Goal: Task Accomplishment & Management: Use online tool/utility

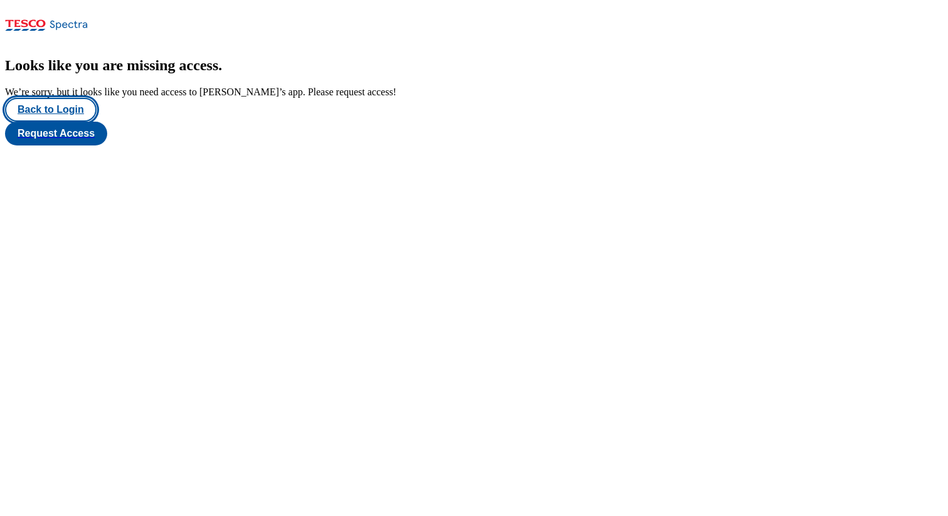
click at [65, 122] on button "Back to Login" at bounding box center [51, 110] width 92 height 24
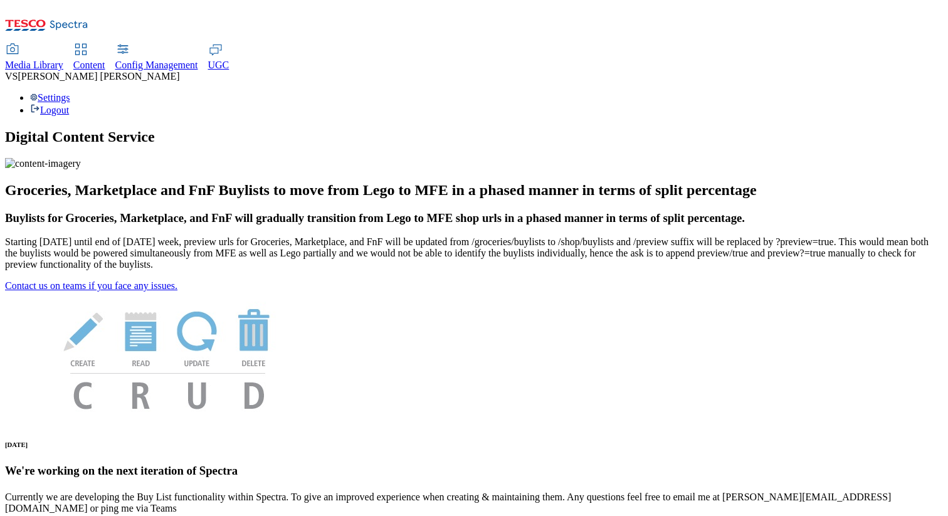
click at [885, 92] on div "Settings Logout" at bounding box center [474, 104] width 938 height 24
click at [70, 92] on link "Settings" at bounding box center [50, 97] width 40 height 11
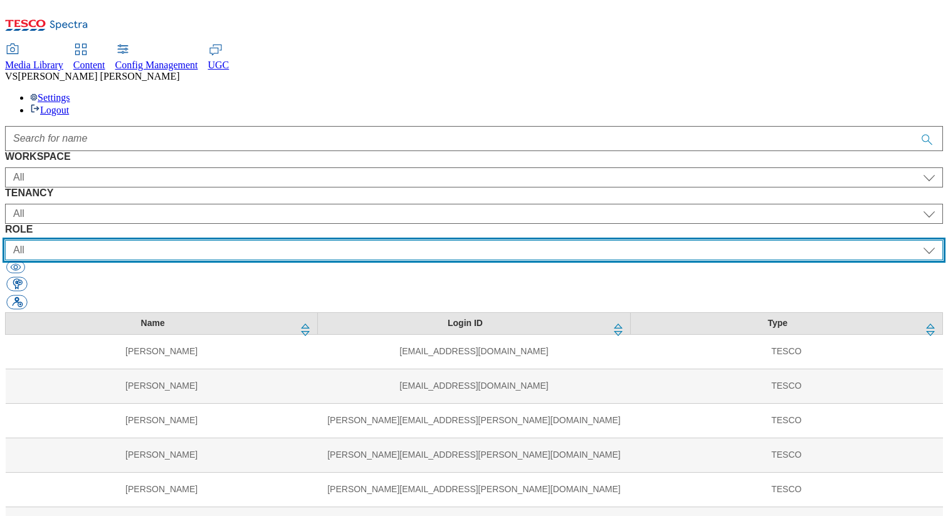
click at [594, 240] on select "All content_designer content_editor content_read developer guest media_admin mo…" at bounding box center [474, 250] width 938 height 20
select select "targeting_rules_senior_editor"
click at [547, 240] on select "All content_designer content_editor content_read developer guest media_admin mo…" at bounding box center [474, 250] width 938 height 20
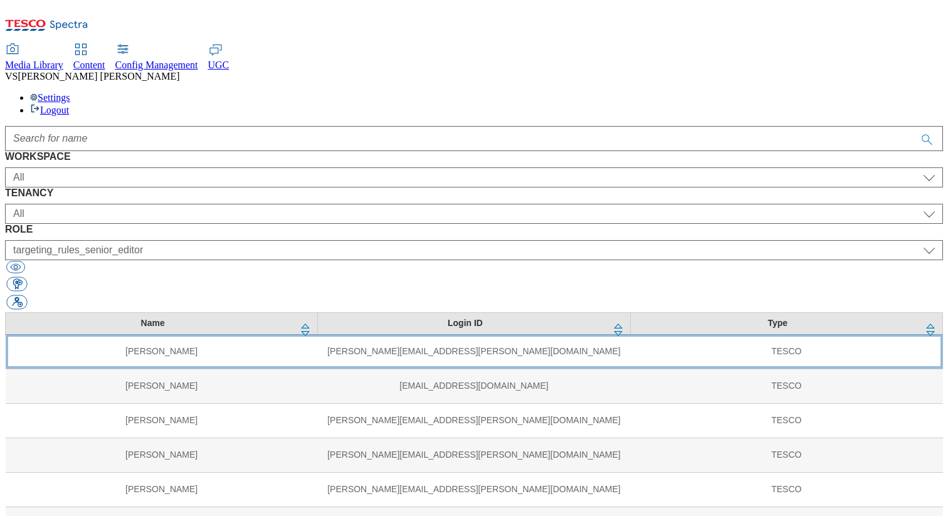
click at [332, 334] on td "lisa.patel@tesco.com" at bounding box center [474, 351] width 312 height 34
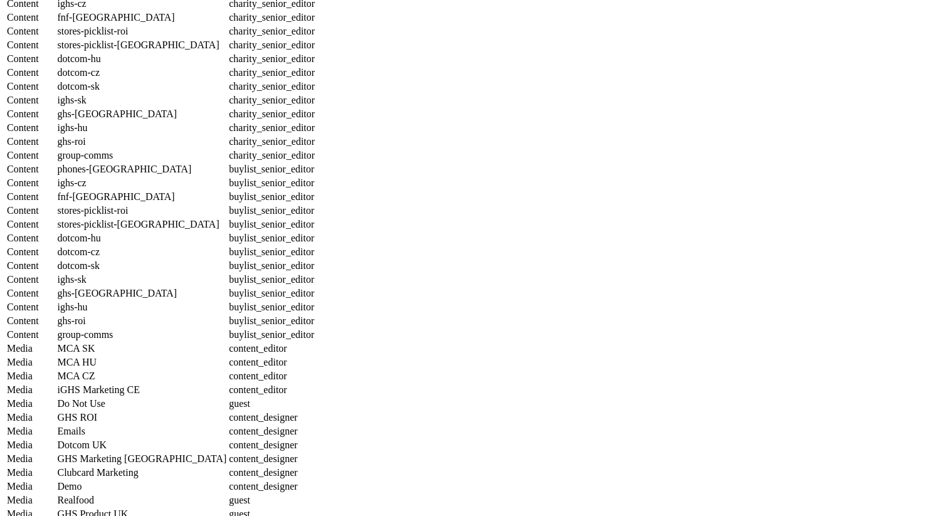
scroll to position [1245, 0]
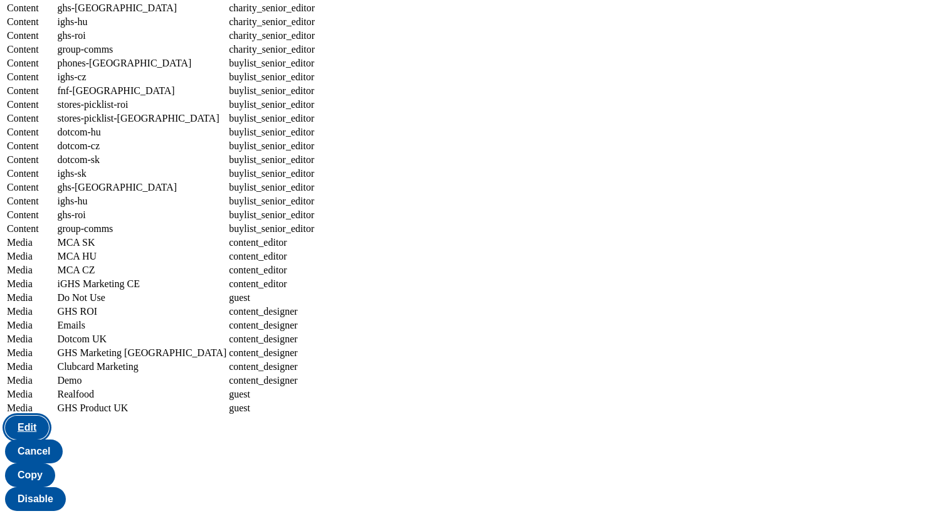
click at [49, 439] on button "Edit" at bounding box center [27, 428] width 44 height 24
select select "Content"
select select "UK"
select select "targeting_rules_senior_editor"
select select "Content"
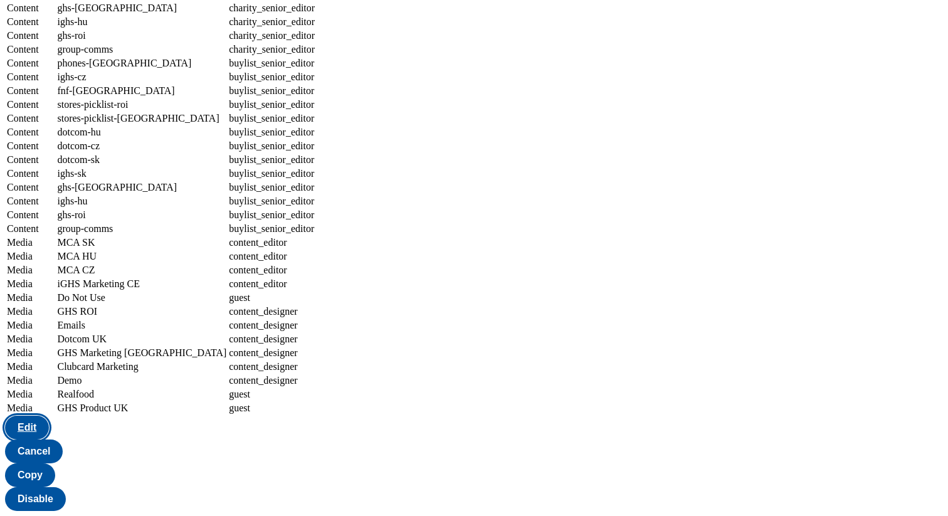
select select "ighs-cz"
select select "targeting_rules_senior_editor"
select select "Content"
select select "HU"
select select "targeting_rules_senior_editor"
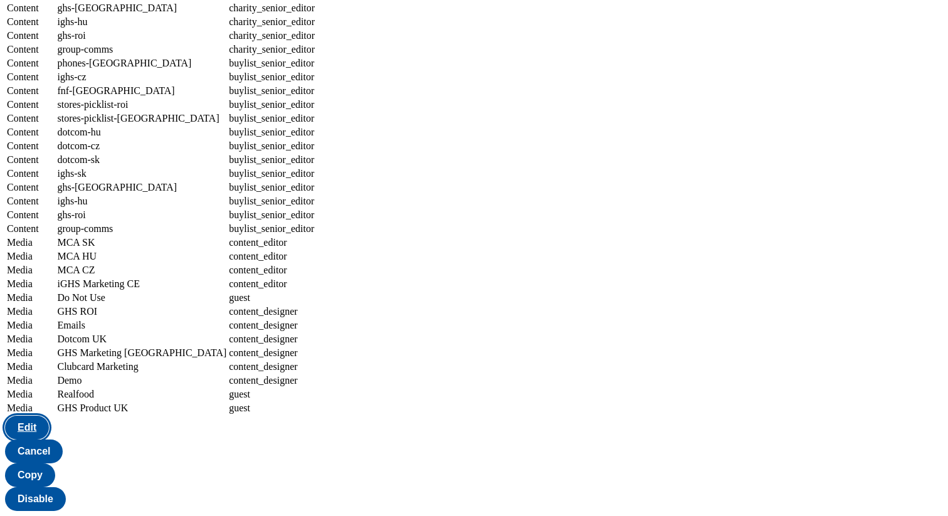
select select "Content"
select select "dotcom-cz"
select select "targeting_rules_senior_editor"
select select "Content"
select select "SK"
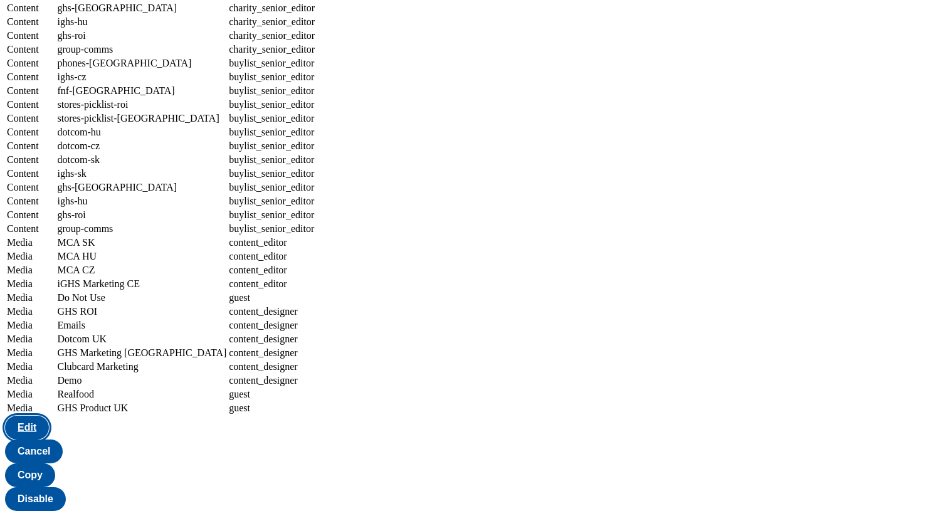
select select "targeting_rules_senior_editor"
select select "Content"
select select "ROI"
select select "targeting_rules_senior_editor"
select select "Content"
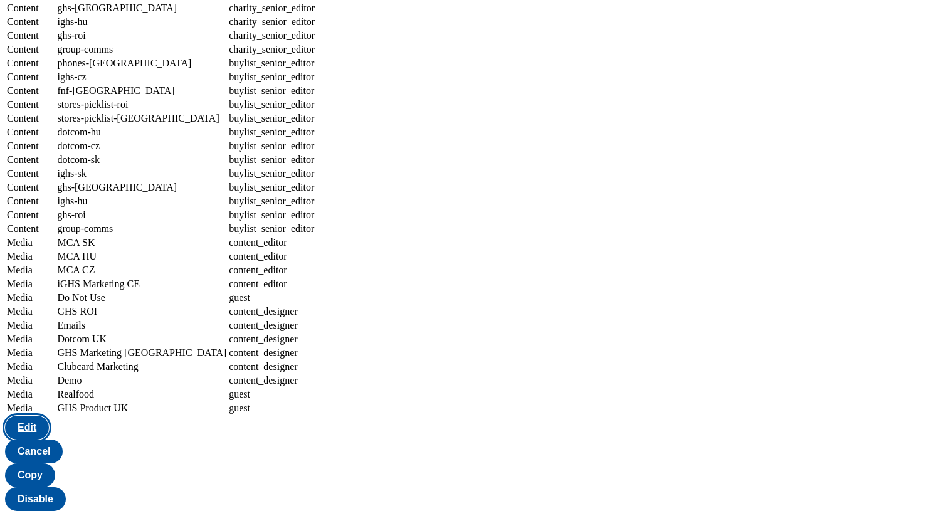
select select "group-comms"
select select "targeting_rules_senior_editor"
select select "Content"
select select "phones-[GEOGRAPHIC_DATA]"
select select "splash_senior_editor"
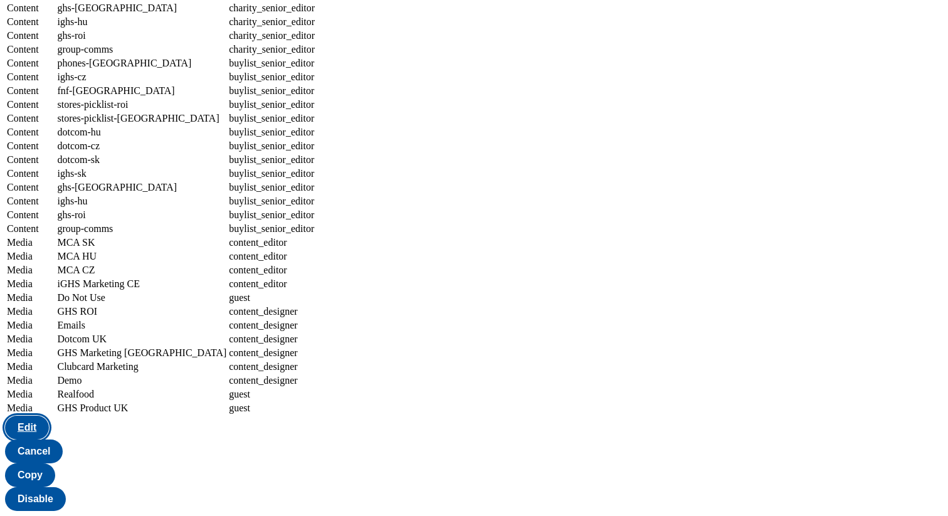
select select "Content"
select select "ighs-cz"
select select "splash_senior_editor"
select select "Content"
select select "fnf-[GEOGRAPHIC_DATA]"
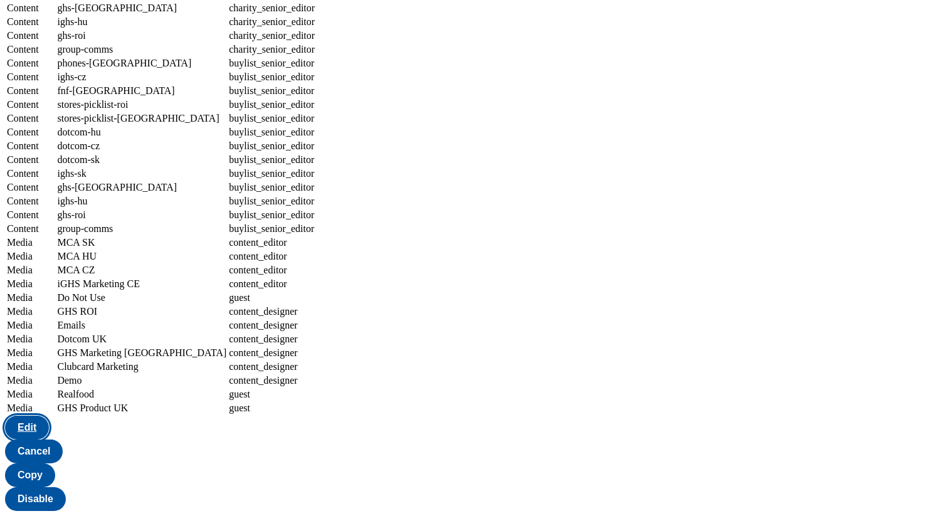
select select "splash_senior_editor"
select select "Content"
select select "stores-picklist-roi"
select select "splash_senior_editor"
select select "Content"
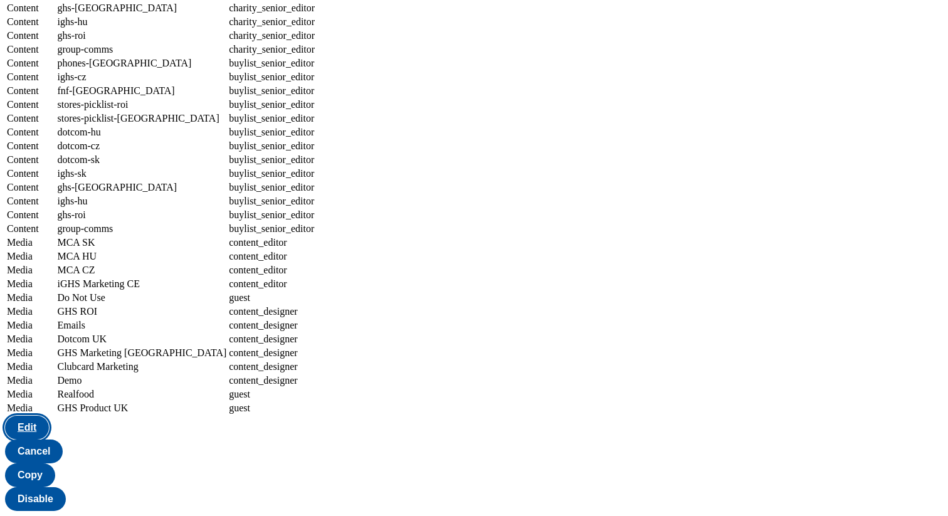
select select "stores-picklist-[GEOGRAPHIC_DATA]"
select select "splash_senior_editor"
select select "Content"
select select "dotcom-hu"
select select "splash_senior_editor"
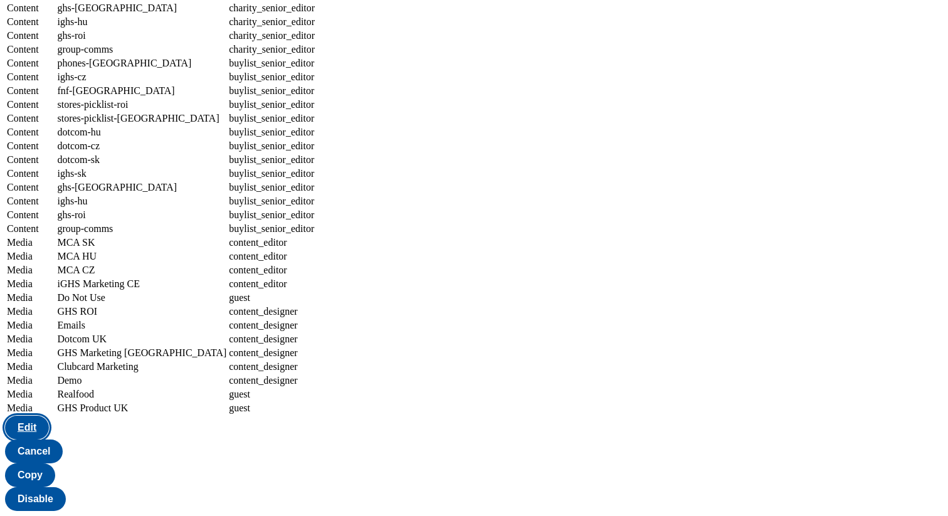
select select "Content"
select select "dotcom-cz"
select select "splash_senior_editor"
select select "Content"
select select "dotcom-sk"
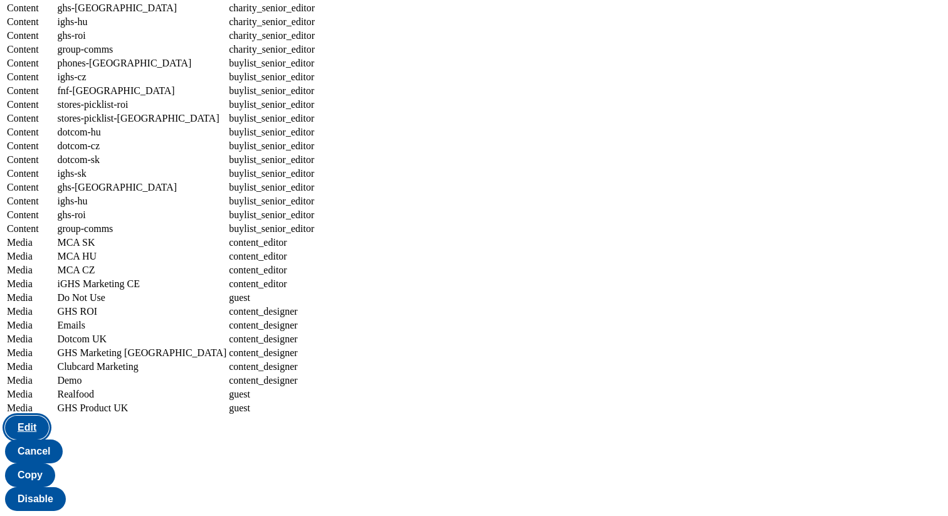
select select "splash_senior_editor"
select select "Content"
select select "ighs-sk"
select select "splash_senior_editor"
select select "Content"
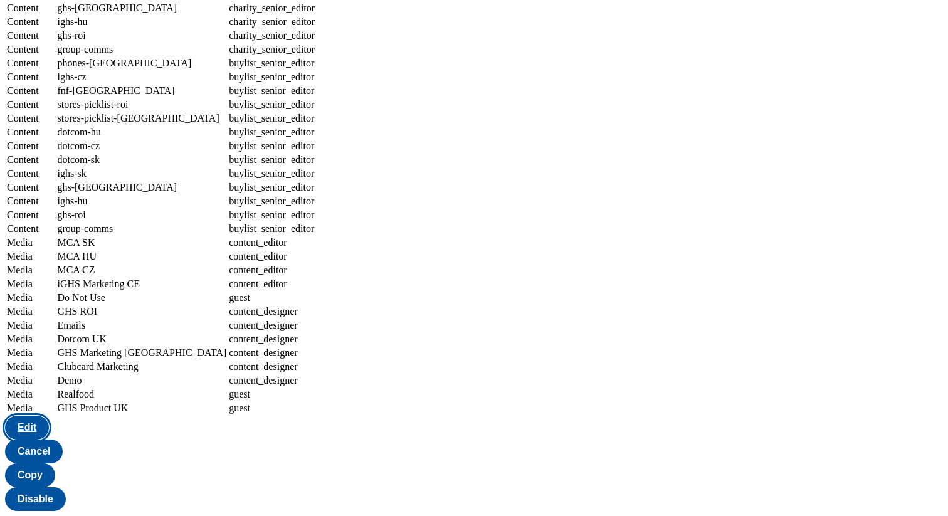
select select "ghs-[GEOGRAPHIC_DATA]"
select select "splash_senior_editor"
select select "Content"
select select "ighs-hu"
select select "splash_senior_editor"
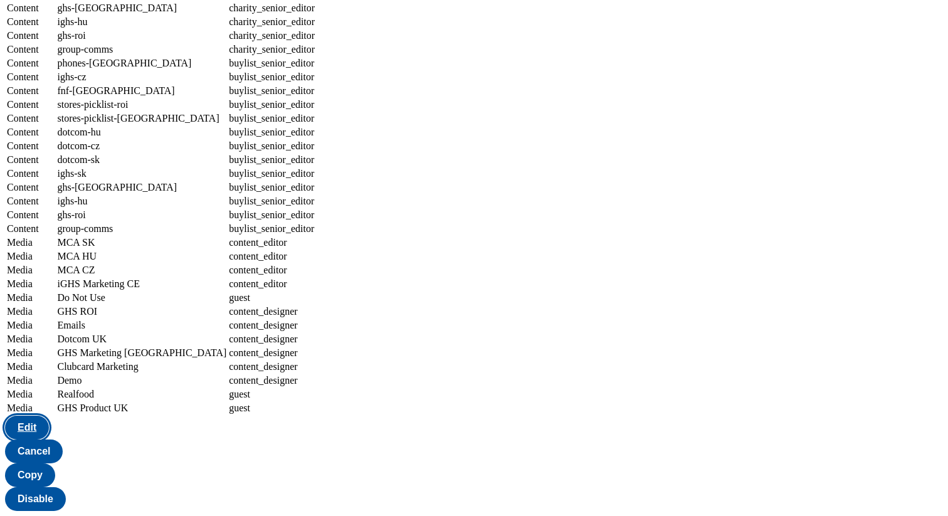
select select "Content"
select select "ghs-roi"
select select "splash_senior_editor"
select select "Content"
select select "group-comms"
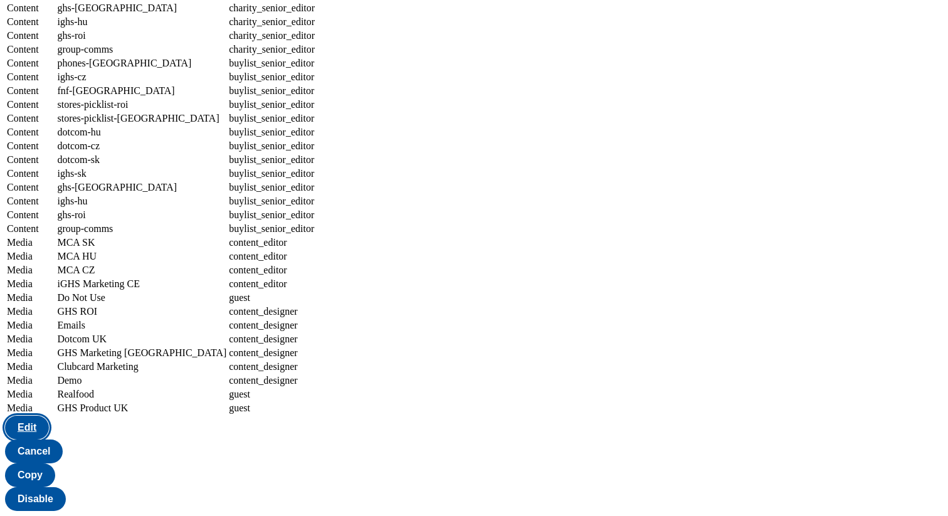
select select "splash_senior_editor"
select select "Content"
select select "phones-[GEOGRAPHIC_DATA]"
select select "article_senior_editor"
select select "Content"
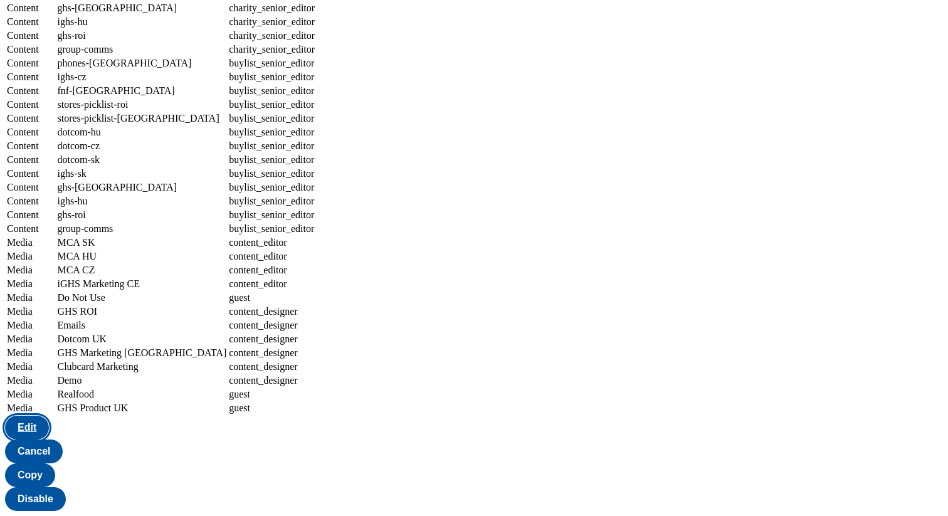
select select "ighs-cz"
select select "article_senior_editor"
select select "Content"
select select "fnf-[GEOGRAPHIC_DATA]"
select select "article_senior_editor"
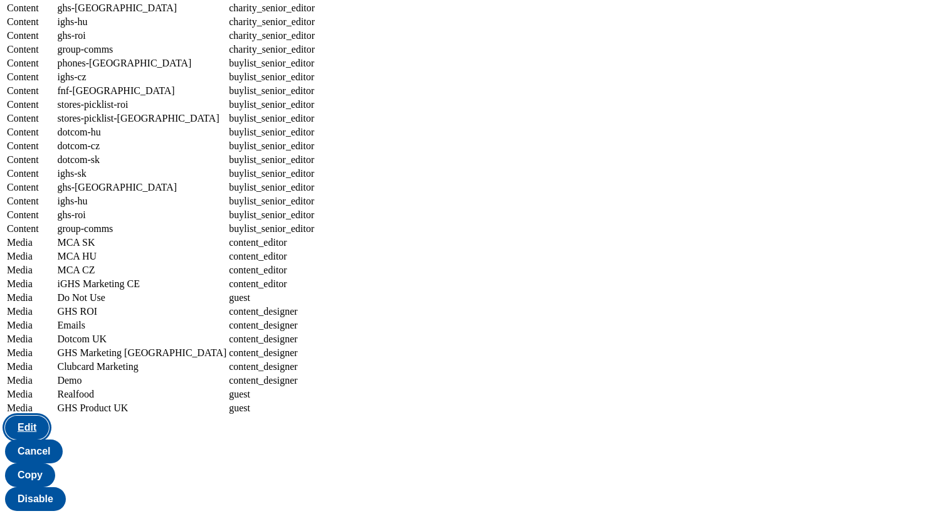
select select "Content"
select select "stores-picklist-roi"
select select "article_senior_editor"
select select "Content"
select select "stores-picklist-[GEOGRAPHIC_DATA]"
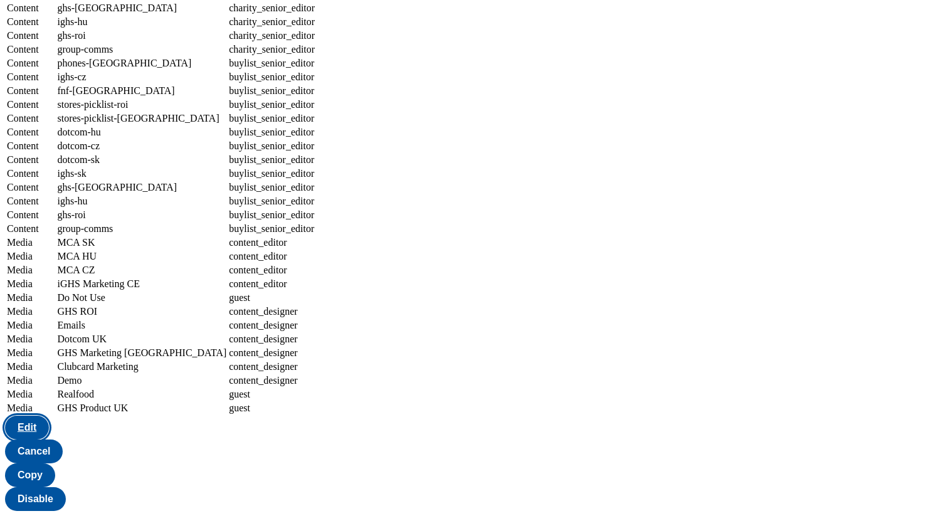
select select "article_senior_editor"
select select "Content"
select select "dotcom-hu"
select select "article_senior_editor"
select select "Content"
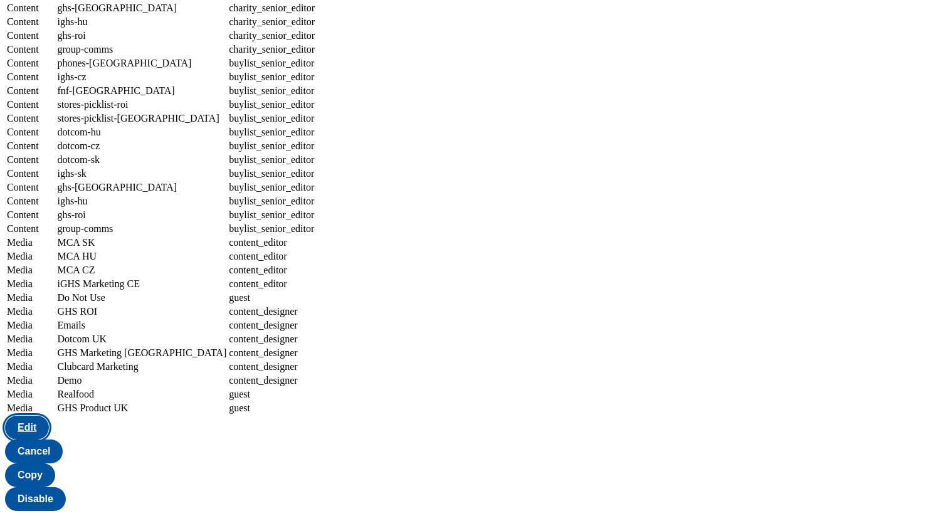
select select "dotcom-cz"
select select "article_senior_editor"
select select "Content"
select select "dotcom-sk"
select select "article_senior_editor"
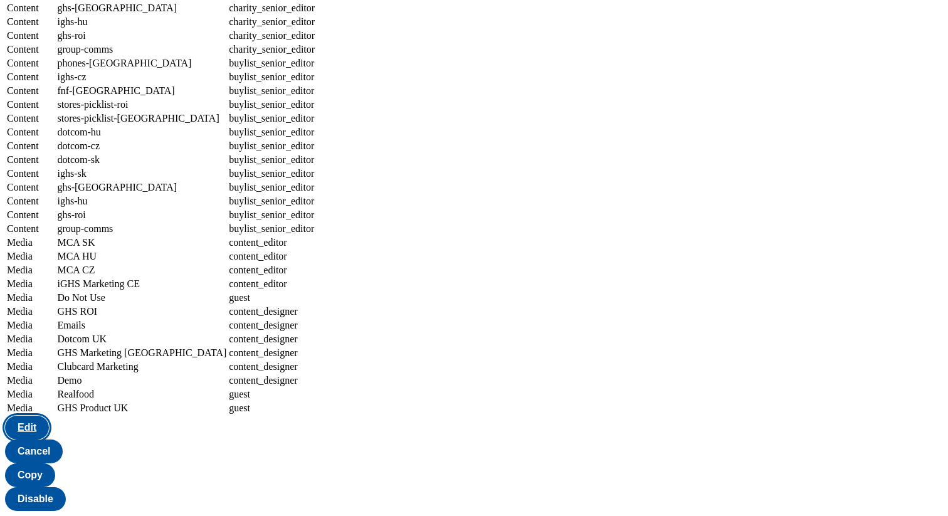
select select "Content"
select select "ighs-sk"
select select "article_senior_editor"
select select "Content"
select select "ghs-[GEOGRAPHIC_DATA]"
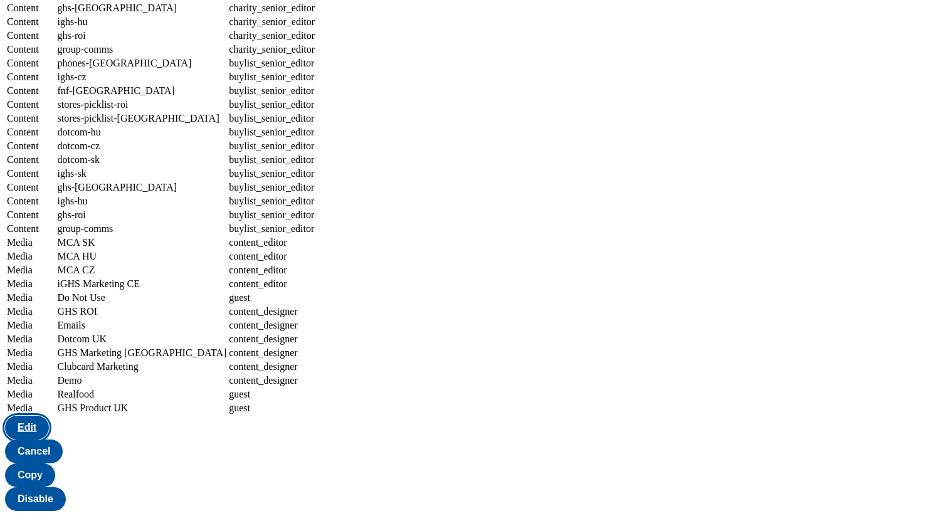
select select "article_senior_editor"
select select "Content"
select select "ighs-hu"
select select "article_senior_editor"
select select "Content"
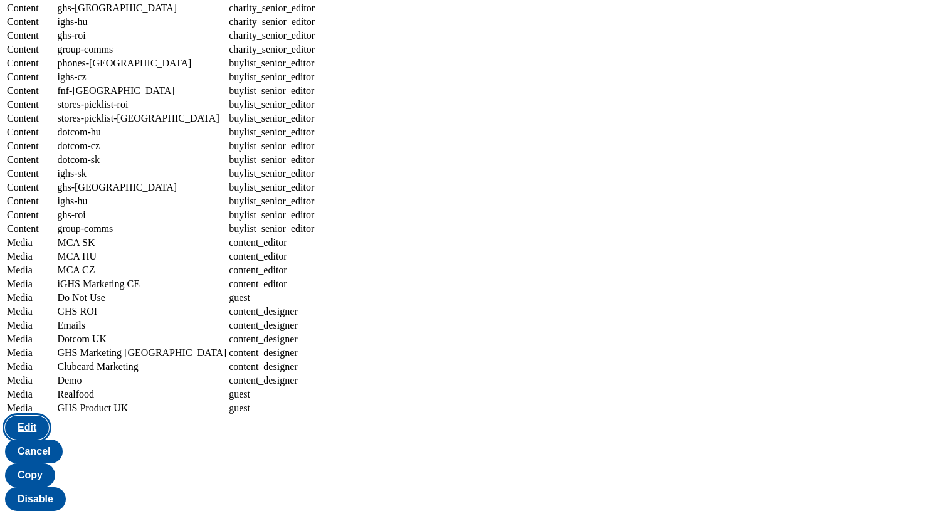
select select "ghs-roi"
select select "article_senior_editor"
select select "Content"
select select "group-comms"
select select "article_senior_editor"
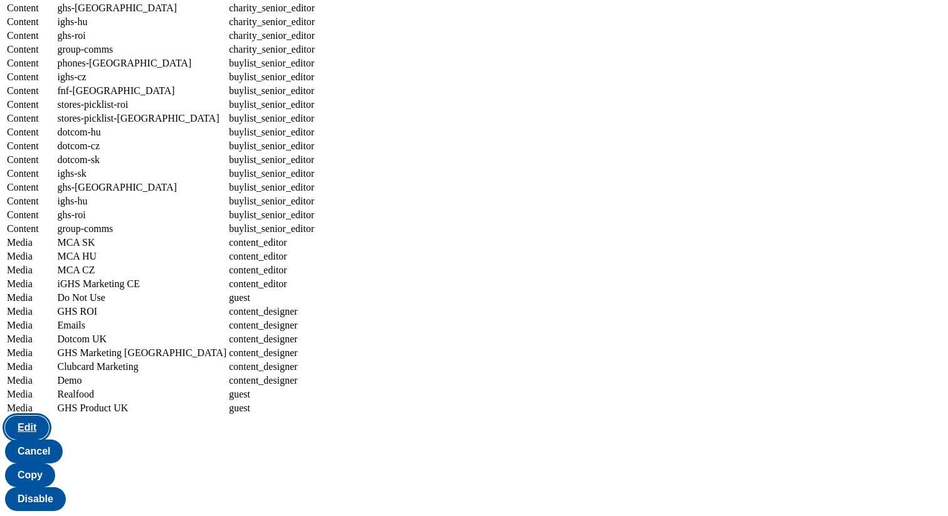
select select "Content"
select select "phones-[GEOGRAPHIC_DATA]"
select select "charity_senior_editor"
select select "Content"
select select "ighs-cz"
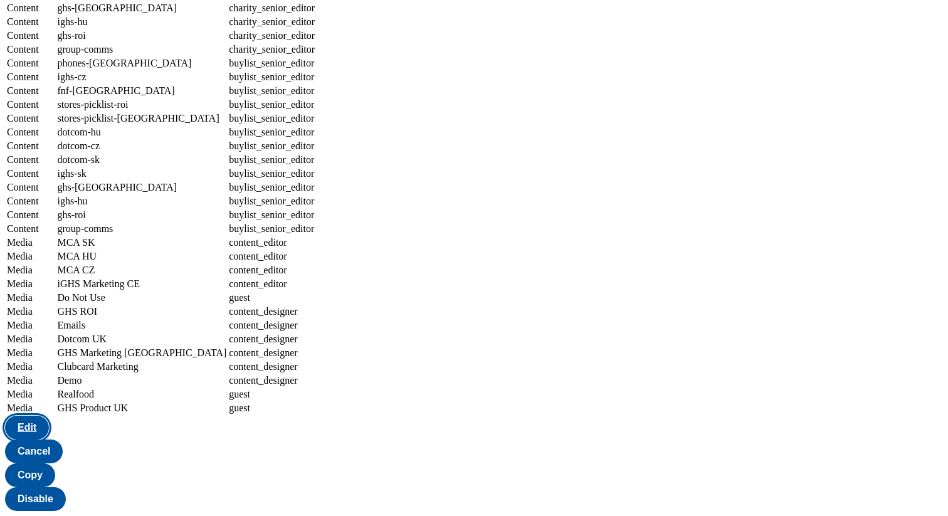
select select "charity_senior_editor"
select select "Content"
select select "fnf-[GEOGRAPHIC_DATA]"
select select "charity_senior_editor"
select select "Content"
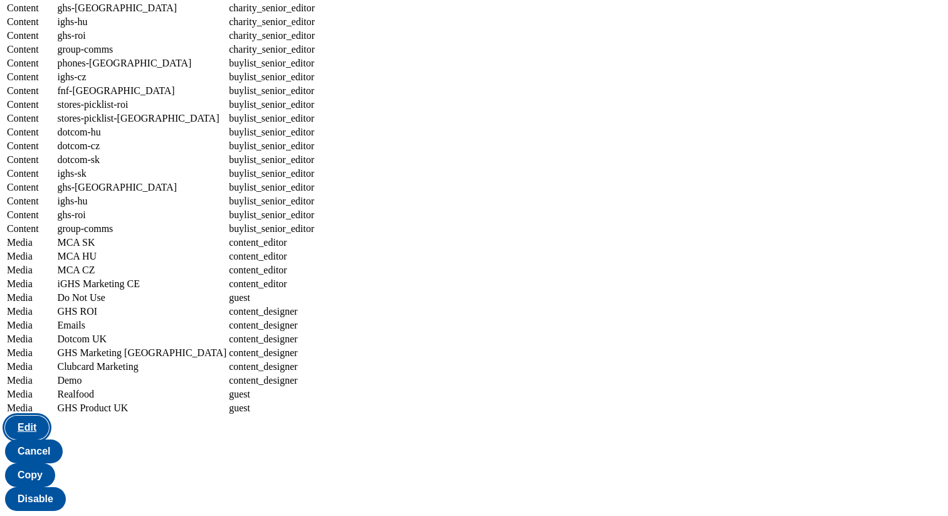
select select "stores-picklist-roi"
select select "charity_senior_editor"
select select "Content"
select select "stores-picklist-[GEOGRAPHIC_DATA]"
select select "charity_senior_editor"
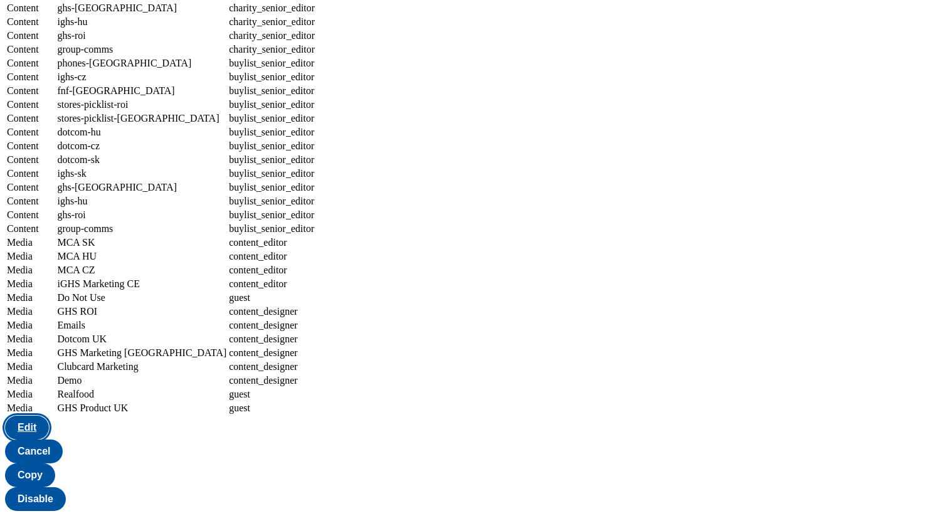
select select "Content"
select select "dotcom-hu"
select select "charity_senior_editor"
select select "Content"
select select "dotcom-cz"
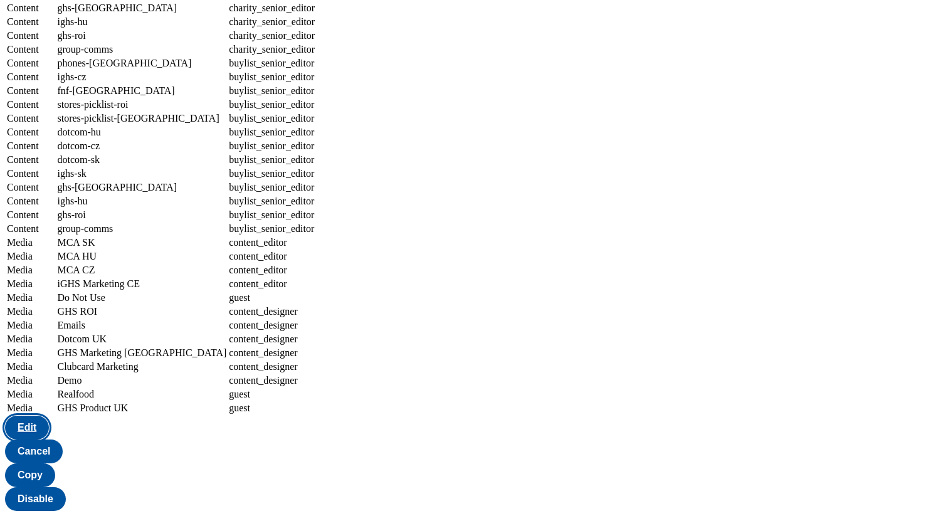
select select "charity_senior_editor"
select select "Content"
select select "dotcom-sk"
select select "charity_senior_editor"
select select "Content"
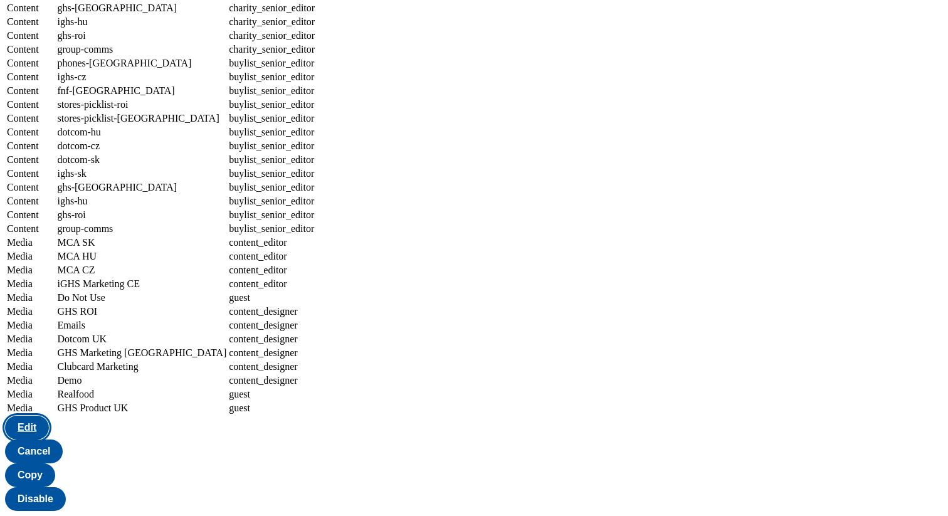
select select "ighs-sk"
select select "charity_senior_editor"
select select "Content"
select select "ghs-[GEOGRAPHIC_DATA]"
select select "charity_senior_editor"
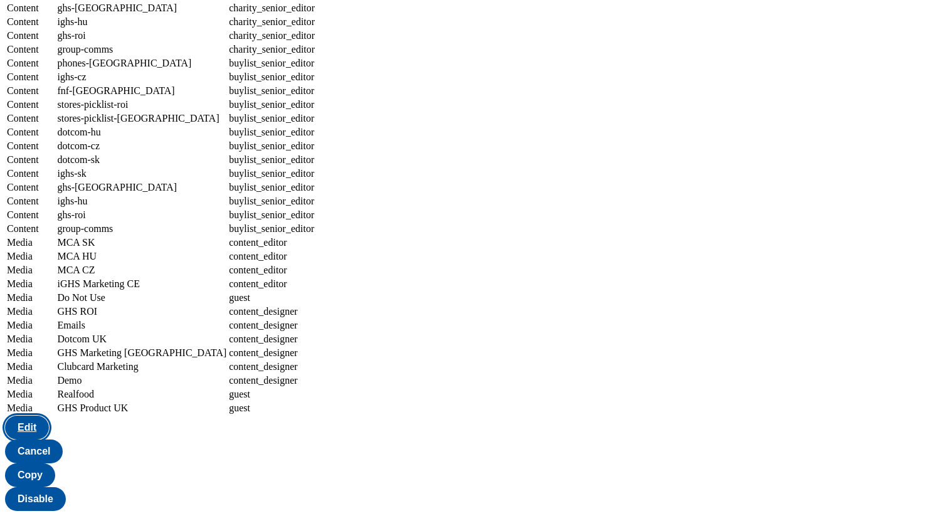
select select "Content"
select select "ighs-hu"
select select "charity_senior_editor"
select select "Content"
select select "ghs-roi"
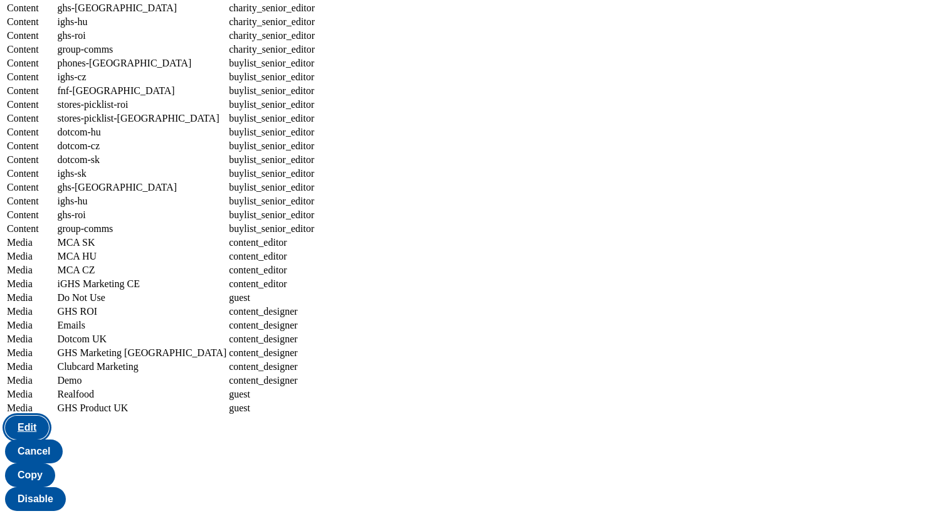
select select "charity_senior_editor"
select select "Content"
select select "group-comms"
select select "charity_senior_editor"
select select "Content"
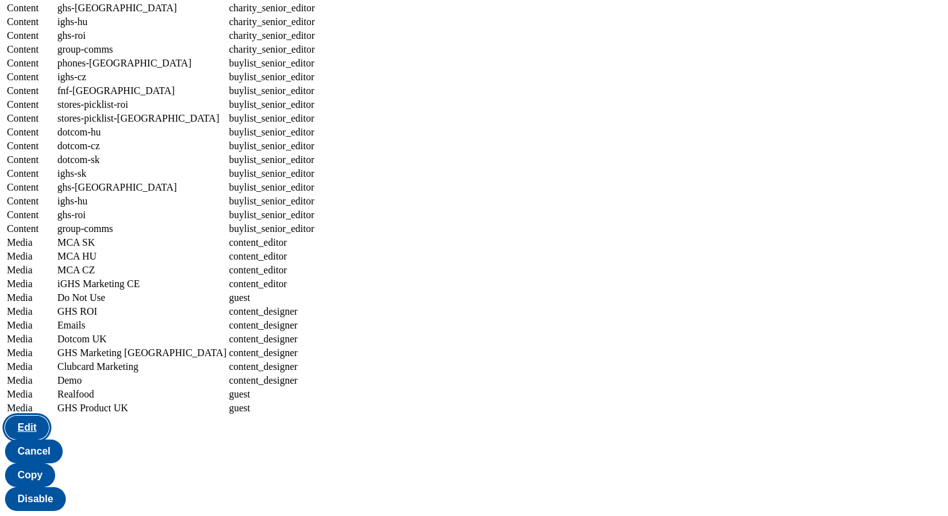
select select "phones-[GEOGRAPHIC_DATA]"
select select "buylist_senior_editor"
select select "Content"
select select "ighs-cz"
select select "buylist_senior_editor"
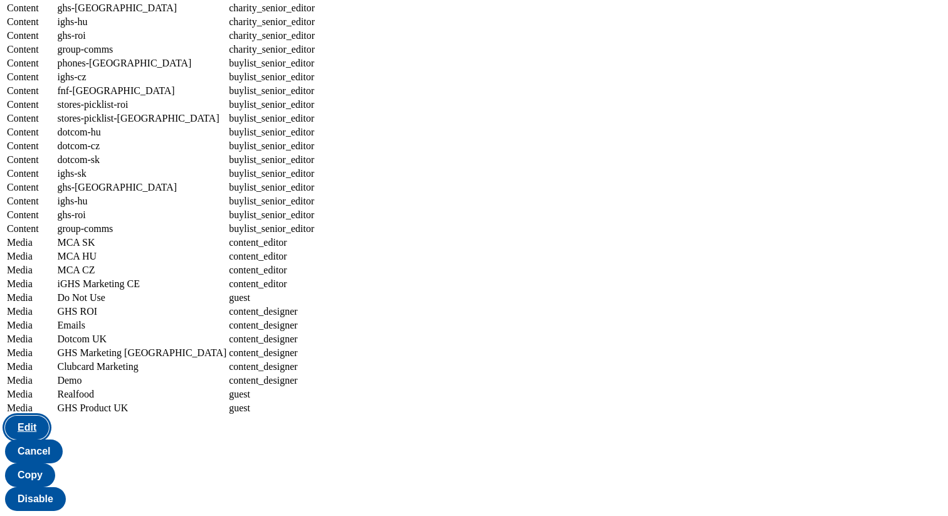
select select "Content"
select select "fnf-[GEOGRAPHIC_DATA]"
select select "buylist_senior_editor"
select select "Content"
select select "stores-picklist-roi"
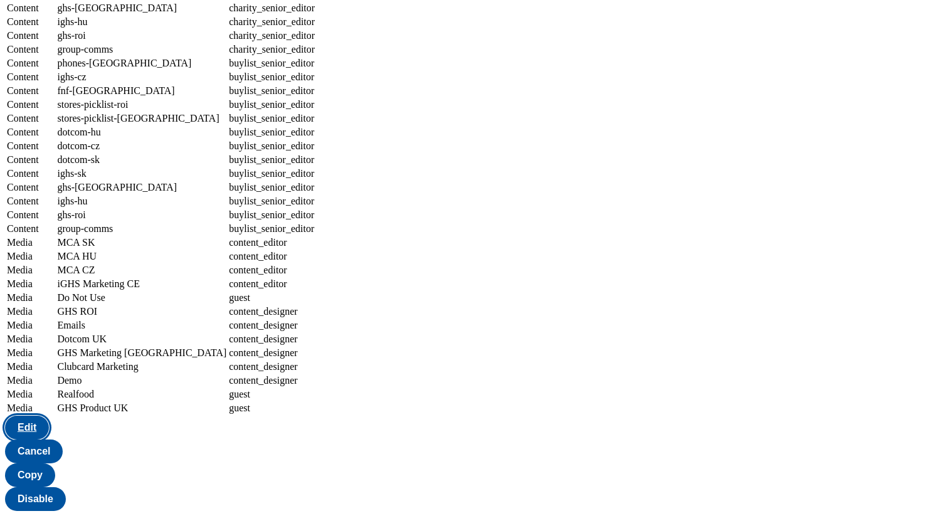
select select "buylist_senior_editor"
select select "Content"
select select "stores-picklist-[GEOGRAPHIC_DATA]"
select select "buylist_senior_editor"
select select "Content"
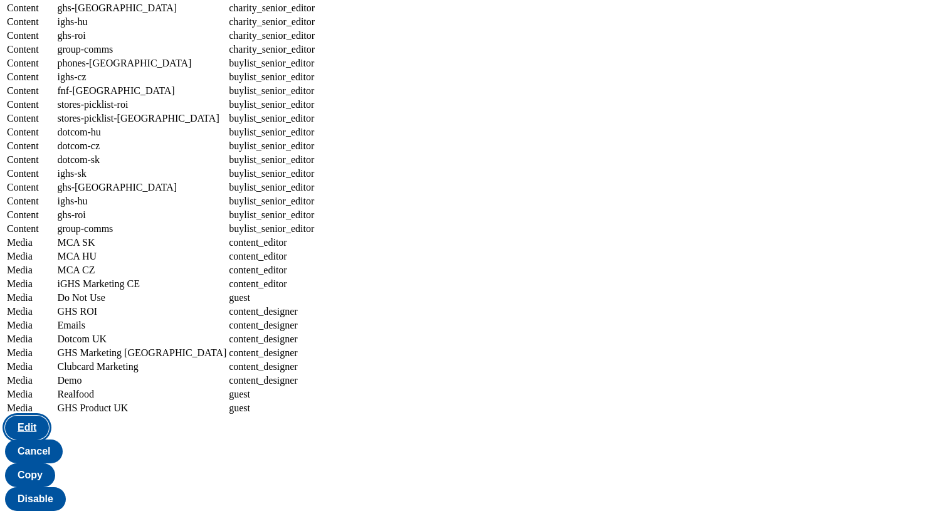
select select "dotcom-hu"
select select "buylist_senior_editor"
select select "Content"
select select "dotcom-cz"
select select "buylist_senior_editor"
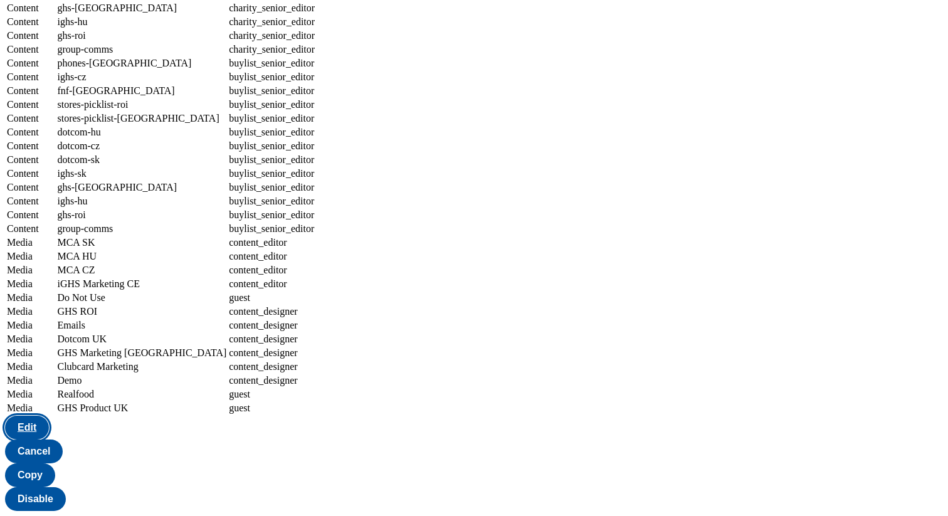
select select "Content"
select select "dotcom-sk"
select select "buylist_senior_editor"
select select "Content"
select select "ighs-sk"
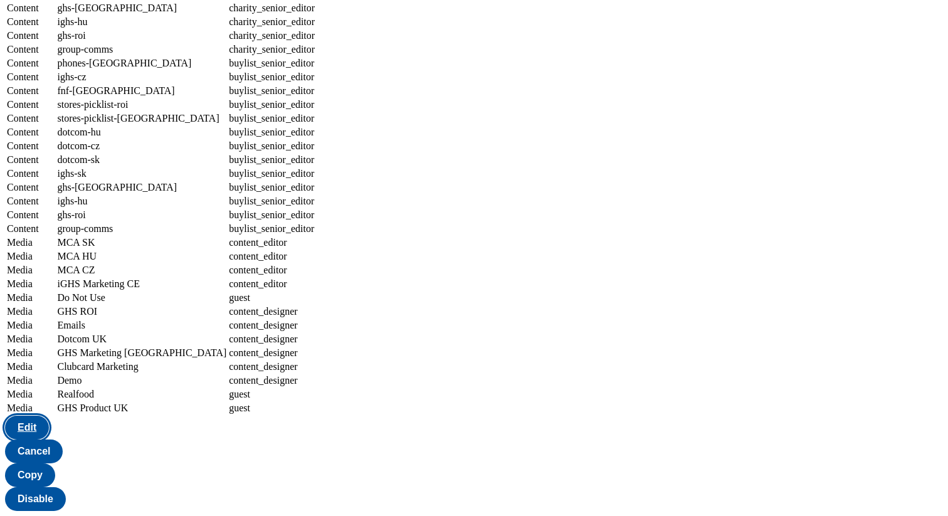
select select "buylist_senior_editor"
select select "Content"
select select "ghs-[GEOGRAPHIC_DATA]"
select select "buylist_senior_editor"
select select "Content"
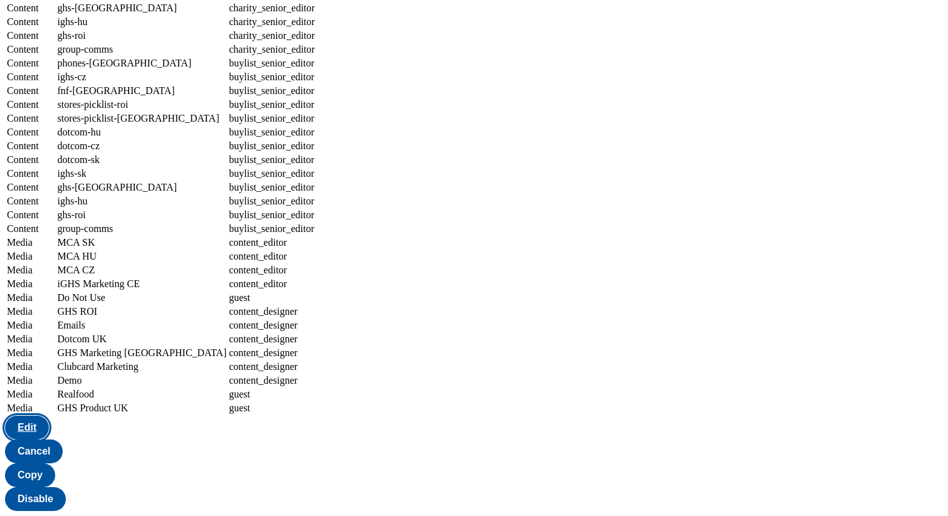
select select "ighs-hu"
select select "buylist_senior_editor"
select select "Content"
select select "ghs-roi"
select select "buylist_senior_editor"
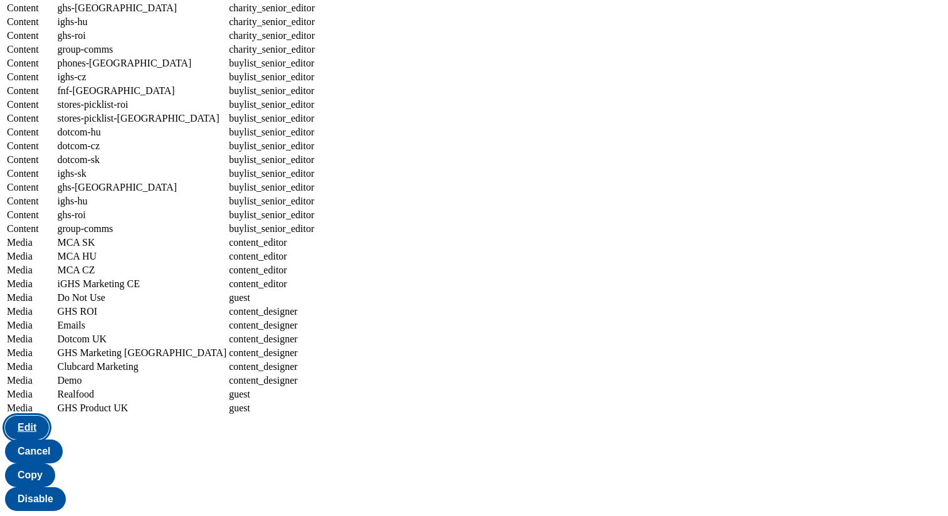
select select "Content"
select select "group-comms"
select select "buylist_senior_editor"
select select "Media"
select select "flare-mca-sk"
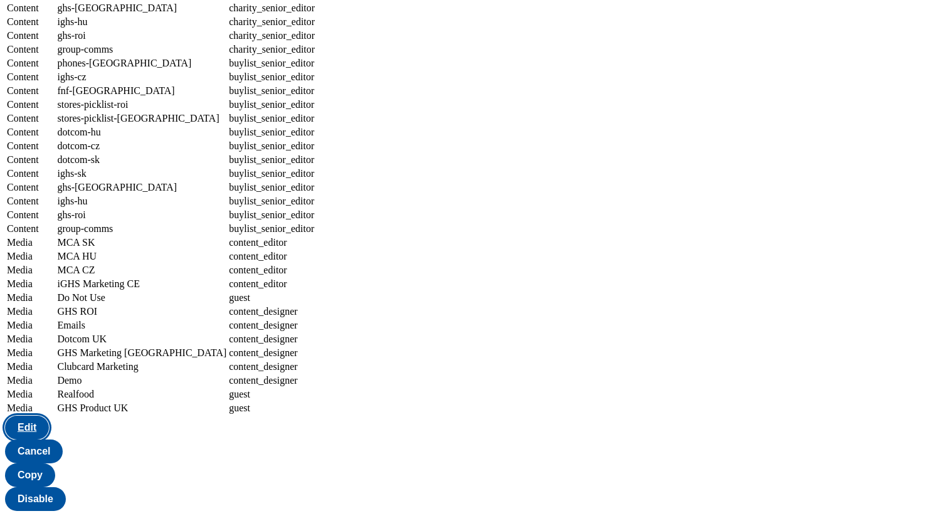
select select "content_editor"
select select "Media"
select select "flare-mca-hu"
select select "content_editor"
select select "Media"
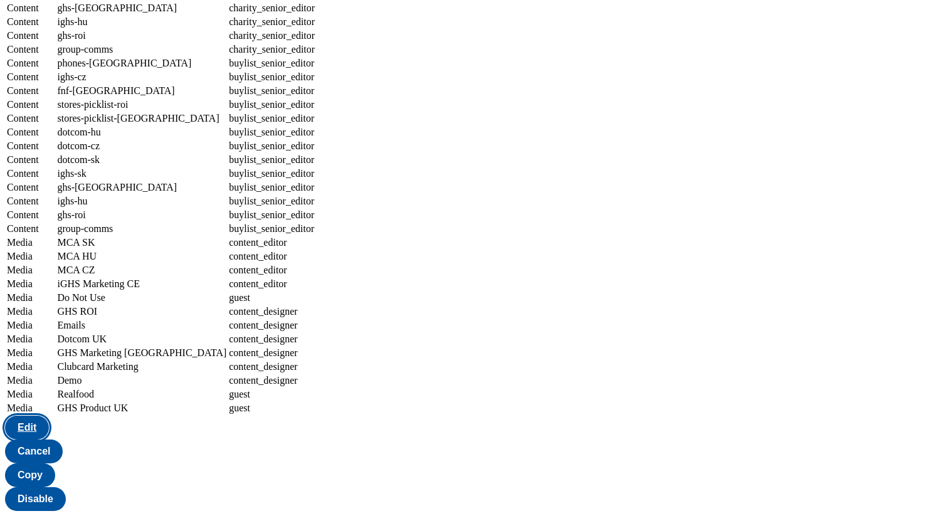
select select "flare-mca-cz"
select select "content_editor"
select select "Media"
select select "flare-ighs-ce-mktg"
select select "content_editor"
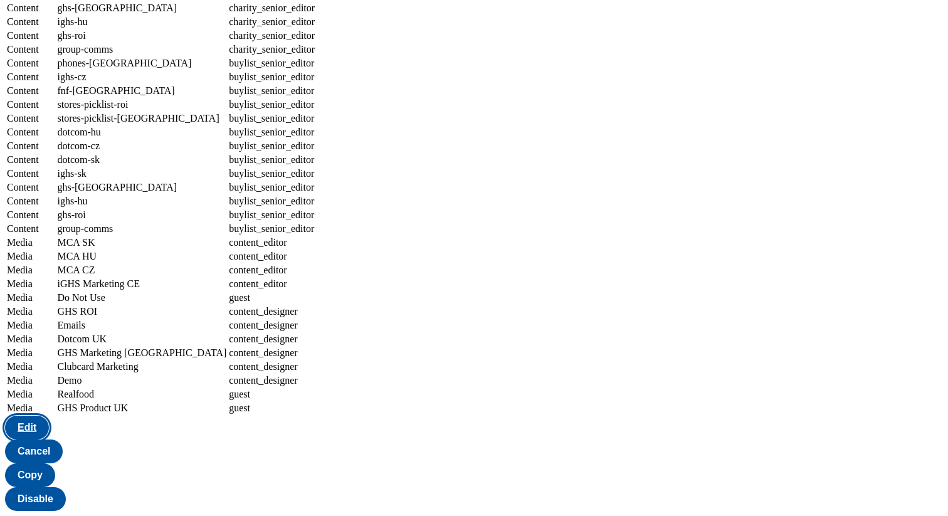
select select "Media"
select select "do-not-use"
select select "guest"
select select "Media"
select select "flare-ghs-roi"
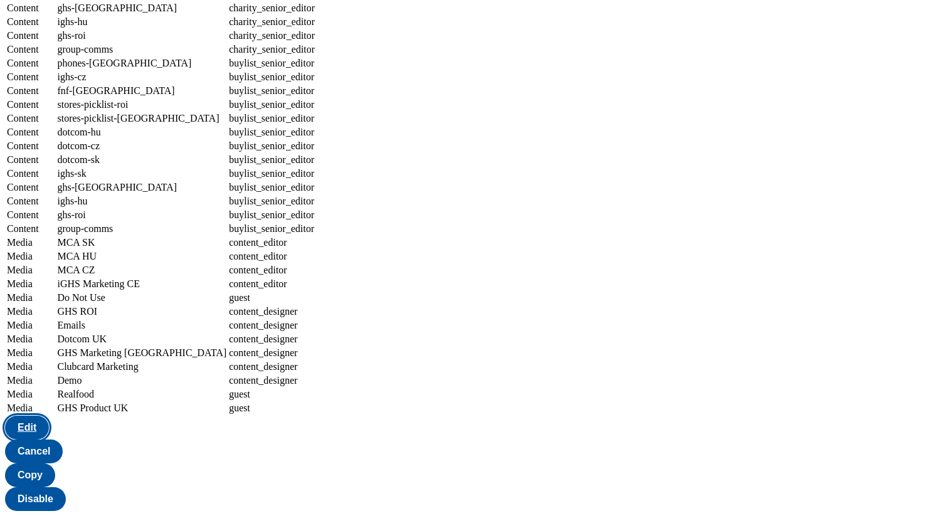
select select "Media"
select select "flare-emails"
select select "Media"
select select "flare-homepage"
select select "Media"
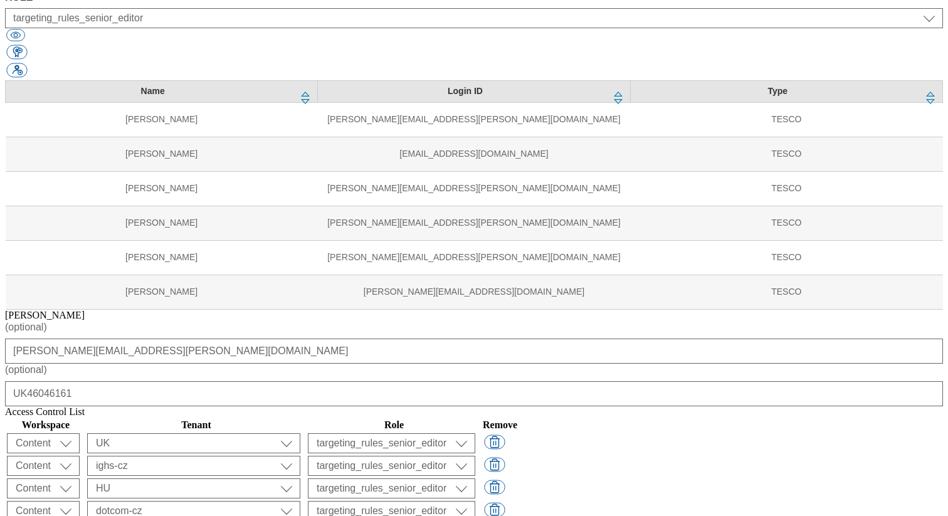
scroll to position [222, 0]
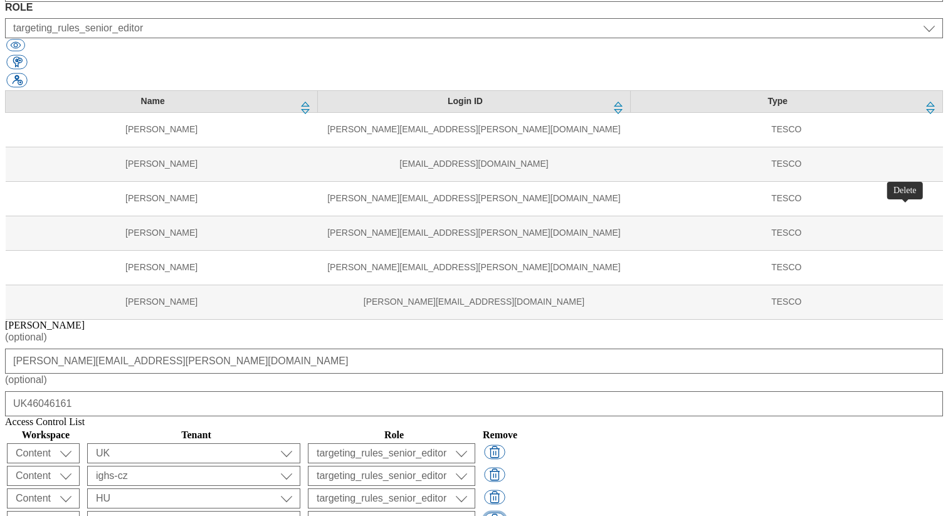
click at [505, 513] on button "button" at bounding box center [494, 520] width 21 height 14
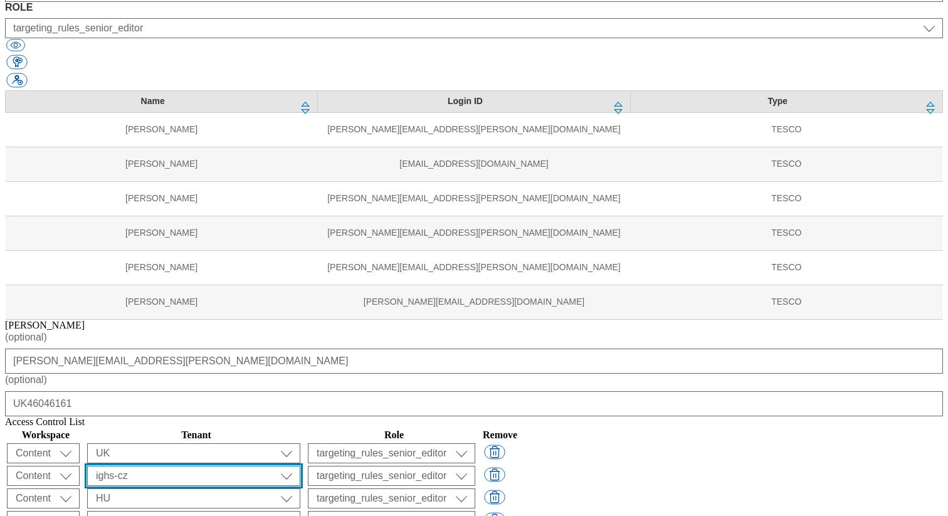
click at [300, 443] on select "All ALL All all CE Clubcard Boost UK Clubcard Marketing Clubcard ROI clubcard-b…" at bounding box center [193, 453] width 213 height 20
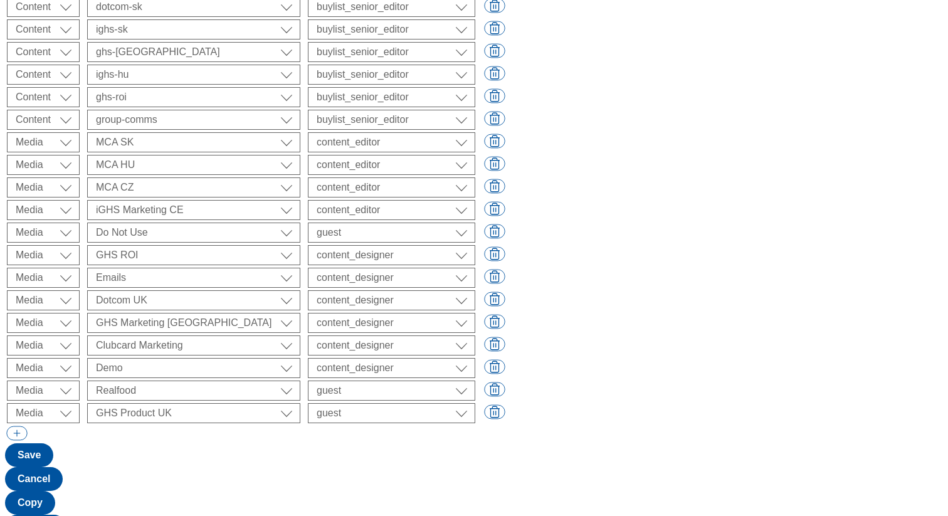
scroll to position [1890, 0]
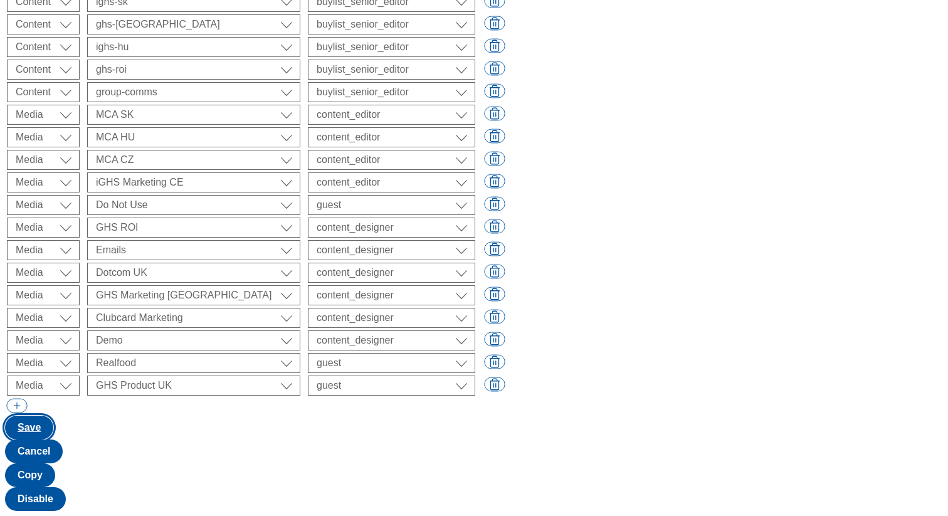
click at [53, 439] on button "Save" at bounding box center [29, 428] width 48 height 24
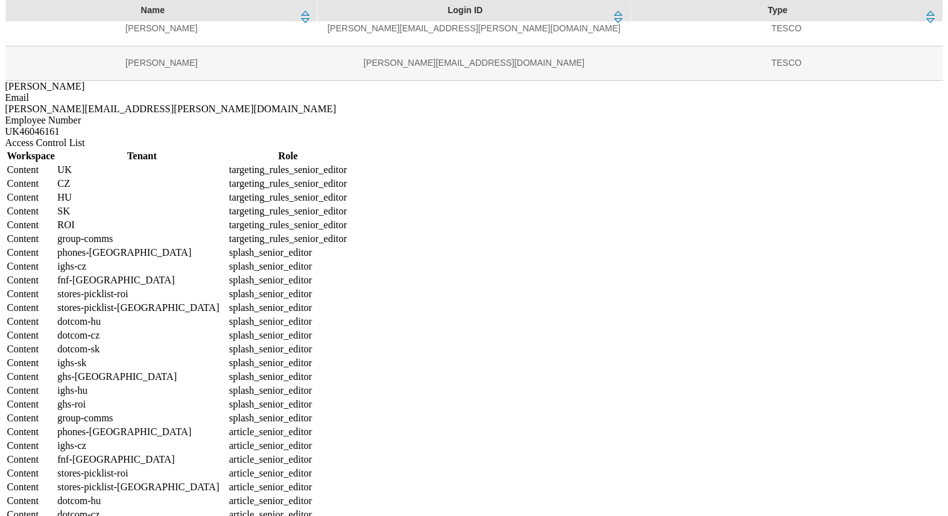
scroll to position [0, 0]
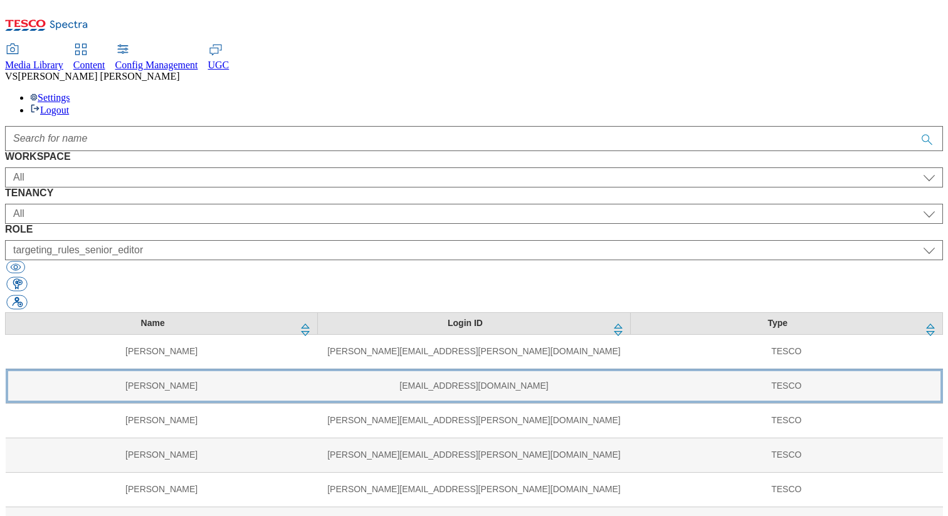
click at [148, 369] on td "Roli Agrawal" at bounding box center [162, 386] width 312 height 34
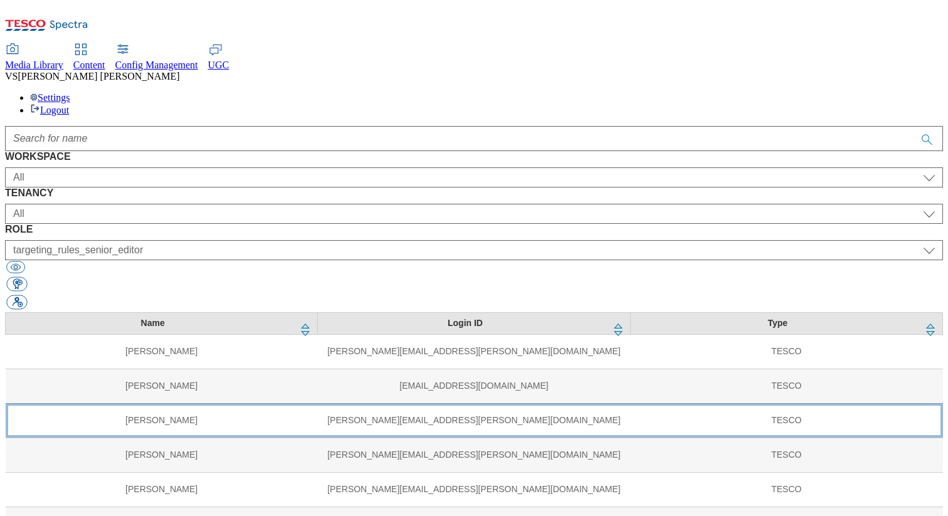
click at [201, 403] on td "David Holloway" at bounding box center [162, 420] width 312 height 34
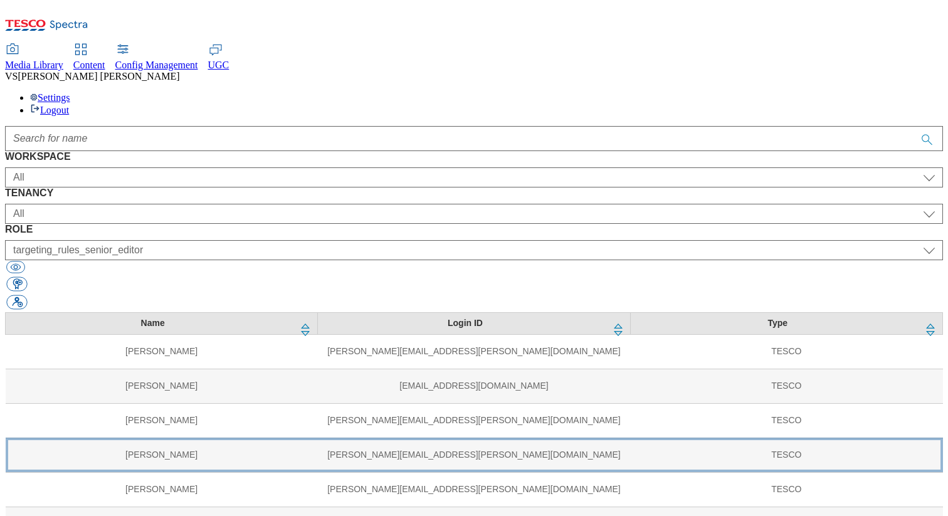
click at [105, 437] on td "James Stanley" at bounding box center [162, 454] width 312 height 34
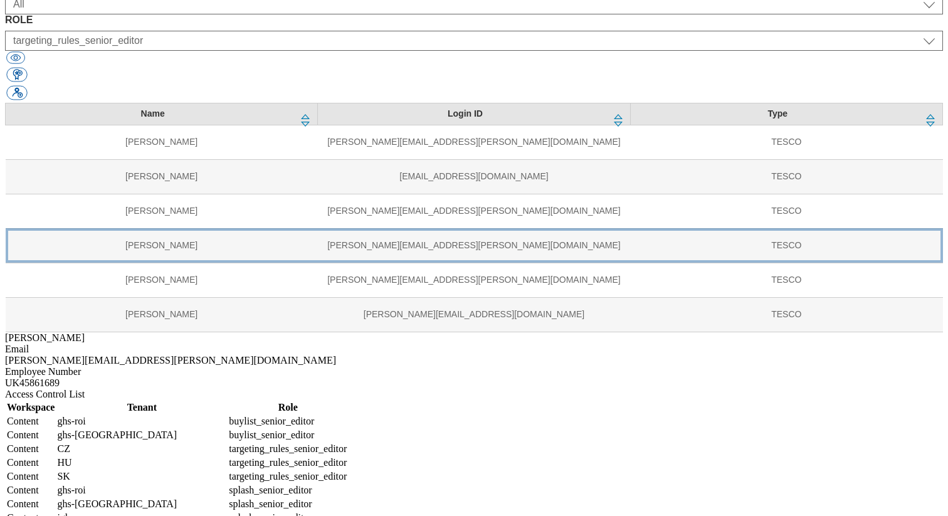
scroll to position [193, 0]
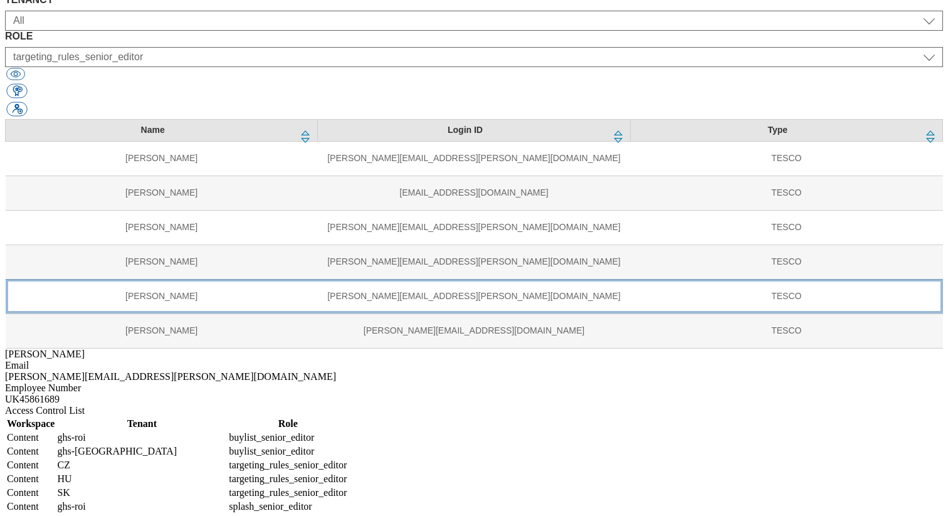
click at [140, 279] on td "Shubham Garg" at bounding box center [162, 296] width 312 height 34
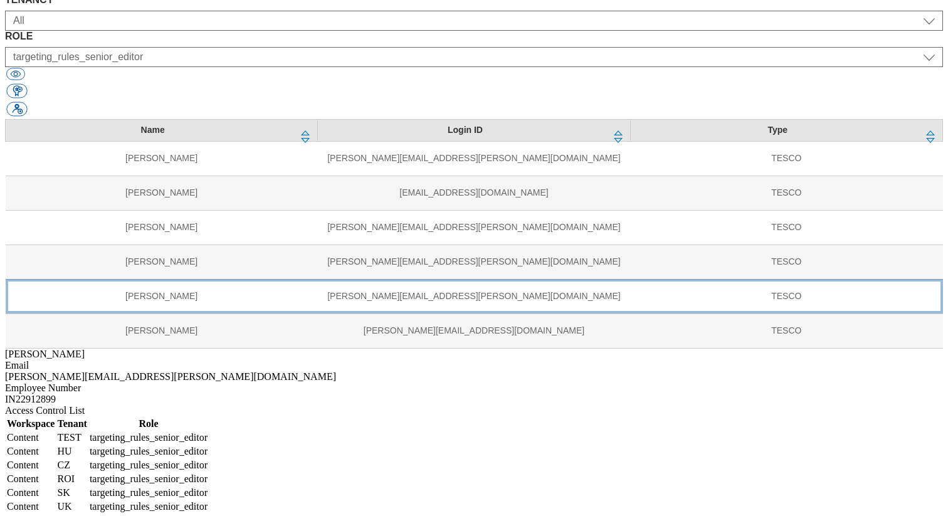
scroll to position [103, 0]
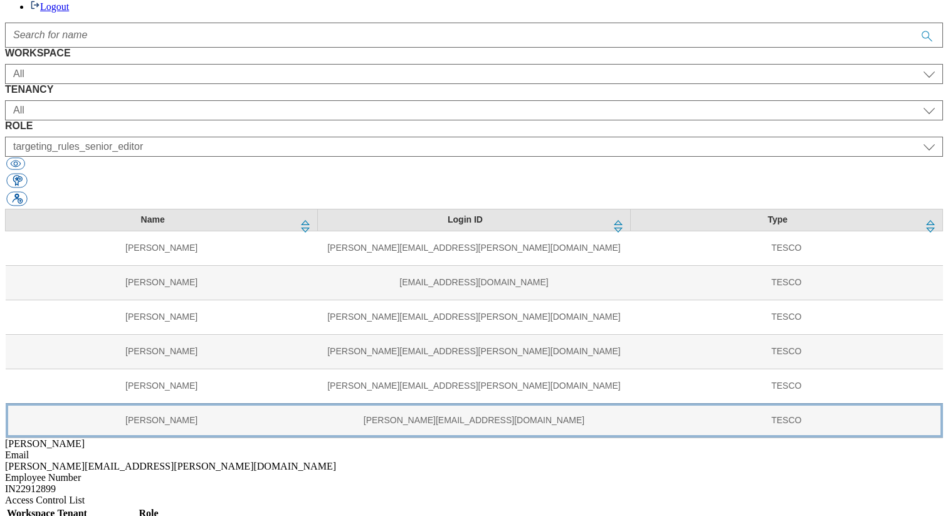
click at [142, 403] on td "Sushma Jadhav" at bounding box center [162, 420] width 312 height 34
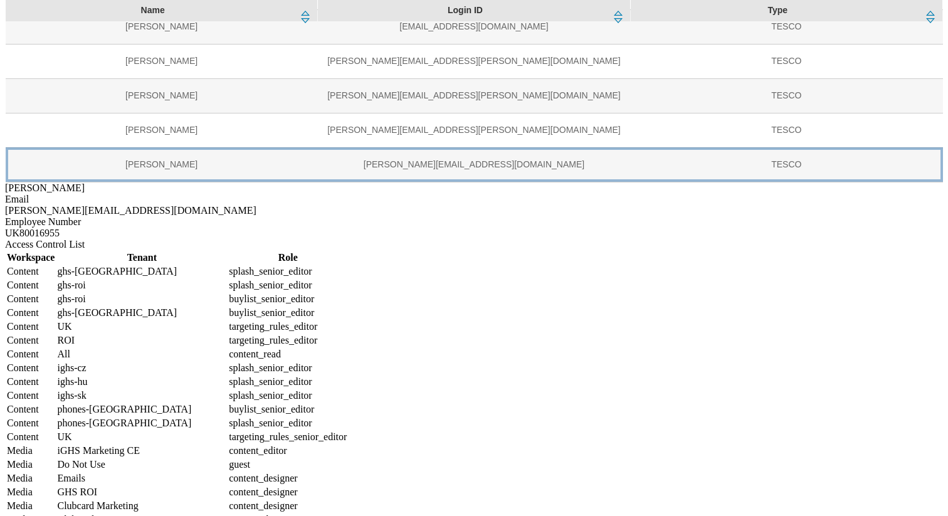
scroll to position [0, 0]
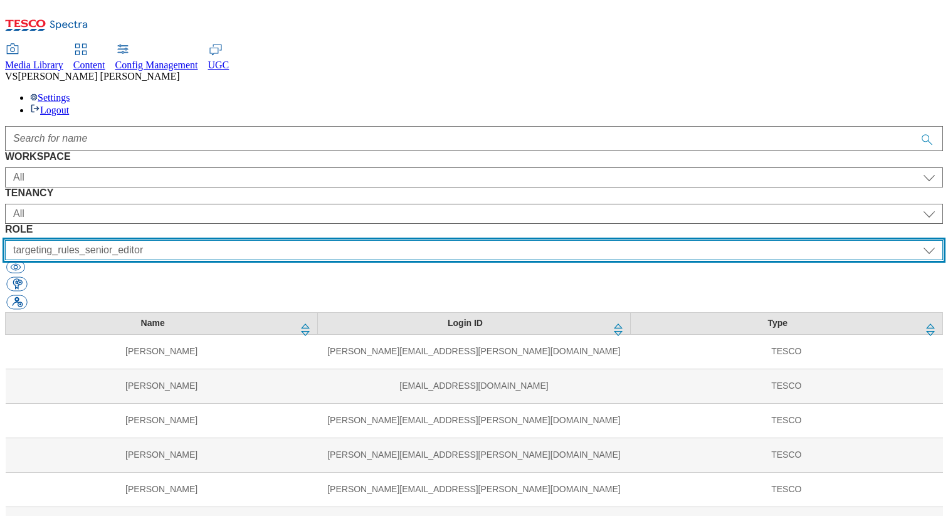
click at [614, 240] on select "All content_designer content_editor content_read developer guest media_admin mo…" at bounding box center [474, 250] width 938 height 20
click at [547, 240] on select "All content_designer content_editor content_read developer guest media_admin mo…" at bounding box center [474, 250] width 938 height 20
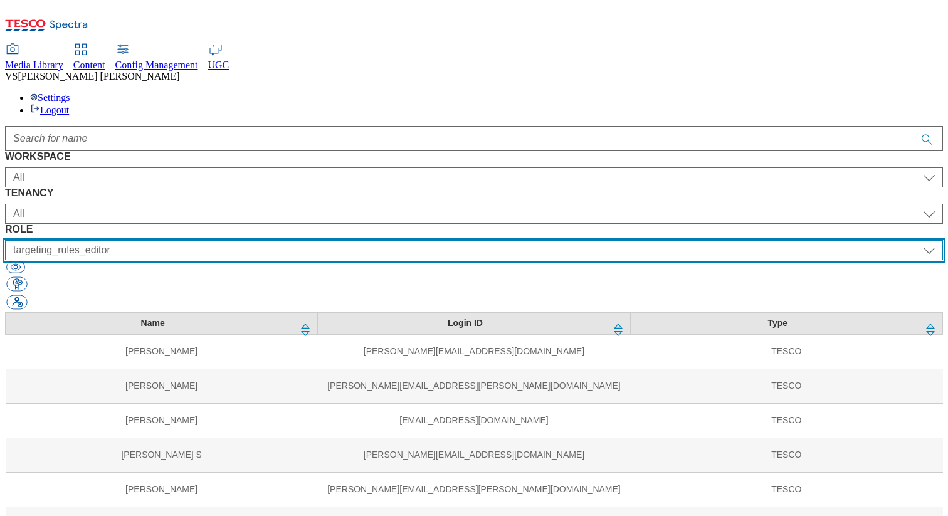
scroll to position [777, 0]
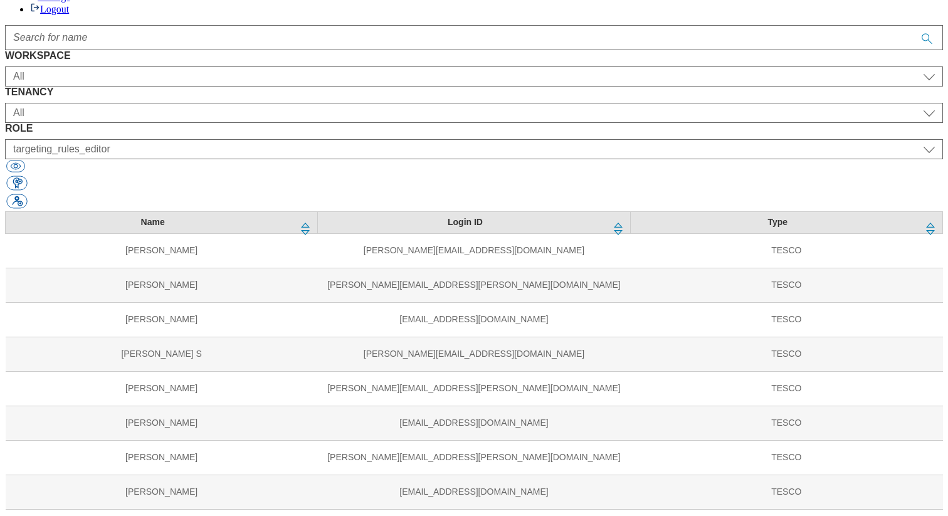
scroll to position [123, 0]
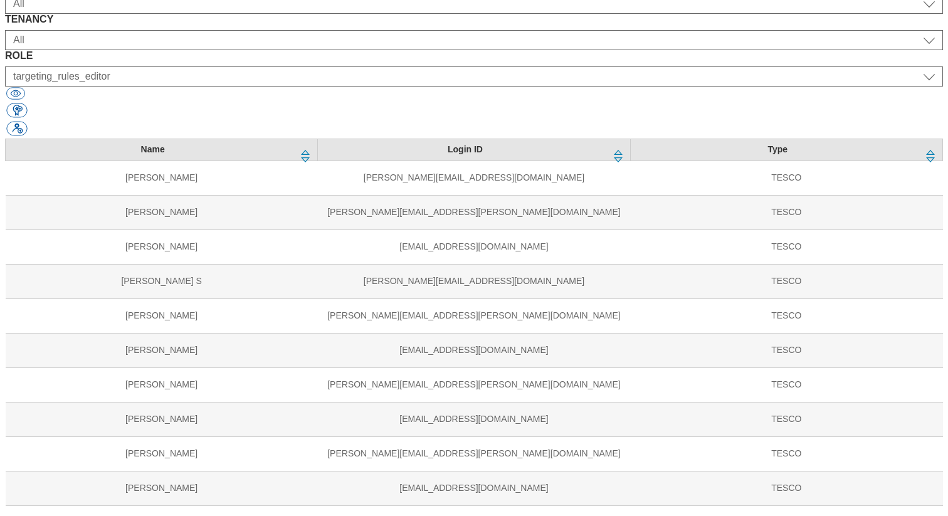
scroll to position [198, 0]
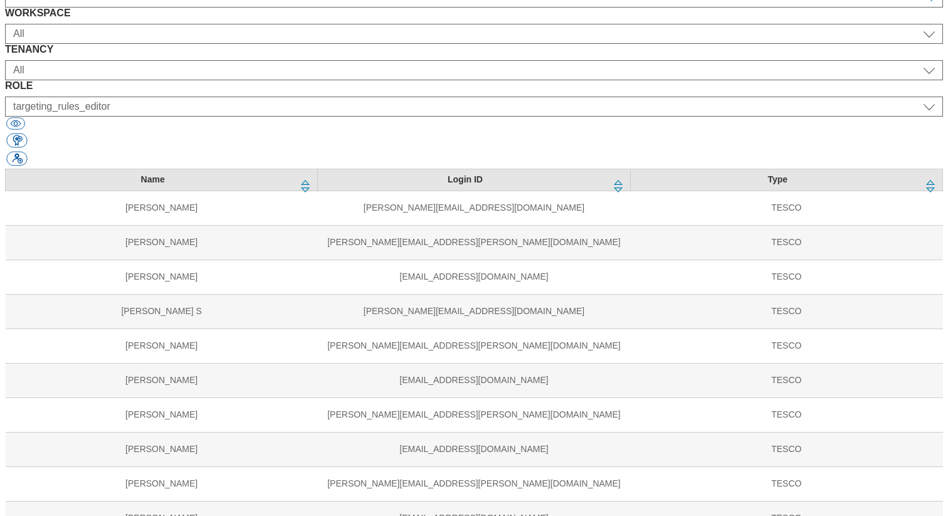
scroll to position [254, 0]
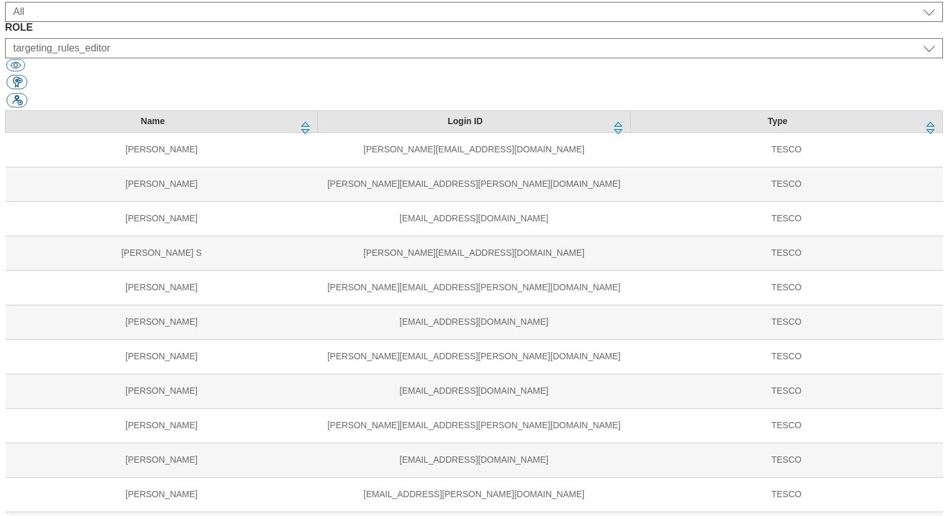
scroll to position [311, 0]
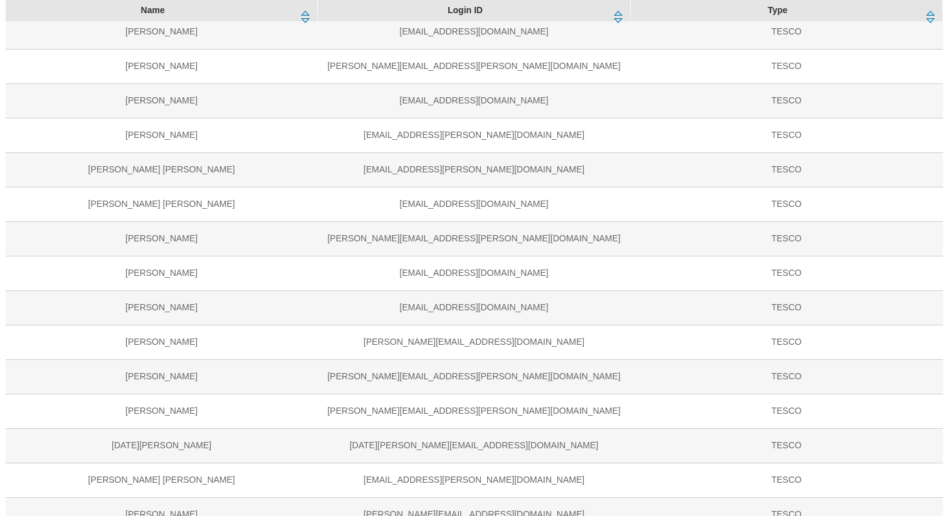
scroll to position [571, 0]
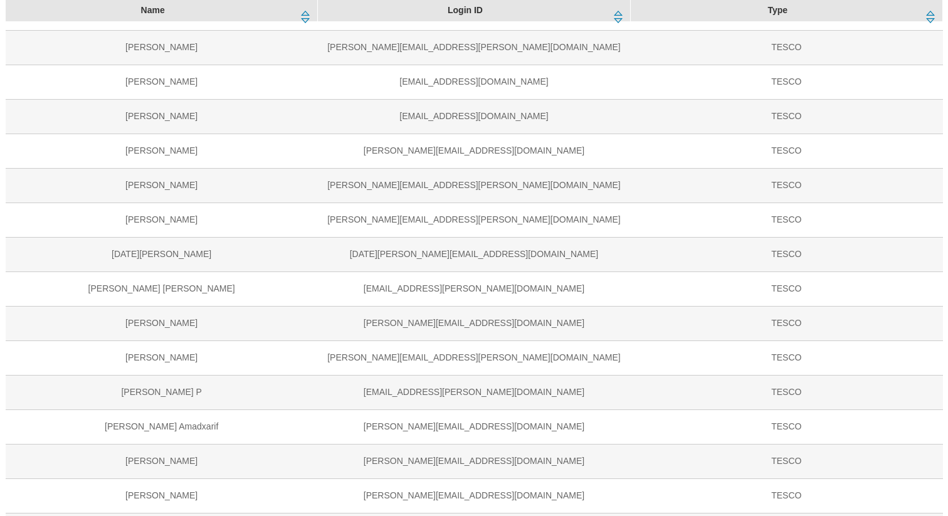
scroll to position [762, 0]
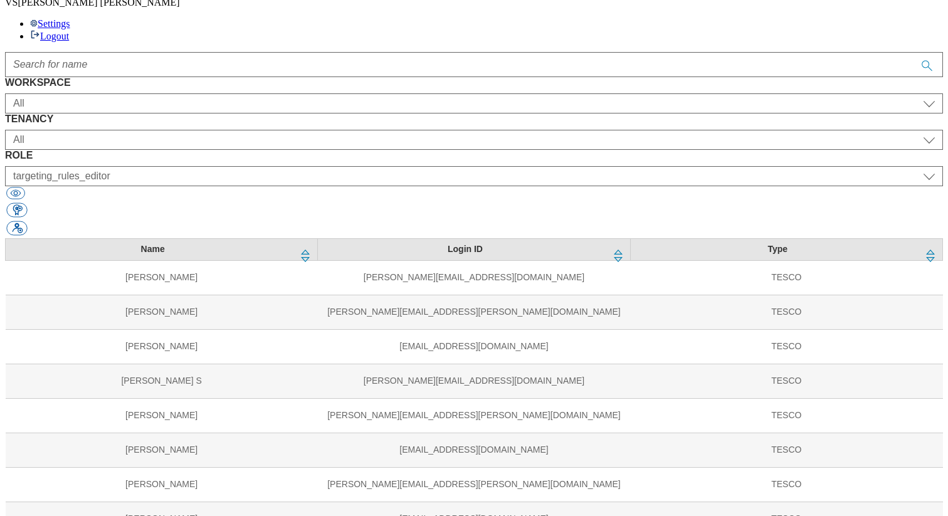
scroll to position [80, 0]
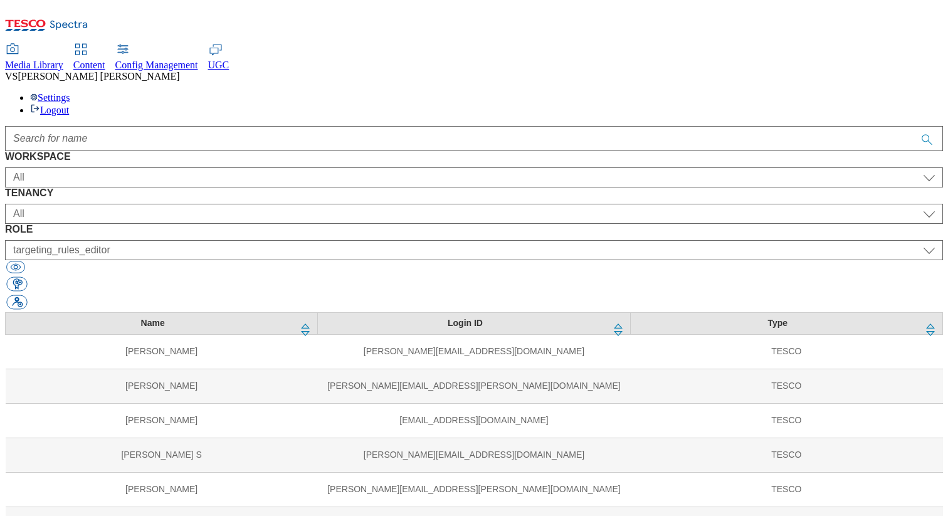
scroll to position [777, 0]
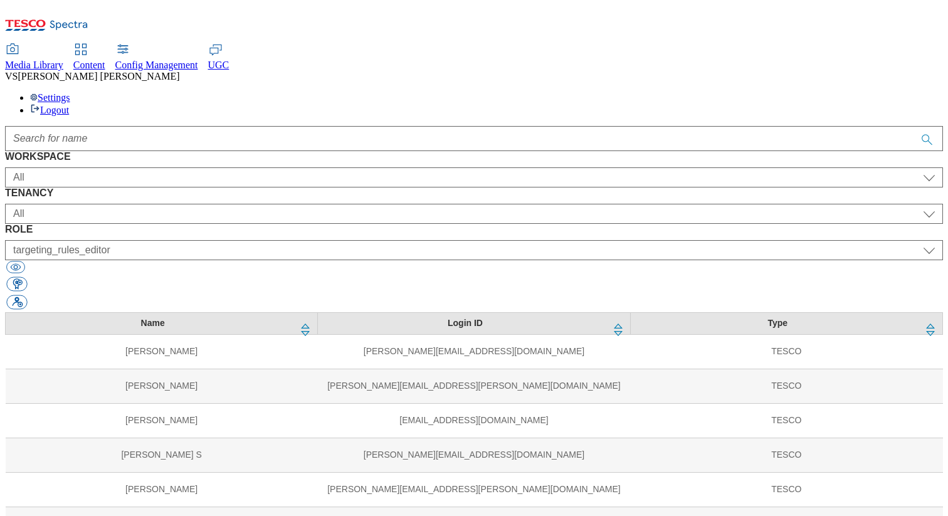
scroll to position [777, 0]
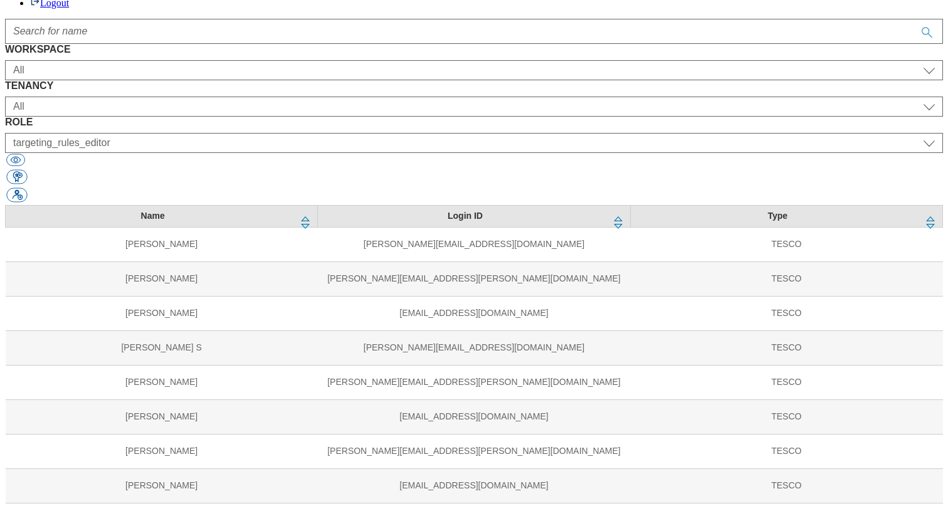
scroll to position [226, 0]
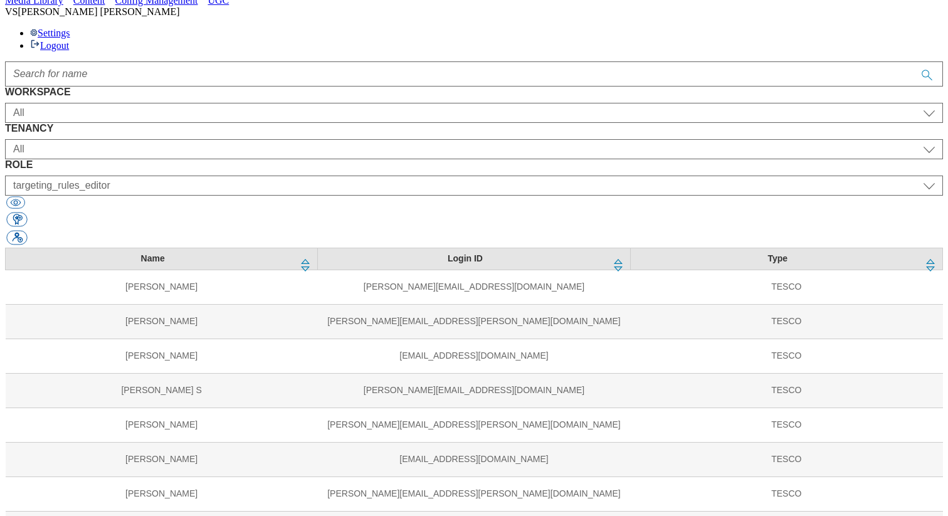
scroll to position [709, 0]
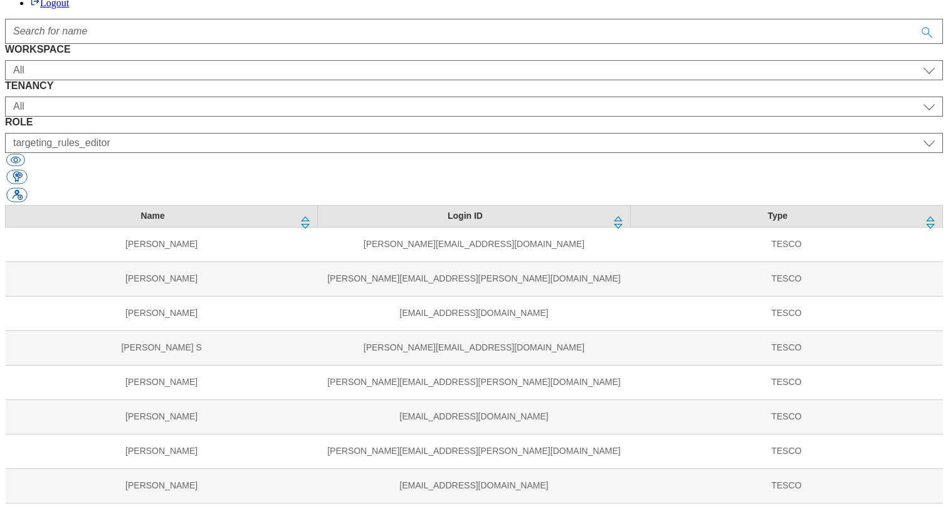
scroll to position [143, 0]
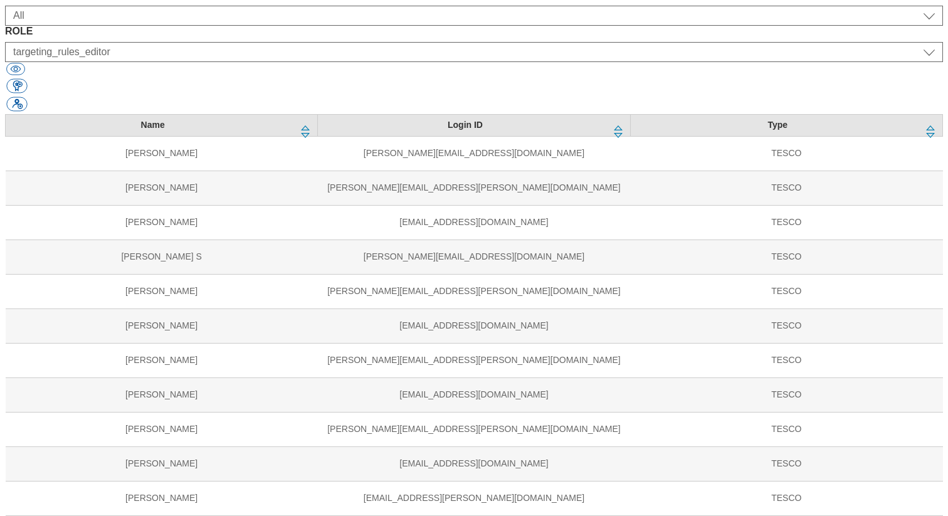
scroll to position [339, 0]
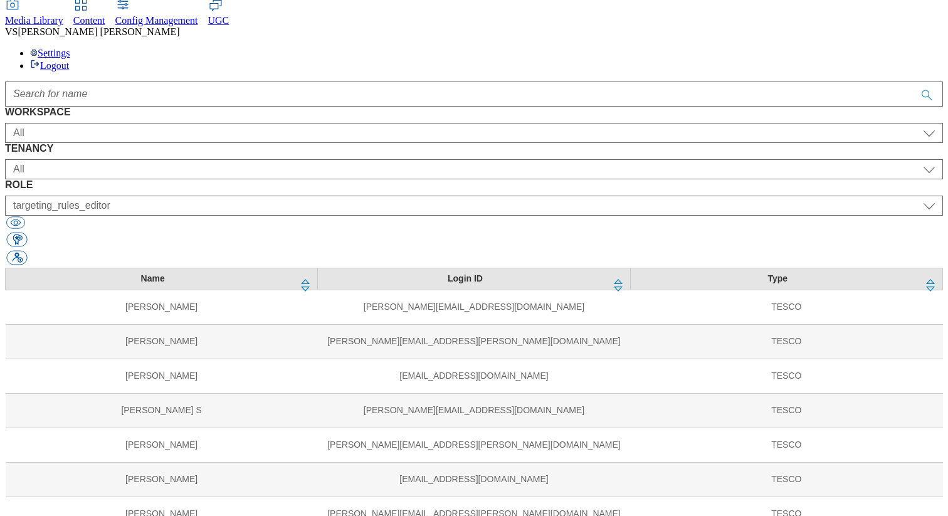
scroll to position [39, 0]
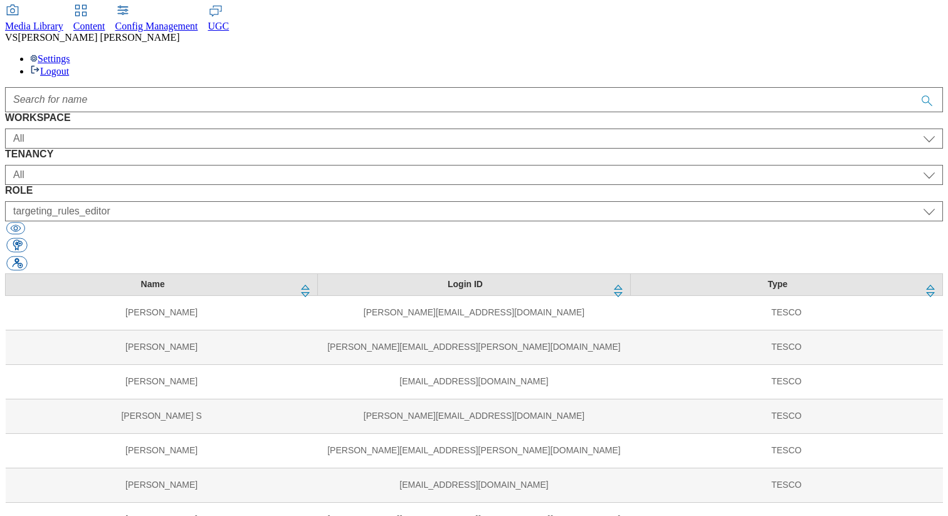
scroll to position [113, 0]
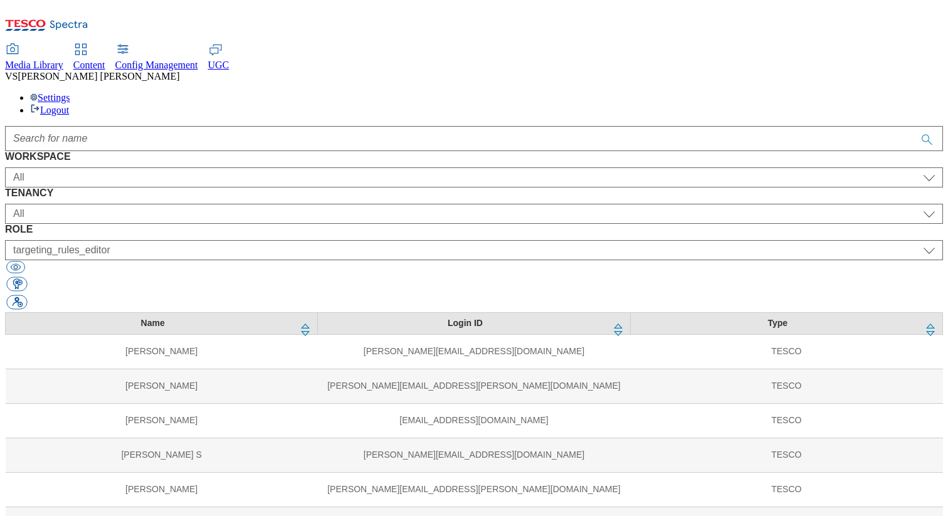
scroll to position [645, 0]
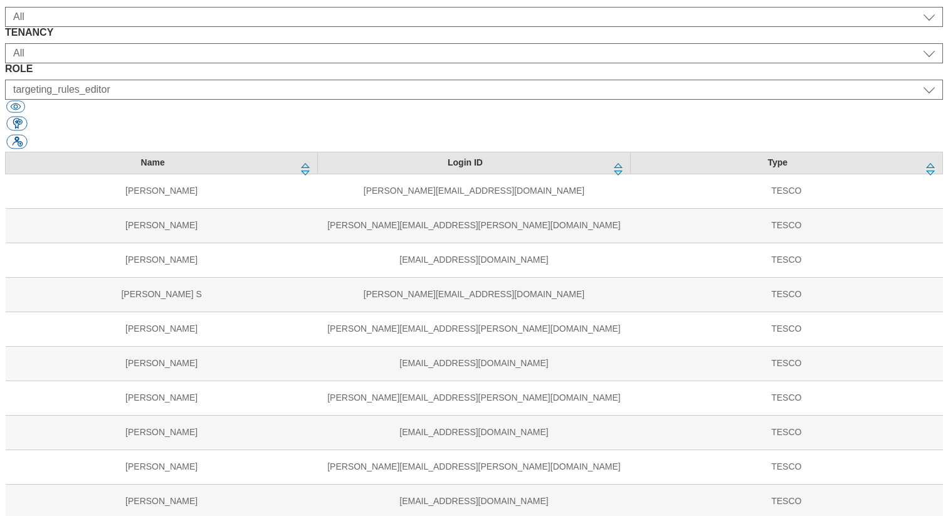
scroll to position [226, 0]
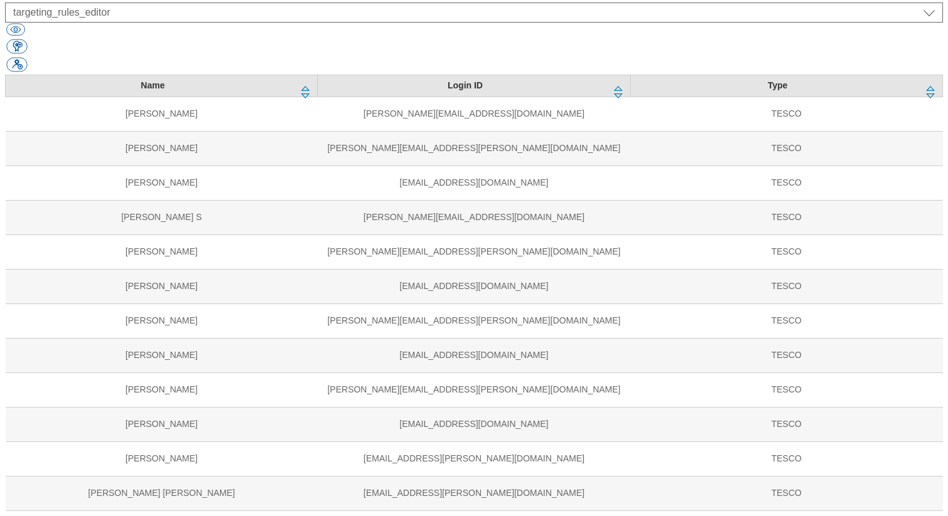
scroll to position [241, 0]
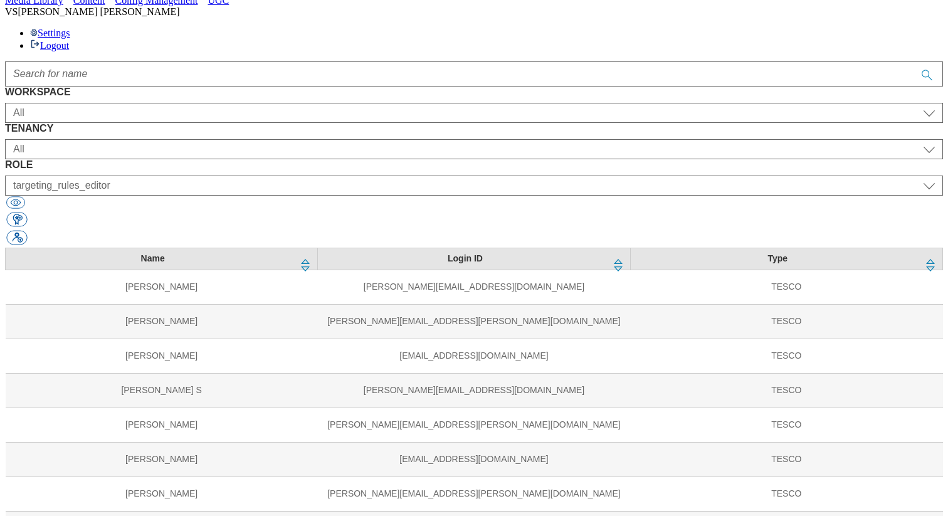
scroll to position [562, 0]
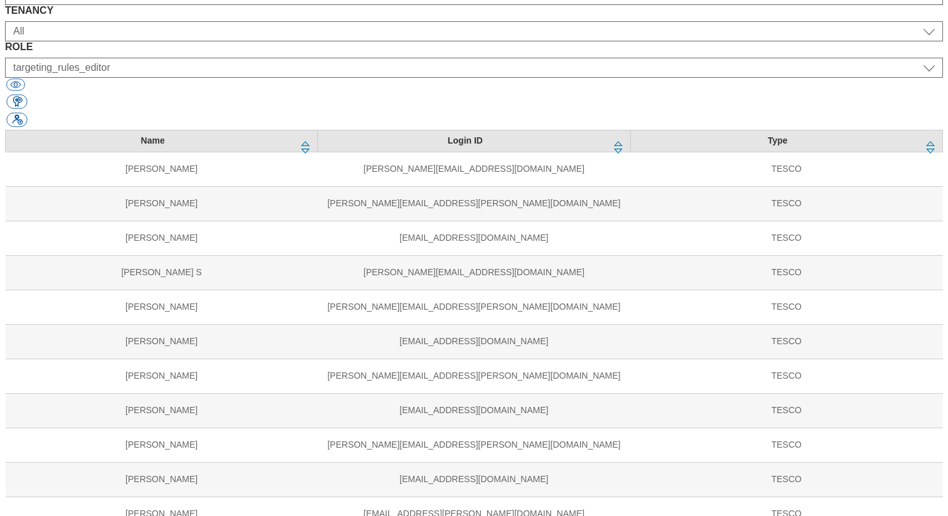
scroll to position [384, 0]
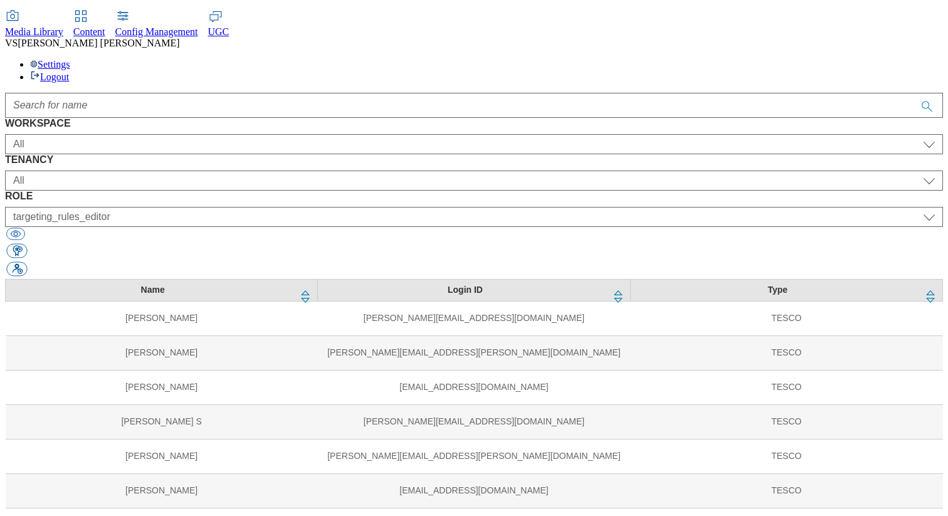
scroll to position [377, 0]
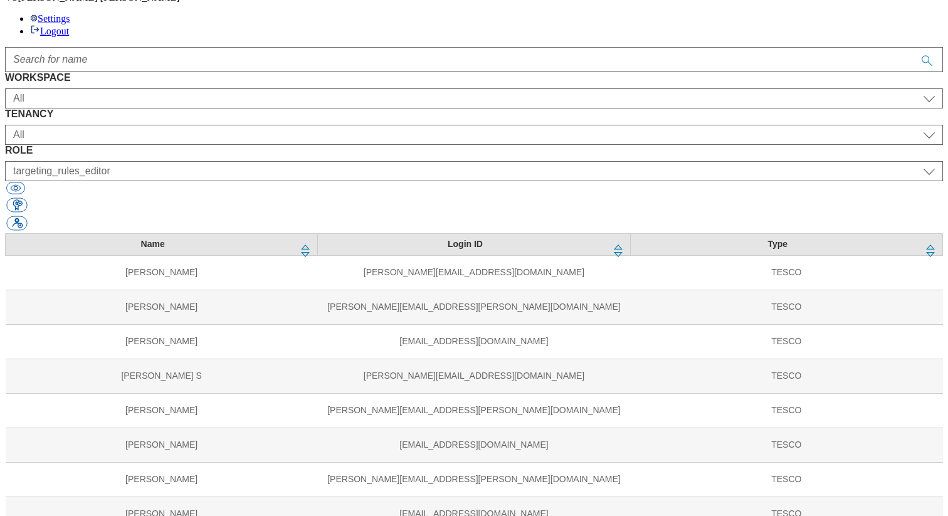
scroll to position [123, 0]
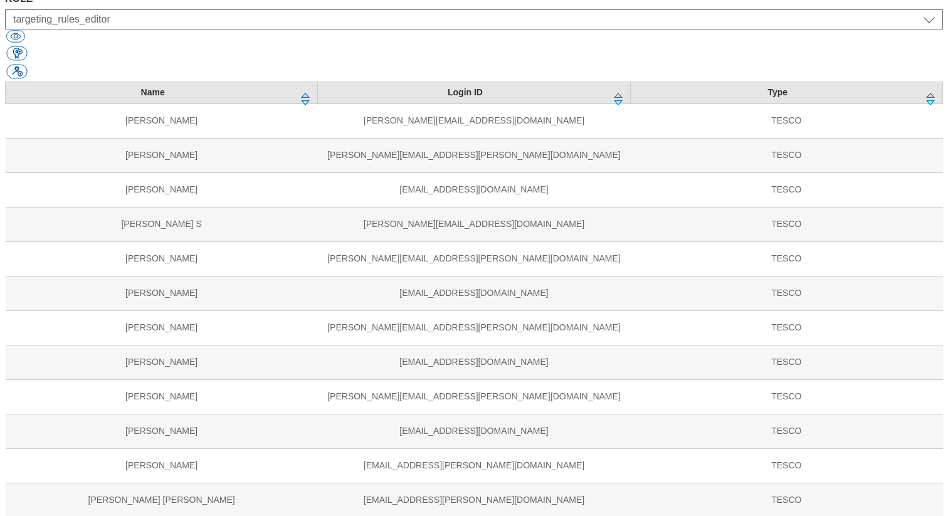
scroll to position [311, 0]
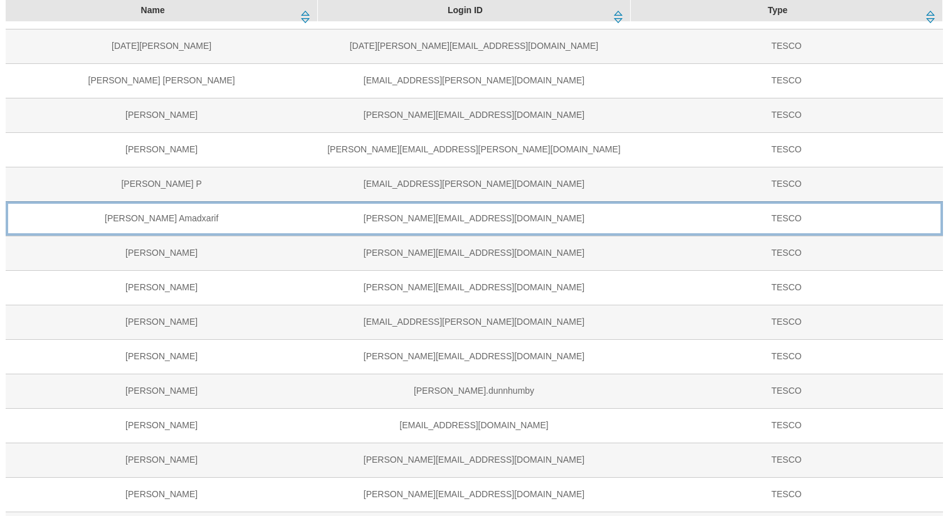
scroll to position [1029, 0]
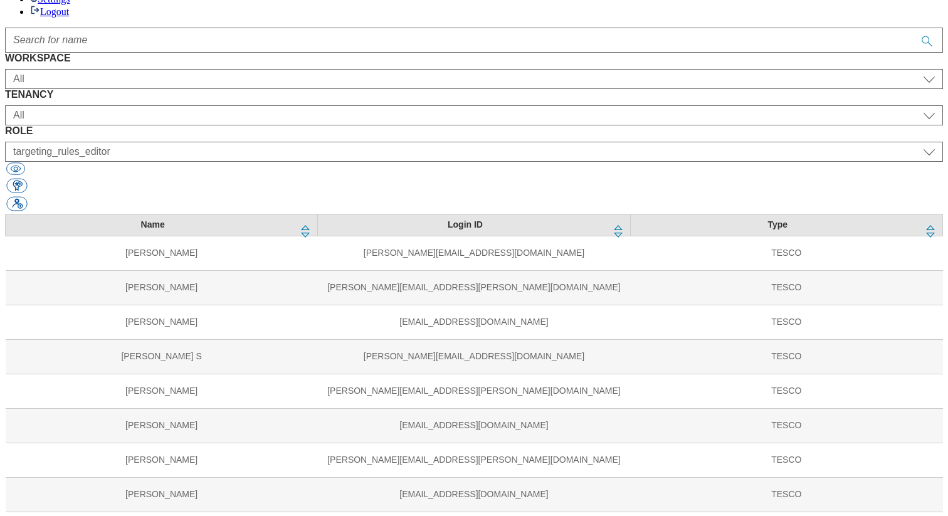
scroll to position [113, 0]
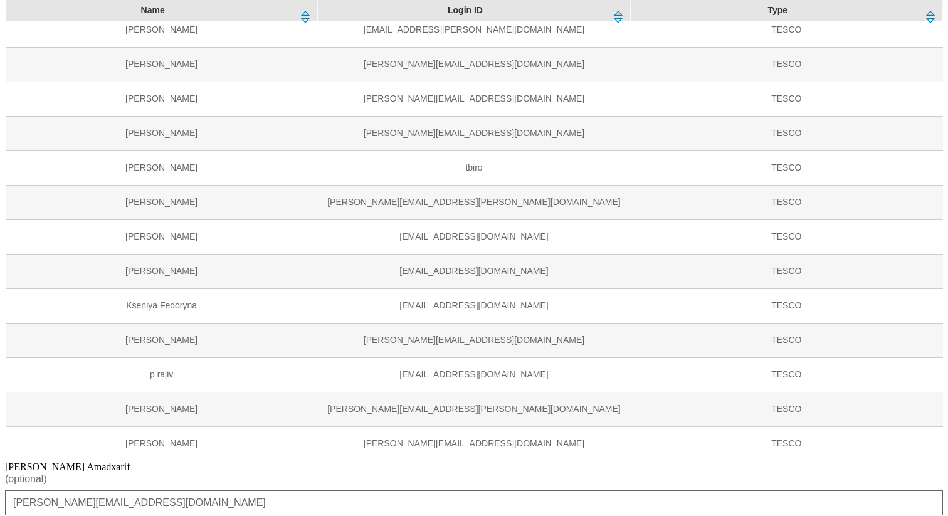
scroll to position [1580, 0]
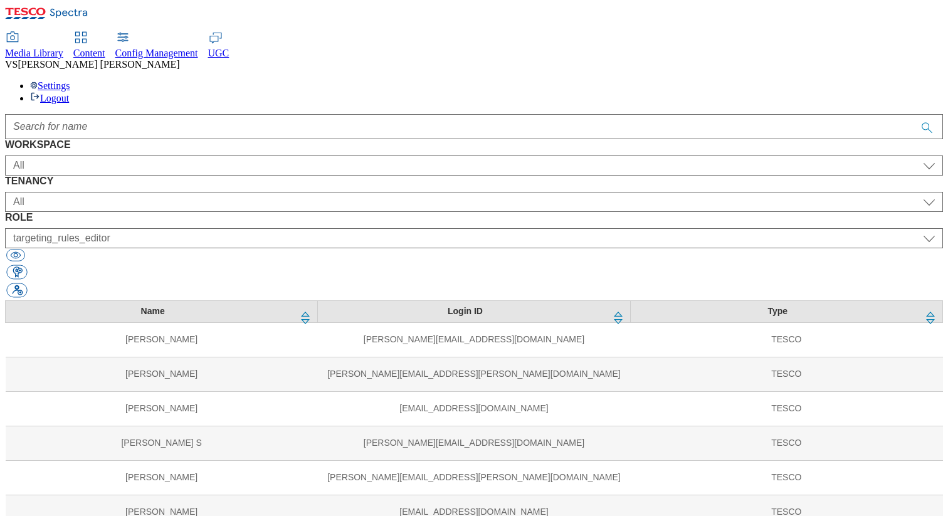
scroll to position [0, 0]
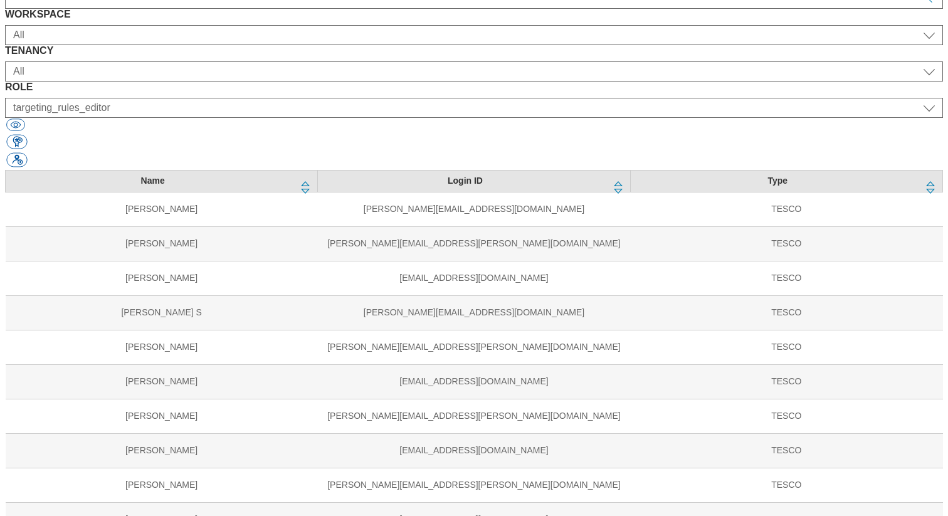
scroll to position [0, 0]
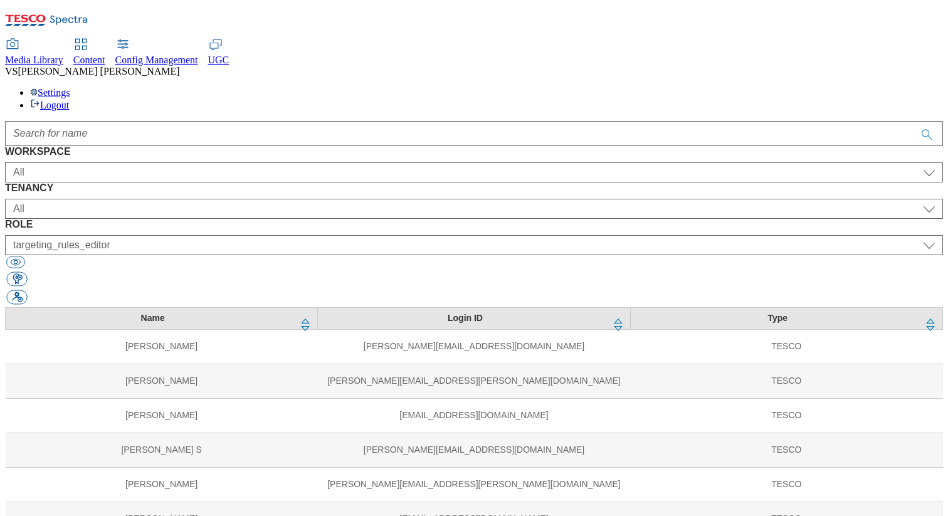
scroll to position [377, 0]
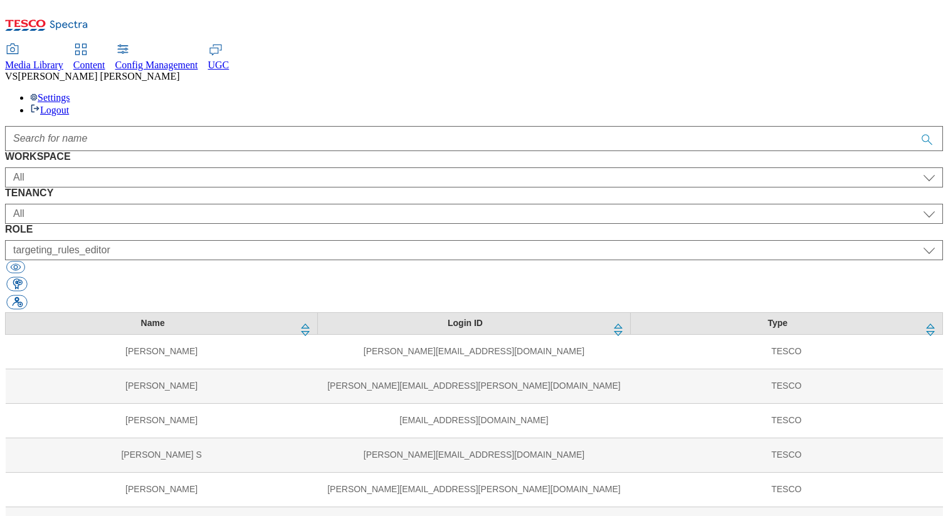
scroll to position [157, 0]
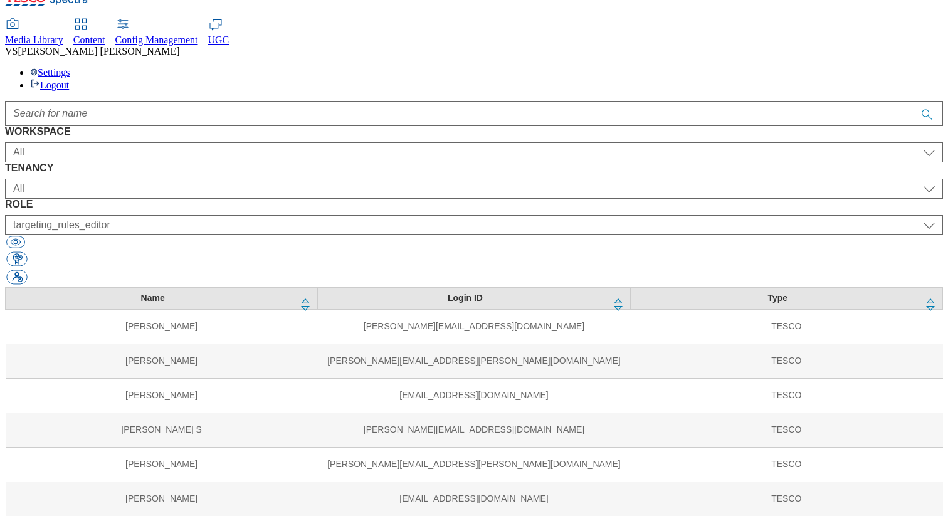
scroll to position [26, 0]
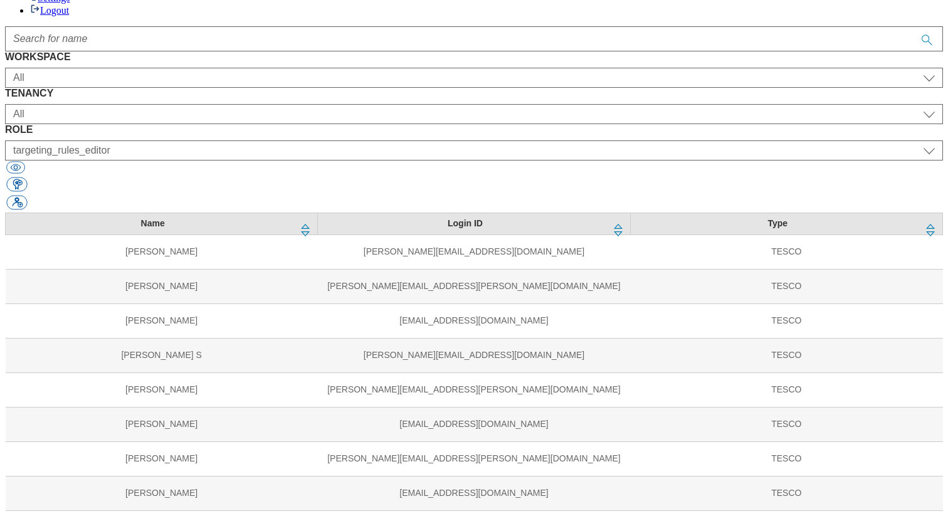
scroll to position [0, 0]
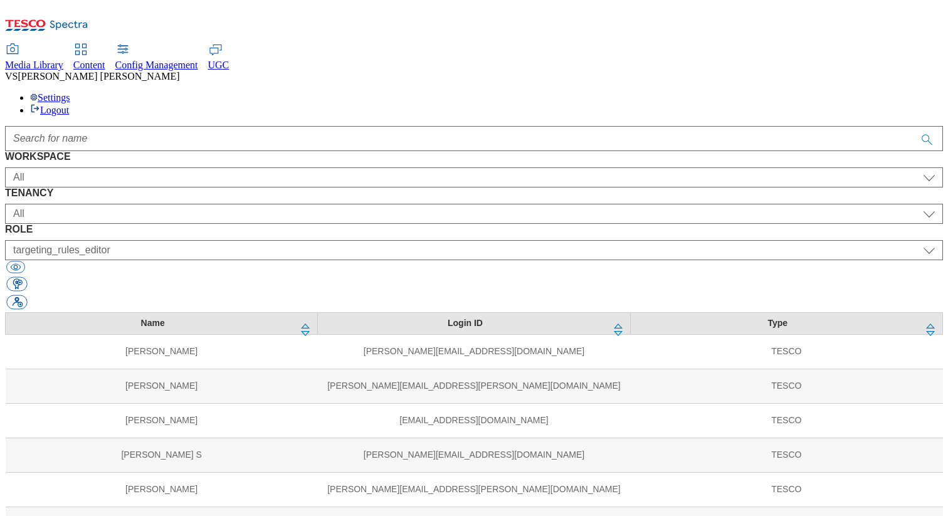
scroll to position [29, 0]
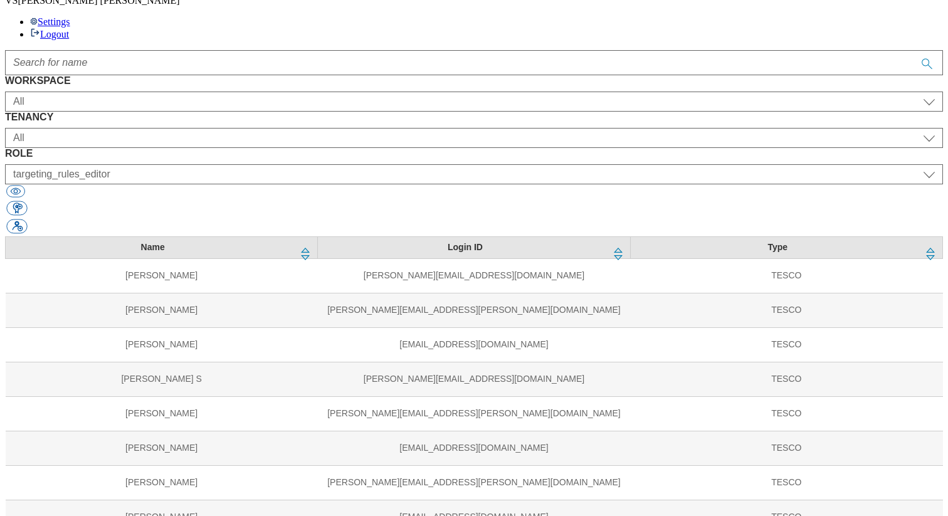
scroll to position [84, 0]
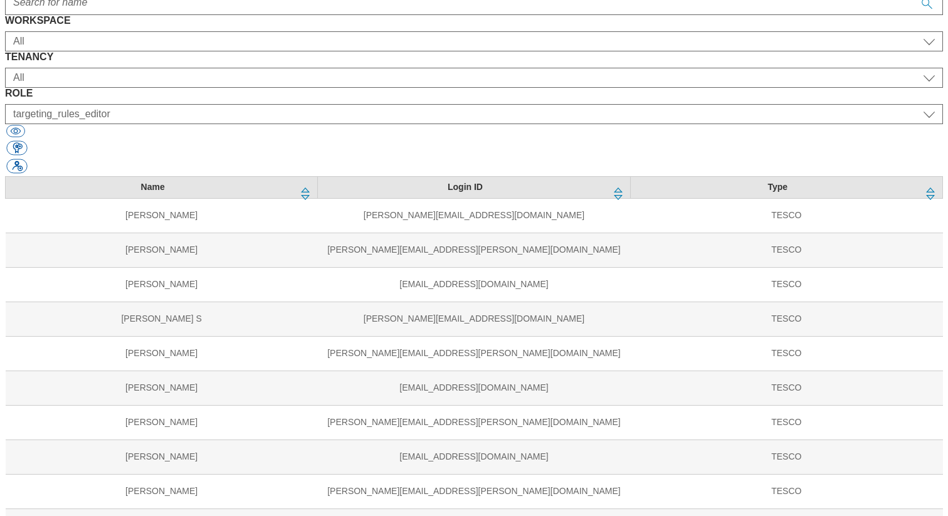
scroll to position [254, 0]
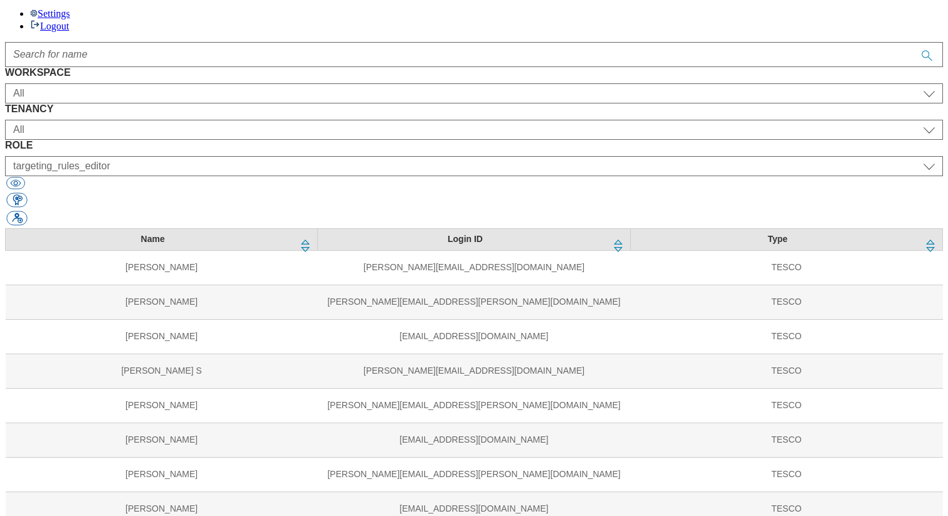
scroll to position [157, 0]
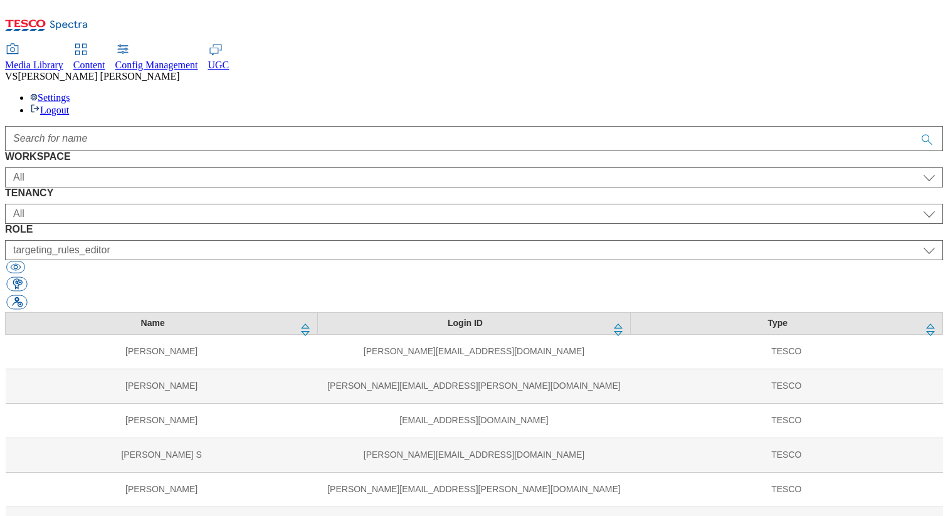
scroll to position [75, 0]
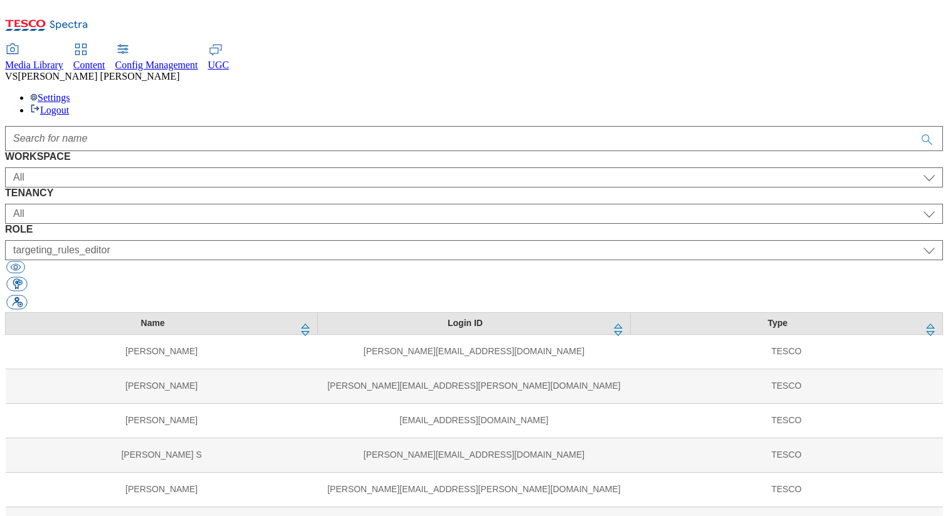
scroll to position [29, 0]
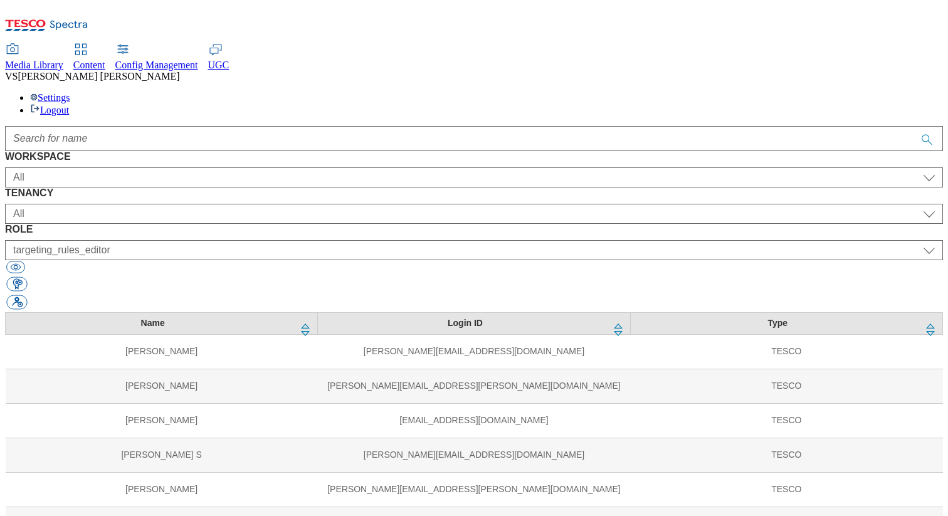
scroll to position [75, 0]
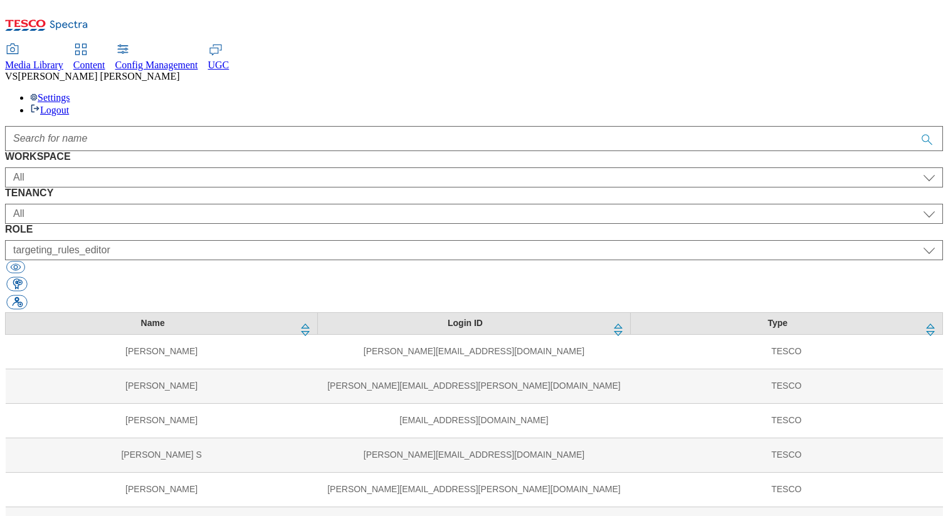
scroll to position [86, 0]
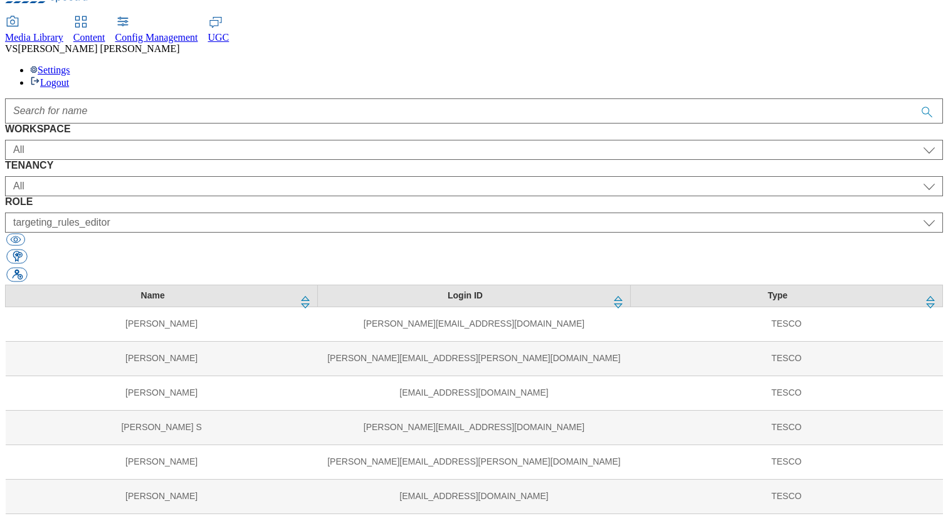
scroll to position [29, 0]
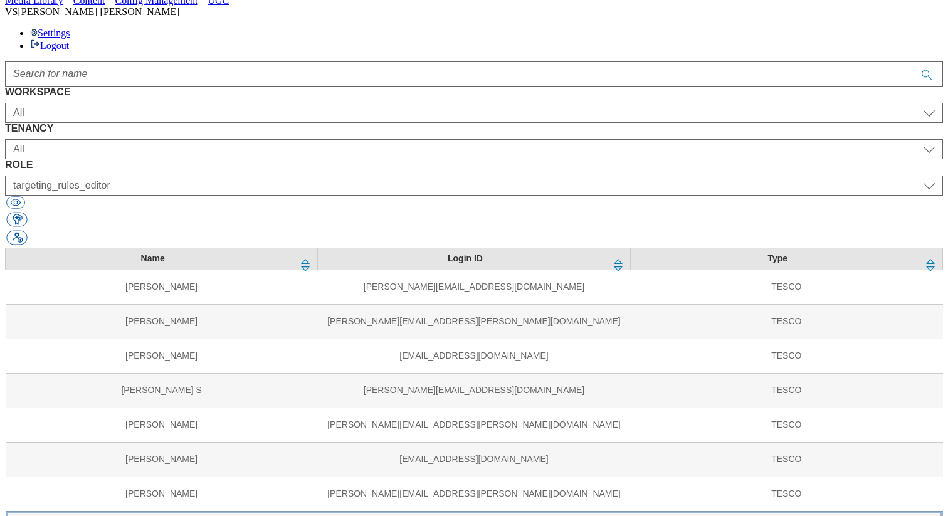
scroll to position [84, 0]
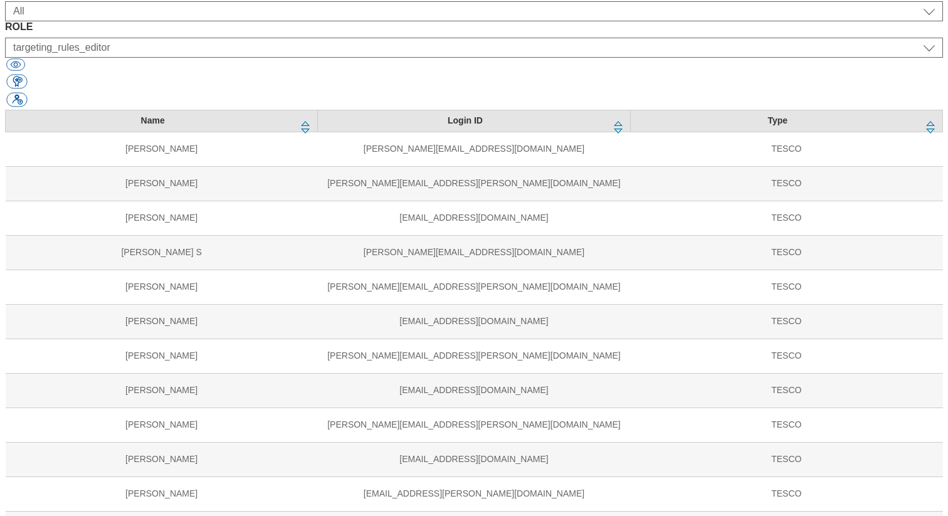
scroll to position [203, 0]
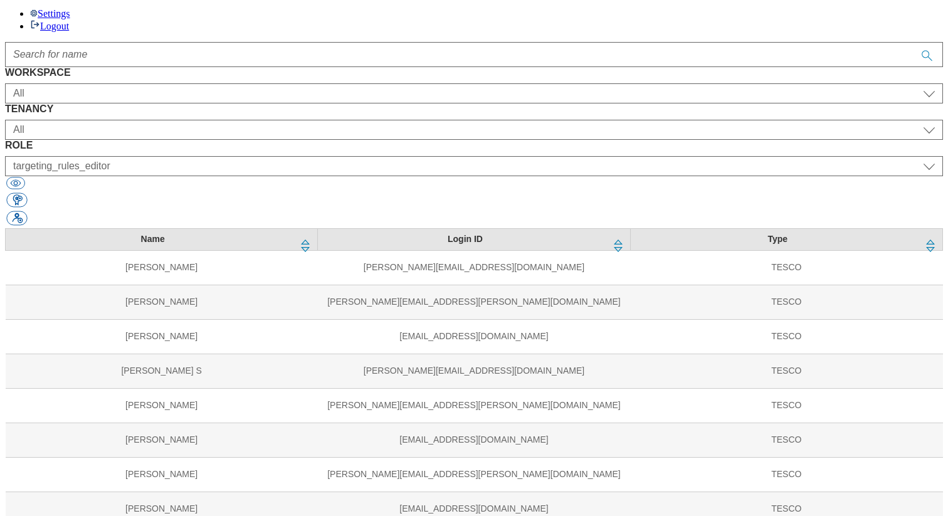
scroll to position [46, 0]
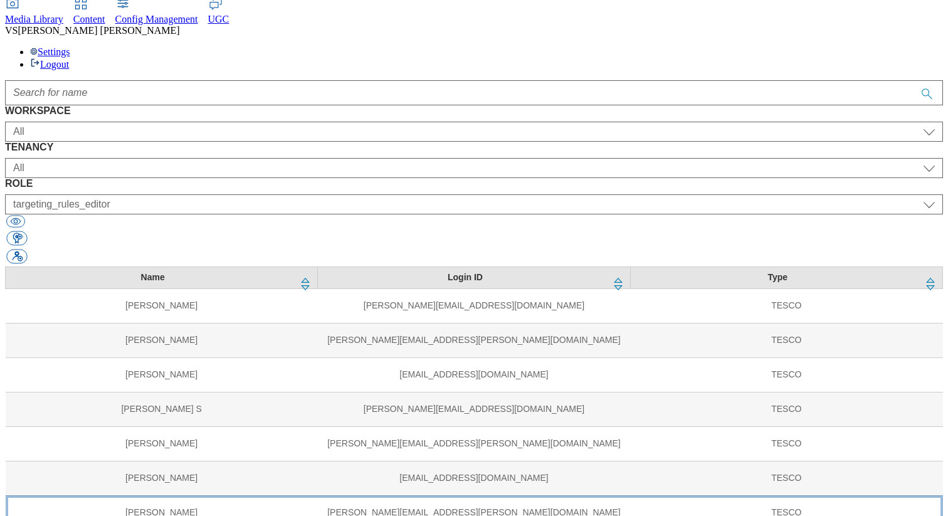
click at [104, 495] on td "Michael burrell" at bounding box center [162, 512] width 312 height 34
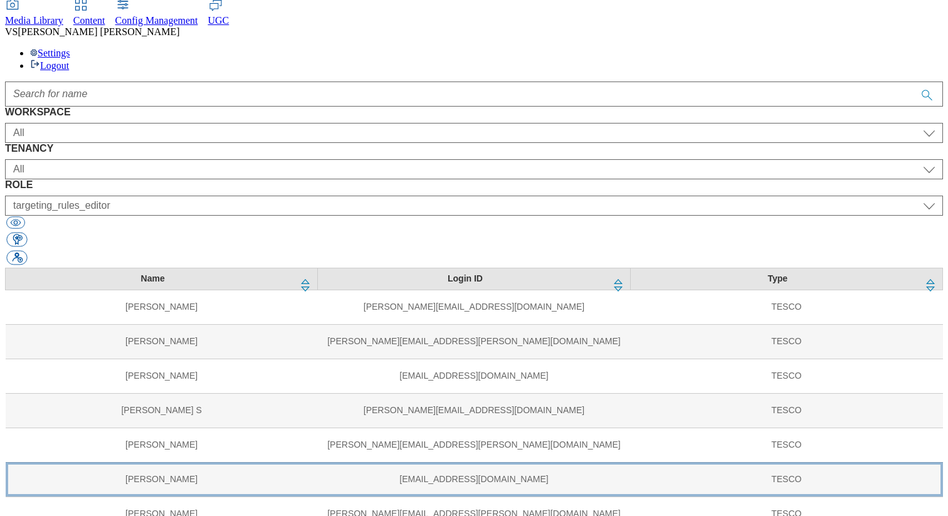
click at [107, 462] on td "abhishek kumar" at bounding box center [162, 479] width 312 height 34
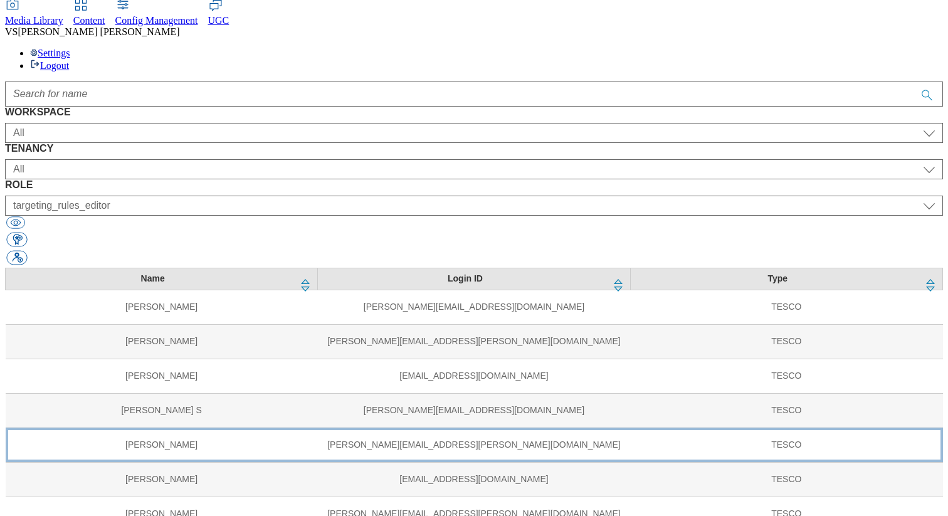
click at [101, 427] on td "Alison Coleman" at bounding box center [162, 444] width 312 height 34
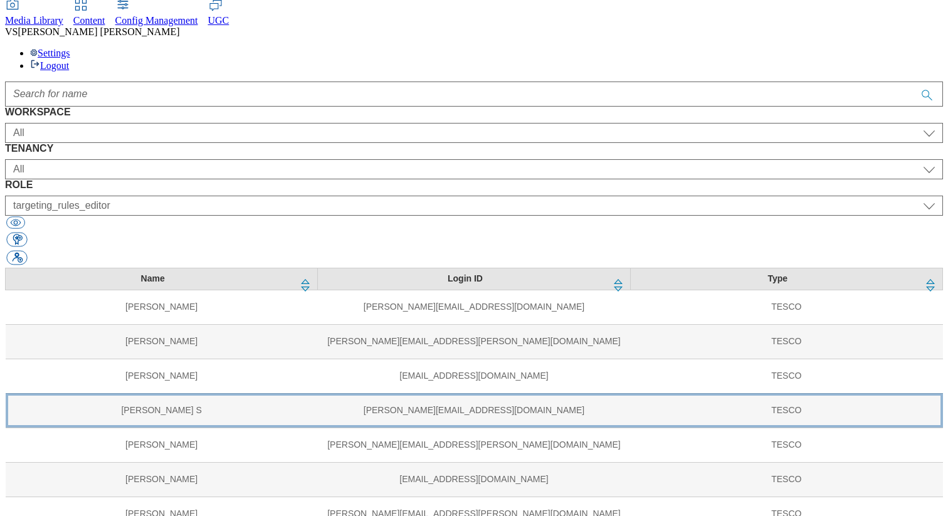
click at [89, 393] on td "Sivakami S" at bounding box center [162, 410] width 312 height 34
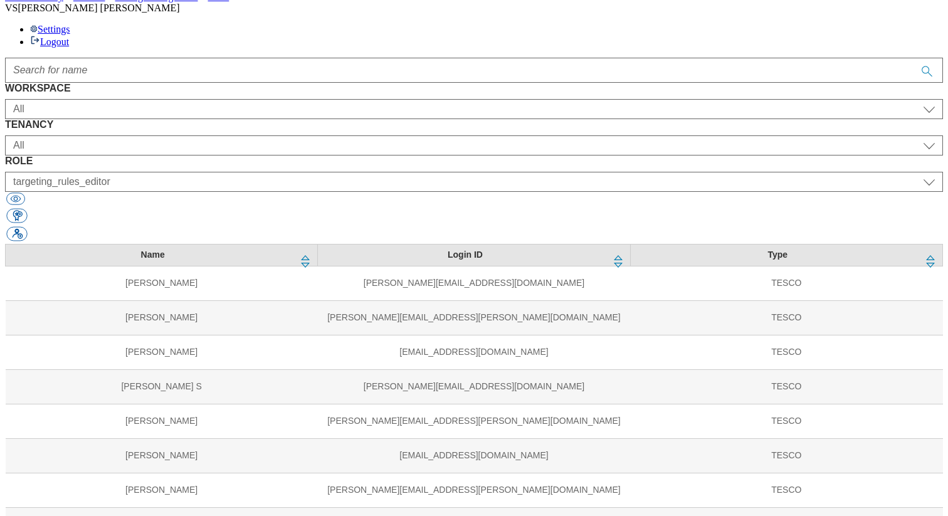
scroll to position [142, 0]
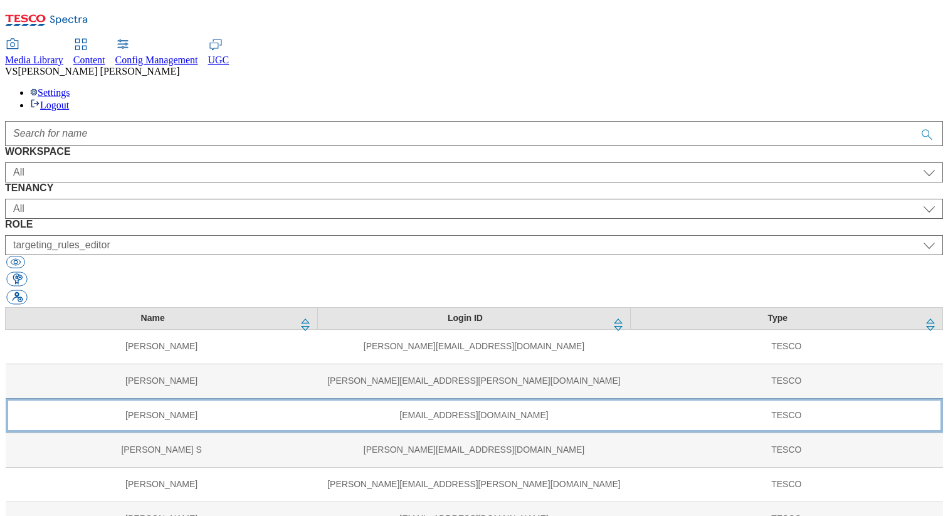
click at [103, 398] on td "Tatiana novakova" at bounding box center [162, 415] width 312 height 34
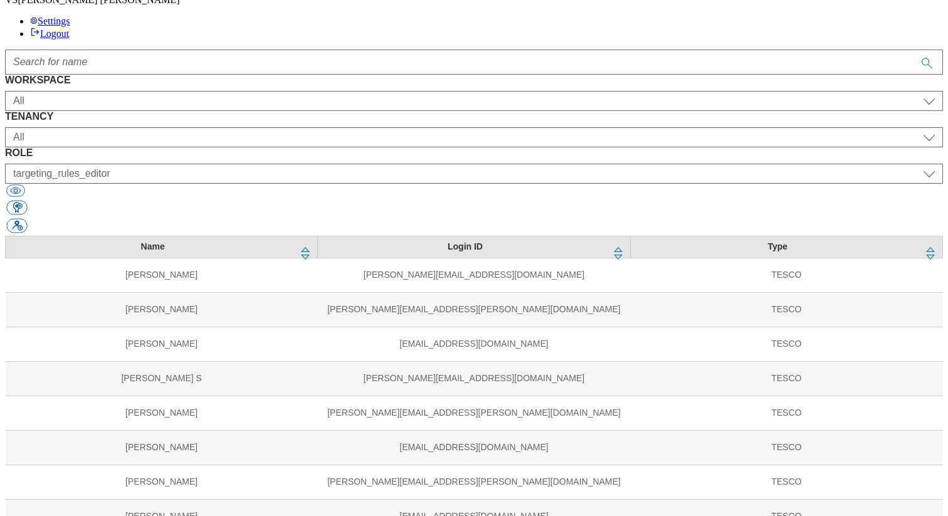
scroll to position [85, 0]
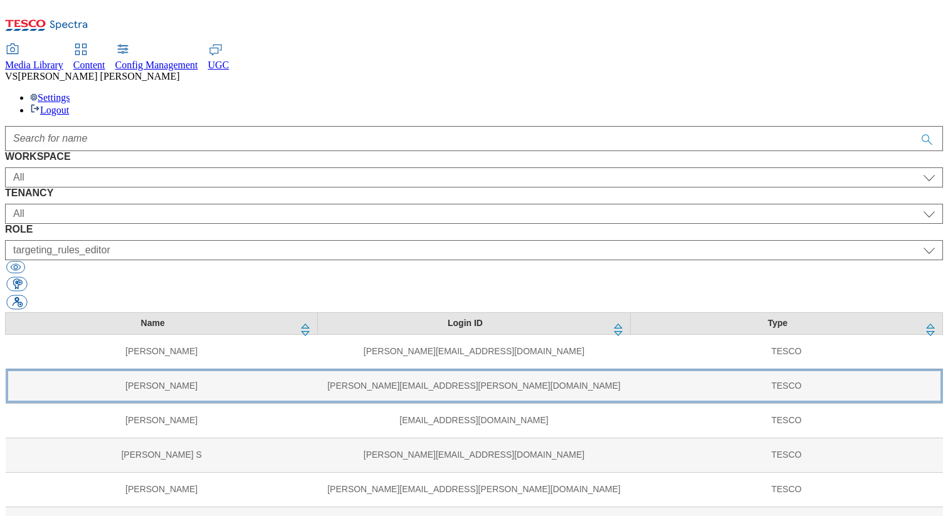
click at [91, 369] on td "James Stanley Reid" at bounding box center [162, 386] width 312 height 34
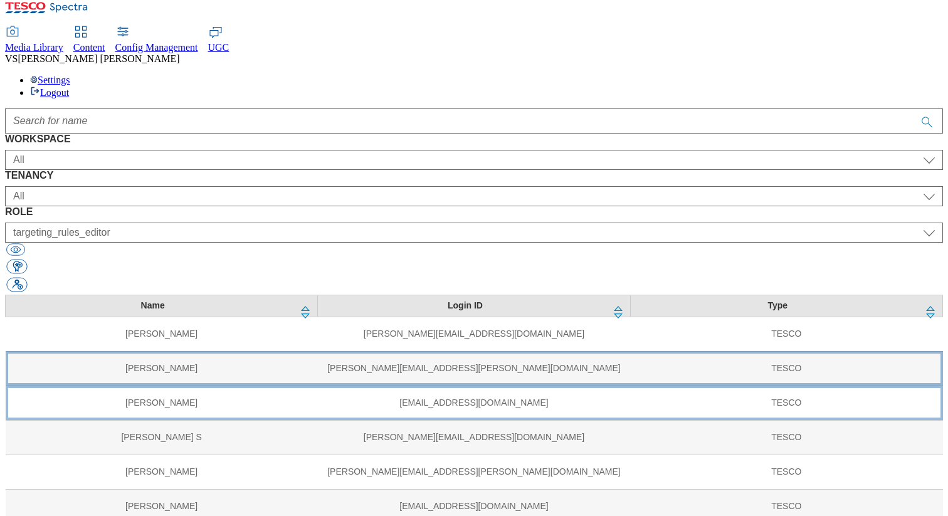
scroll to position [10, 0]
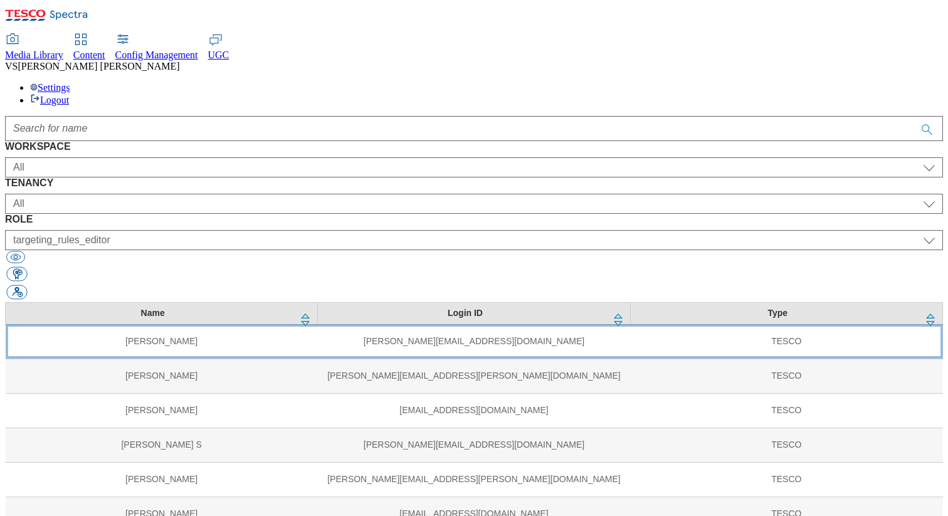
click at [150, 324] on td "Adrienn Foldeak" at bounding box center [162, 341] width 312 height 34
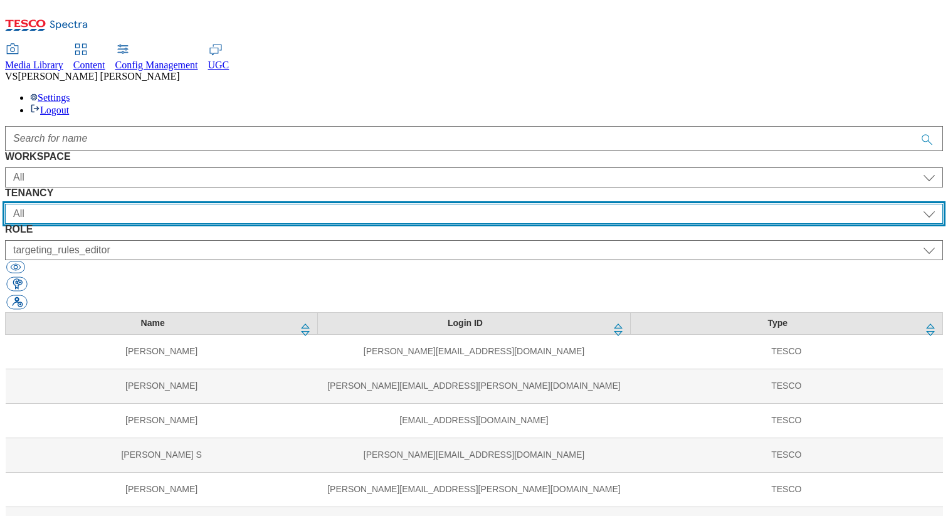
click at [307, 204] on select "All ALL All all CE Clubcard Boost UK Clubcard Marketing Clubcard ROI clubcard-b…" at bounding box center [474, 214] width 938 height 20
click at [268, 204] on select "All ALL All all CE Clubcard Boost UK Clubcard Marketing Clubcard ROI clubcard-b…" at bounding box center [474, 214] width 938 height 20
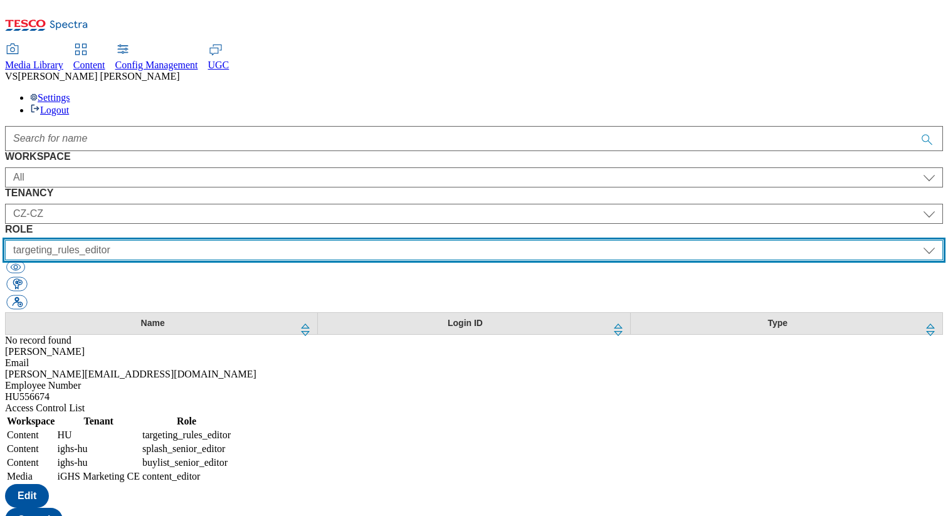
click at [662, 240] on select "All content_designer content_editor content_read developer guest media_admin mo…" at bounding box center [474, 250] width 938 height 20
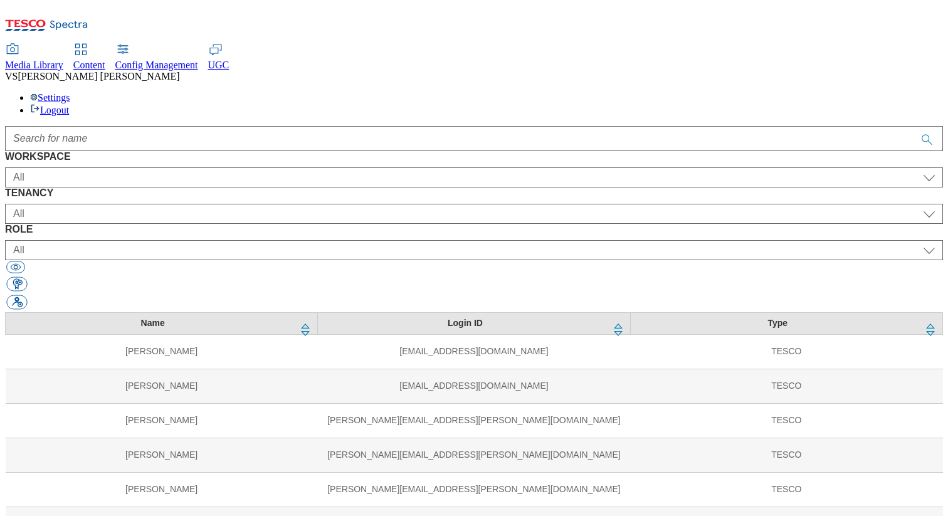
click at [268, 204] on select "All ALL All all CE Clubcard Boost UK Clubcard Marketing Clubcard ROI clubcard-b…" at bounding box center [474, 214] width 938 height 20
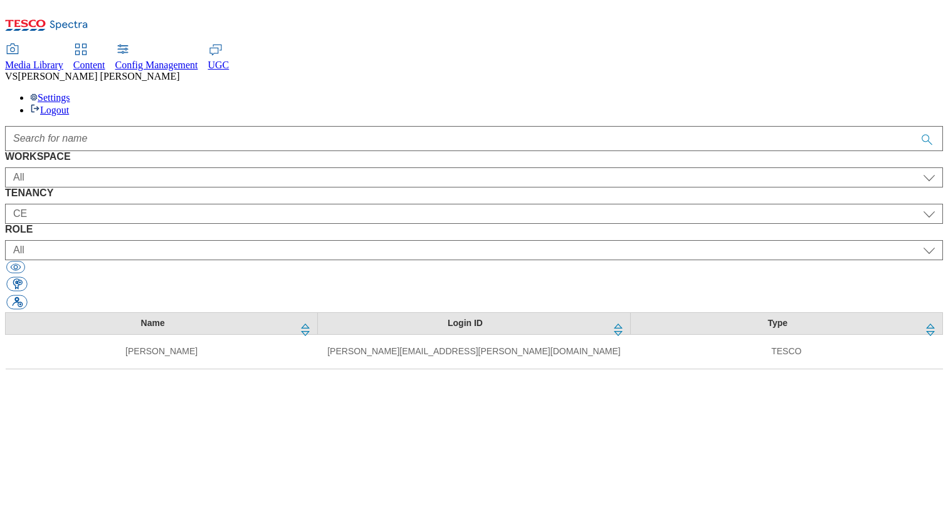
click at [291, 204] on select "All ALL All all CE Clubcard Boost UK Clubcard Marketing Clubcard ROI clubcard-b…" at bounding box center [474, 214] width 938 height 20
select select "CZ-CZ"
click at [268, 204] on select "All ALL All all CE Clubcard Boost UK Clubcard Marketing Clubcard ROI clubcard-b…" at bounding box center [474, 214] width 938 height 20
click at [288, 204] on select "All ALL All all CE Clubcard Boost UK Clubcard Marketing Clubcard ROI clubcard-b…" at bounding box center [474, 214] width 938 height 20
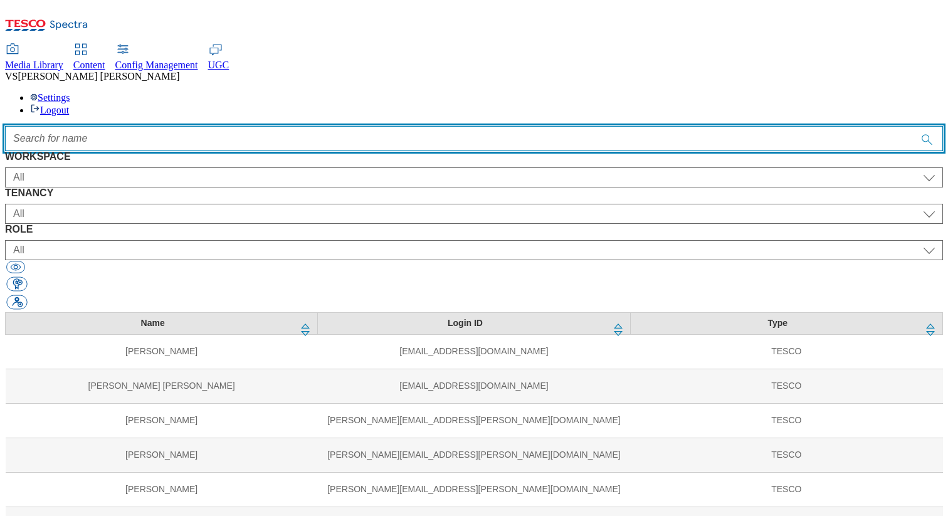
click at [338, 126] on input "Accessible label text" at bounding box center [474, 138] width 938 height 25
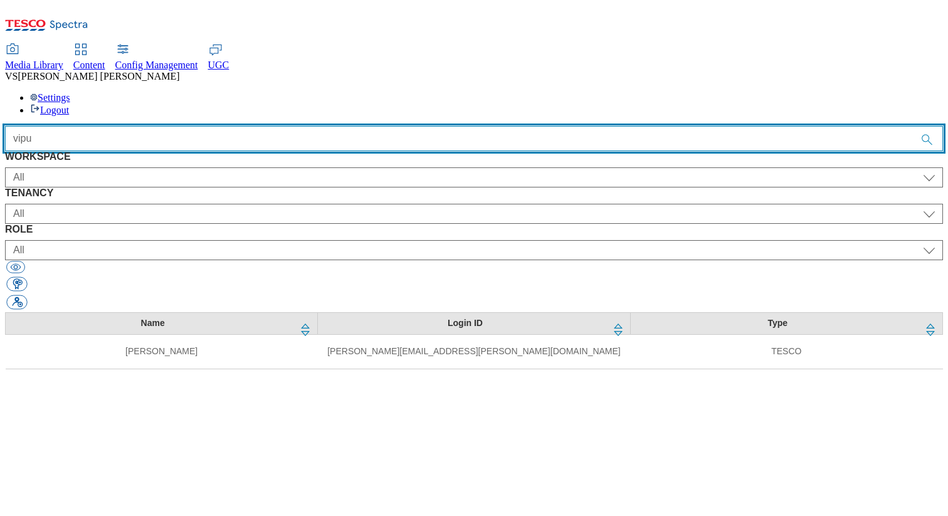
type input "vipul"
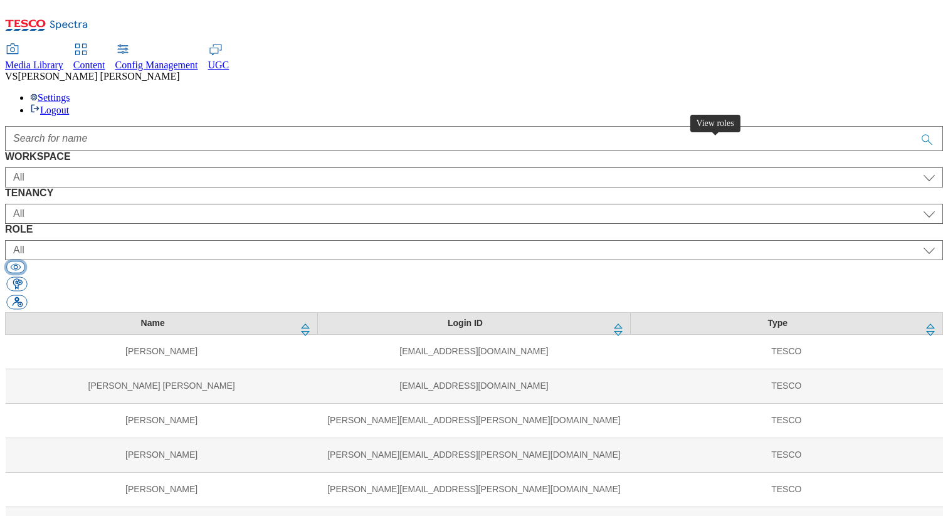
click at [25, 261] on button "button" at bounding box center [15, 267] width 19 height 12
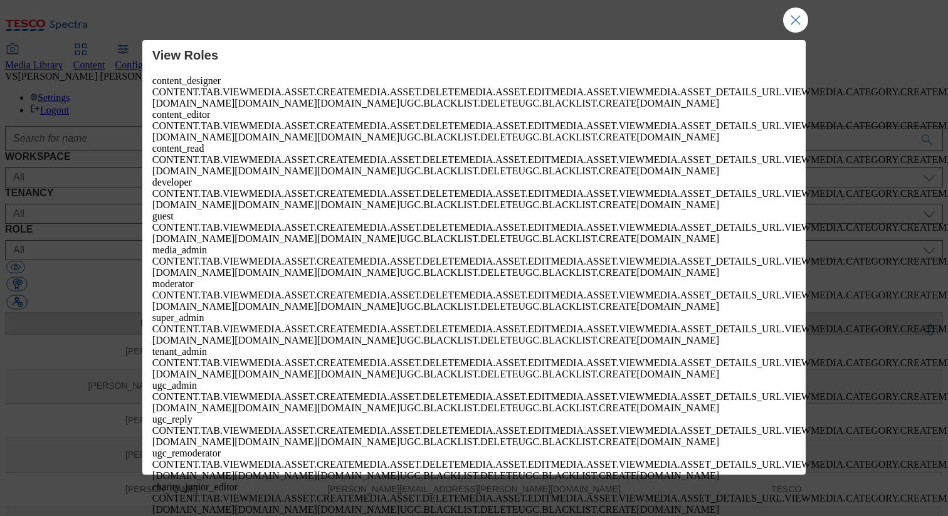
scroll to position [5675, 0]
click at [792, 22] on button "Close Modal" at bounding box center [795, 20] width 25 height 25
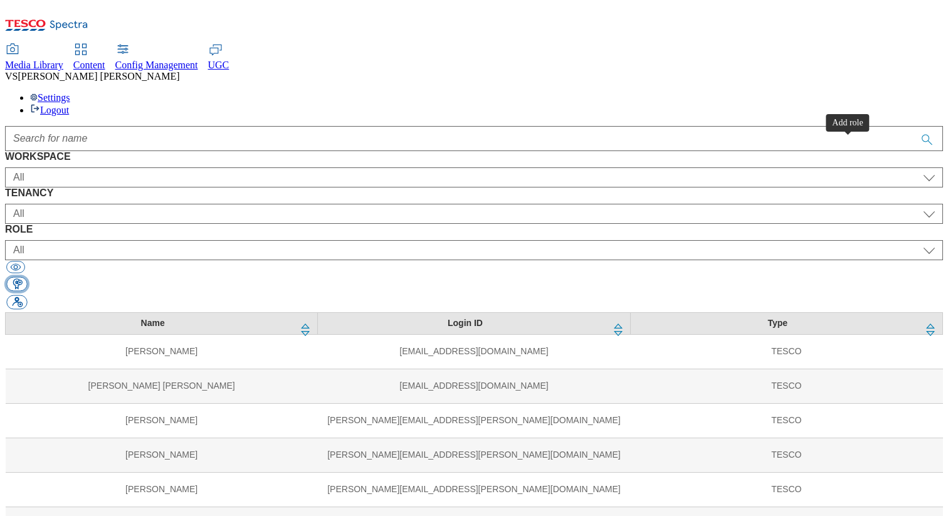
click at [27, 277] on button "button" at bounding box center [16, 284] width 21 height 14
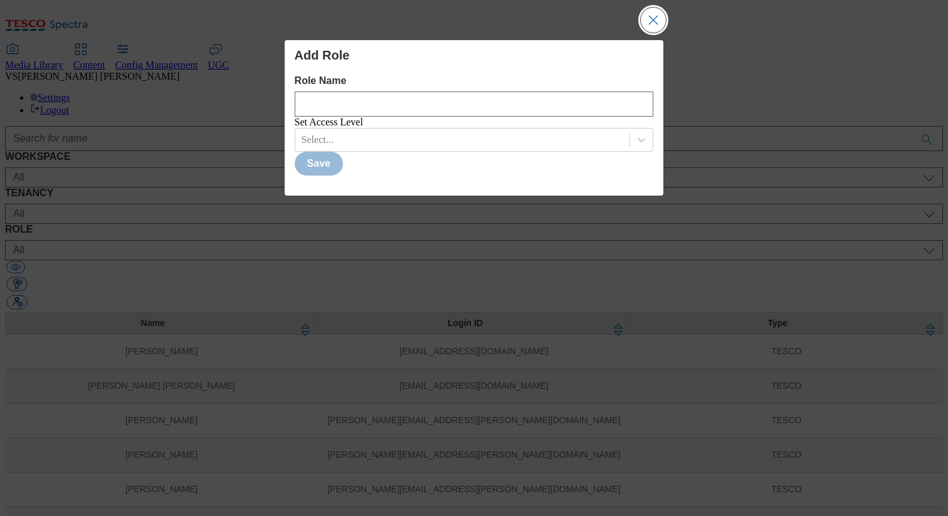
click at [652, 18] on button "Close Modal" at bounding box center [653, 20] width 25 height 25
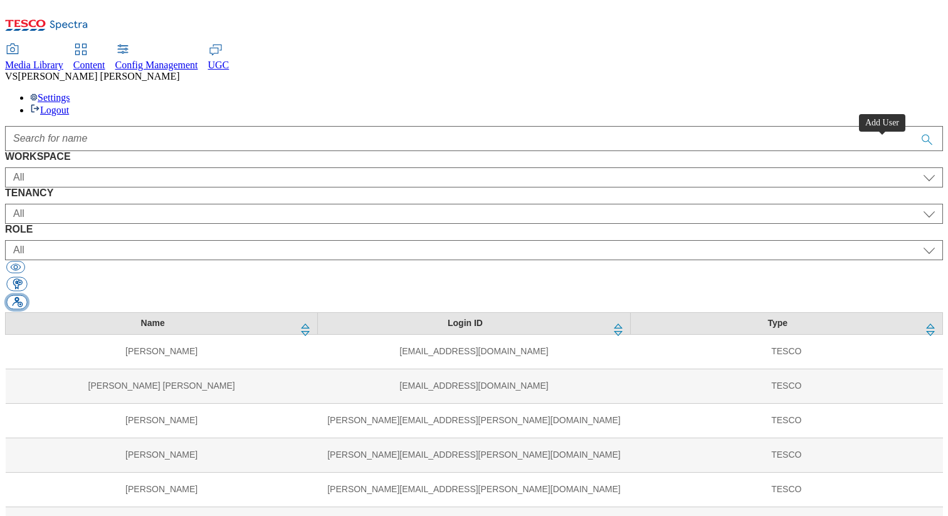
click at [27, 295] on button "button" at bounding box center [16, 302] width 21 height 14
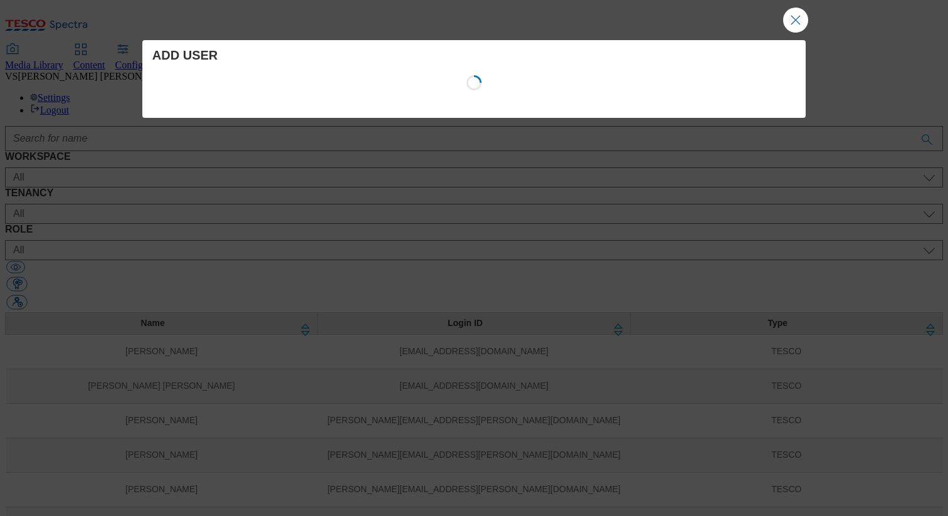
select select "Content"
select select "CZ"
select select "content_designer"
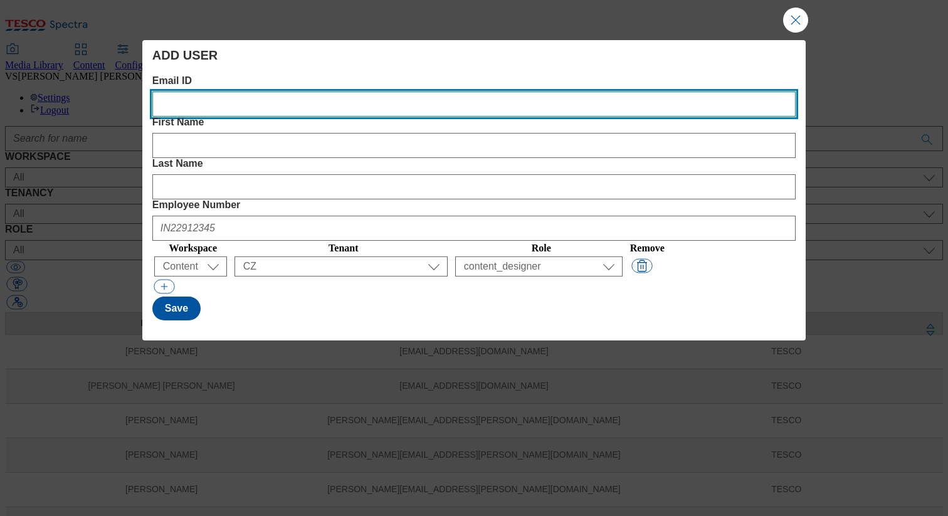
click at [187, 105] on ID "Email ID" at bounding box center [473, 104] width 643 height 25
type ID "vipul.singh@tesco.com"
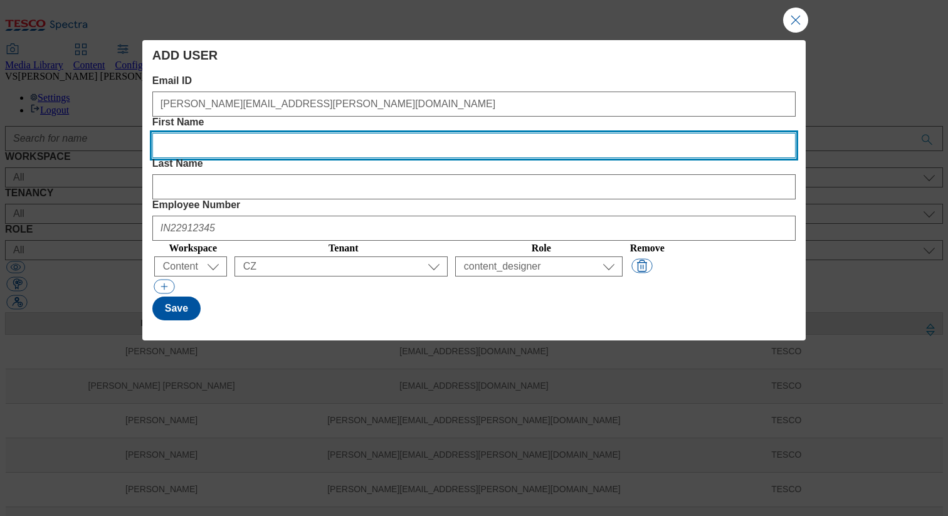
click at [348, 133] on Name "First Name" at bounding box center [473, 145] width 643 height 25
type Name "vipul"
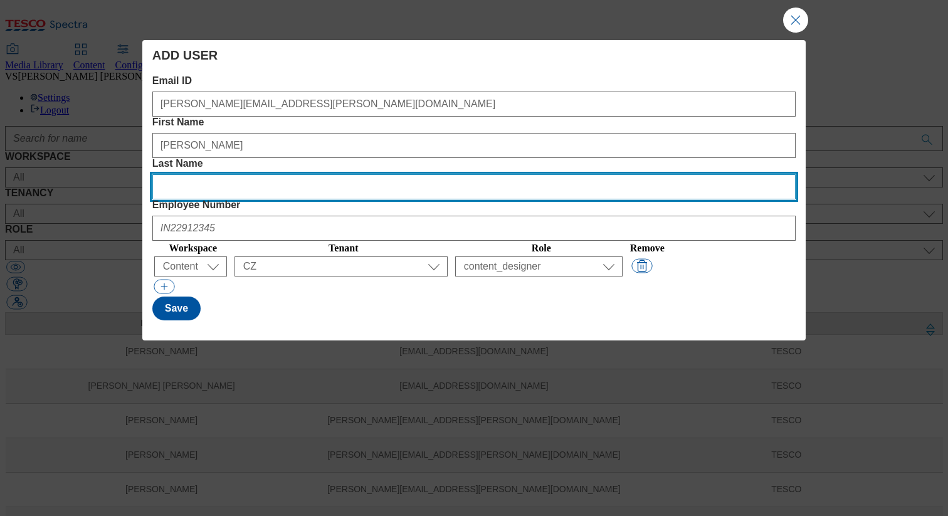
click at [510, 174] on Name "Last Name" at bounding box center [473, 186] width 643 height 25
type Name "singh"
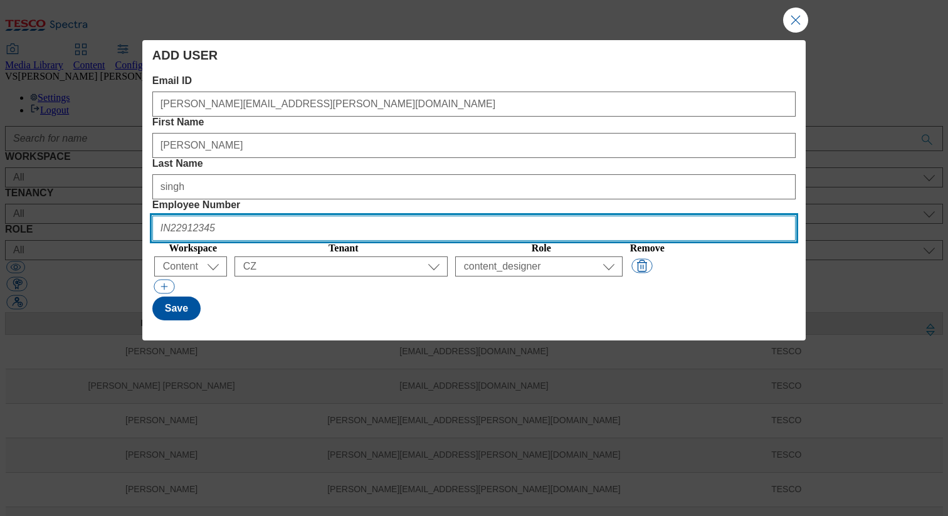
click at [690, 216] on Number "Employee Number" at bounding box center [473, 228] width 643 height 25
type Number "IN45860513"
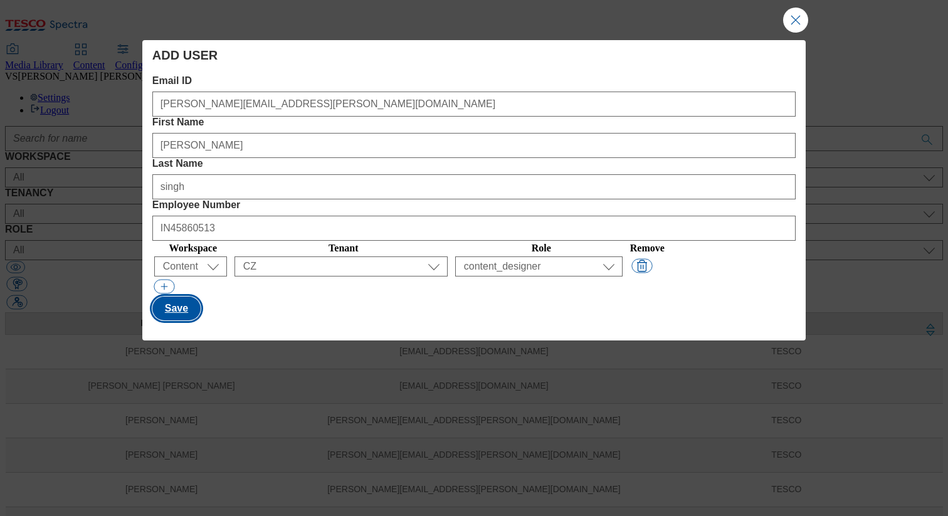
click at [160, 296] on button "Save" at bounding box center [176, 308] width 48 height 24
click at [788, 23] on button "Close Modal" at bounding box center [795, 20] width 25 height 25
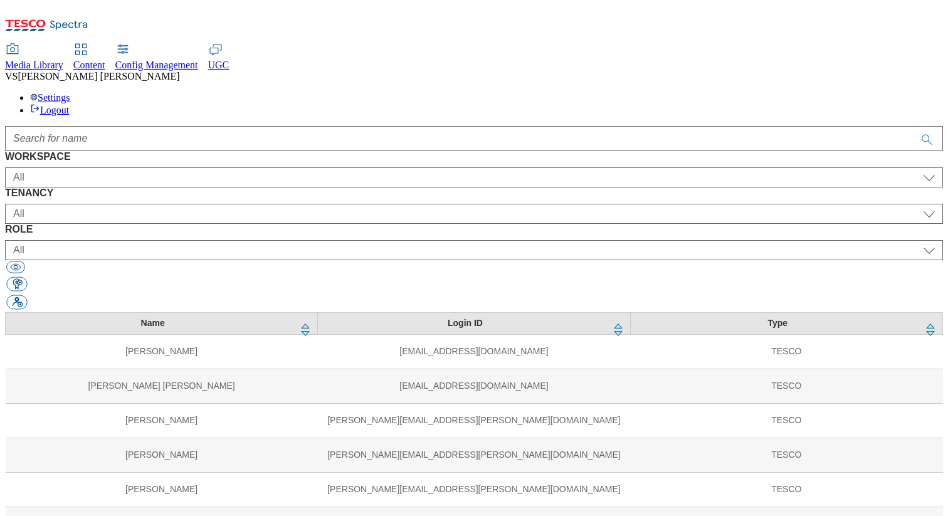
click at [918, 313] on link at bounding box center [930, 330] width 24 height 34
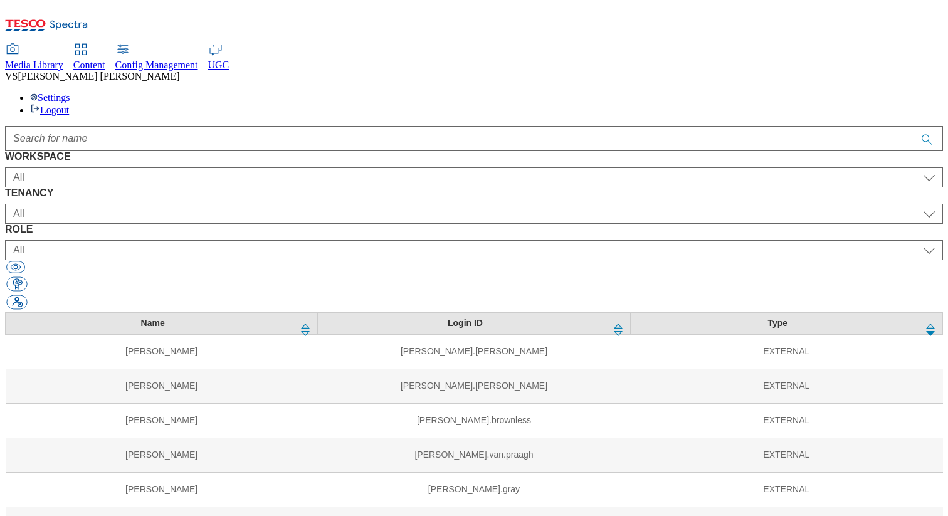
click at [918, 313] on link at bounding box center [930, 330] width 24 height 34
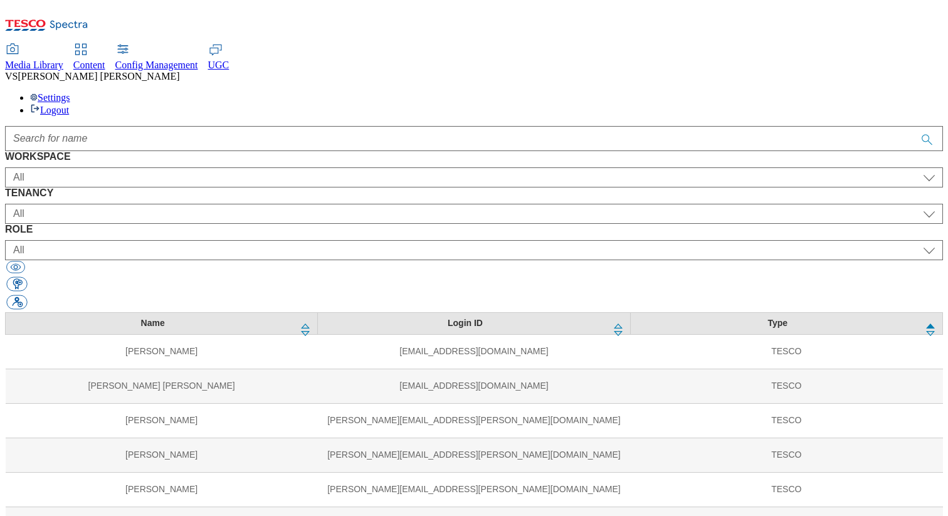
click at [918, 313] on link at bounding box center [930, 330] width 24 height 34
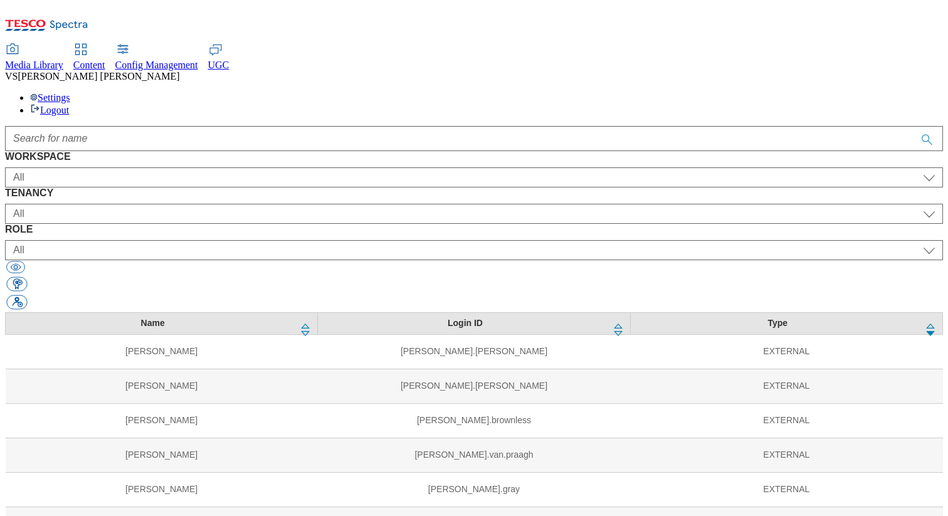
scroll to position [1324, 0]
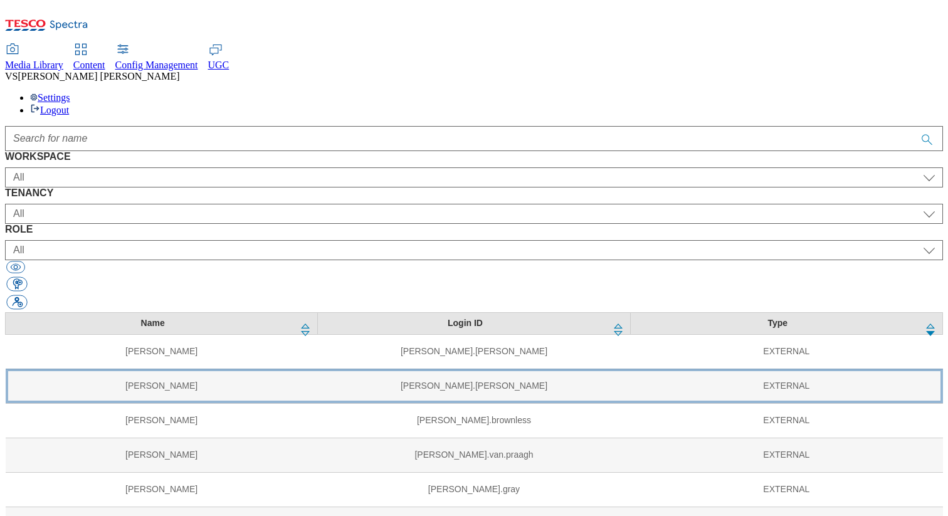
click at [412, 369] on td "pablo.humphreys" at bounding box center [474, 386] width 312 height 34
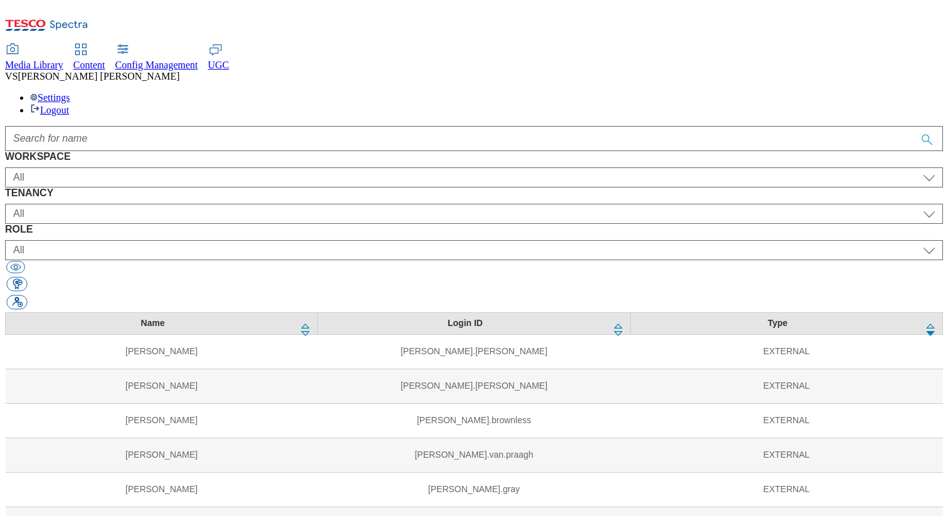
click at [188, 126] on div at bounding box center [474, 138] width 938 height 25
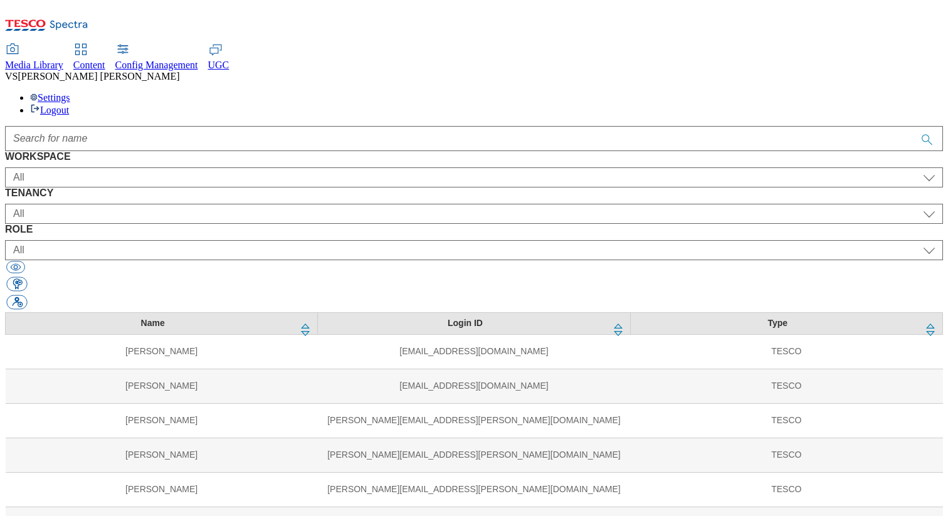
click at [63, 60] on span "Media Library" at bounding box center [34, 65] width 58 height 11
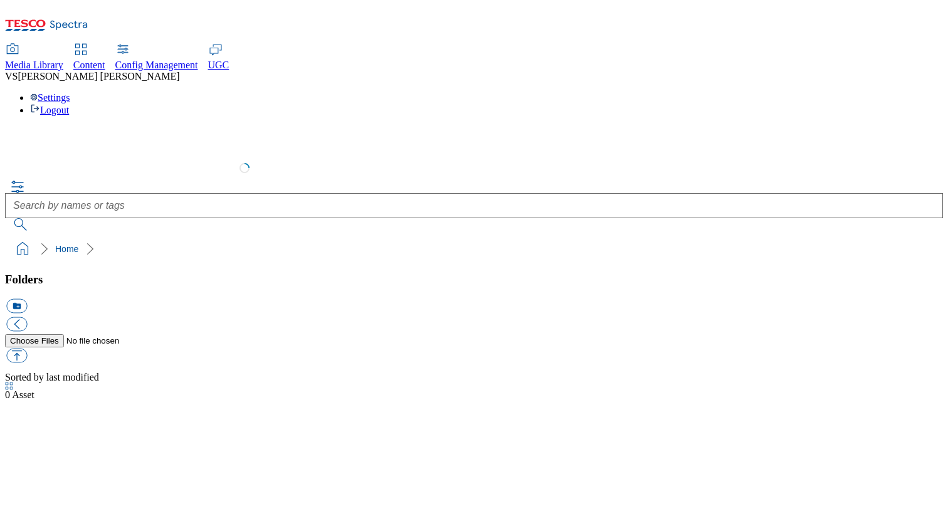
select select "flare-test"
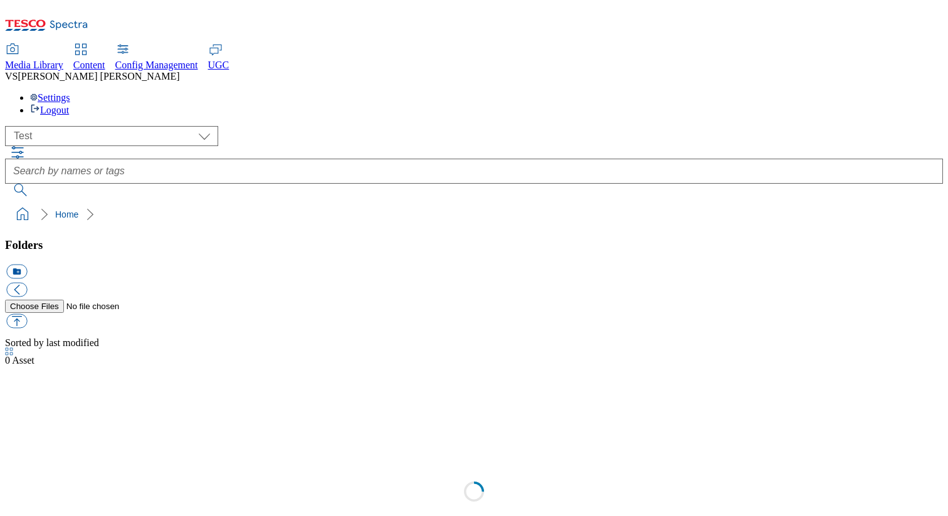
scroll to position [1, 0]
click at [88, 408] on link "1 Showcases Images" at bounding box center [46, 413] width 83 height 11
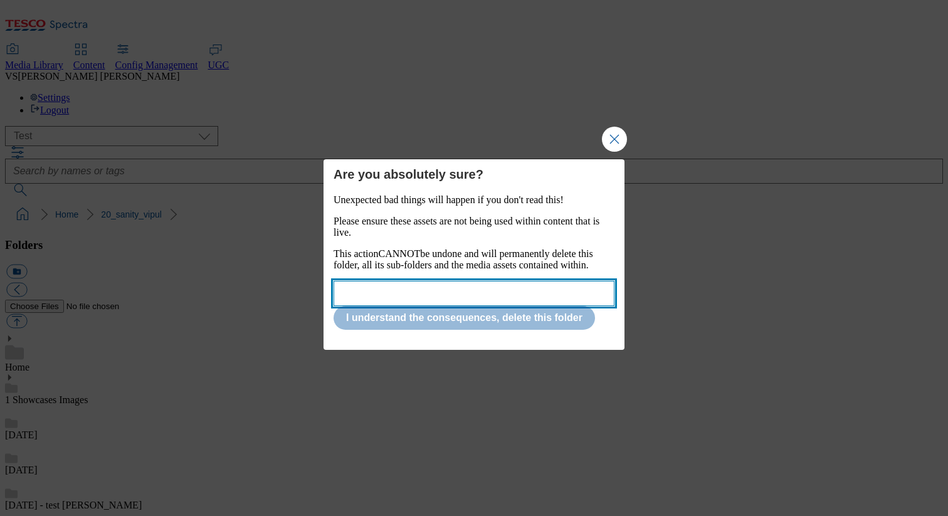
click at [377, 296] on input "Modal" at bounding box center [473, 293] width 281 height 25
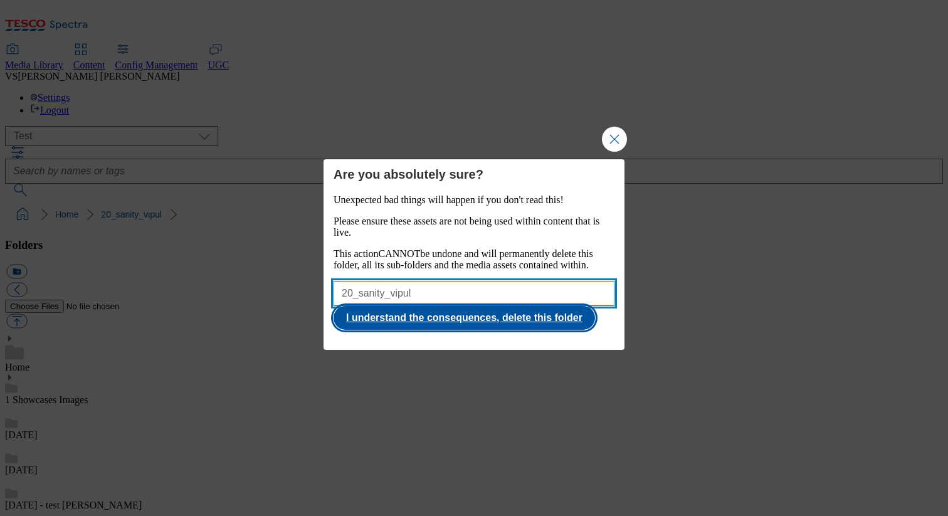
type input "20_sanity_vipul"
click at [438, 326] on button "I understand the consequences, delete this folder" at bounding box center [463, 318] width 261 height 24
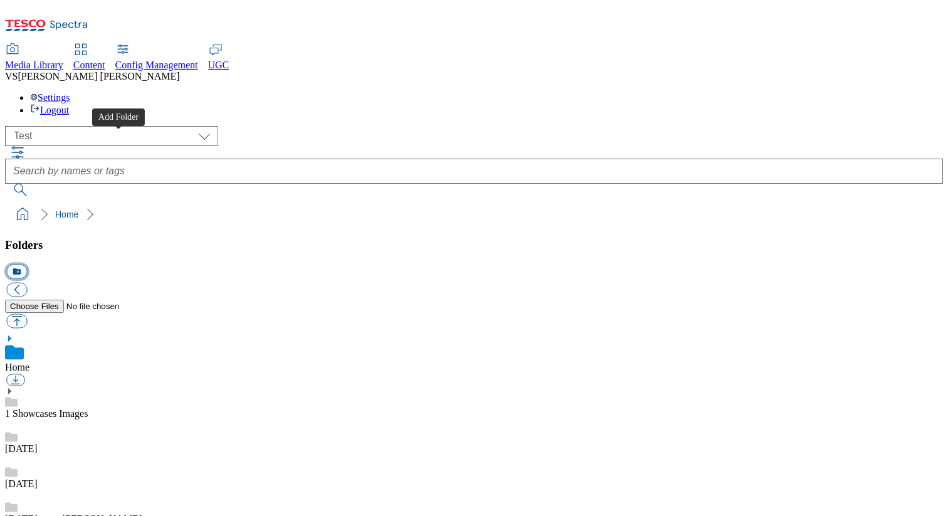
click at [27, 264] on button "icon_new_folder" at bounding box center [16, 271] width 21 height 14
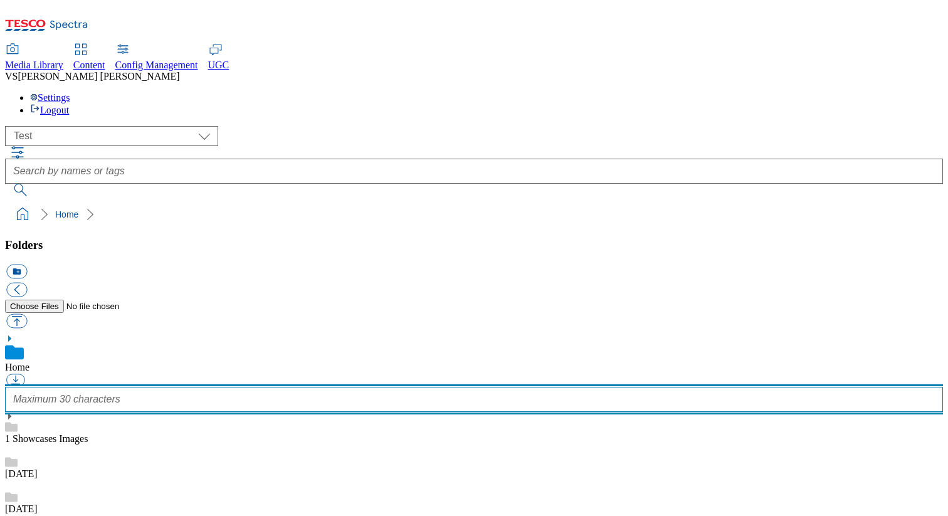
click at [71, 387] on input "text" at bounding box center [474, 399] width 938 height 25
type input "28_august_sanity_vipul"
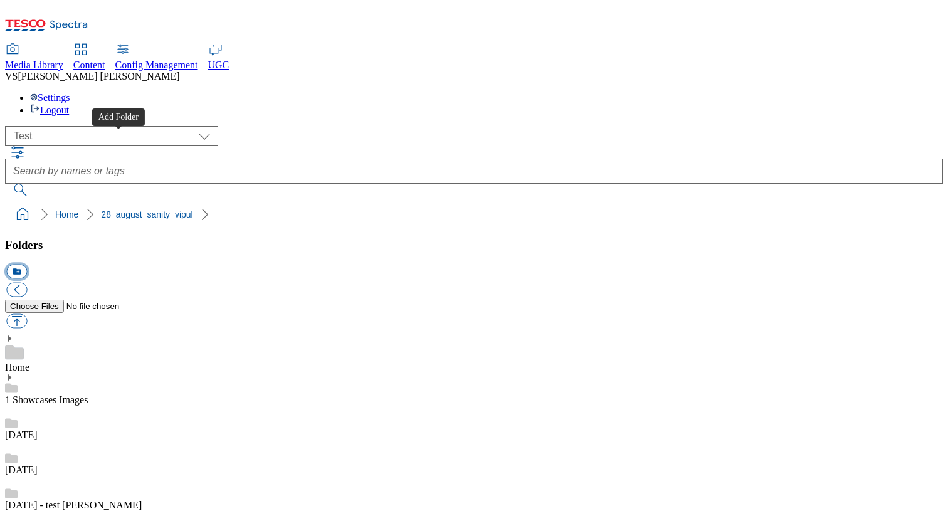
click at [27, 264] on button "icon_new_folder" at bounding box center [16, 271] width 21 height 14
type input "sub"
click at [27, 314] on button "button" at bounding box center [16, 321] width 21 height 14
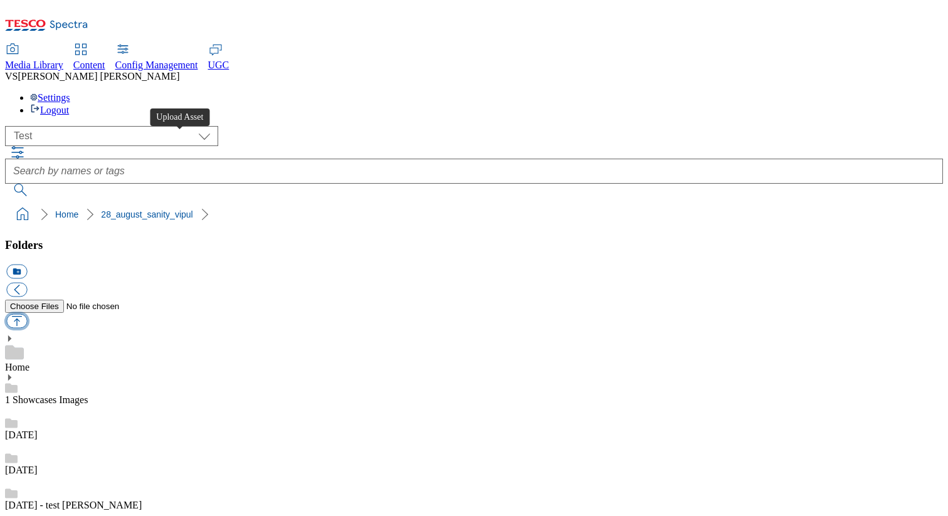
click at [27, 314] on button "button" at bounding box center [16, 321] width 21 height 14
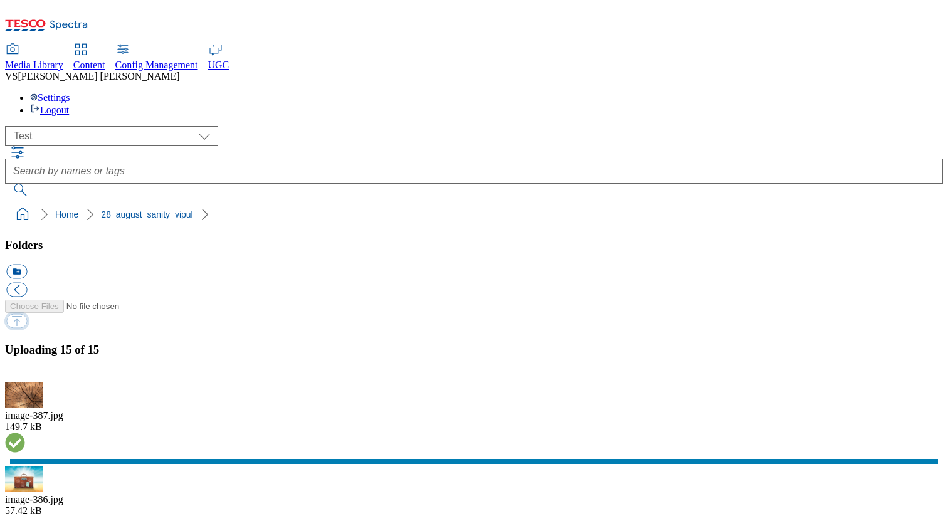
type input "C:\fakepath\sample-local-pdf.pdf"
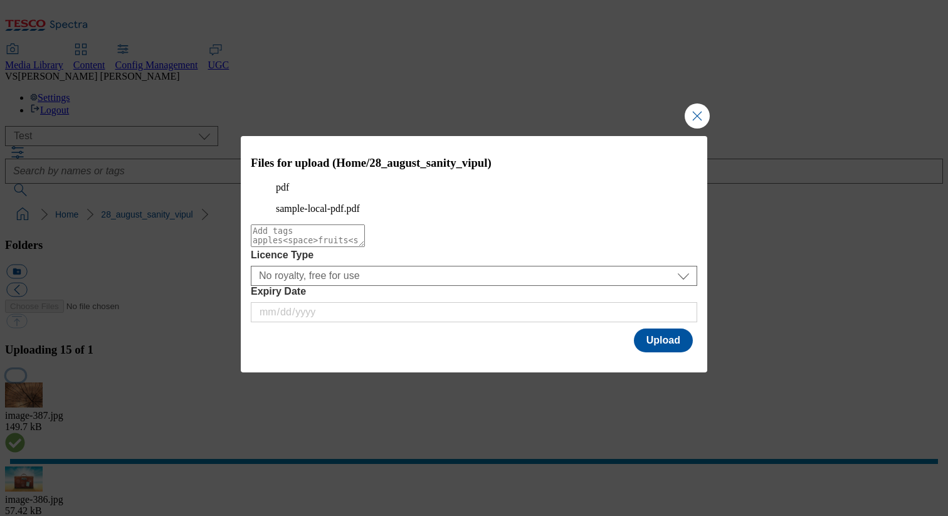
click at [25, 369] on button "button" at bounding box center [15, 375] width 19 height 12
click at [671, 352] on button "Upload" at bounding box center [663, 340] width 59 height 24
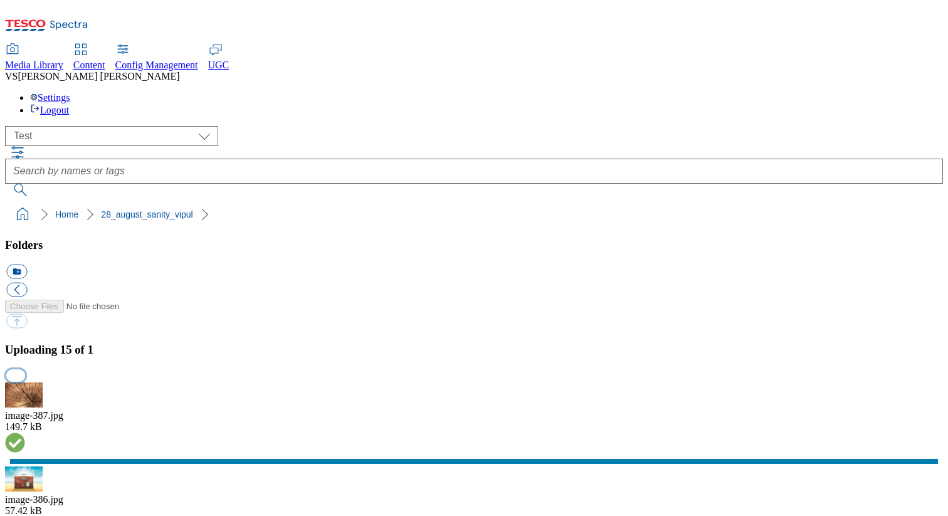
click at [25, 381] on button "button" at bounding box center [15, 375] width 19 height 12
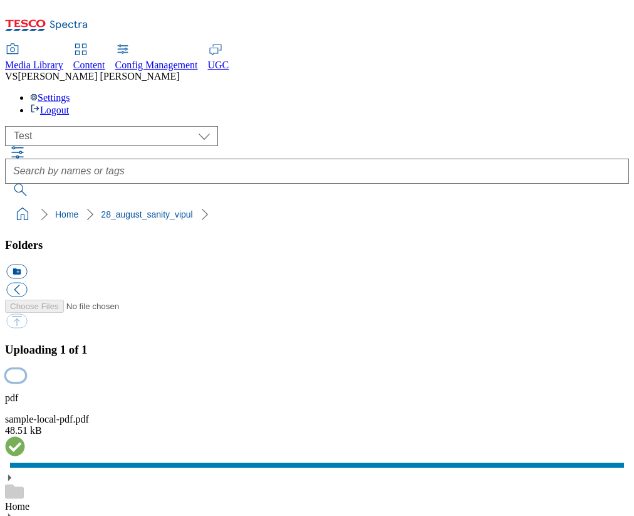
click at [25, 369] on button "button" at bounding box center [15, 375] width 19 height 12
click at [25, 381] on button "button" at bounding box center [15, 375] width 19 height 12
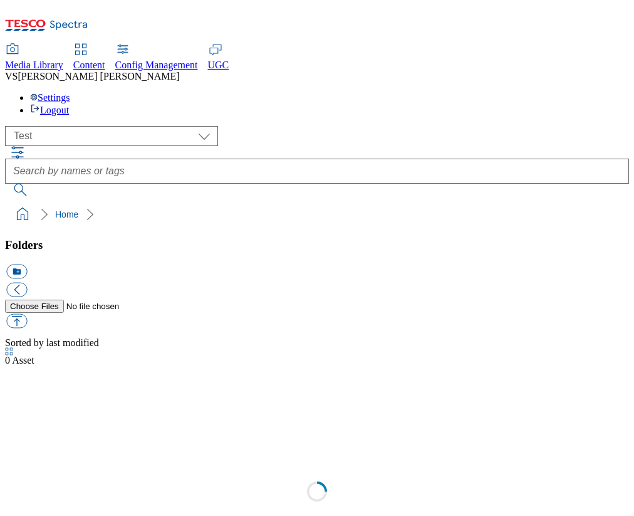
select select "flare-test"
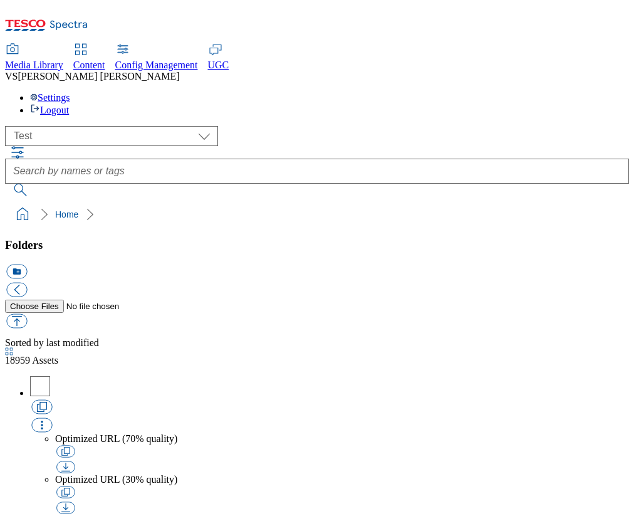
scroll to position [1, 0]
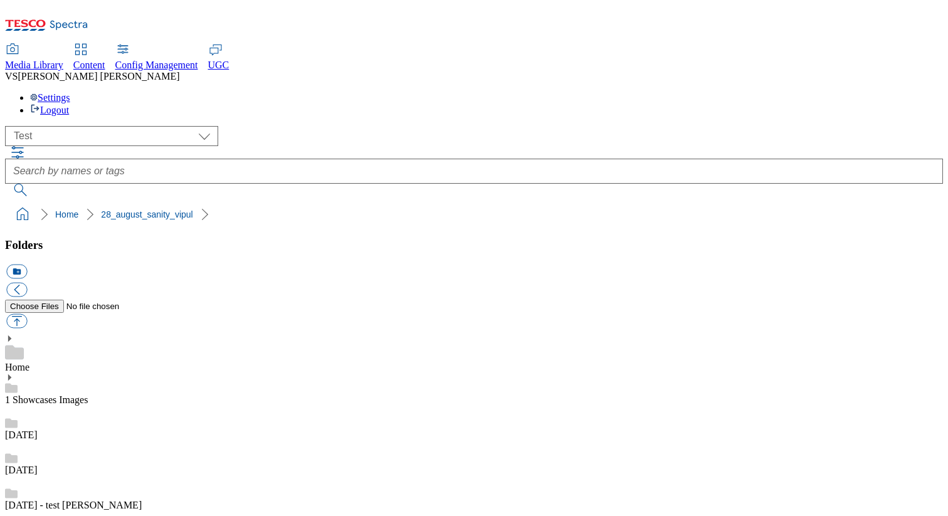
checkbox input "true"
type input "C:\fakepath\image-98.jpg"
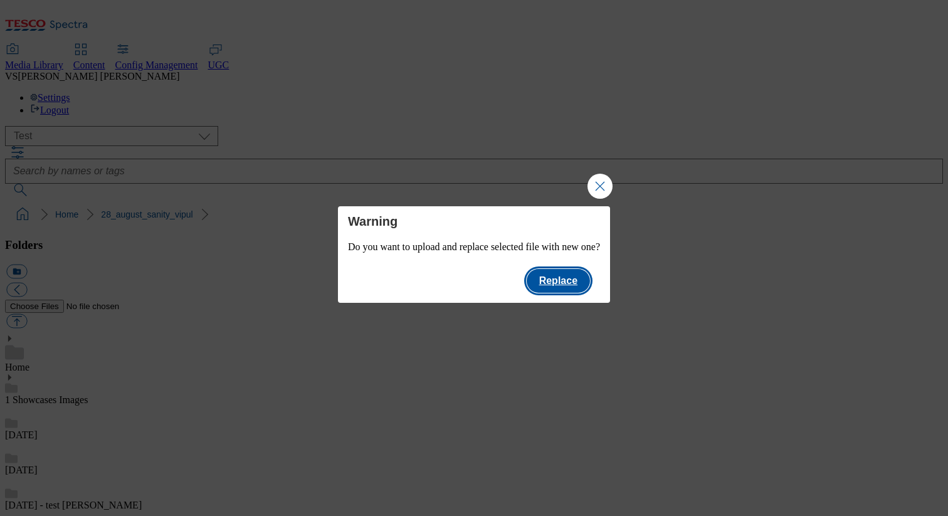
click at [578, 290] on button "Replace" at bounding box center [557, 281] width 63 height 24
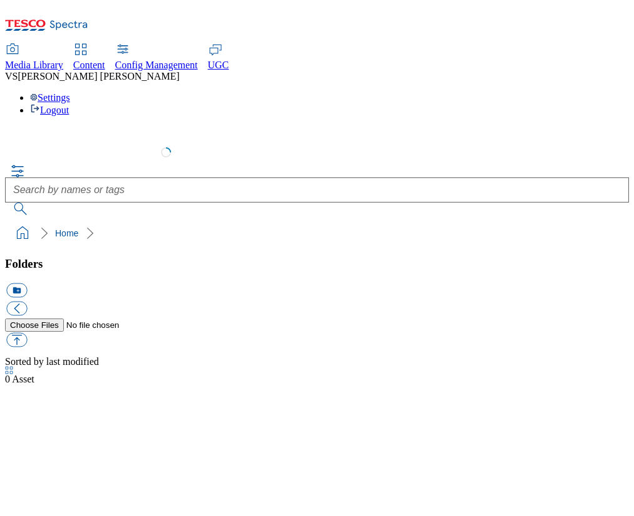
select select "flare-test"
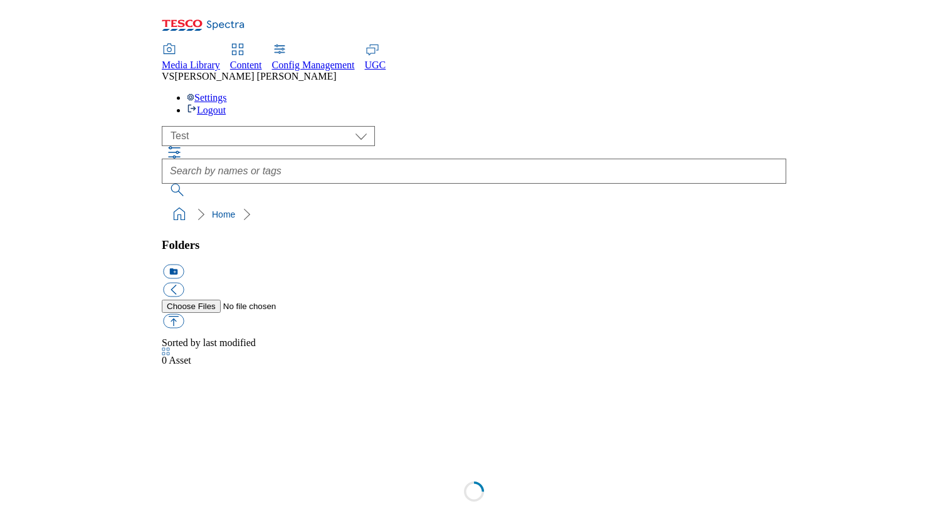
scroll to position [1, 0]
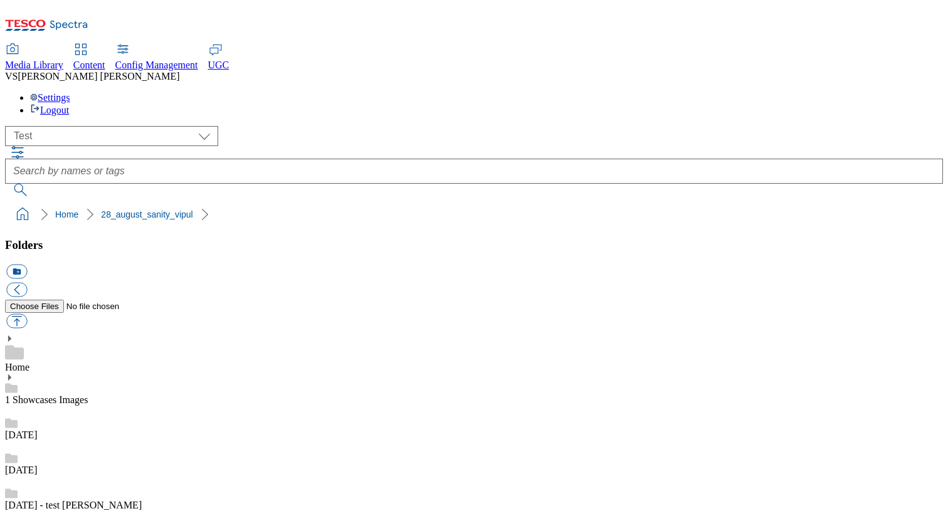
checkbox input "true"
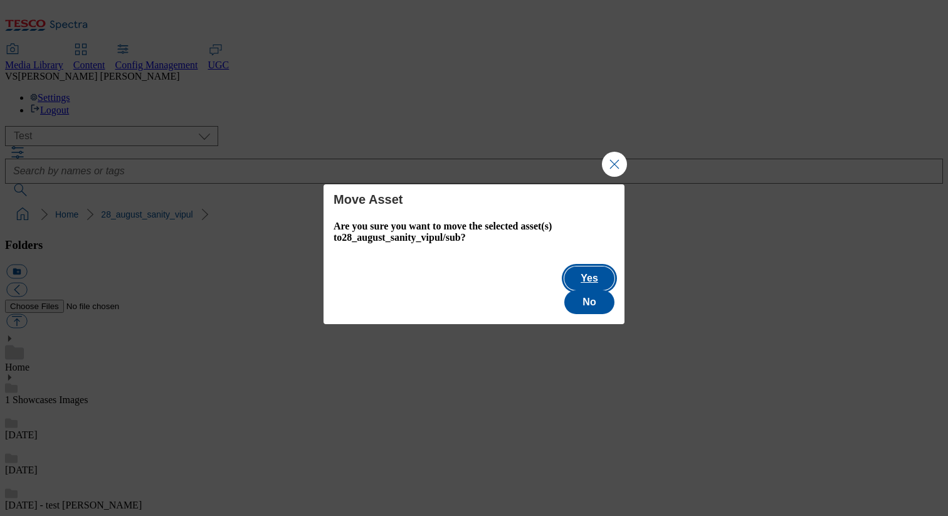
click at [564, 290] on button "Yes" at bounding box center [589, 278] width 50 height 24
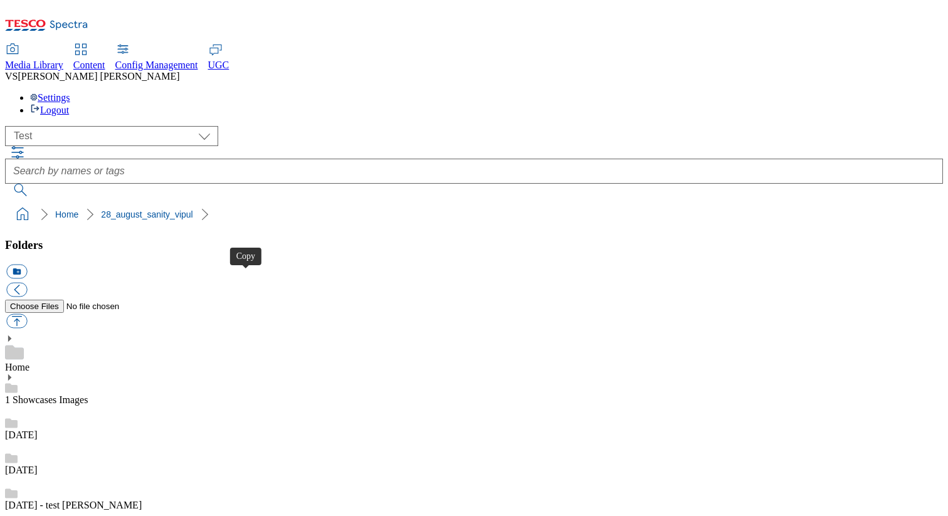
checkbox input "true"
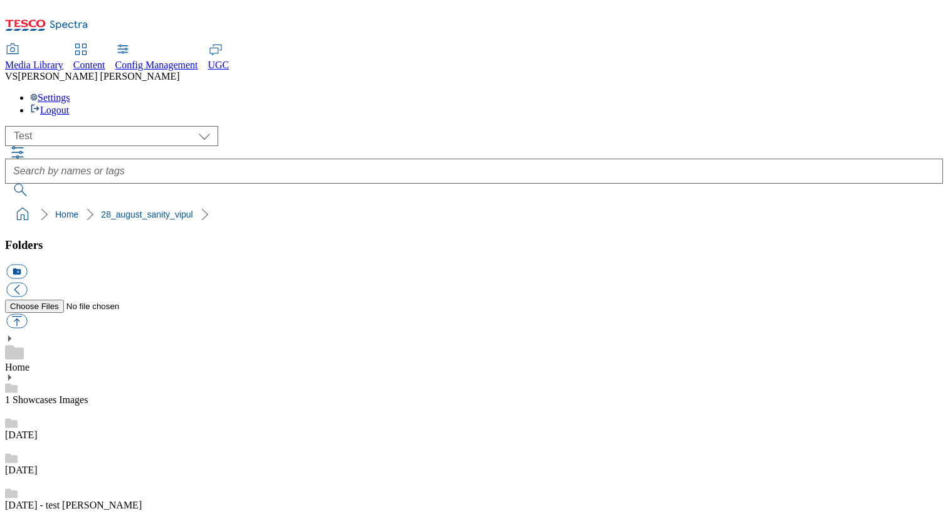
checkbox input "true"
checkbox input "false"
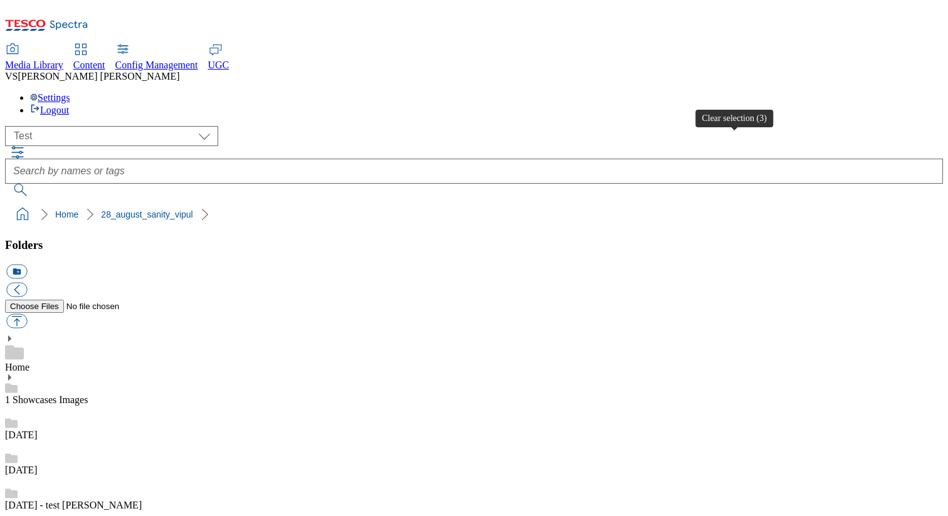
checkbox input "false"
checkbox input "true"
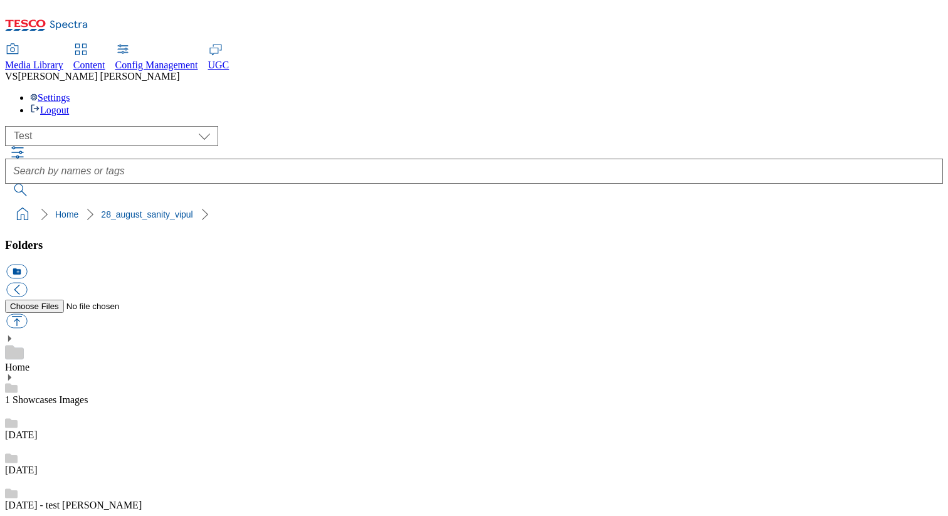
scroll to position [201, 0]
checkbox input "false"
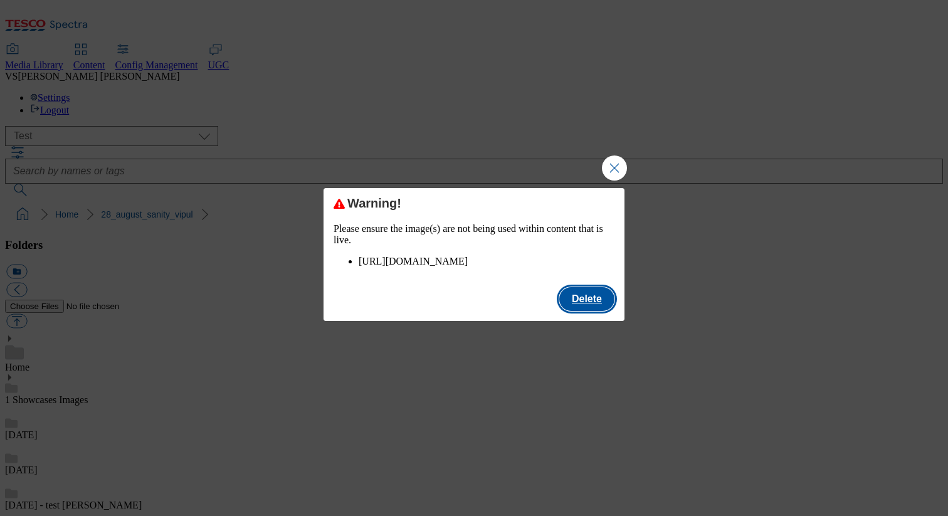
click at [580, 310] on button "Delete" at bounding box center [586, 299] width 55 height 24
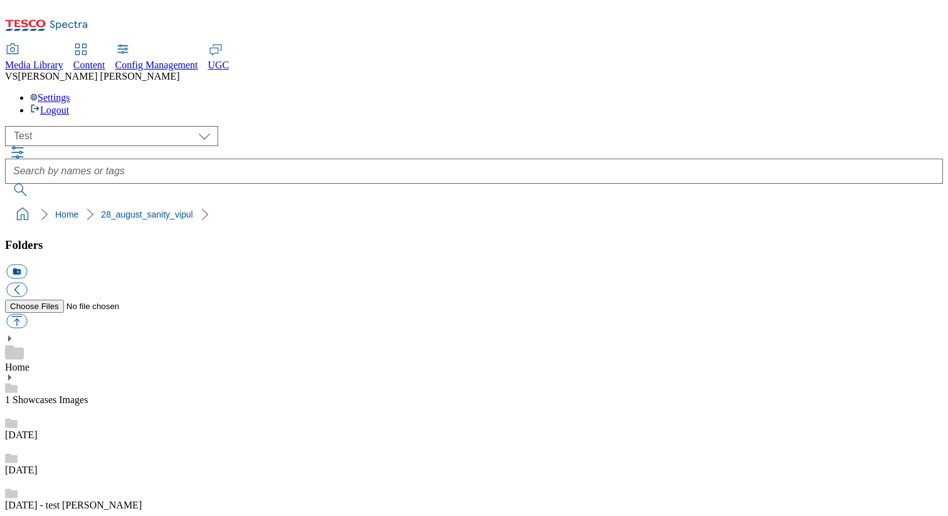
scroll to position [0, 0]
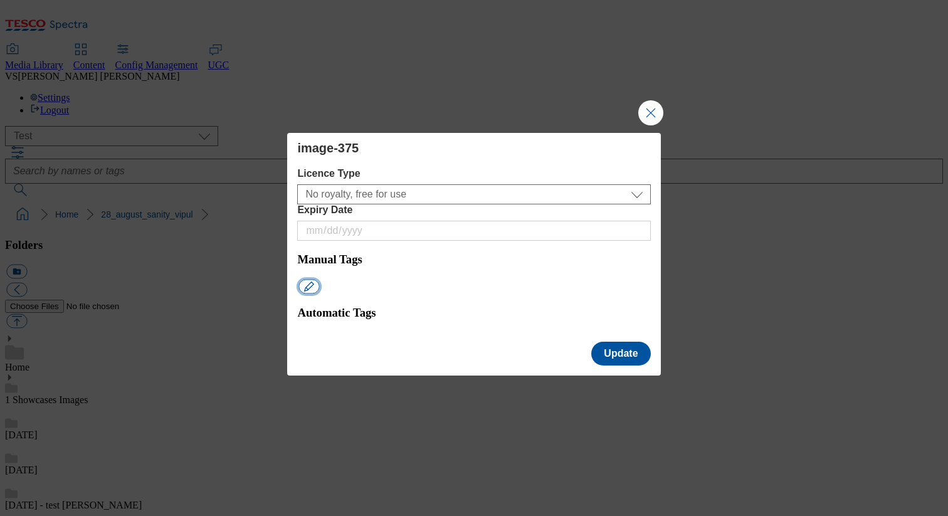
click at [320, 279] on button "Modal" at bounding box center [309, 286] width 21 height 14
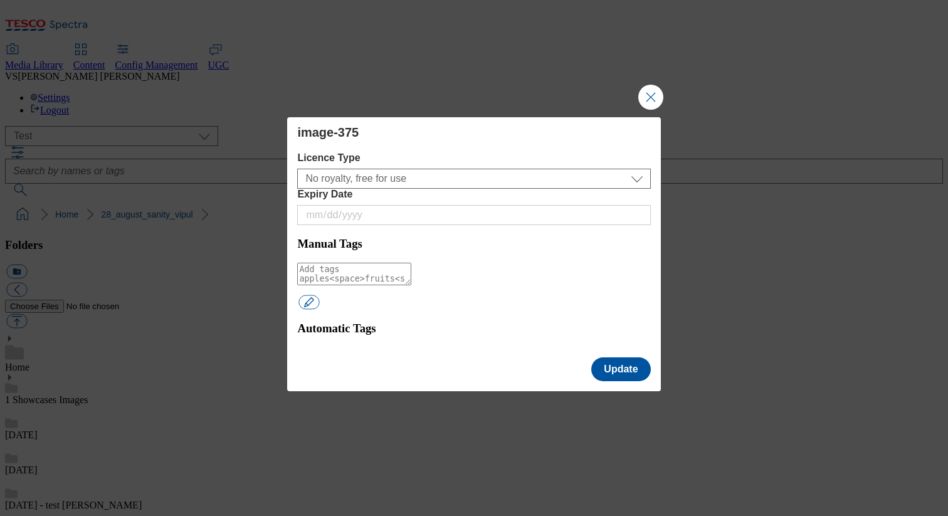
click at [343, 263] on textarea "Modal" at bounding box center [354, 274] width 114 height 23
type textarea "28_aug"
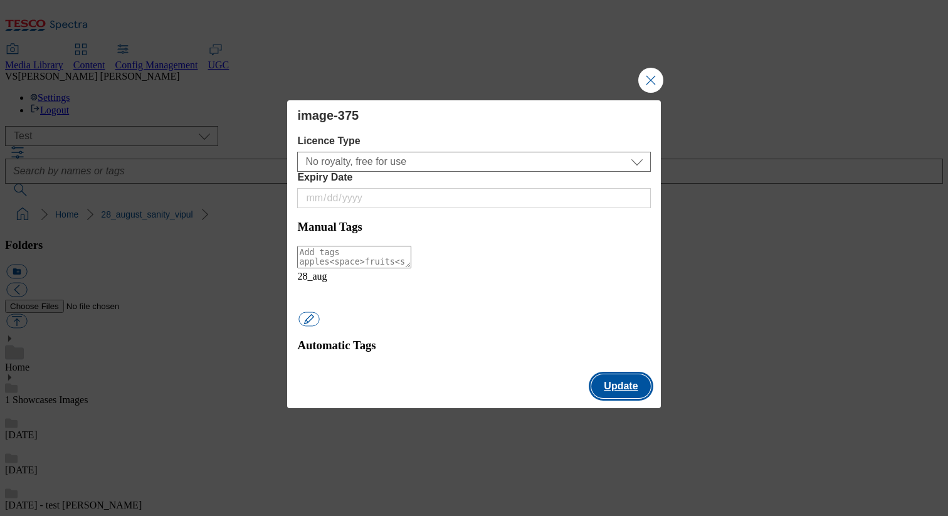
click at [620, 374] on button "Update" at bounding box center [620, 386] width 59 height 24
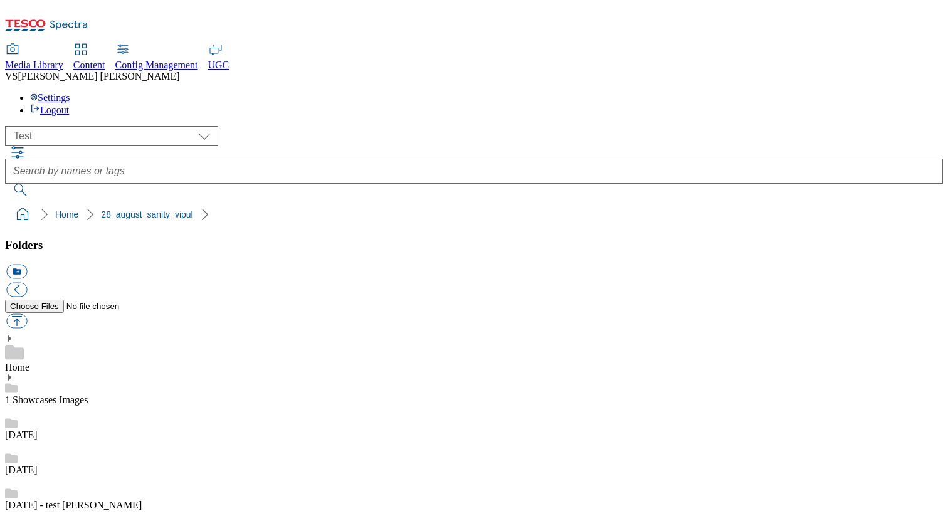
type input "300"
type input "400"
type input "90"
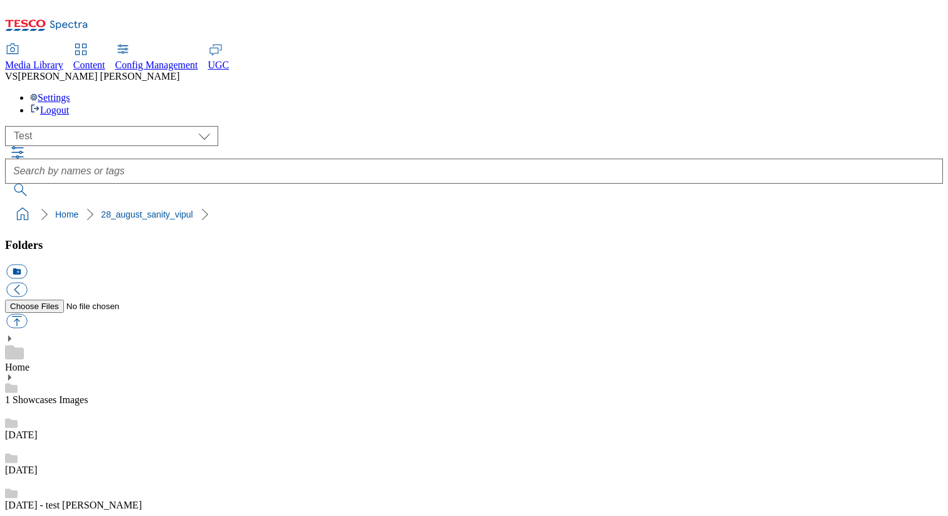
scroll to position [233, 0]
type input "2890AugÁé"
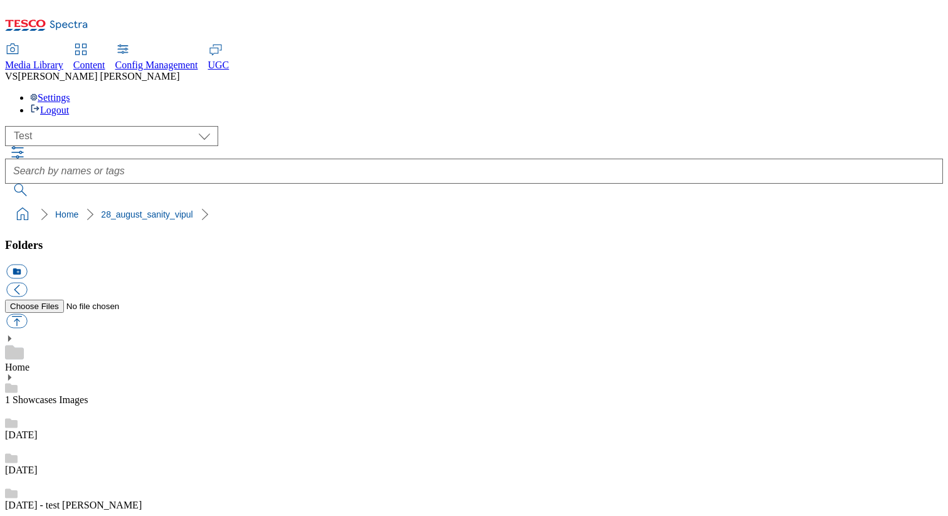
click at [75, 334] on div "Home" at bounding box center [474, 353] width 938 height 39
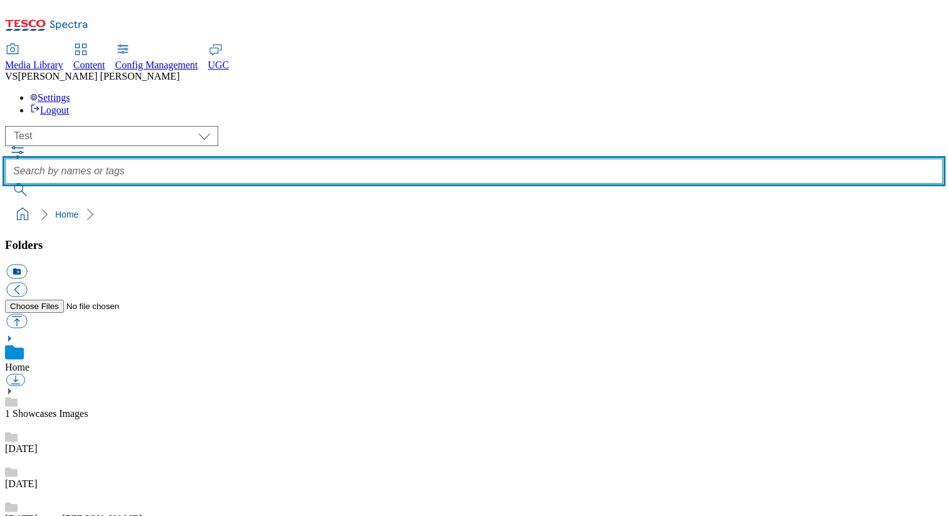
click at [355, 159] on input "text" at bounding box center [474, 171] width 938 height 25
type input "28_aug"
click at [5, 184] on button "submit" at bounding box center [21, 190] width 33 height 13
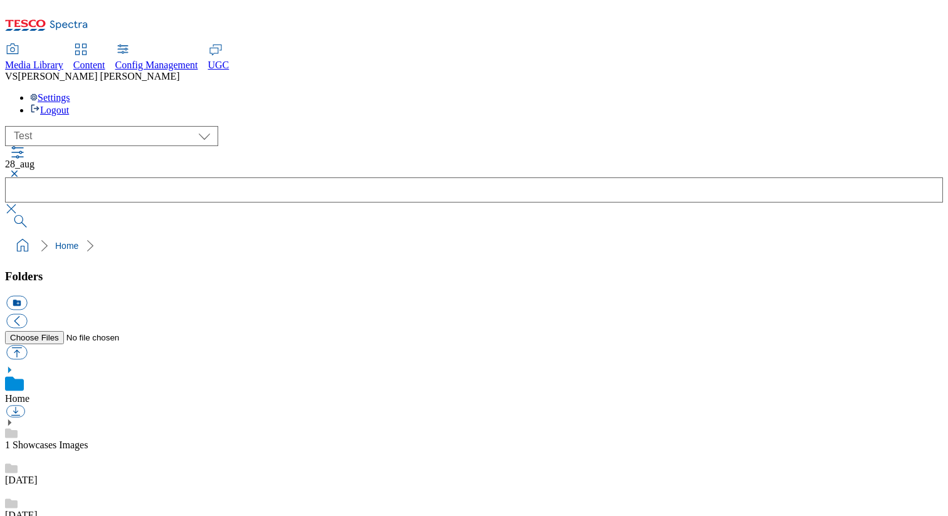
click at [20, 170] on button "button" at bounding box center [12, 174] width 15 height 8
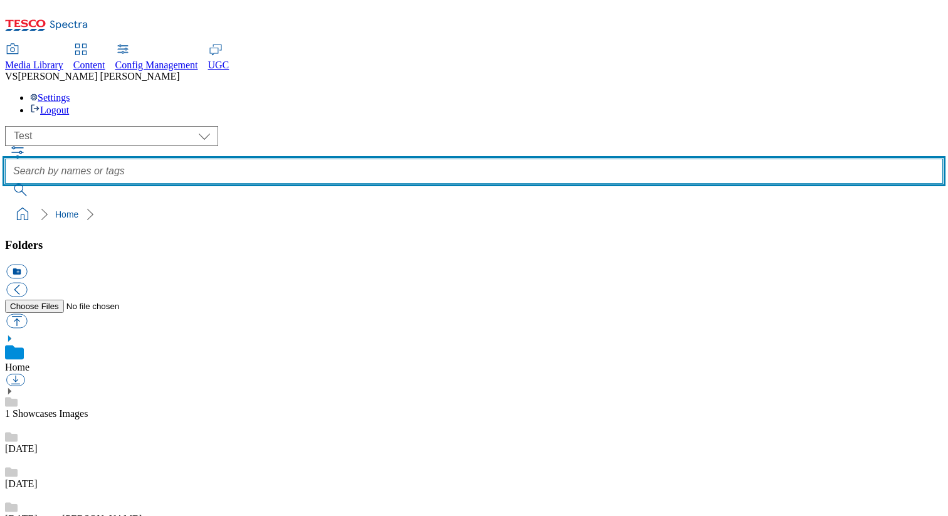
click at [375, 159] on input "text" at bounding box center [474, 171] width 938 height 25
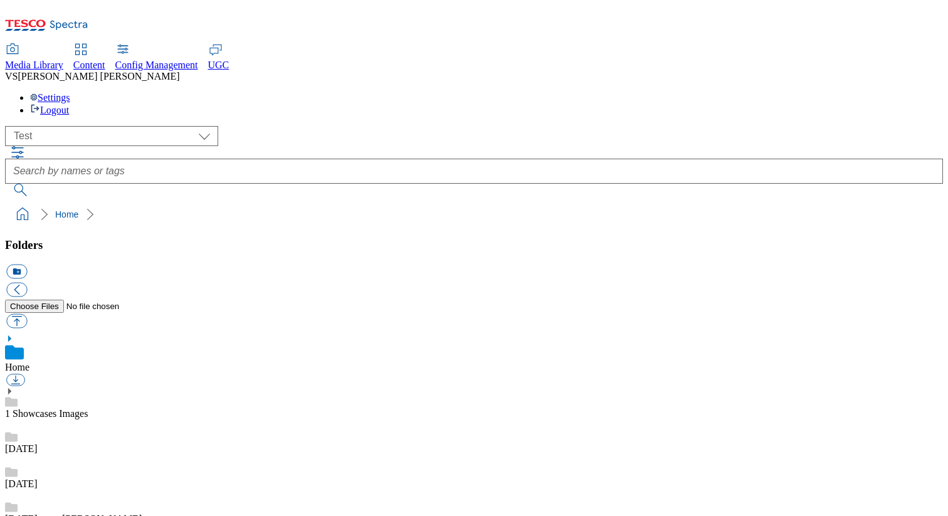
click at [25, 145] on icon "button" at bounding box center [17, 152] width 15 height 15
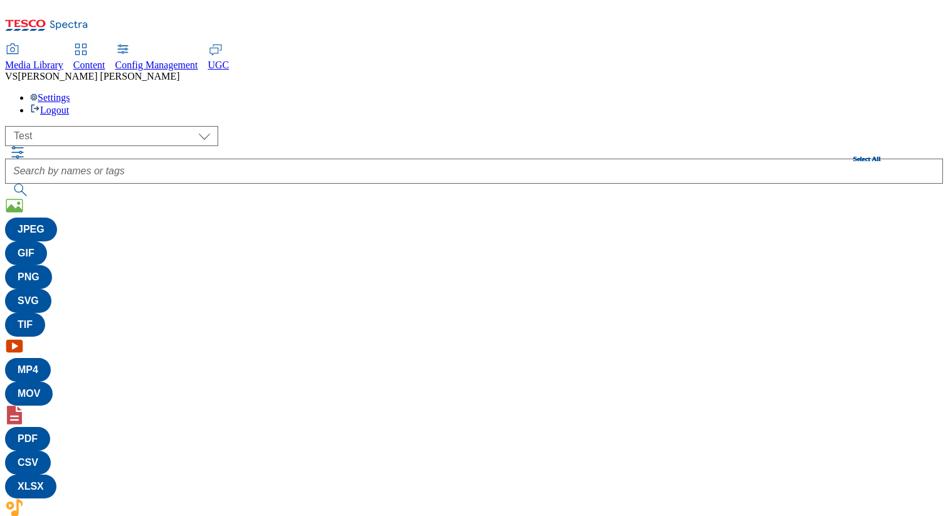
click at [634, 155] on button "Select All" at bounding box center [867, 159] width 28 height 8
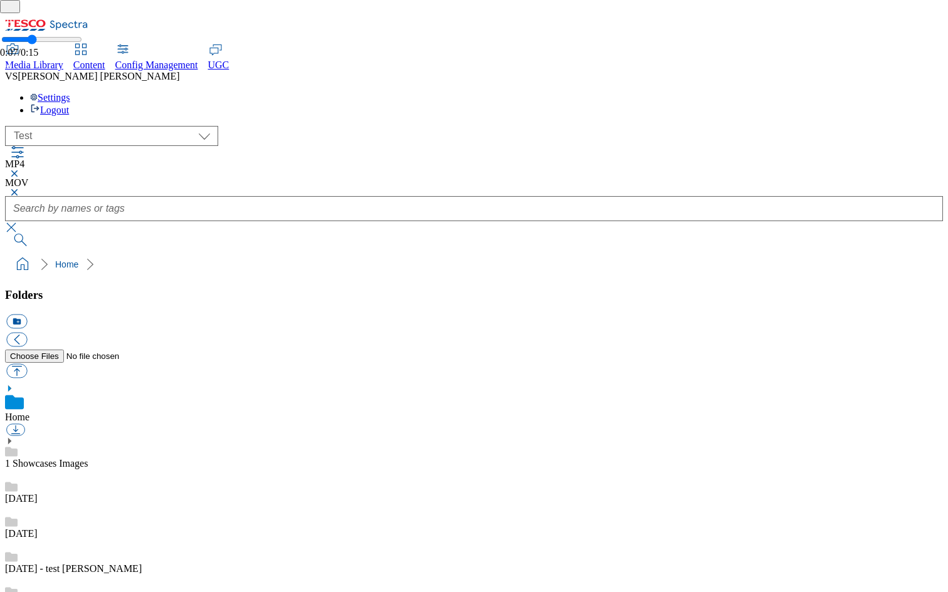
click at [63, 44] on input "range" at bounding box center [41, 39] width 81 height 10
click at [0, 0] on div "button" at bounding box center [0, 0] width 0 height 0
click at [15, 68] on button "button" at bounding box center [7, 63] width 15 height 10
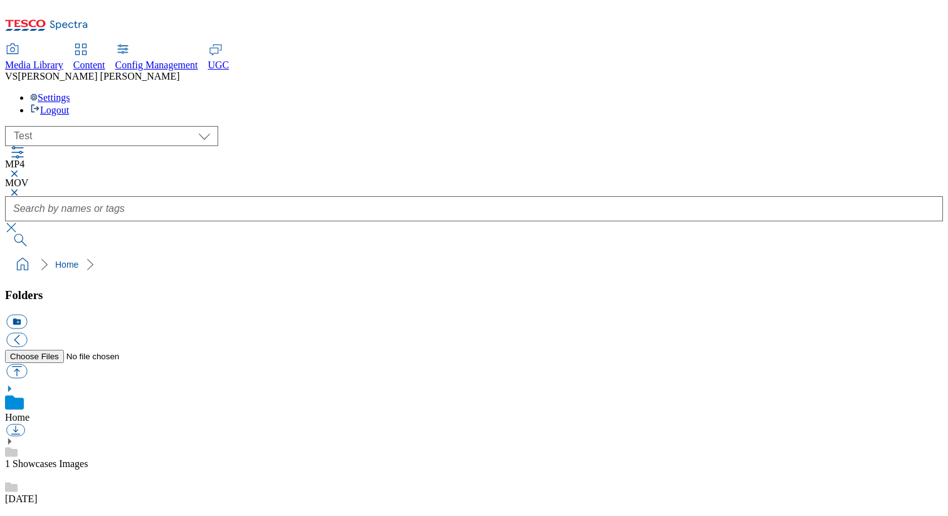
type input "100"
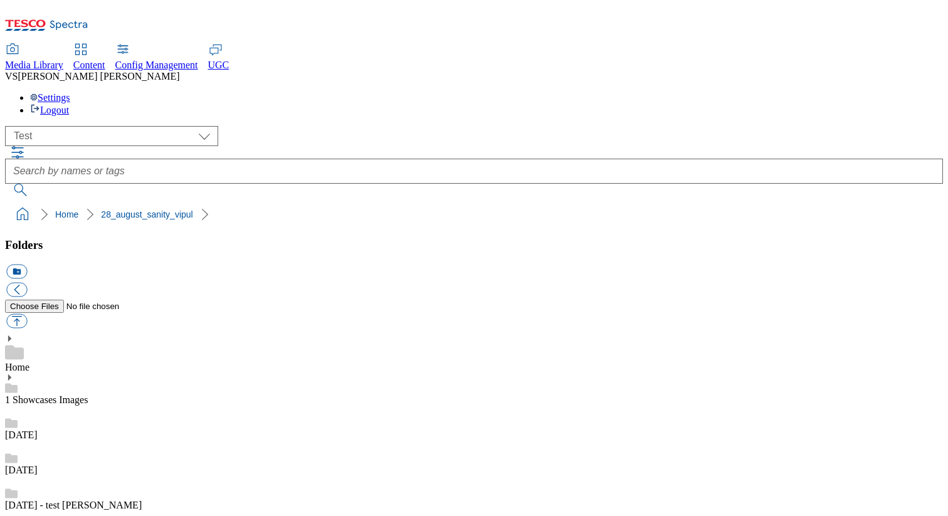
scroll to position [1, 0]
click at [142, 126] on select "All all CE Clubcard Boost UK Clubcard Marketing Clubcard ROI clubcard-boost-uk …" at bounding box center [111, 136] width 213 height 20
click at [9, 126] on select "All all CE Clubcard Boost UK Clubcard Marketing Clubcard ROI clubcard-boost-uk …" at bounding box center [111, 136] width 213 height 20
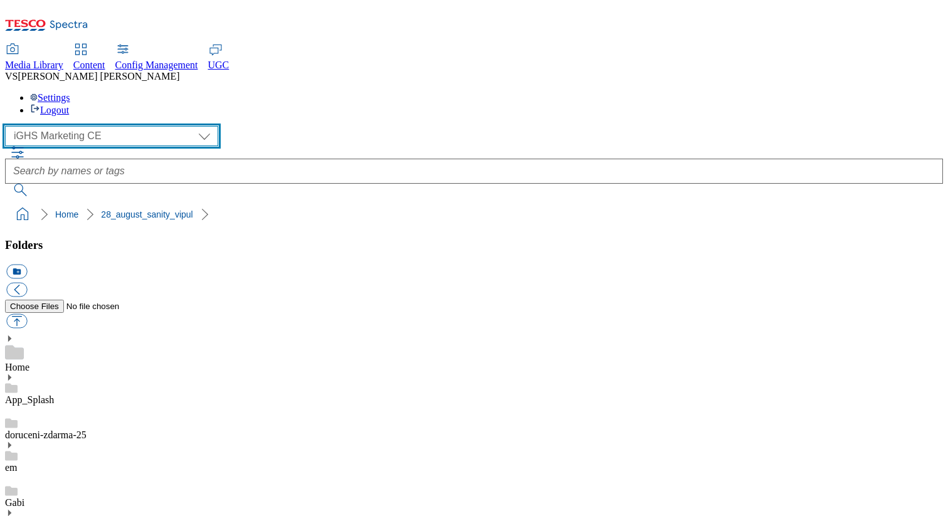
click at [142, 126] on select "All all CE Clubcard Boost UK Clubcard Marketing Clubcard ROI clubcard-boost-uk …" at bounding box center [111, 136] width 213 height 20
click at [9, 126] on select "All all CE Clubcard Boost UK Clubcard Marketing Clubcard ROI clubcard-boost-uk …" at bounding box center [111, 136] width 213 height 20
click at [86, 126] on select "All all CE Clubcard Boost UK Clubcard Marketing Clubcard ROI clubcard-boost-uk …" at bounding box center [111, 136] width 213 height 20
select select "flare-test"
click at [9, 126] on select "All all CE Clubcard Boost UK Clubcard Marketing Clubcard ROI clubcard-boost-uk …" at bounding box center [111, 136] width 213 height 20
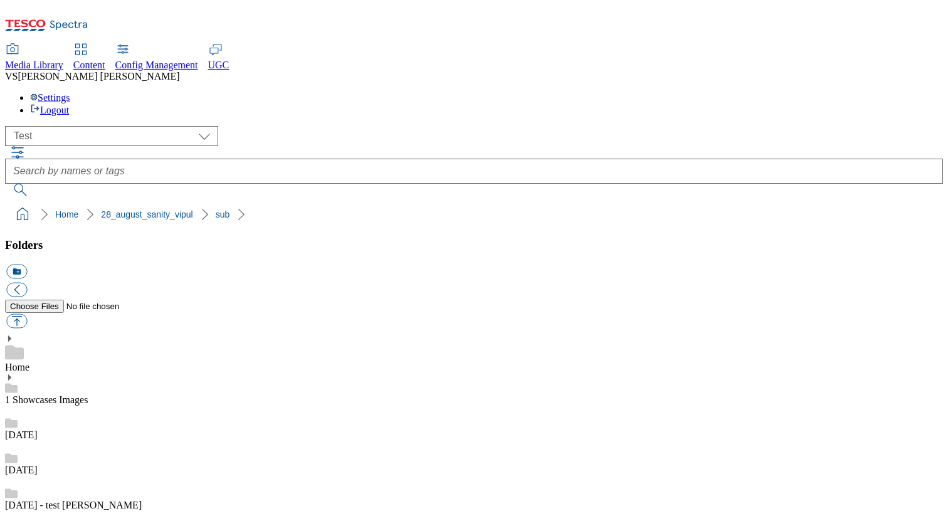
scroll to position [60, 0]
click at [260, 209] on link "2022" at bounding box center [269, 214] width 19 height 10
click at [198, 209] on link "Christmas" at bounding box center [217, 214] width 39 height 10
click at [114, 209] on link "2_Seasonal events" at bounding box center [138, 214] width 75 height 10
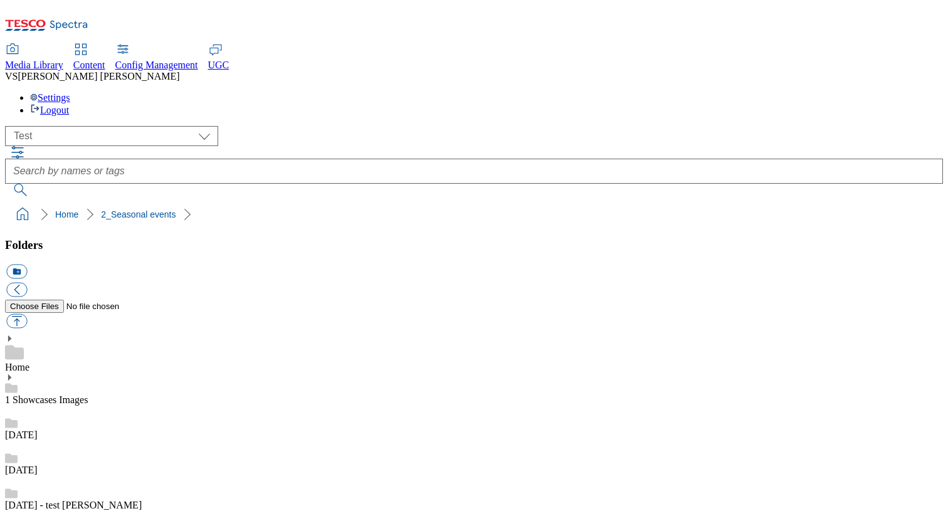
click at [83, 334] on div "Home" at bounding box center [474, 353] width 938 height 39
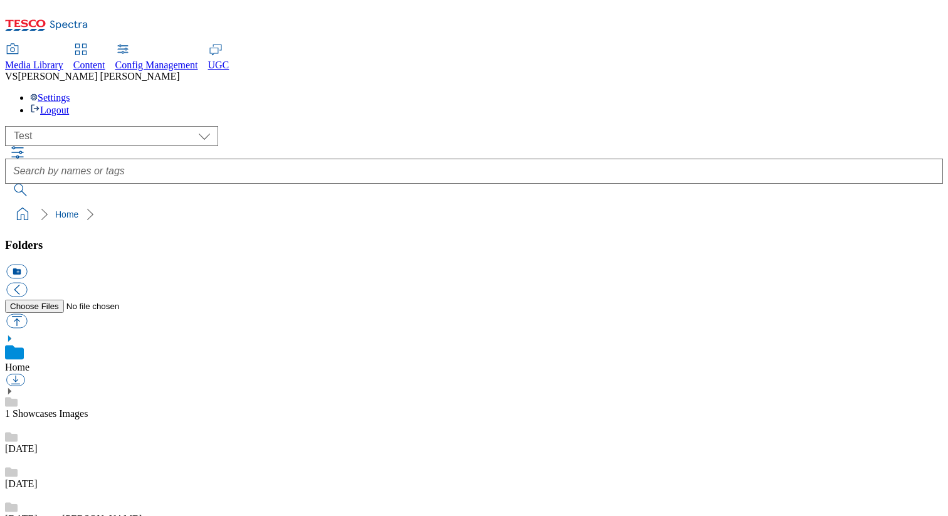
scroll to position [915, 0]
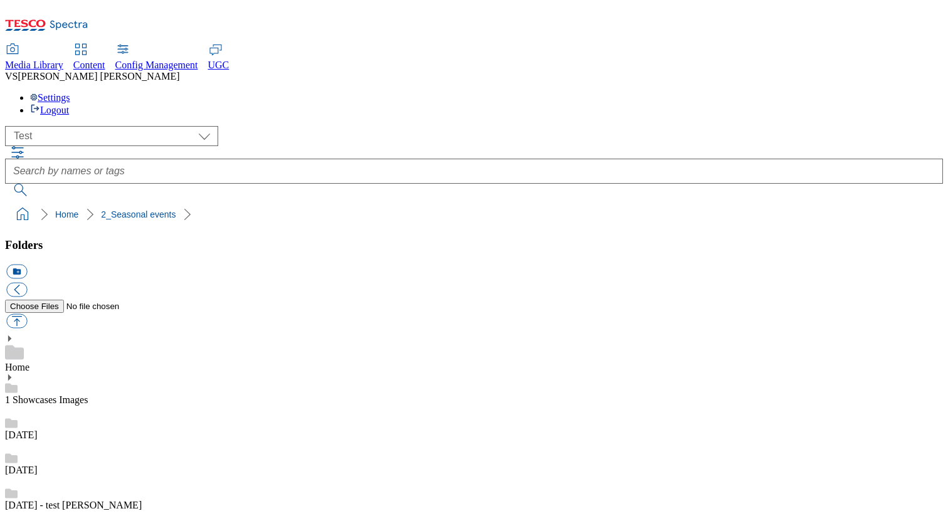
click at [105, 60] on div "Content" at bounding box center [89, 65] width 32 height 11
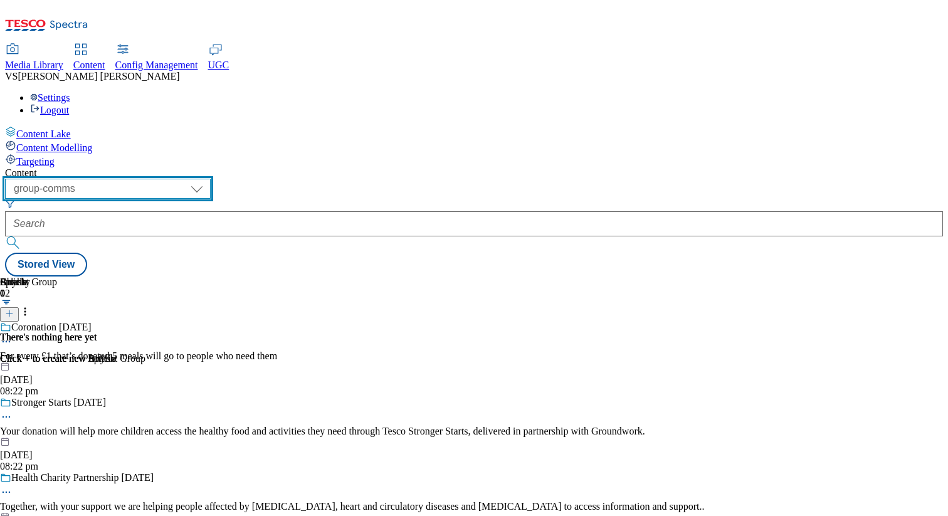
click at [211, 179] on select "dotcom-cz dotcom-hu dotcom-sk fnf-uk ghs-roi ghs-uk group-comms ighs-cz ighs-hu…" at bounding box center [108, 189] width 206 height 20
select select "flare-test"
click at [163, 179] on select "dotcom-cz dotcom-hu dotcom-sk fnf-uk ghs-roi ghs-uk group-comms ighs-cz ighs-hu…" at bounding box center [108, 189] width 206 height 20
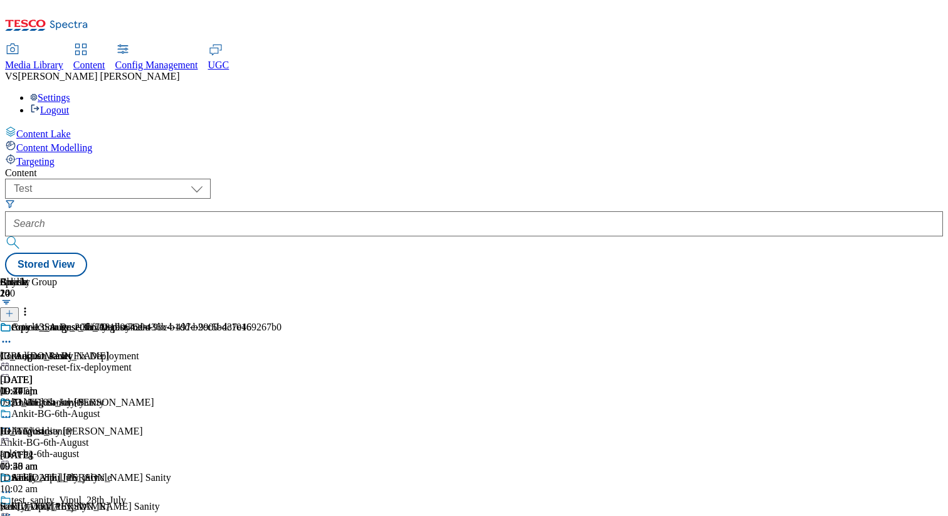
click at [306, 322] on div "Article_Sanity_20th_August https://digitalcontent.api.tesco.com/v2/media/ghs-ro…" at bounding box center [169, 359] width 338 height 75
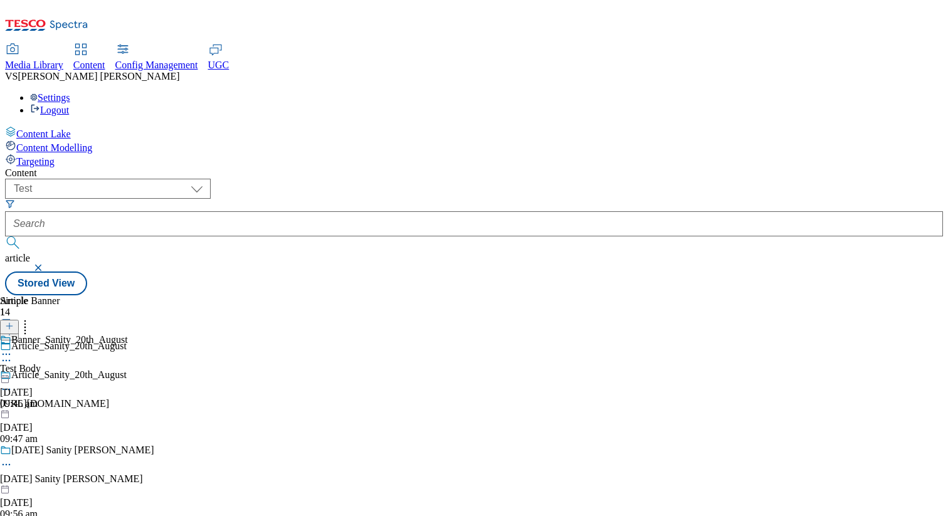
click at [13, 332] on line at bounding box center [9, 332] width 6 height 0
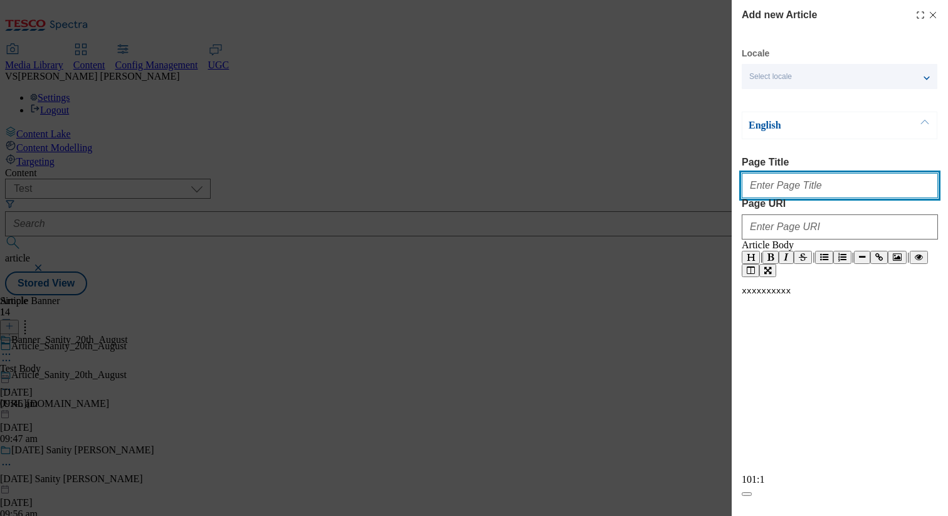
click at [795, 198] on input "Page Title" at bounding box center [839, 185] width 196 height 25
type input "Article_Sanity_28th_aug_vipul"
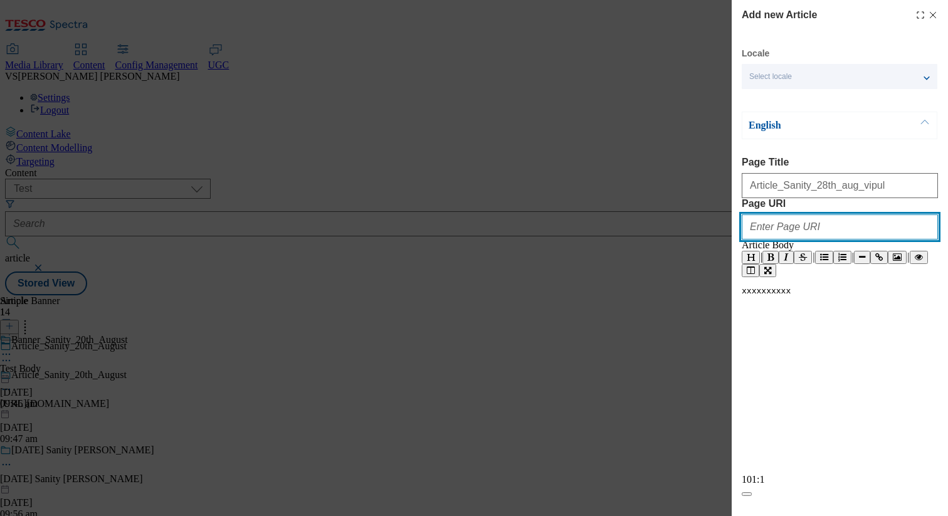
click at [807, 239] on input "Page URI" at bounding box center [839, 226] width 196 height 25
paste input "Article_Sanity_28th_aug_vipul"
type input "Article_Sanity_28th_aug_vipul"
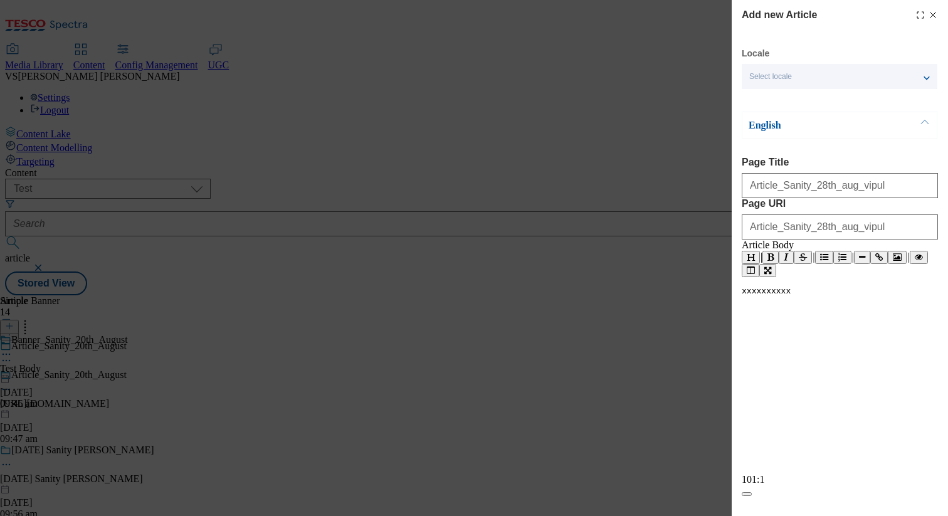
click at [755, 261] on icon "Heading" at bounding box center [750, 257] width 8 height 8
click at [746, 355] on span "#" at bounding box center [743, 349] width 5 height 9
click at [782, 355] on pre "#" at bounding box center [839, 349] width 196 height 9
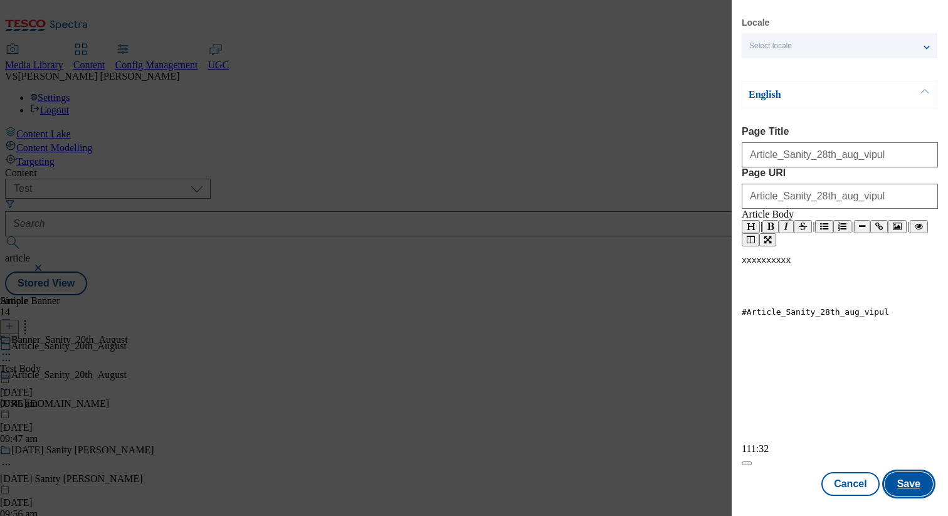
click at [899, 481] on button "Save" at bounding box center [908, 484] width 48 height 24
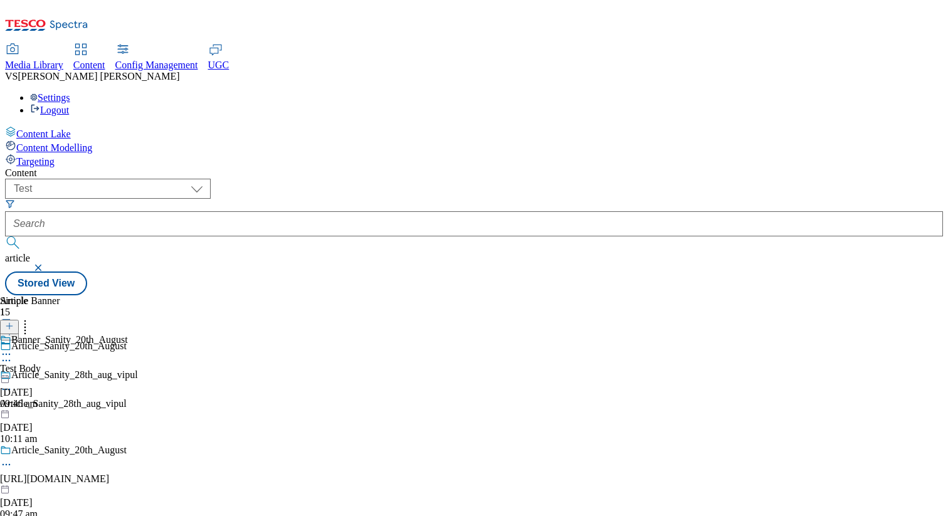
click at [165, 398] on div "Article_Sanity_28th_aug_vipul" at bounding box center [82, 403] width 165 height 11
click at [14, 322] on icon at bounding box center [9, 326] width 9 height 9
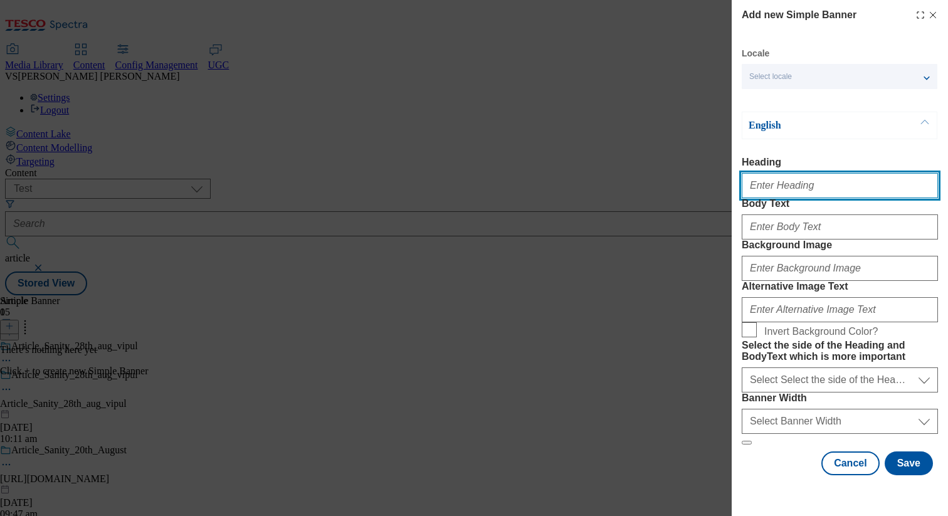
click at [791, 188] on input "Heading" at bounding box center [839, 185] width 196 height 25
paste input "Article_Sanity_28th_aug_vipul"
type input "Article_Sanity_28th_aug_vipul"
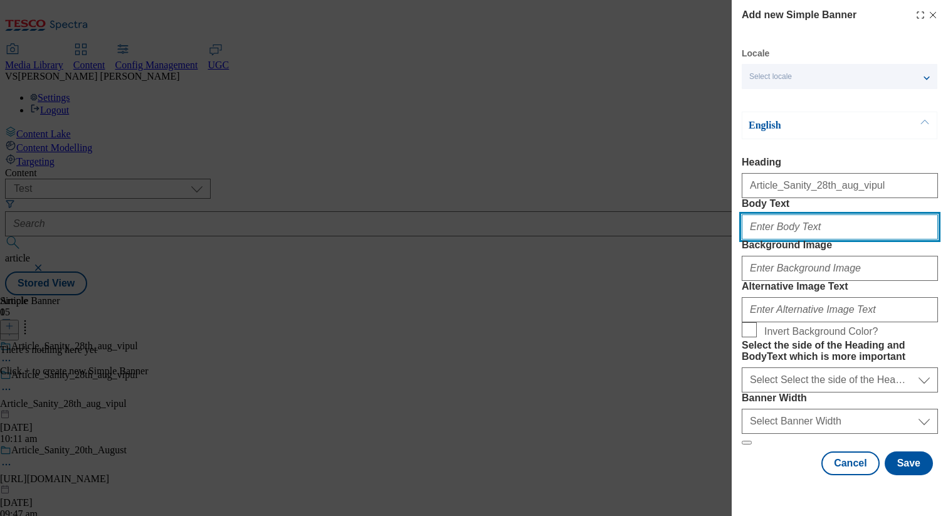
click at [785, 239] on input "Body Text" at bounding box center [839, 226] width 196 height 25
paste input "Article_Sanity_28th_aug_vipul"
type input "Article_Sanity_28th_aug_vipul"
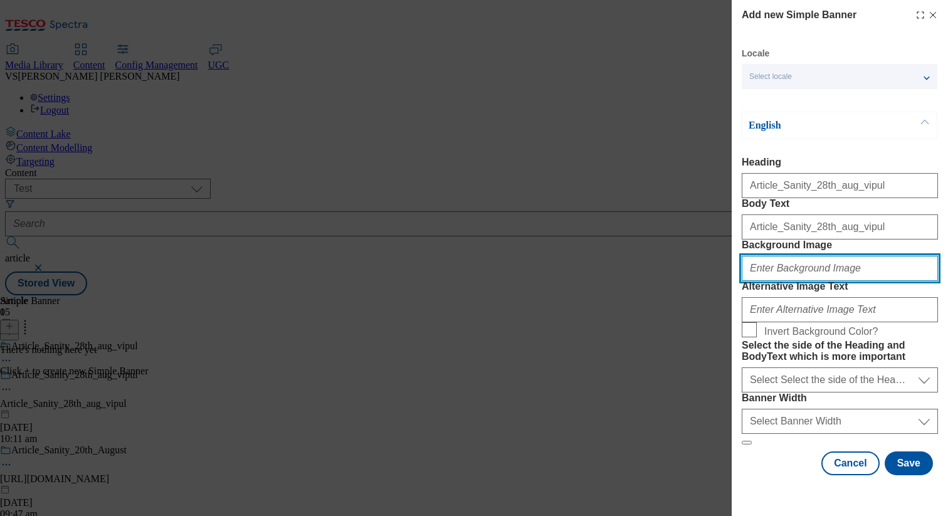
click at [779, 281] on input "Background Image" at bounding box center [839, 268] width 196 height 25
type input "[URL][DOMAIN_NAME]"
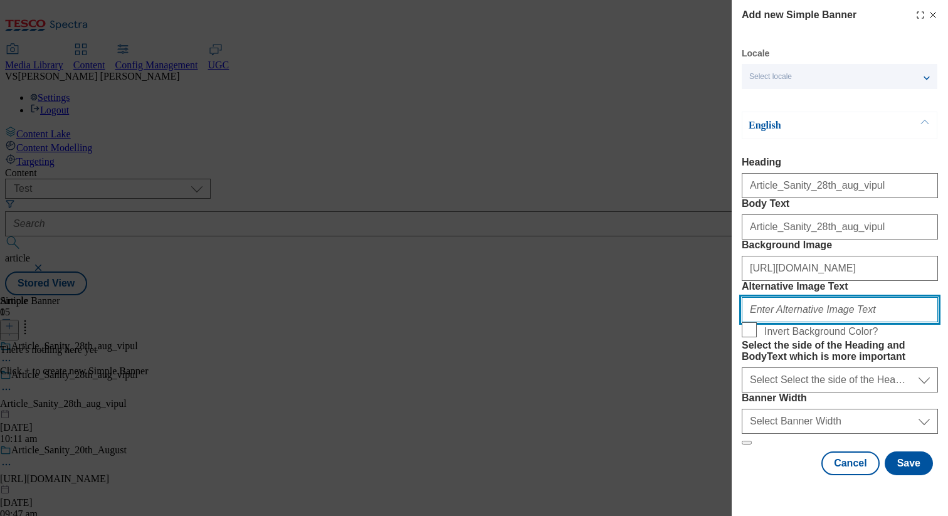
click at [812, 322] on input "Alternative Image Text" at bounding box center [839, 309] width 196 height 25
paste input "Article_Sanity_28th_aug_vipul"
type input "Article_Sanity_28th_aug_vipul"
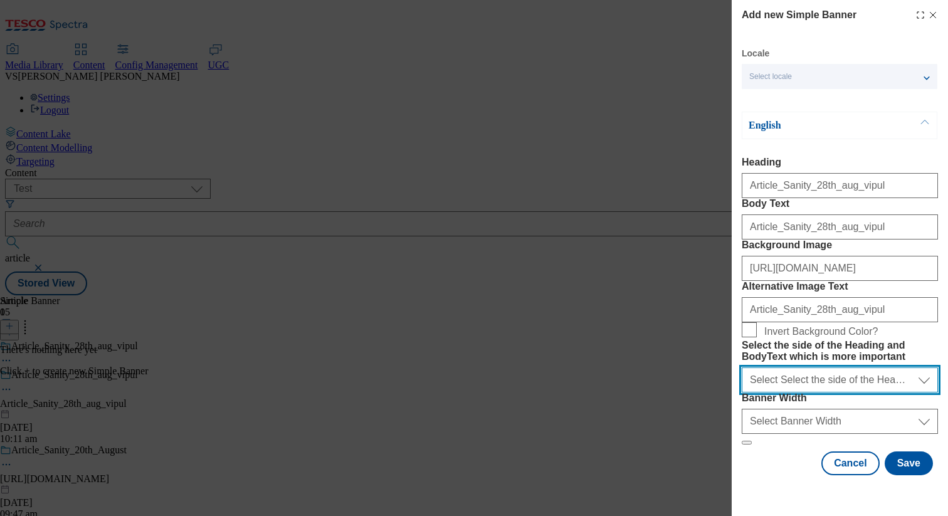
click at [802, 381] on select "Select Select the side of the Heading and BodyText which is more important left…" at bounding box center [839, 379] width 196 height 25
select select "left"
click at [741, 367] on select "Select Select the side of the Heading and BodyText which is more important left…" at bounding box center [839, 379] width 196 height 25
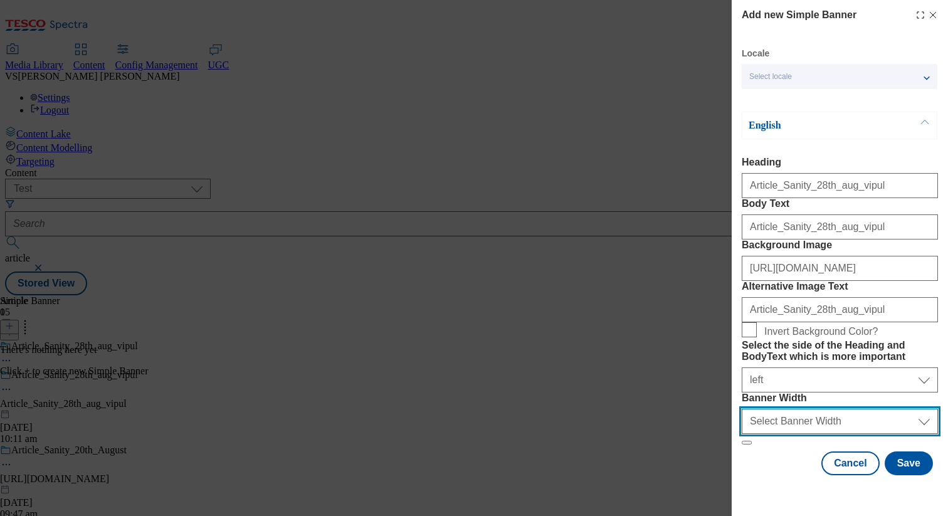
click at [793, 431] on select "Select Banner Width half full" at bounding box center [839, 421] width 196 height 25
select select "half"
click at [741, 422] on select "Select Banner Width half full" at bounding box center [839, 421] width 196 height 25
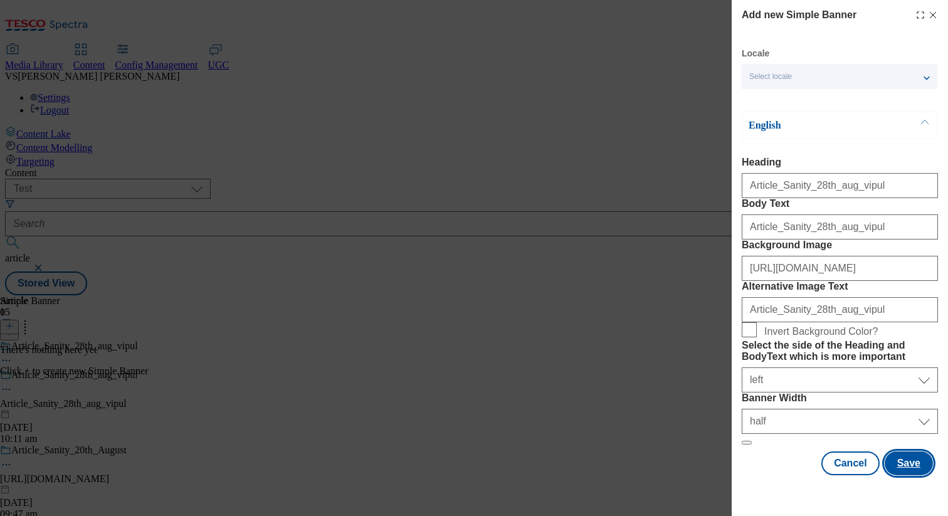
click at [896, 475] on button "Save" at bounding box center [908, 463] width 48 height 24
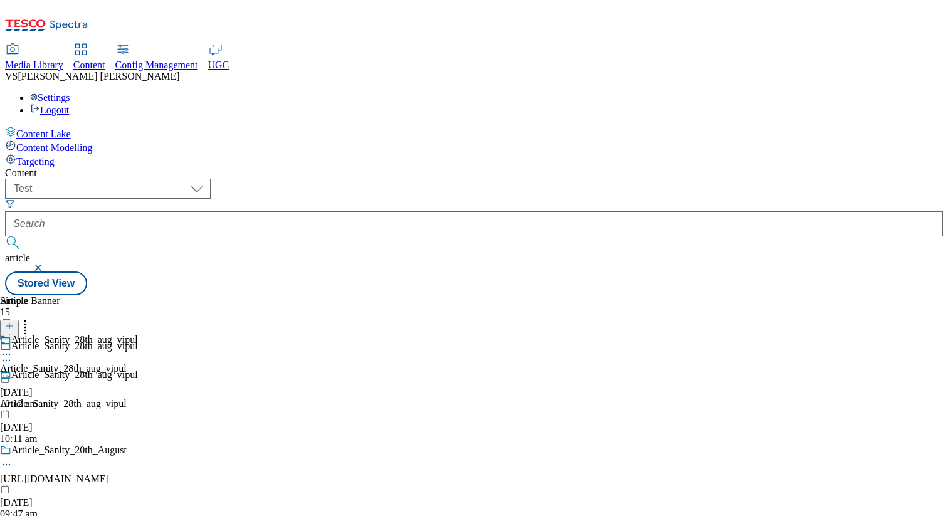
click at [138, 334] on div "Article_Sanity_28th_aug_vipul Article_Sanity_28th_aug_vipul 28 Aug 2025 10:12 am" at bounding box center [69, 371] width 138 height 75
click at [14, 322] on icon at bounding box center [9, 326] width 9 height 9
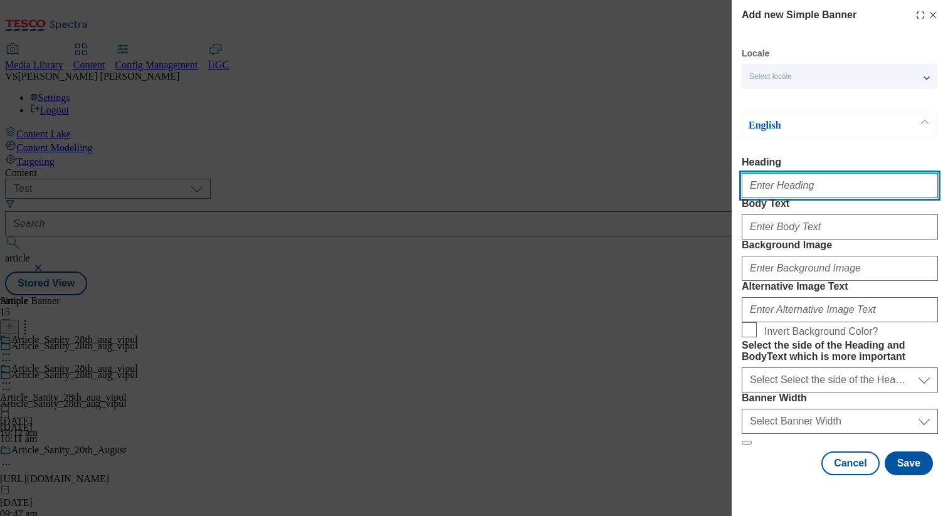
click at [793, 196] on input "Heading" at bounding box center [839, 185] width 196 height 25
type input "1"
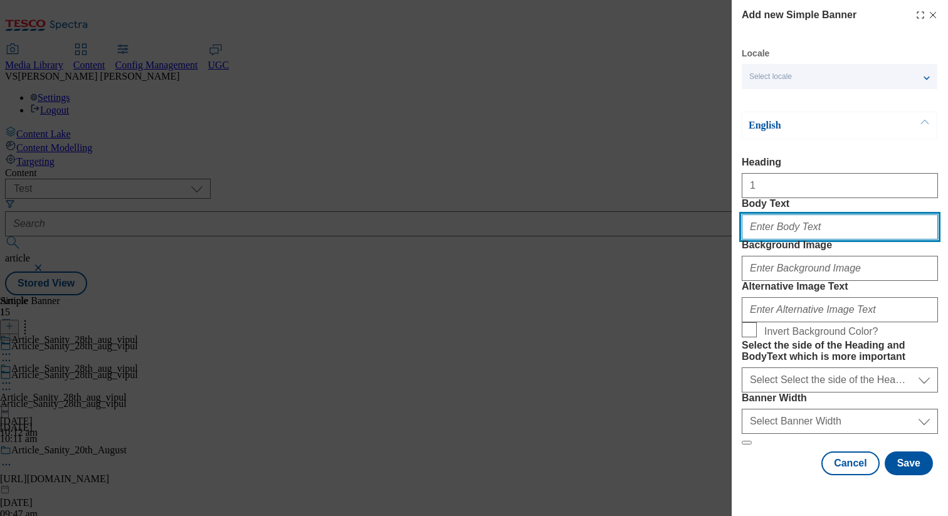
click at [774, 239] on input "Body Text" at bounding box center [839, 226] width 196 height 25
type input "2"
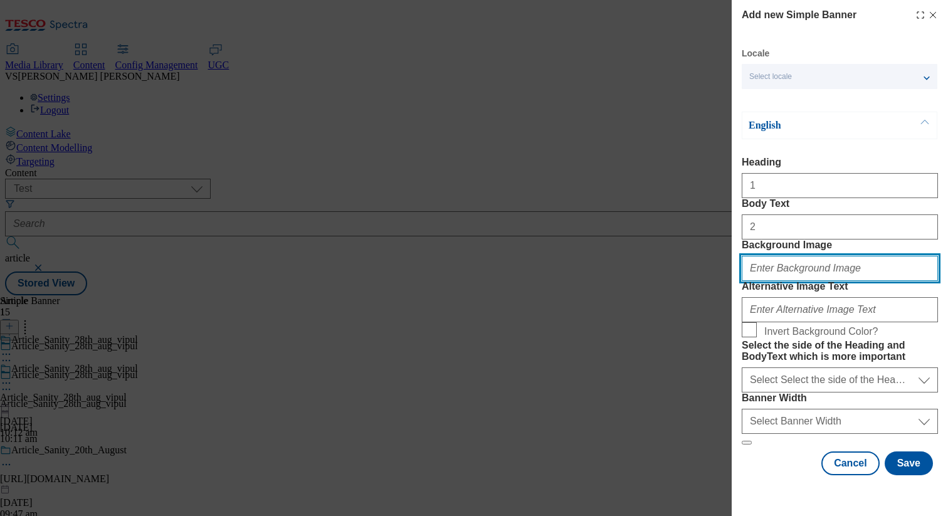
click at [768, 281] on input "Background Image" at bounding box center [839, 268] width 196 height 25
type input "[URL][DOMAIN_NAME]"
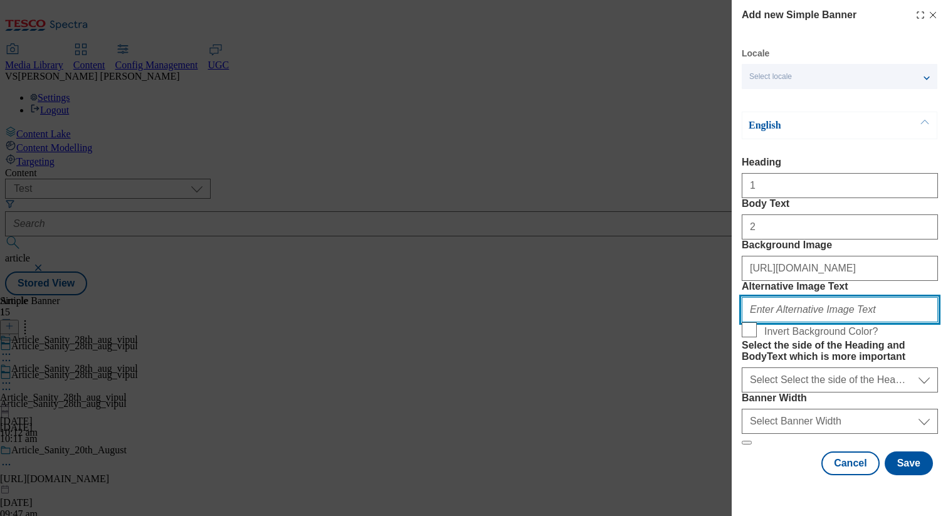
click at [782, 322] on input "Alternative Image Text" at bounding box center [839, 309] width 196 height 25
type input "3"
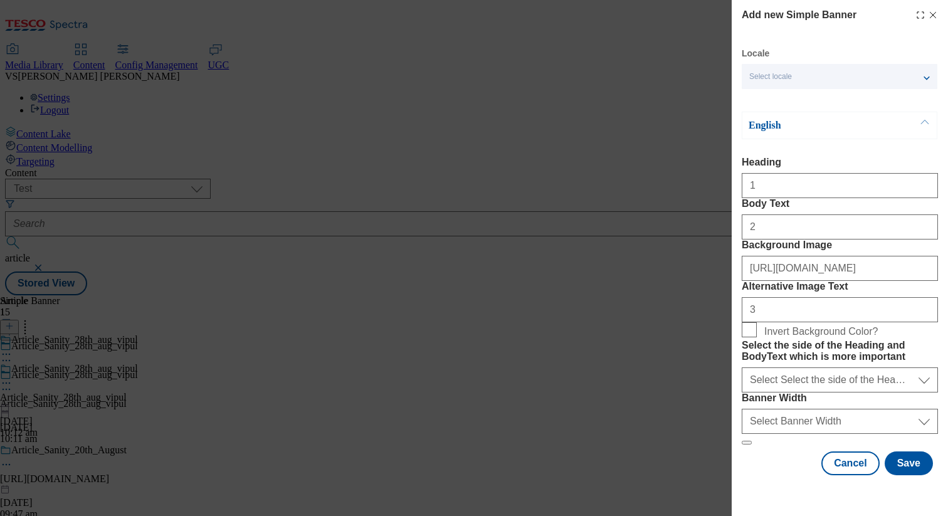
click at [741, 333] on form "Heading 1 Body Text 2 Background Image https://digitalcontent.api.tesco.com/v2/…" at bounding box center [839, 301] width 196 height 288
click at [763, 388] on select "Select Select the side of the Heading and BodyText which is more important left…" at bounding box center [839, 379] width 196 height 25
select select "right"
click at [741, 377] on select "Select Select the side of the Heading and BodyText which is more important left…" at bounding box center [839, 379] width 196 height 25
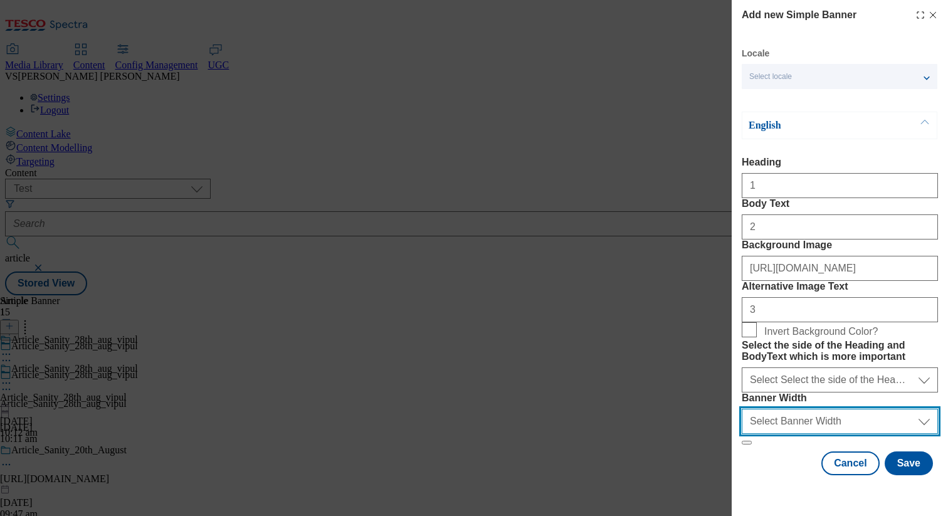
click at [772, 434] on select "Select Banner Width half full" at bounding box center [839, 421] width 196 height 25
select select "half"
click at [741, 434] on select "Select Banner Width half full" at bounding box center [839, 421] width 196 height 25
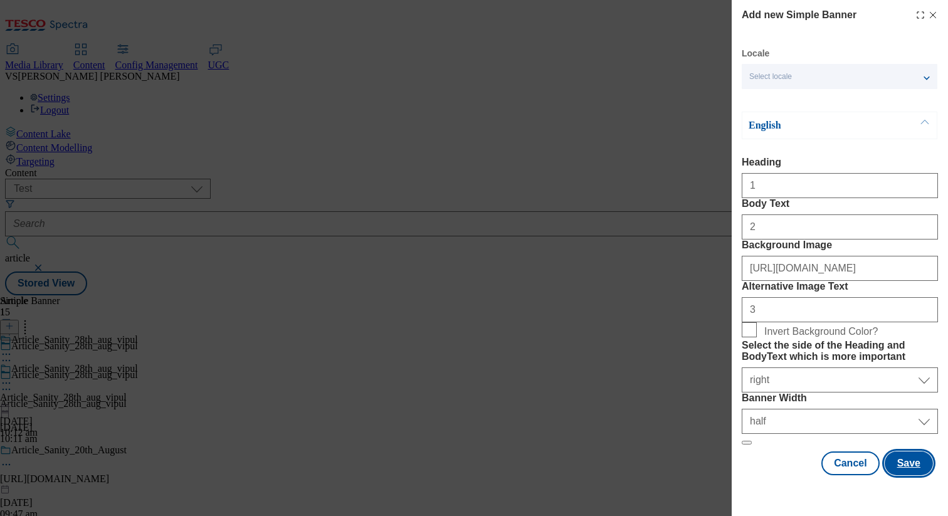
click at [896, 474] on button "Save" at bounding box center [908, 463] width 48 height 24
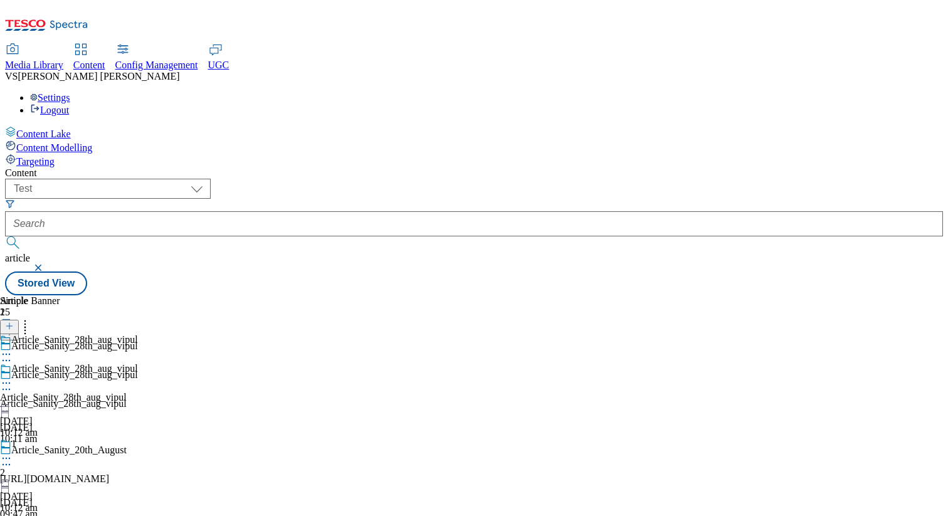
click at [13, 326] on line at bounding box center [9, 326] width 6 height 0
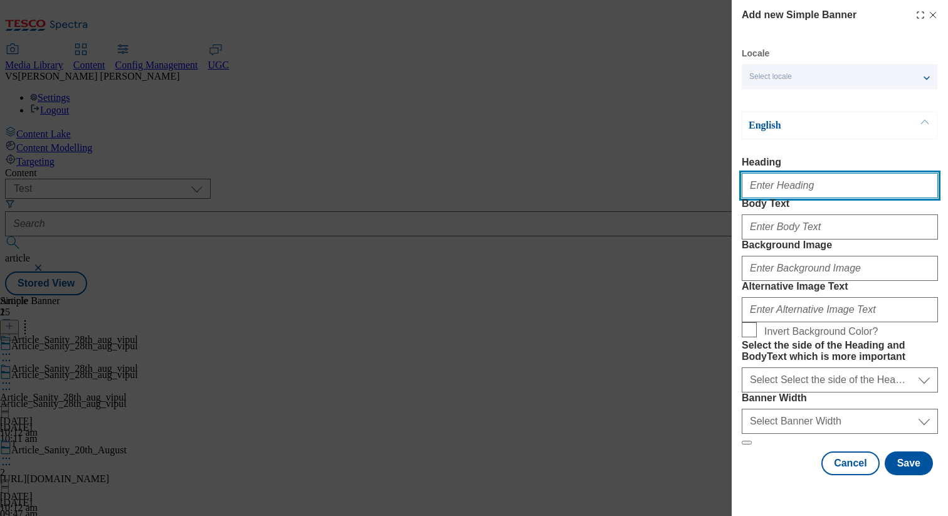
click at [784, 189] on input "Heading" at bounding box center [839, 185] width 196 height 25
type input "2"
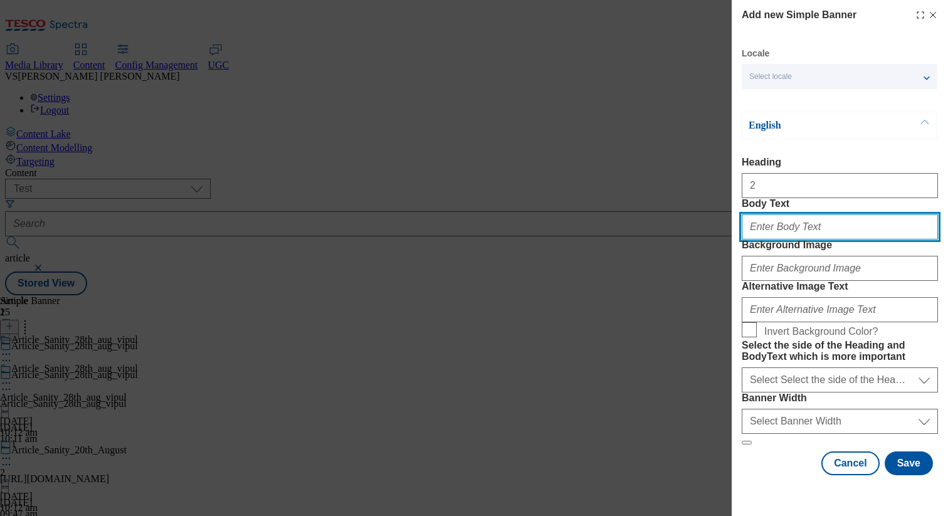
click at [773, 239] on input "Body Text" at bounding box center [839, 226] width 196 height 25
type input "2"
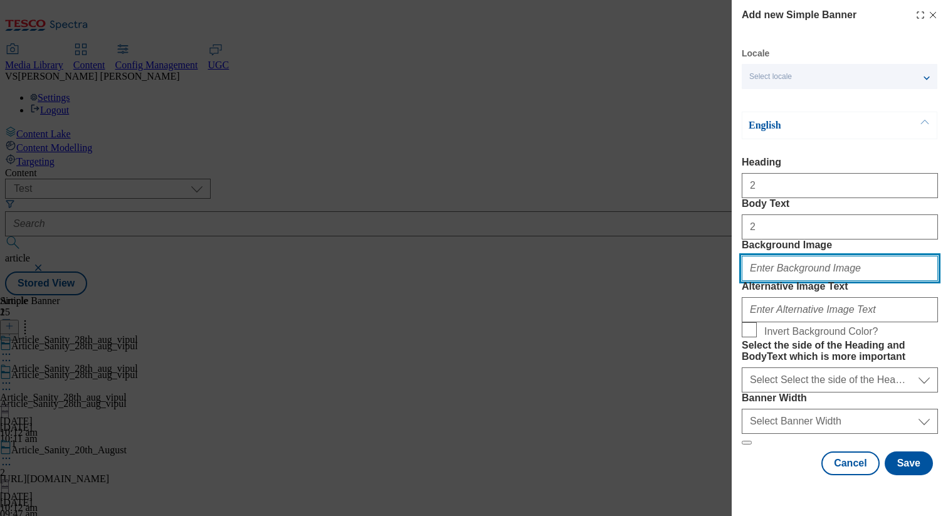
click at [772, 281] on input "Background Image" at bounding box center [839, 268] width 196 height 25
type input "[URL][DOMAIN_NAME]"
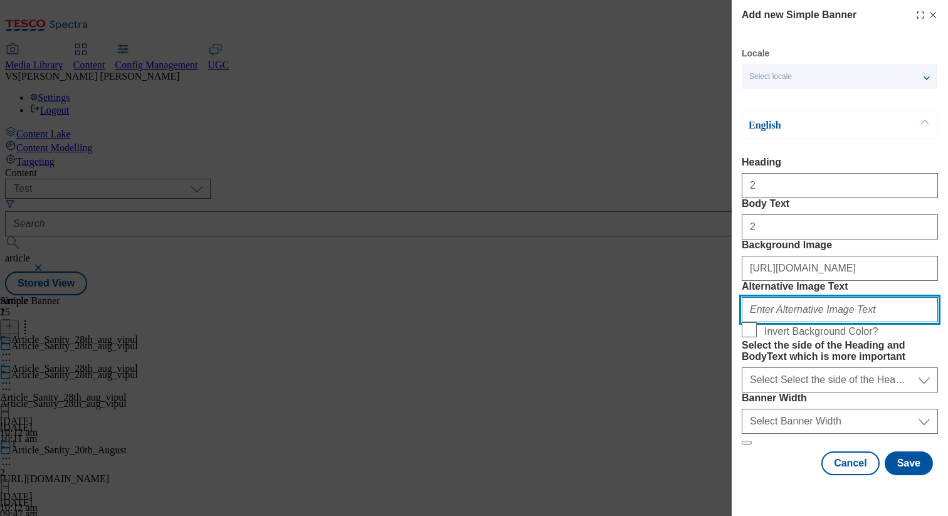
click at [782, 322] on input "Alternative Image Text" at bounding box center [839, 309] width 196 height 25
type input "2"
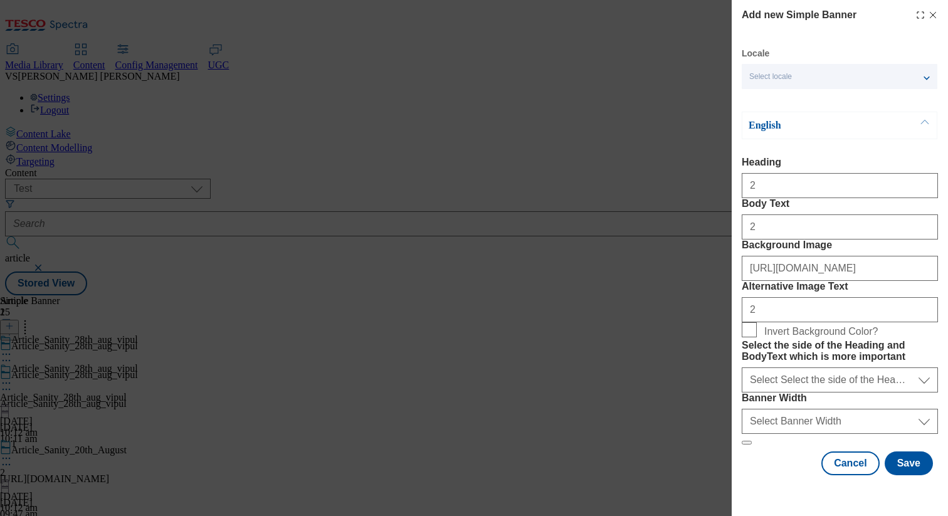
click at [780, 398] on form "Heading 2 Body Text 2 Background Image https://digitalcontent.api.tesco.com/v2/…" at bounding box center [839, 301] width 196 height 288
click at [746, 337] on input "Invert Background Color?" at bounding box center [748, 329] width 15 height 15
checkbox input "true"
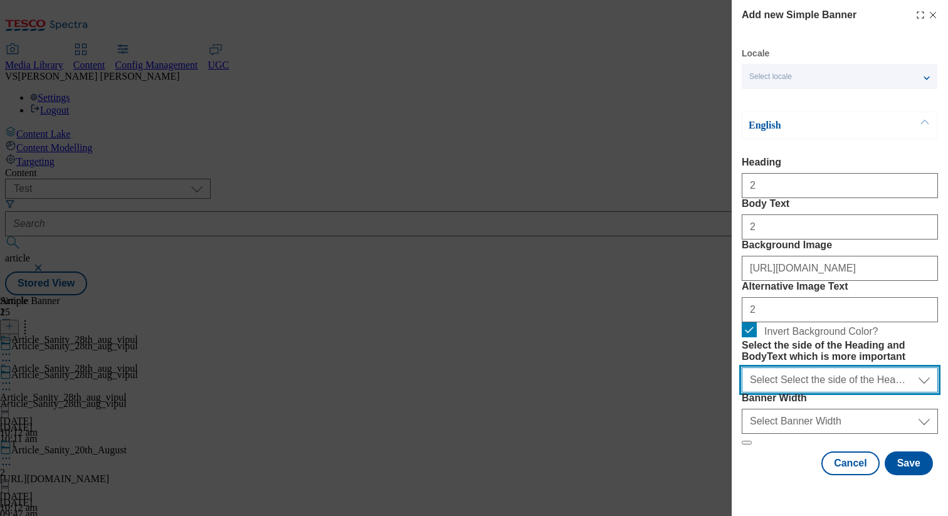
click at [795, 375] on select "Select Select the side of the Heading and BodyText which is more important left…" at bounding box center [839, 379] width 196 height 25
select select "left"
click at [741, 367] on select "Select Select the side of the Heading and BodyText which is more important left…" at bounding box center [839, 379] width 196 height 25
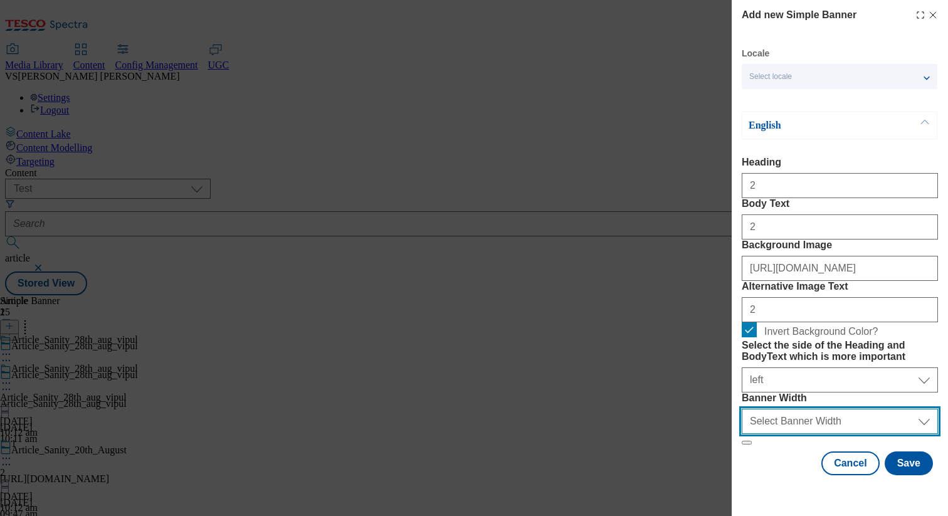
click at [793, 432] on select "Select Banner Width half full" at bounding box center [839, 421] width 196 height 25
select select "half"
click at [741, 422] on select "Select Banner Width half full" at bounding box center [839, 421] width 196 height 25
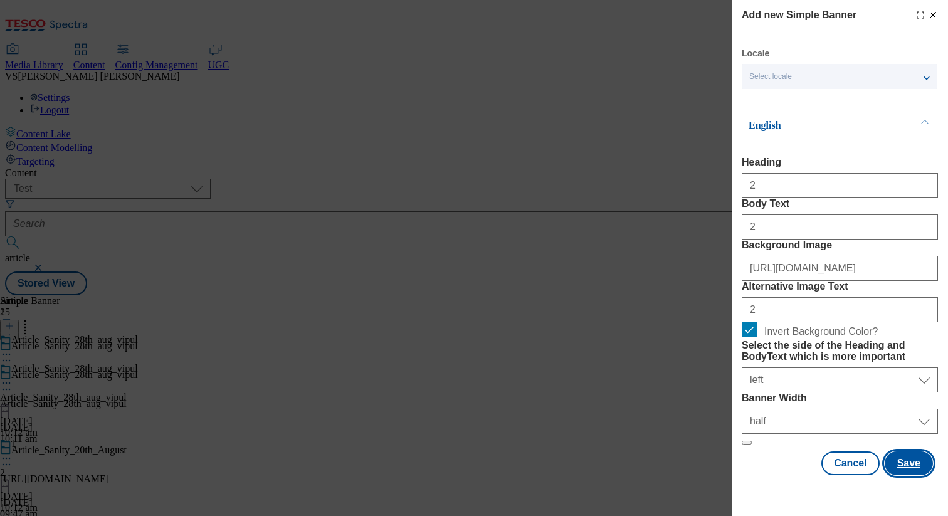
click at [889, 473] on button "Save" at bounding box center [908, 463] width 48 height 24
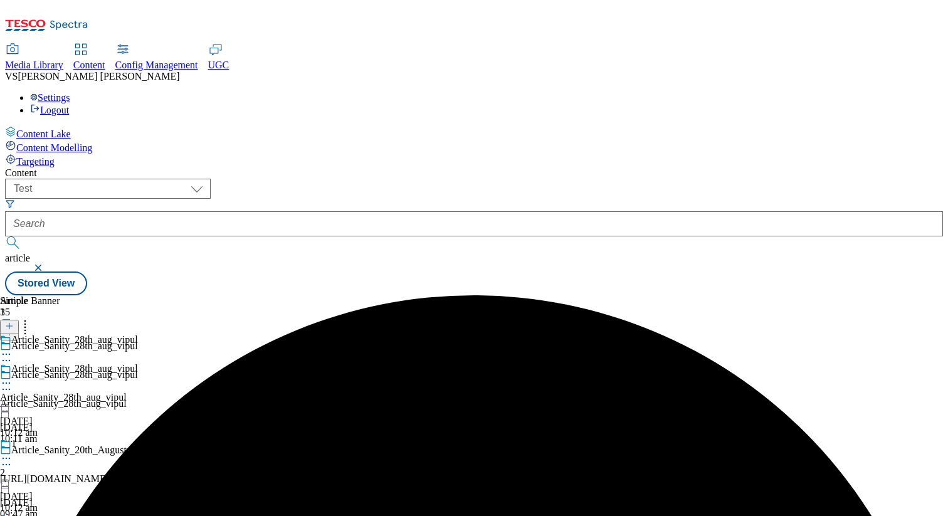
click at [31, 318] on icon at bounding box center [25, 324] width 13 height 13
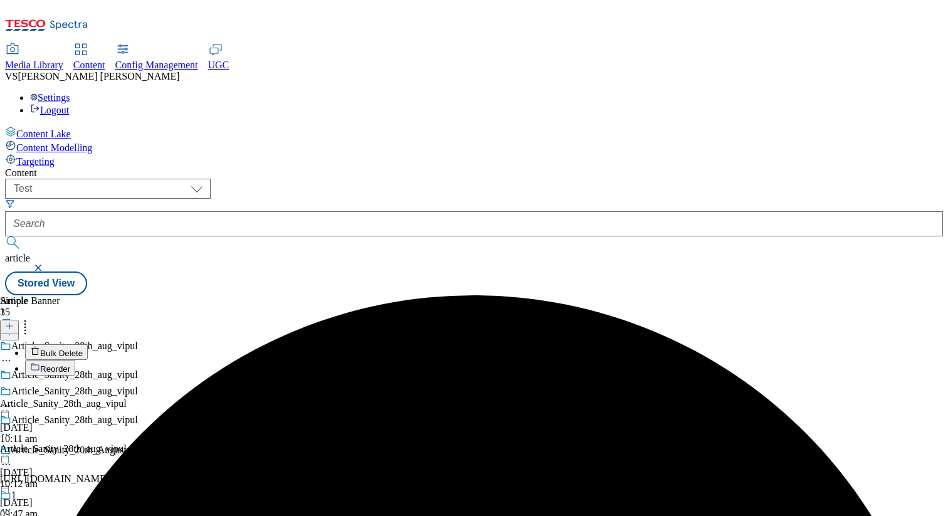
click at [70, 364] on span "Reorder" at bounding box center [55, 368] width 30 height 9
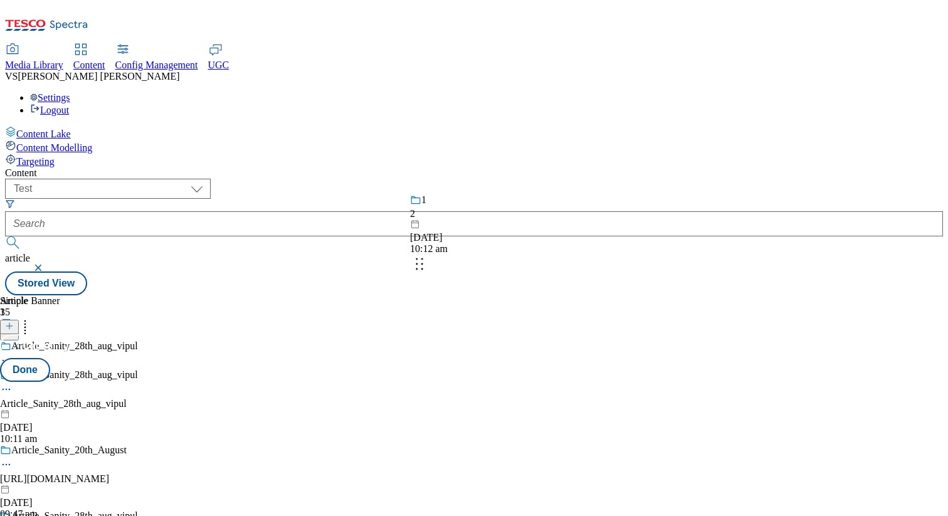
drag, startPoint x: 587, startPoint y: 379, endPoint x: 587, endPoint y: 254, distance: 125.4
click at [587, 254] on body "Icons icon_account icon_add icon_backward_link icon_basket icon_benefits icon_c…" at bounding box center [474, 150] width 938 height 290
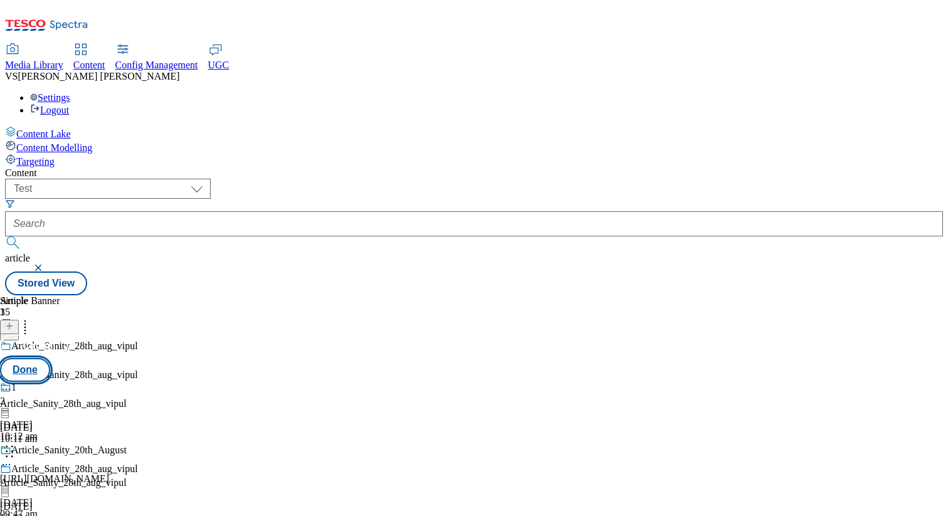
click at [50, 358] on button "Done" at bounding box center [25, 370] width 50 height 24
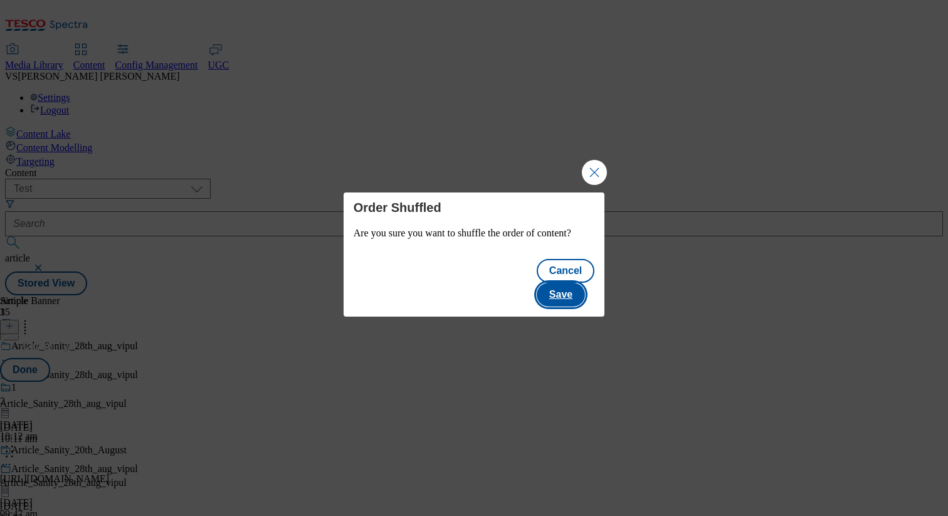
click at [573, 292] on button "Save" at bounding box center [561, 295] width 48 height 24
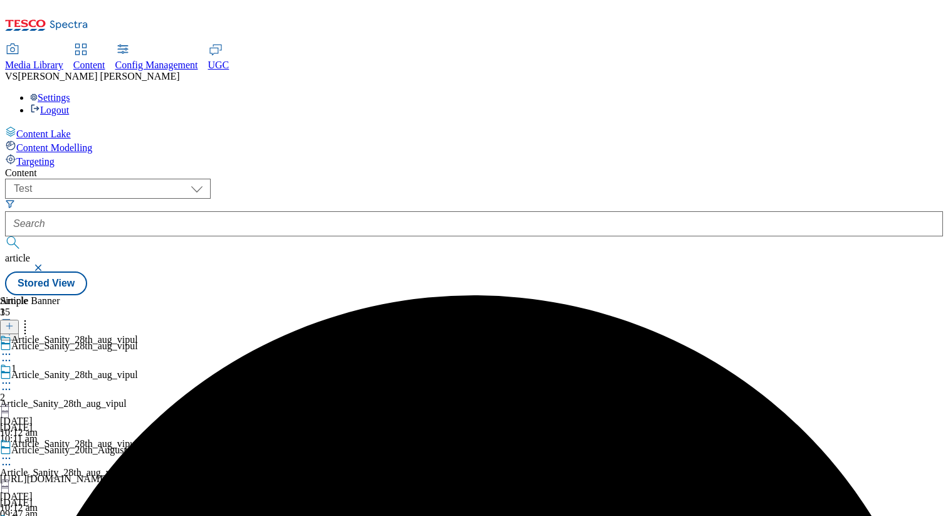
scroll to position [39, 0]
click at [31, 318] on icon at bounding box center [25, 324] width 13 height 13
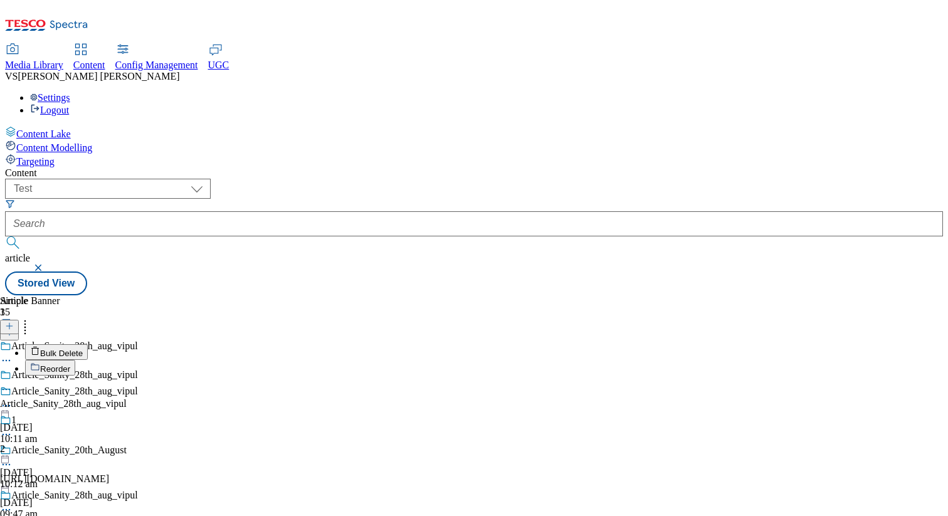
click at [70, 364] on span "Reorder" at bounding box center [55, 368] width 30 height 9
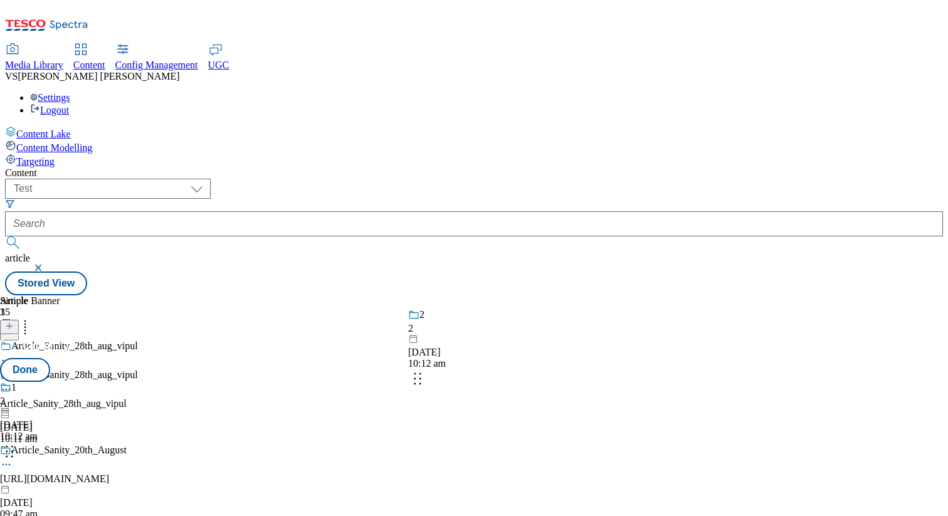
drag, startPoint x: 590, startPoint y: 468, endPoint x: 588, endPoint y: 367, distance: 100.3
click at [588, 295] on body "Icons icon_account icon_add icon_backward_link icon_basket icon_benefits icon_c…" at bounding box center [474, 150] width 938 height 290
click at [50, 358] on button "Done" at bounding box center [25, 370] width 50 height 24
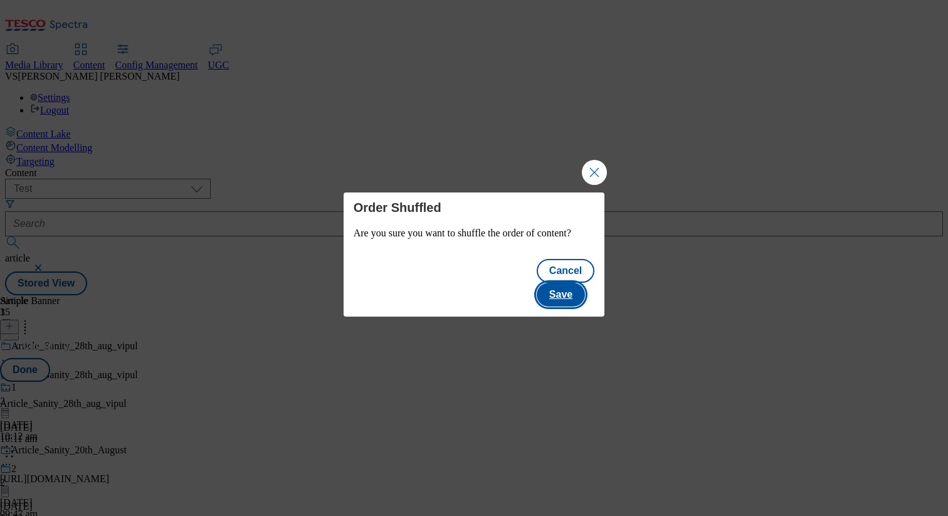
click at [575, 290] on button "Save" at bounding box center [561, 295] width 48 height 24
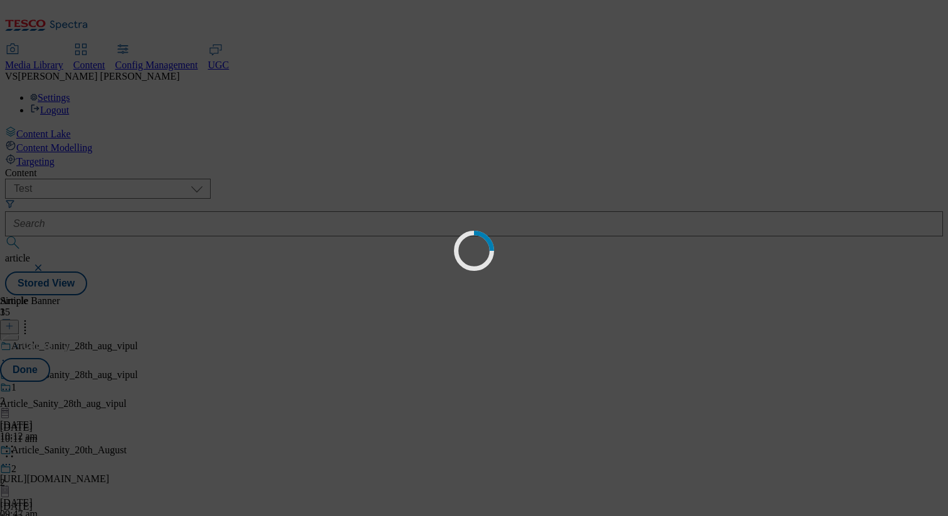
scroll to position [0, 0]
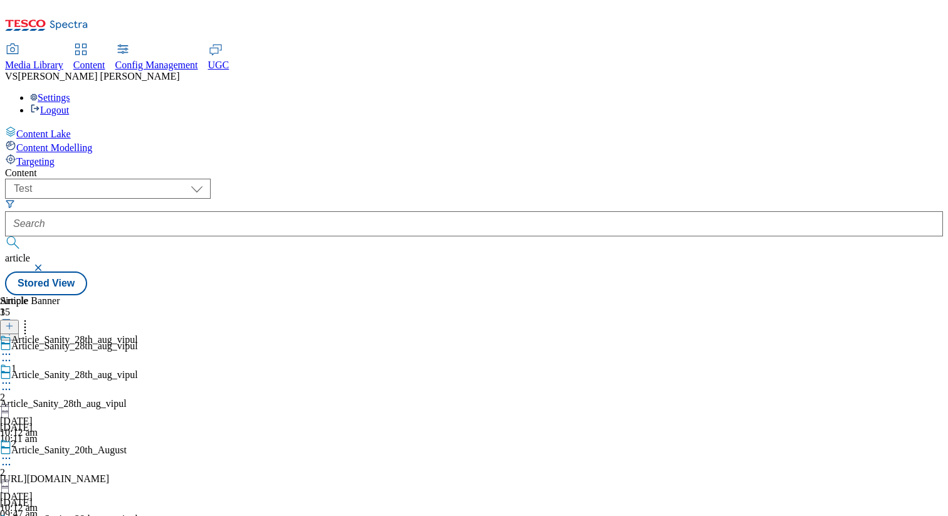
click at [4, 389] on circle at bounding box center [4, 390] width 2 height 2
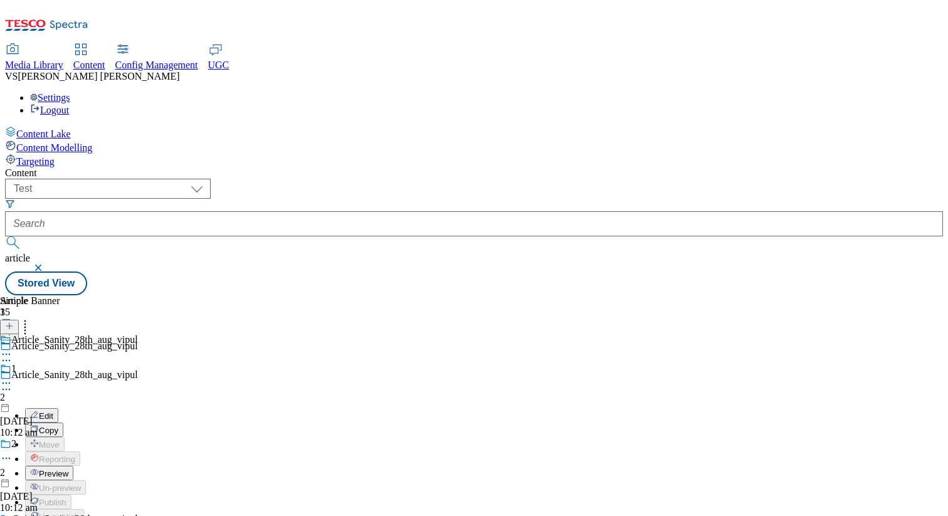
click at [68, 469] on span "Preview" at bounding box center [53, 473] width 29 height 9
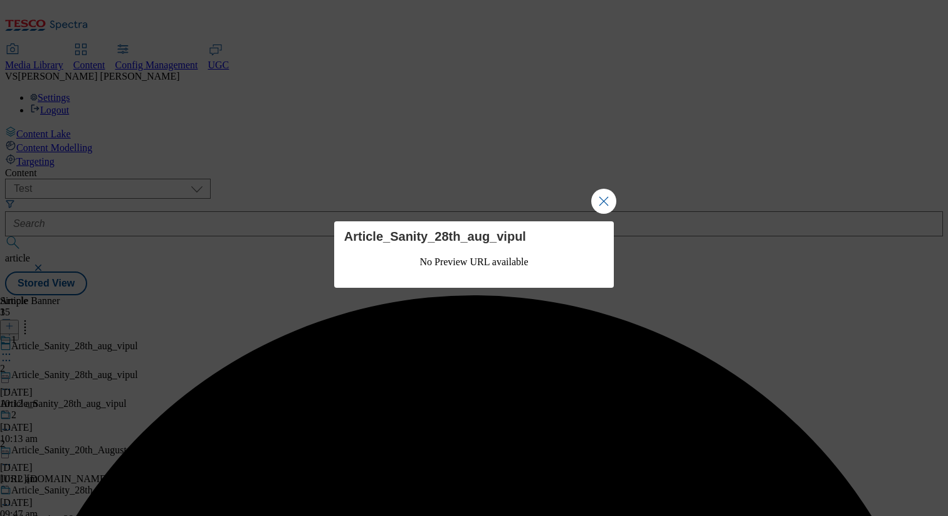
click at [348, 324] on div "Article_Sanity_28th_aug_vipul No Preview URL available" at bounding box center [474, 258] width 948 height 516
click at [596, 200] on button "Close Modal" at bounding box center [603, 201] width 25 height 25
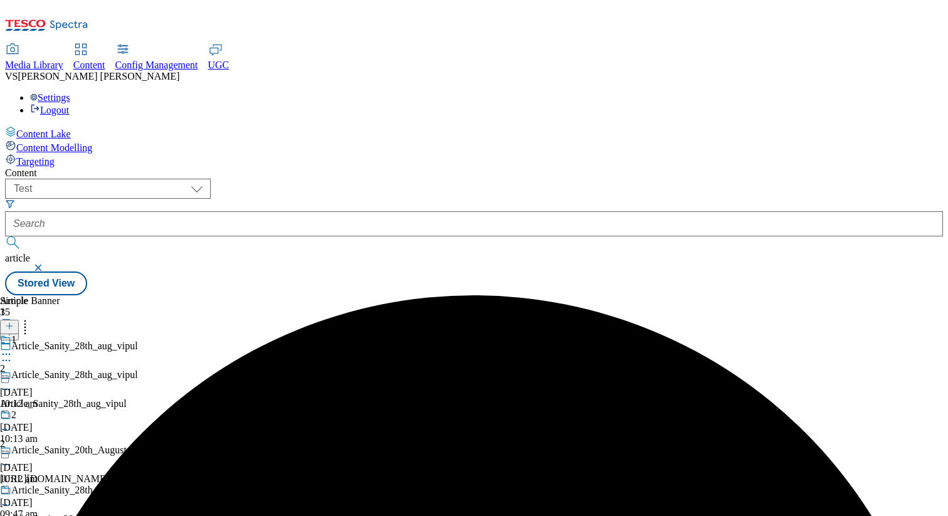
click at [11, 464] on circle at bounding box center [10, 465] width 2 height 2
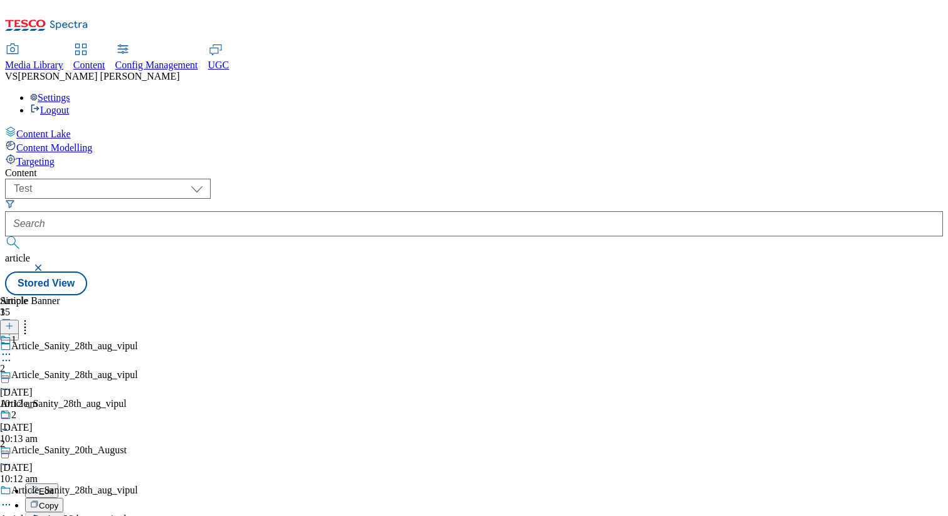
scroll to position [85, 0]
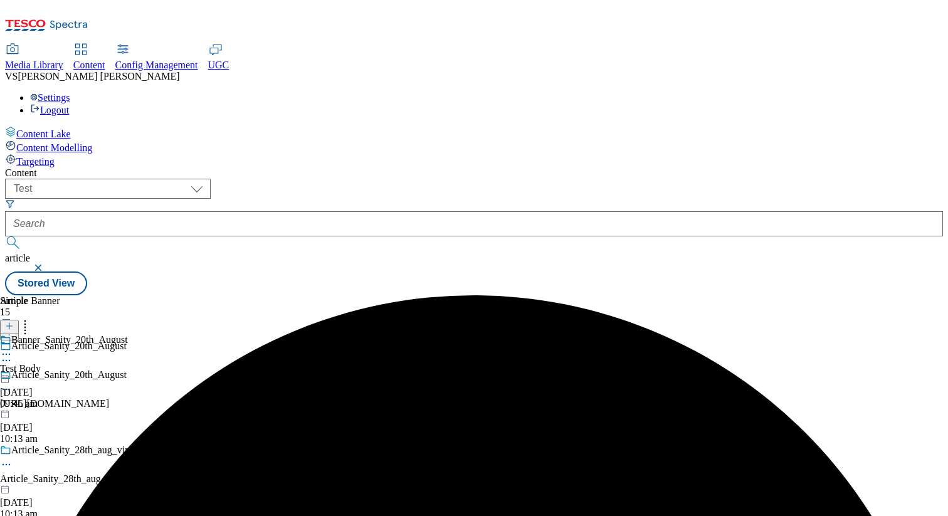
click at [13, 458] on icon at bounding box center [6, 464] width 13 height 13
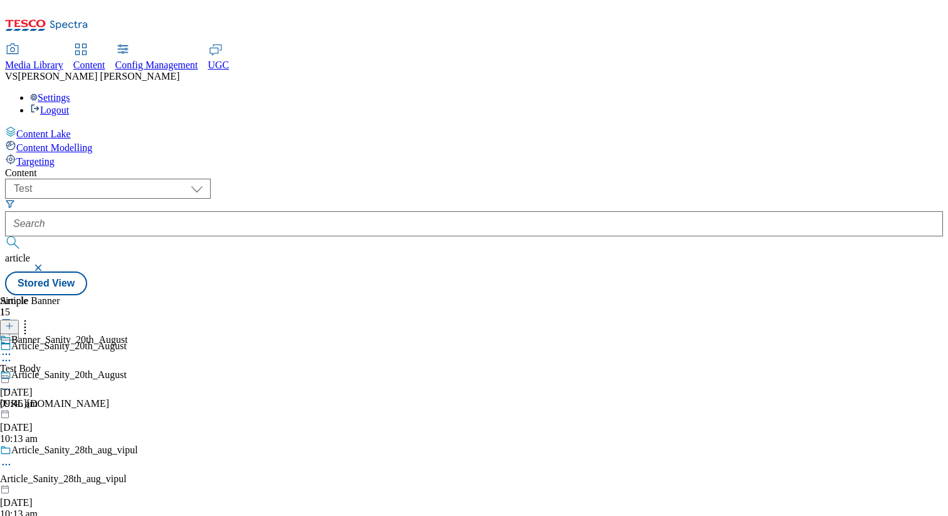
click at [13, 383] on icon at bounding box center [6, 389] width 13 height 13
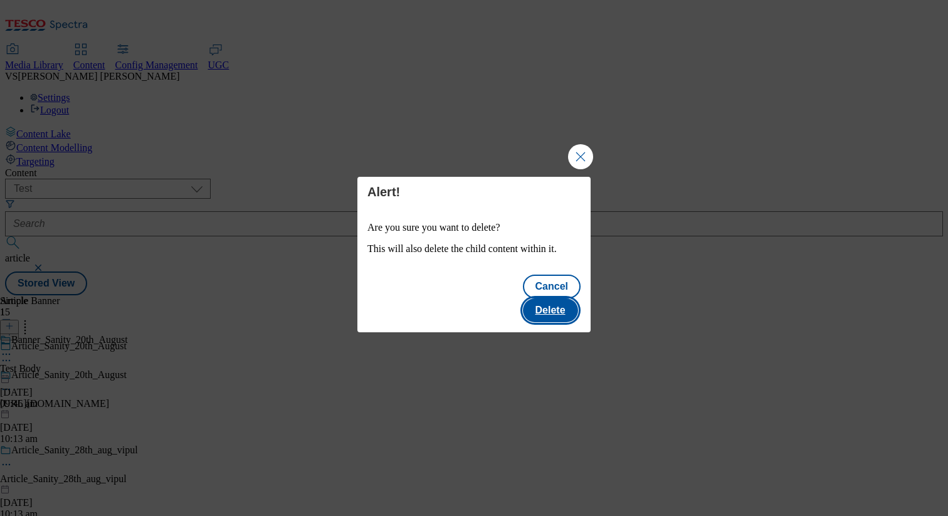
click at [542, 298] on button "Delete" at bounding box center [550, 310] width 55 height 24
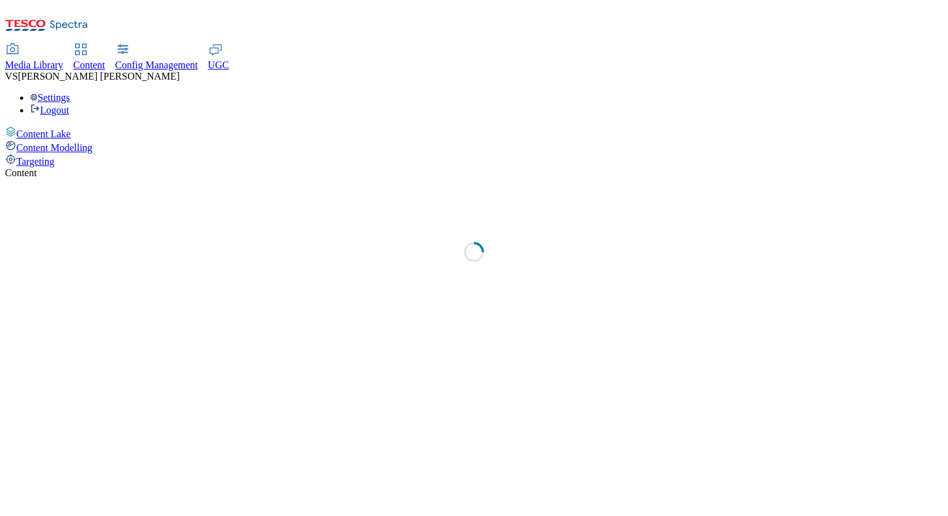
select select "flare-test"
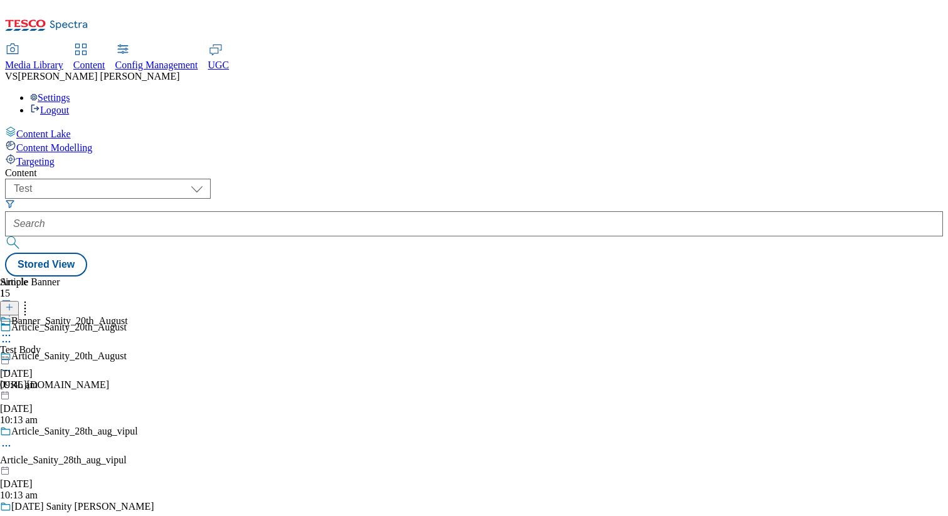
click at [13, 364] on icon at bounding box center [6, 370] width 13 height 13
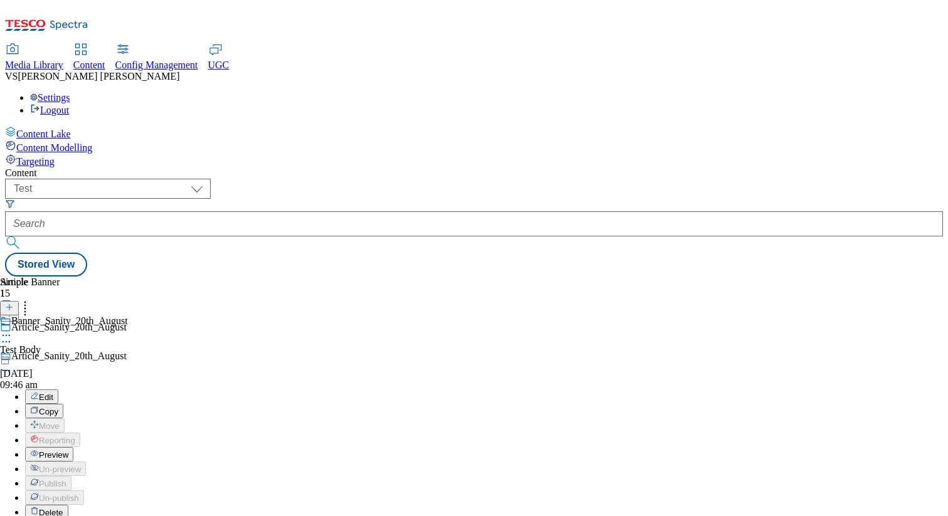
click at [63, 508] on span "Delete" at bounding box center [51, 512] width 24 height 9
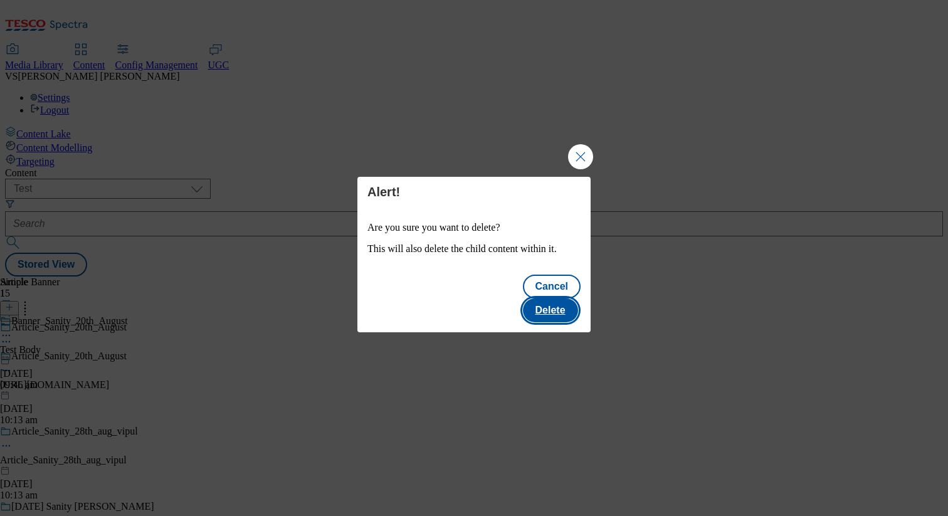
click at [553, 298] on button "Delete" at bounding box center [550, 310] width 55 height 24
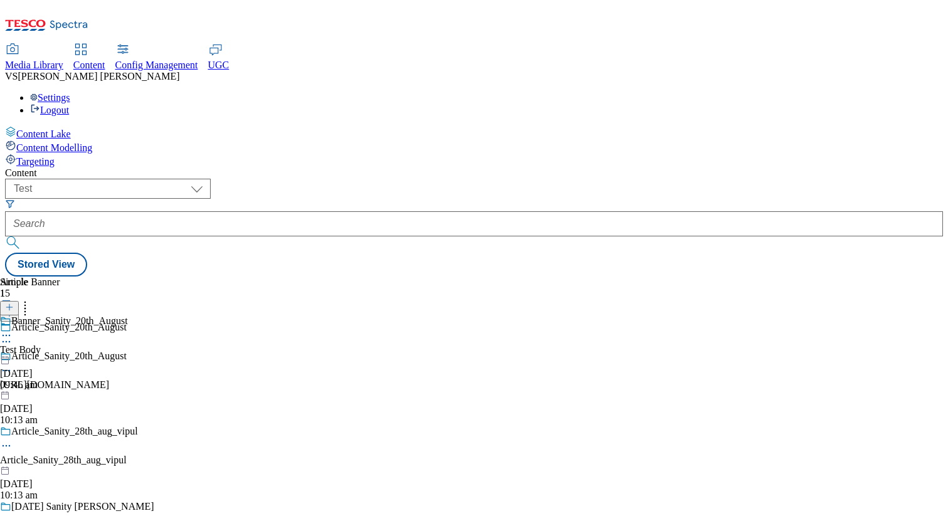
scroll to position [73, 0]
click at [13, 439] on icon at bounding box center [6, 445] width 13 height 13
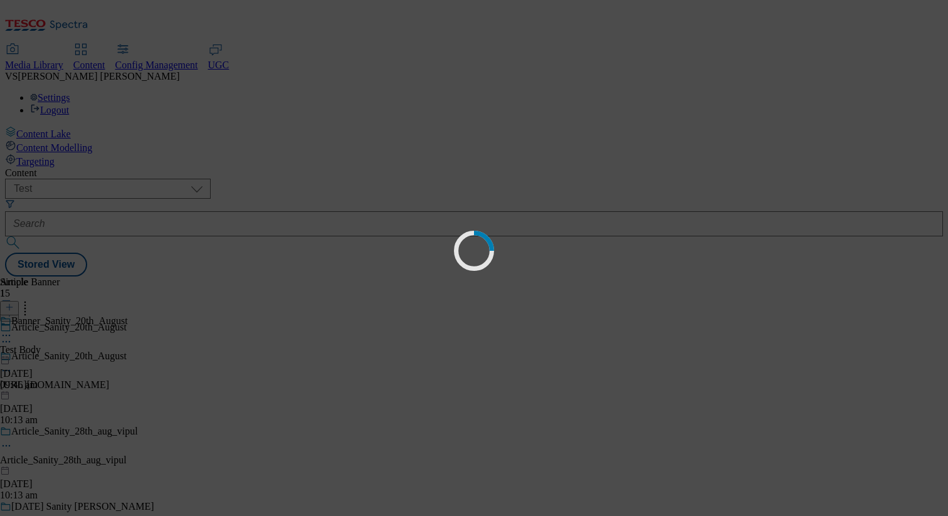
scroll to position [0, 0]
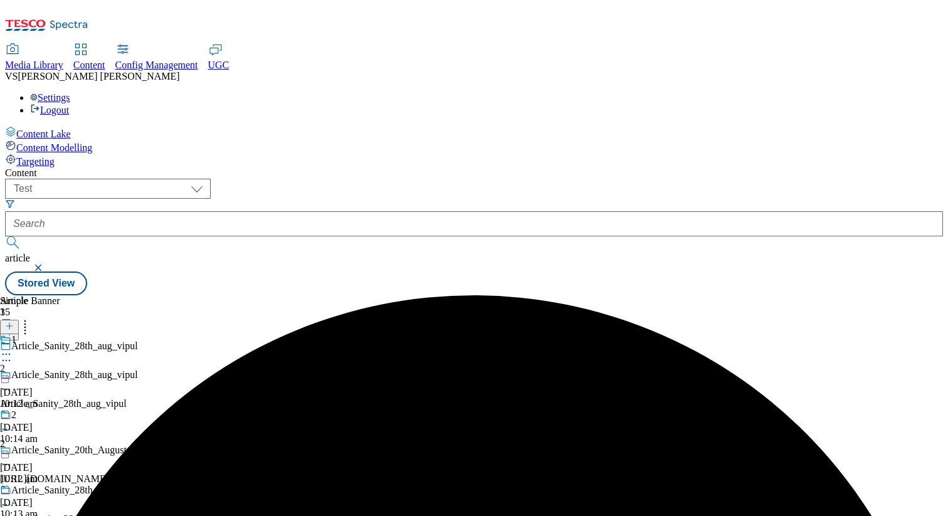
click at [11, 389] on circle at bounding box center [10, 390] width 2 height 2
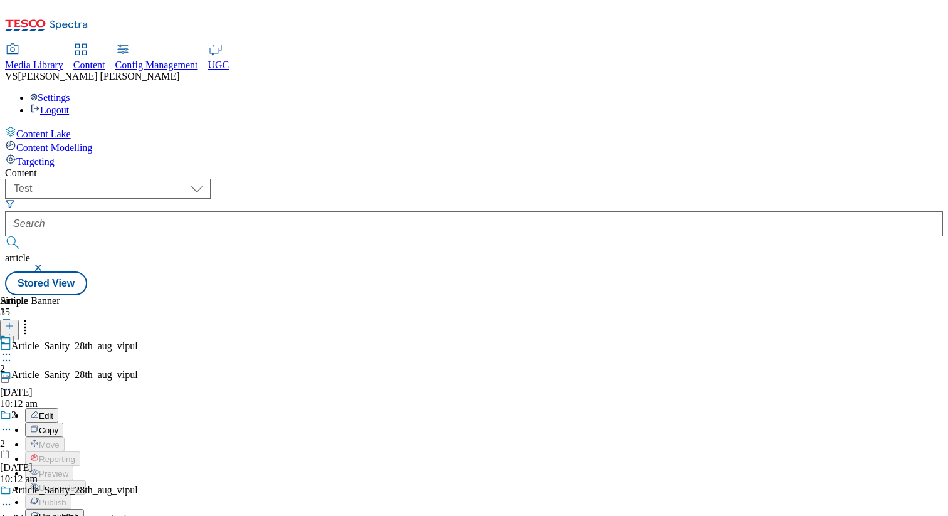
click at [79, 512] on span "Un-publish" at bounding box center [59, 516] width 40 height 9
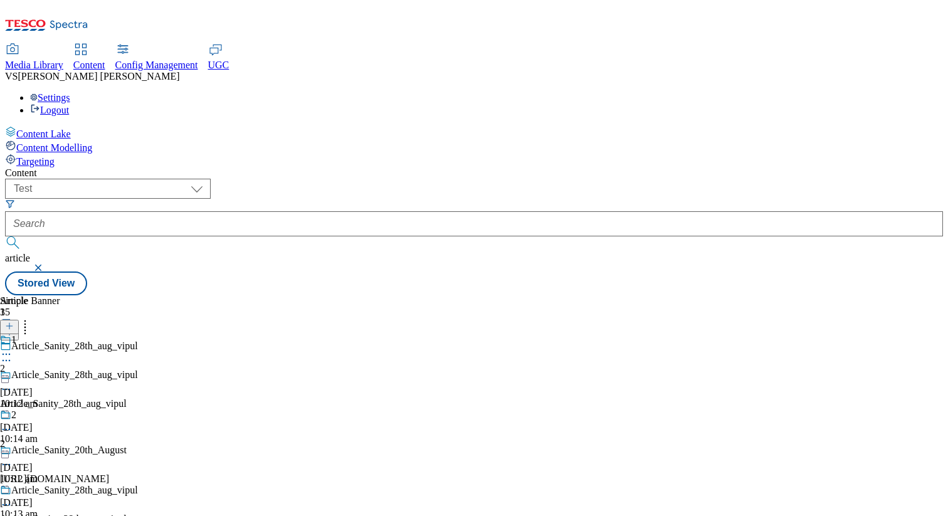
click at [13, 383] on icon at bounding box center [6, 389] width 13 height 13
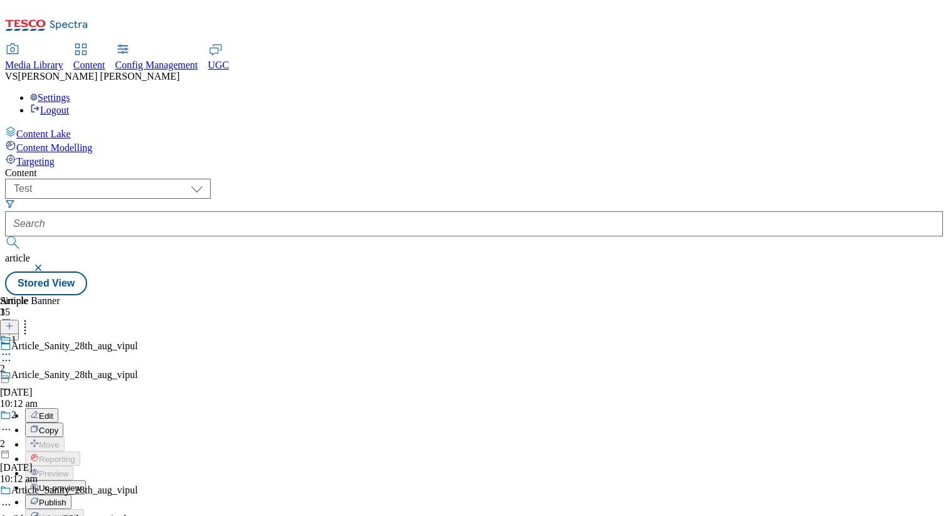
click at [81, 483] on span "Un-preview" at bounding box center [60, 487] width 42 height 9
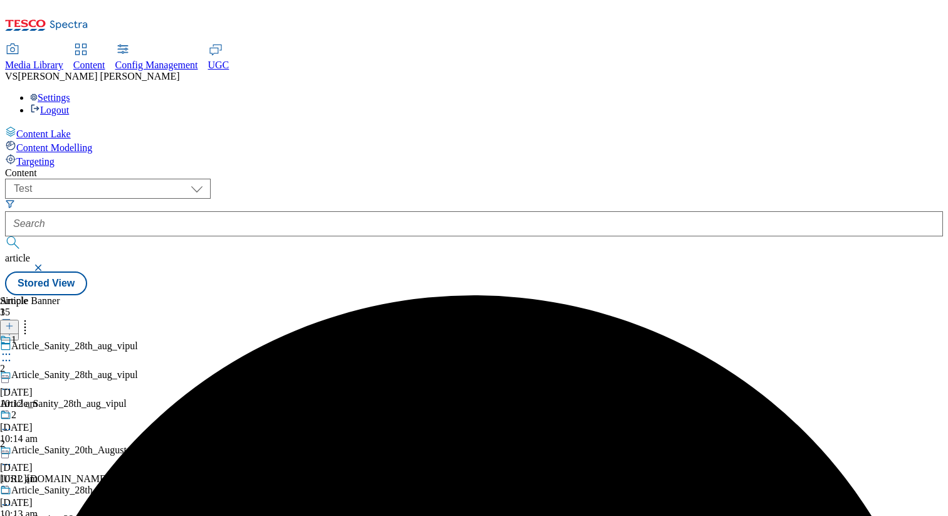
click at [8, 353] on circle at bounding box center [7, 354] width 2 height 2
click at [63, 434] on span "Delete" at bounding box center [51, 438] width 24 height 9
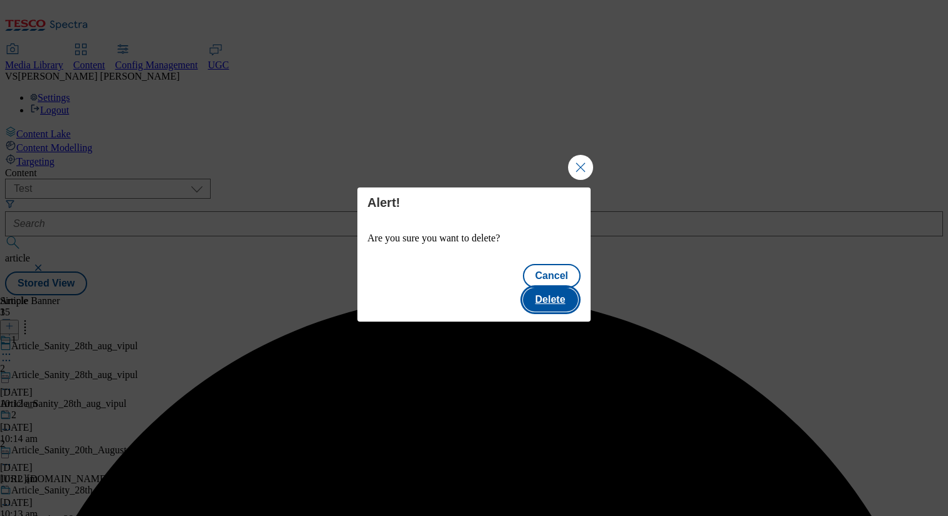
click at [551, 288] on button "Delete" at bounding box center [550, 300] width 55 height 24
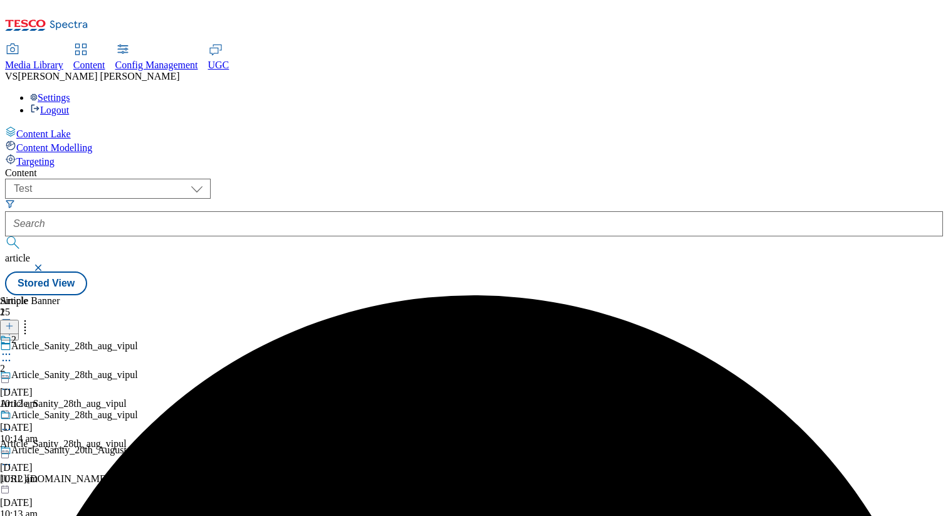
click at [13, 348] on icon at bounding box center [6, 354] width 13 height 13
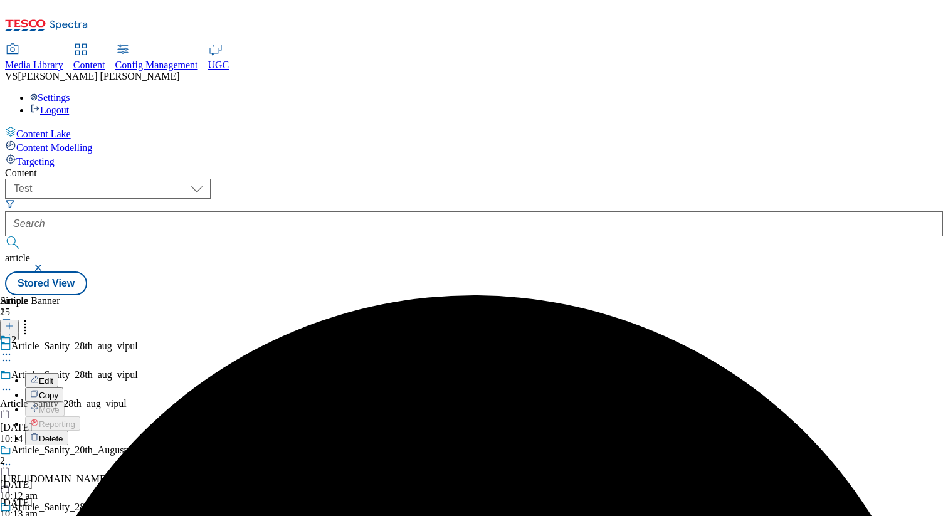
click at [58, 390] on span "Copy" at bounding box center [48, 394] width 19 height 9
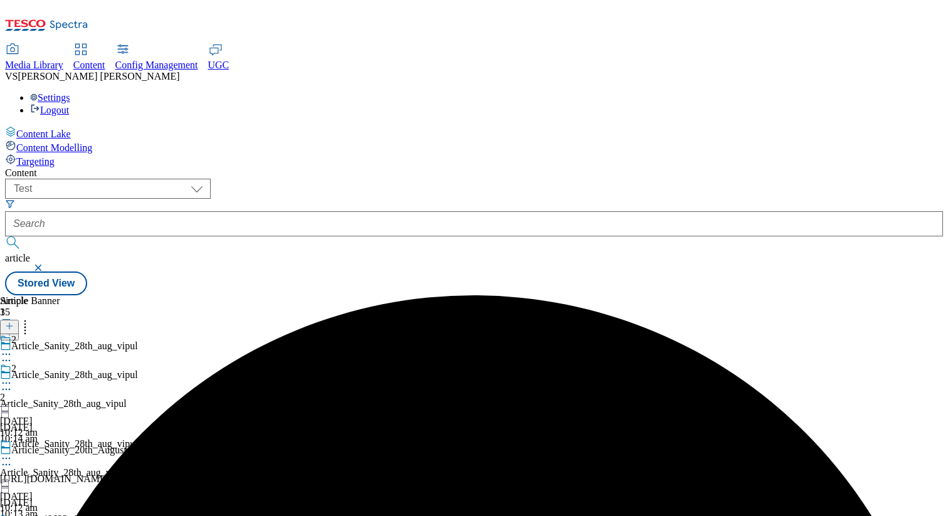
click at [165, 444] on div "Article_Sanity_20th_August" at bounding box center [82, 458] width 165 height 29
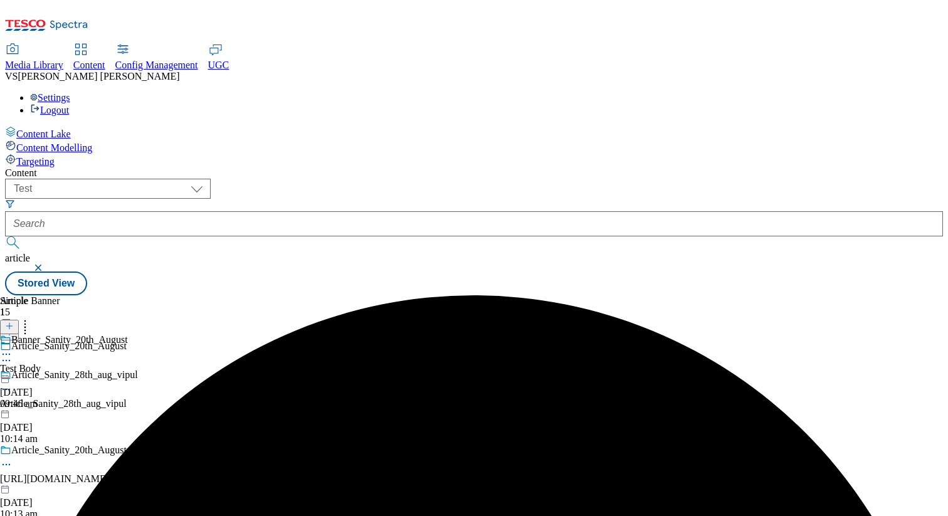
click at [13, 458] on icon at bounding box center [6, 464] width 13 height 13
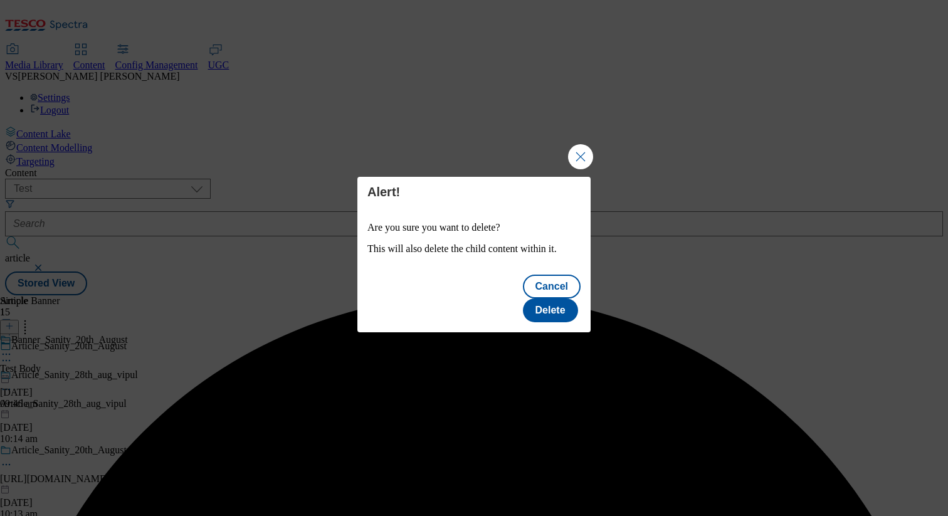
scroll to position [0, 0]
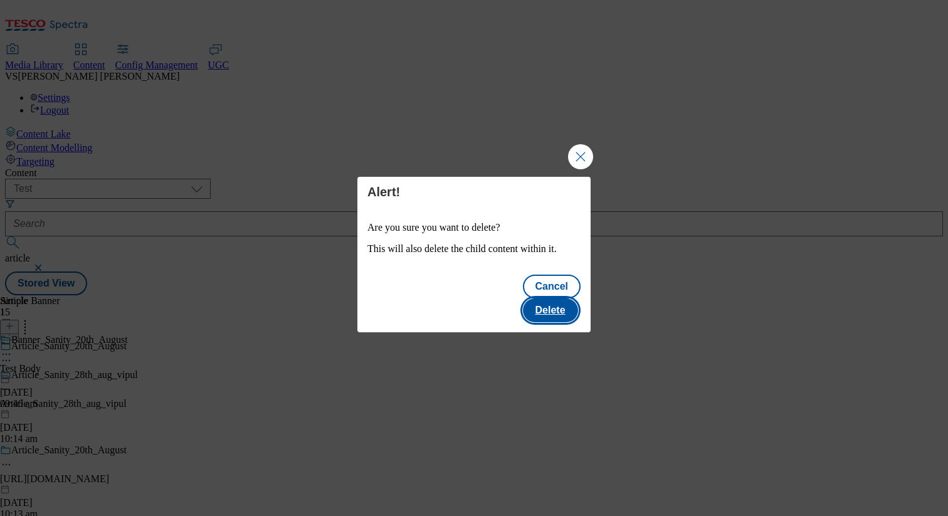
click at [546, 298] on button "Delete" at bounding box center [550, 310] width 55 height 24
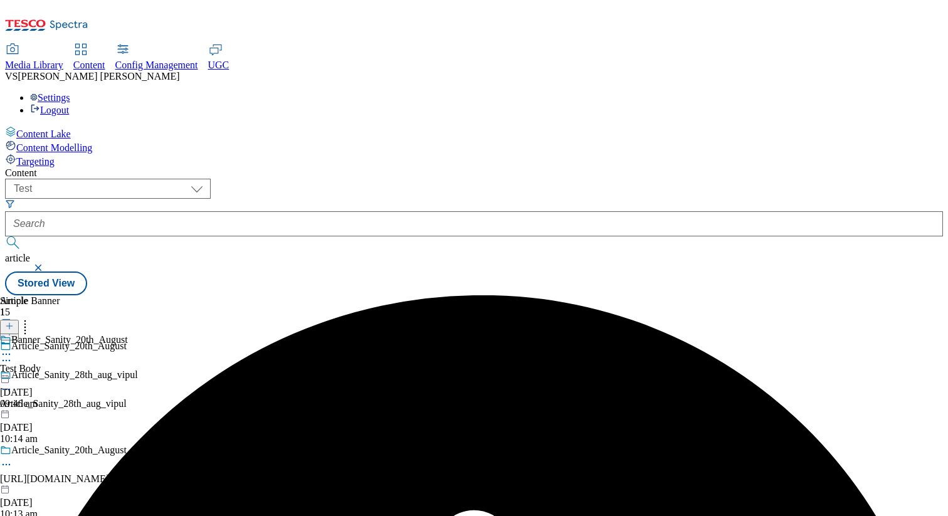
scroll to position [95, 0]
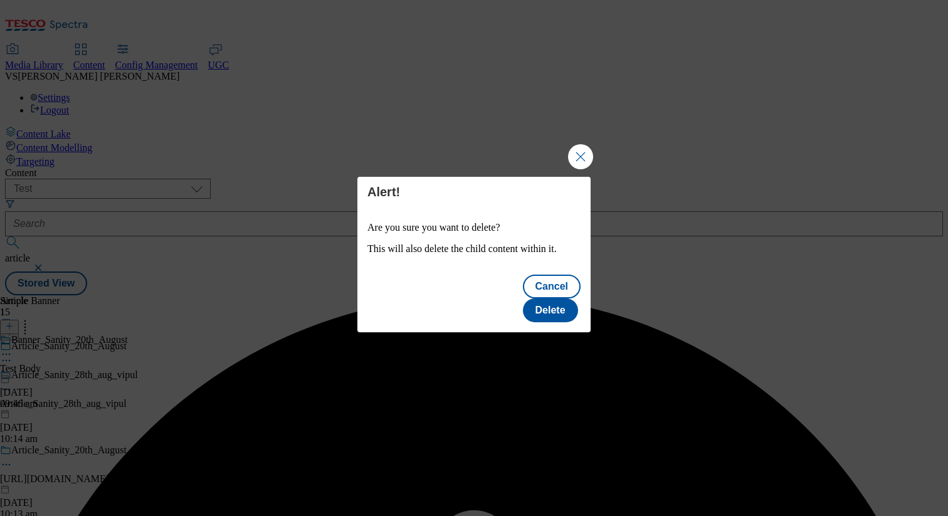
scroll to position [0, 0]
click at [547, 298] on button "Delete" at bounding box center [550, 310] width 55 height 24
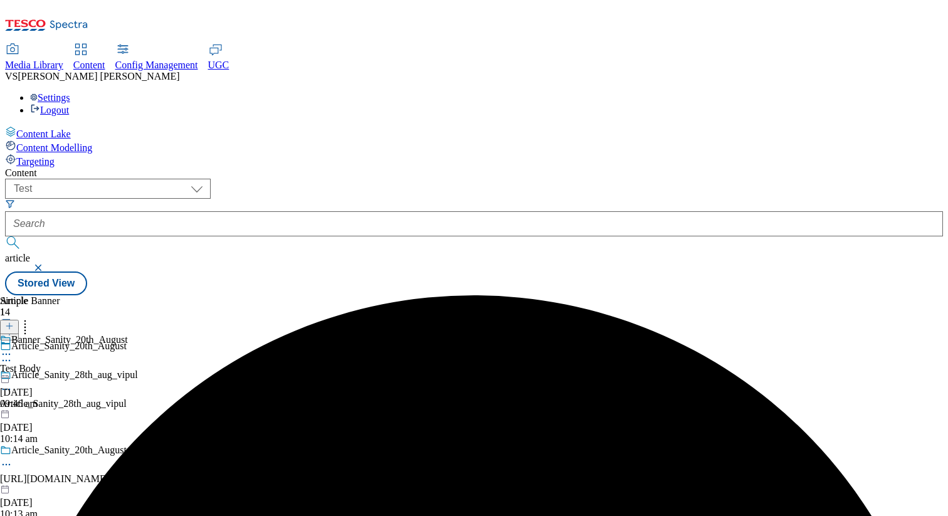
click at [338, 398] on div "Article_Sanity_28th_aug_vipul" at bounding box center [169, 403] width 338 height 11
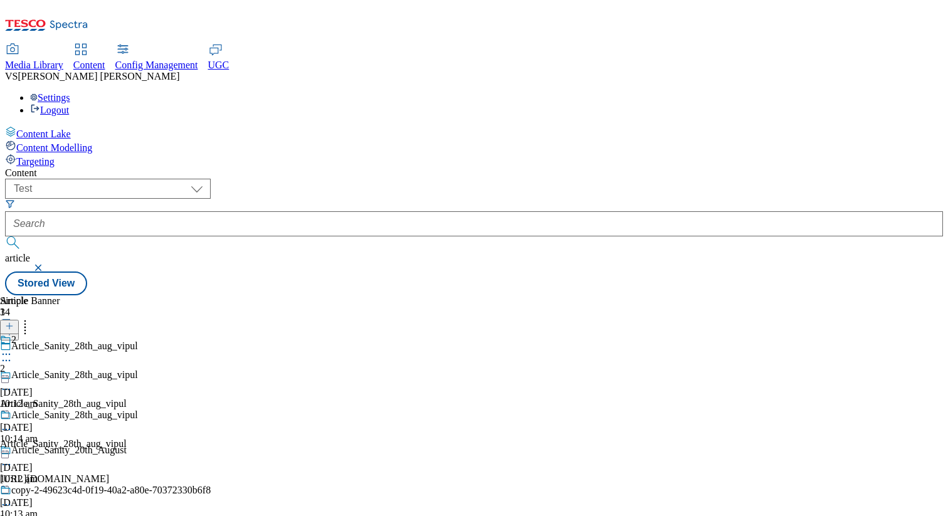
click at [31, 318] on icon at bounding box center [25, 324] width 13 height 13
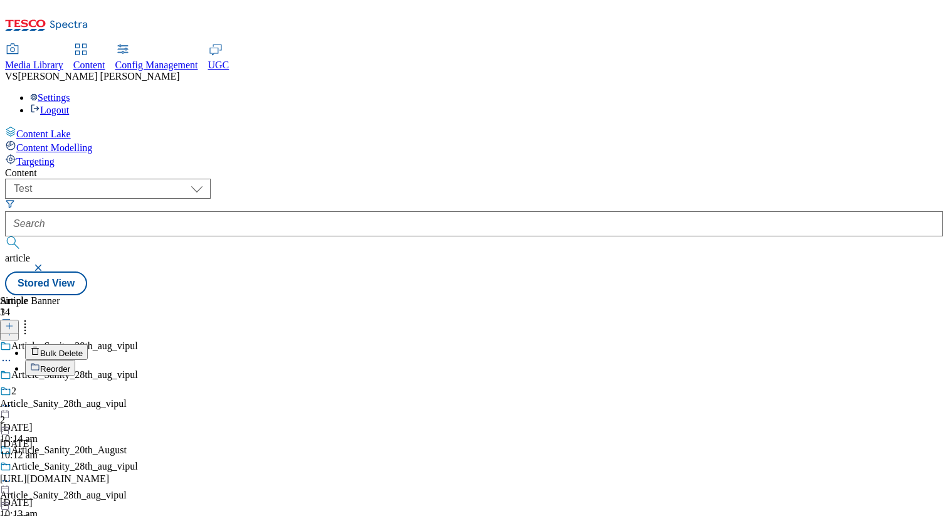
click at [211, 344] on li "Bulk Delete" at bounding box center [118, 352] width 186 height 16
click at [83, 348] on span "Bulk Delete" at bounding box center [61, 352] width 43 height 9
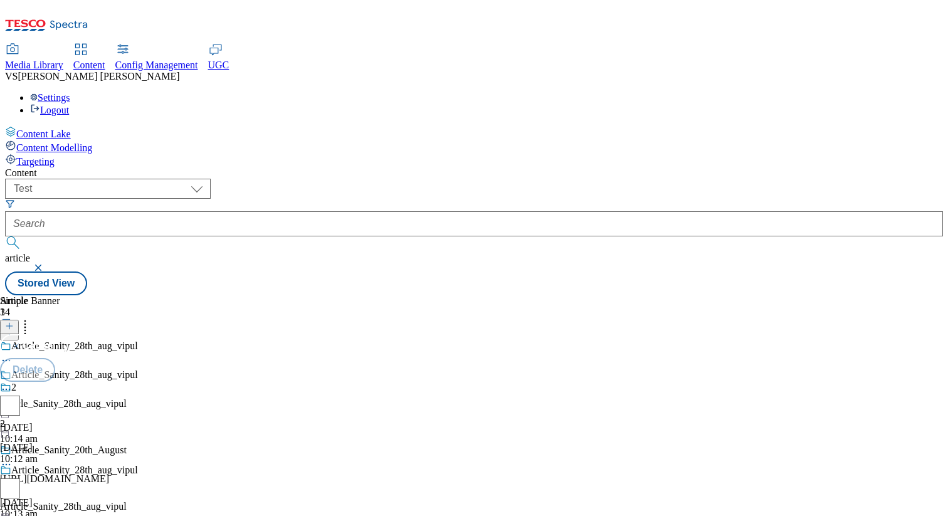
click at [20, 395] on input "checkbox" at bounding box center [10, 405] width 20 height 20
click at [55, 358] on button "Delete" at bounding box center [27, 370] width 55 height 24
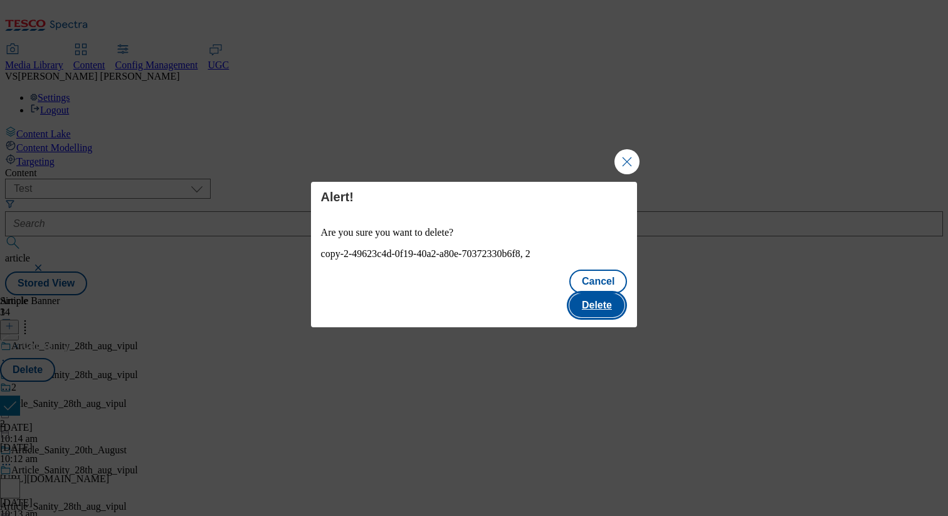
click at [604, 293] on button "Delete" at bounding box center [596, 305] width 55 height 24
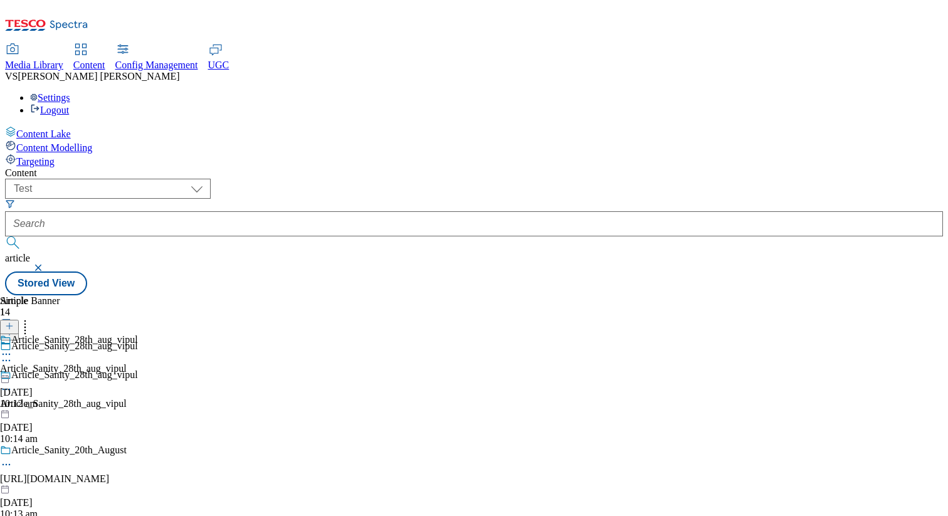
click at [31, 318] on icon at bounding box center [25, 324] width 13 height 13
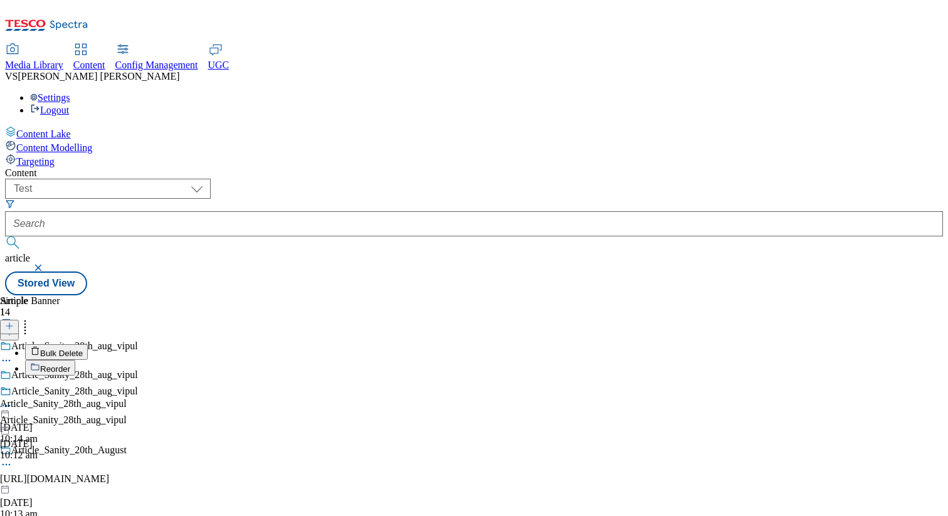
click at [70, 364] on span "Reorder" at bounding box center [55, 368] width 30 height 9
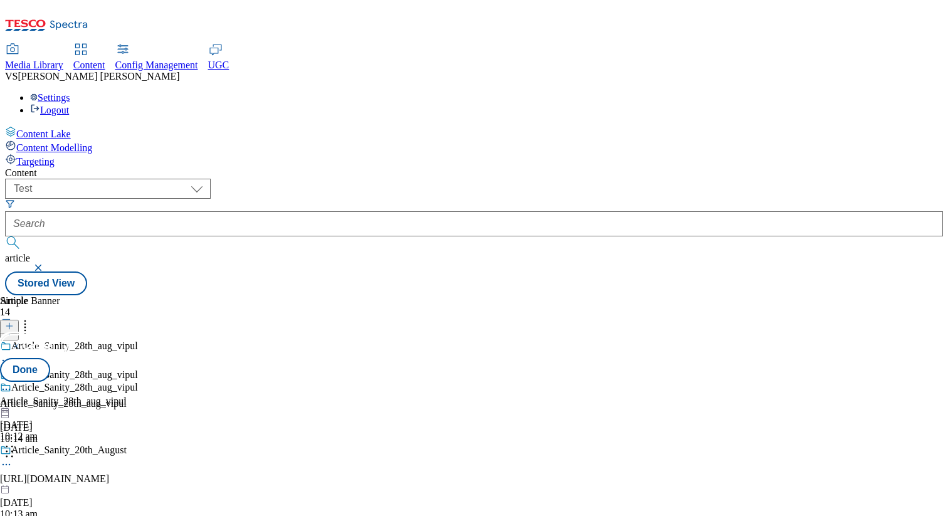
click at [68, 334] on button "Cancel" at bounding box center [34, 346] width 68 height 24
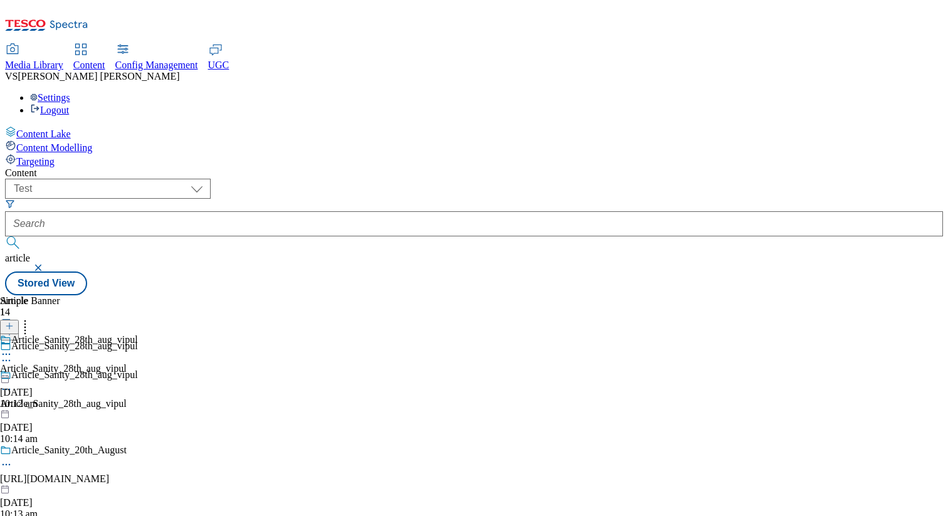
click at [13, 383] on icon at bounding box center [6, 389] width 13 height 13
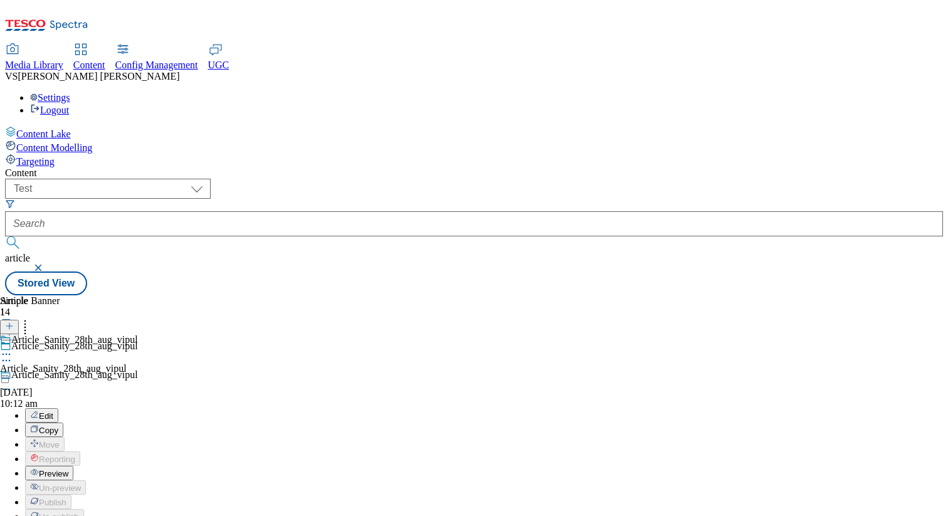
click at [58, 426] on span "Copy" at bounding box center [48, 430] width 19 height 9
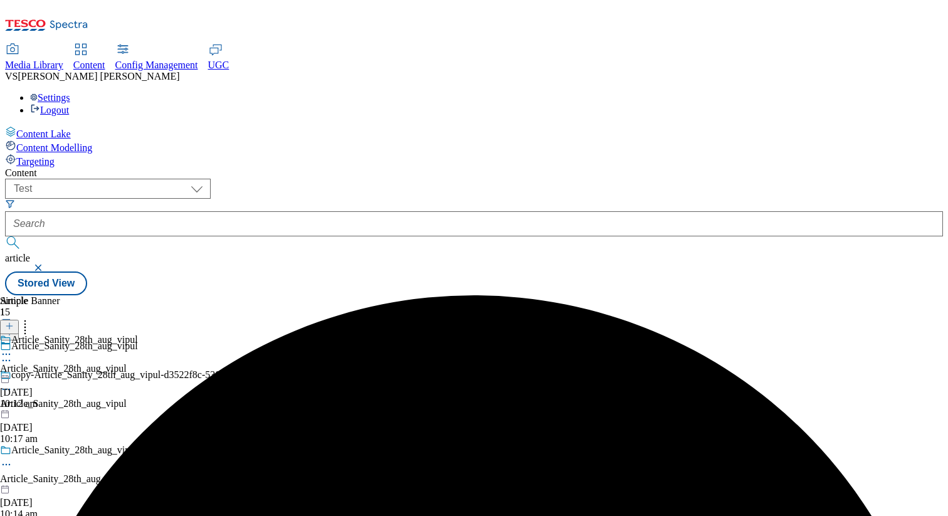
click at [13, 383] on icon at bounding box center [6, 389] width 13 height 13
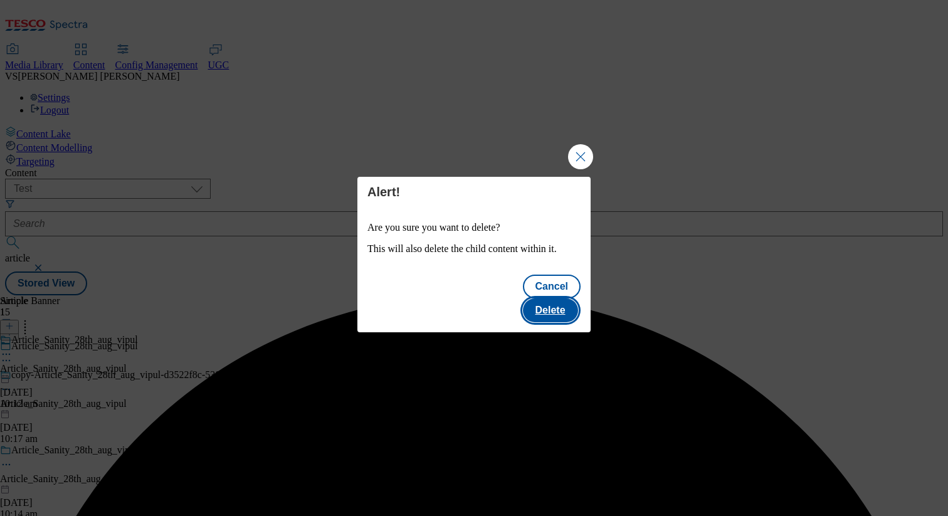
click at [578, 298] on button "Delete" at bounding box center [550, 310] width 55 height 24
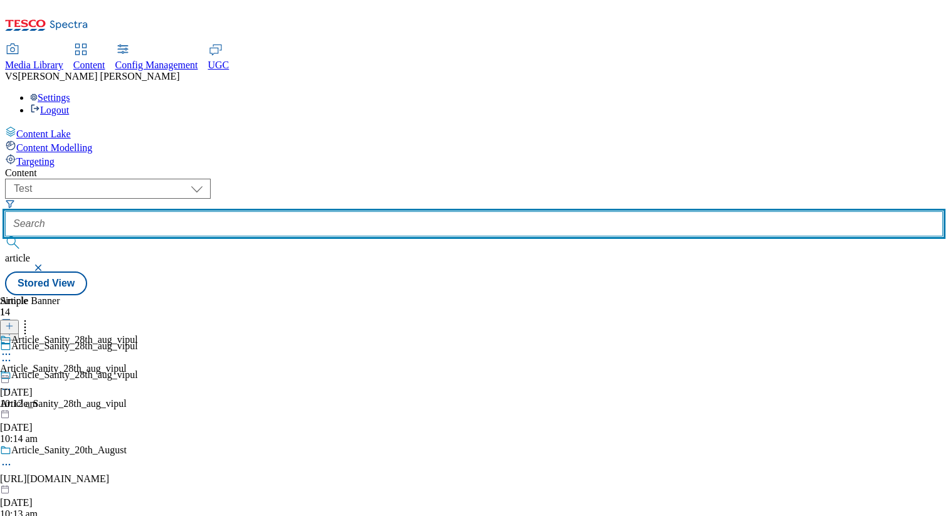
click at [350, 211] on input "text" at bounding box center [474, 223] width 938 height 25
type input "A"
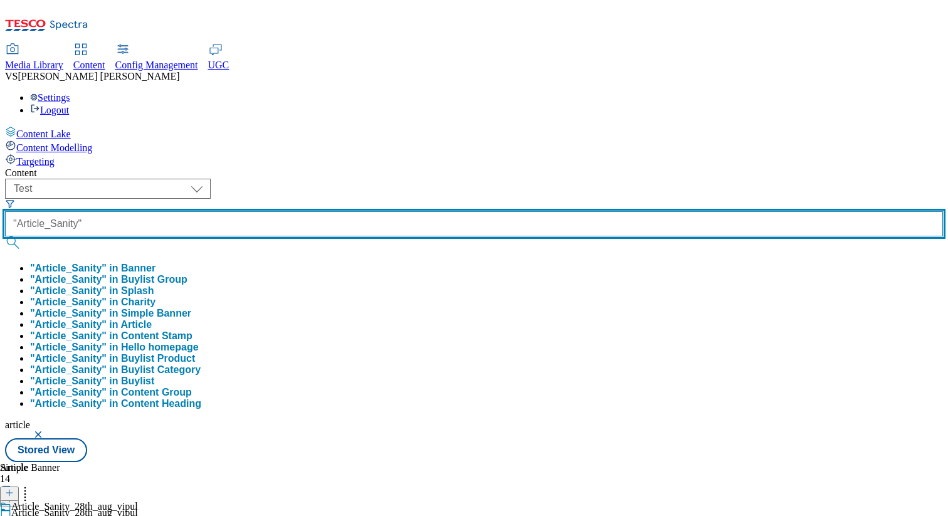
type input ""Article_Sanity""
click at [5, 236] on button "submit" at bounding box center [14, 242] width 18 height 13
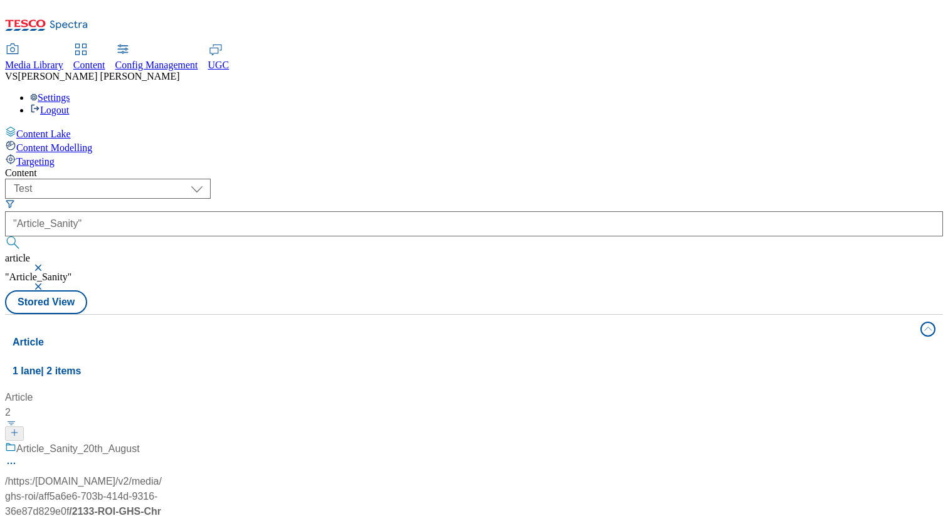
click at [46, 264] on button "button" at bounding box center [39, 268] width 13 height 8
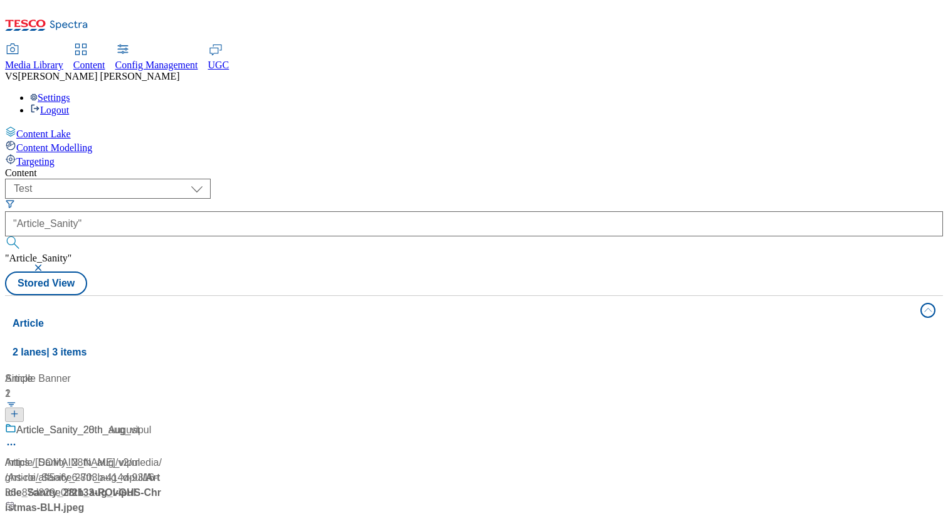
click at [46, 264] on button "button" at bounding box center [39, 268] width 13 height 8
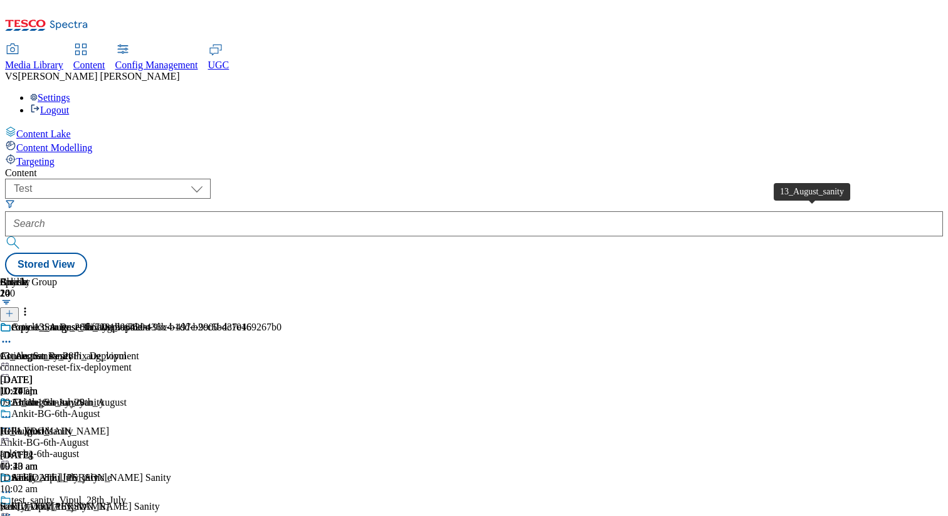
scroll to position [0, 165]
click at [14, 309] on icon at bounding box center [9, 313] width 9 height 9
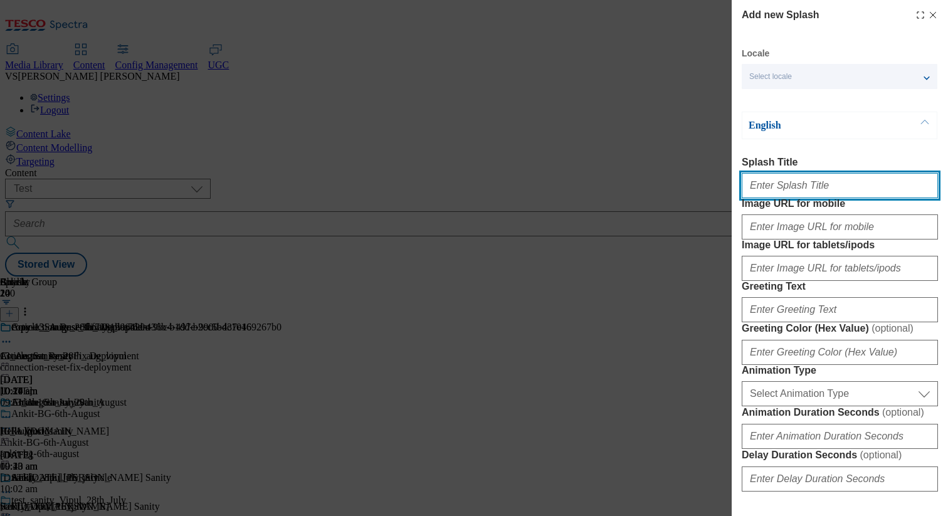
click at [791, 185] on input "Splash Title" at bounding box center [839, 185] width 196 height 25
type input "Splash_Sanity_28_aug_vipul"
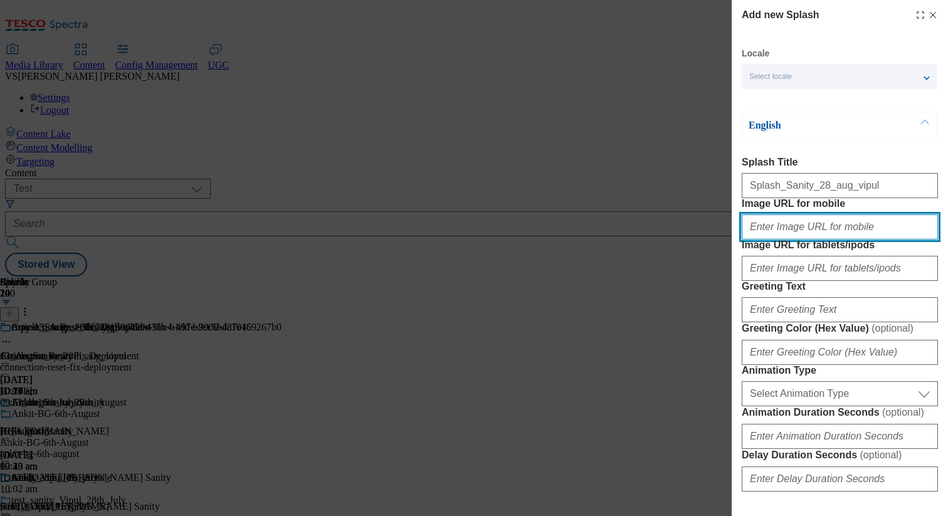
click at [780, 239] on input "Image URL for mobile" at bounding box center [839, 226] width 196 height 25
type input "[URL]"
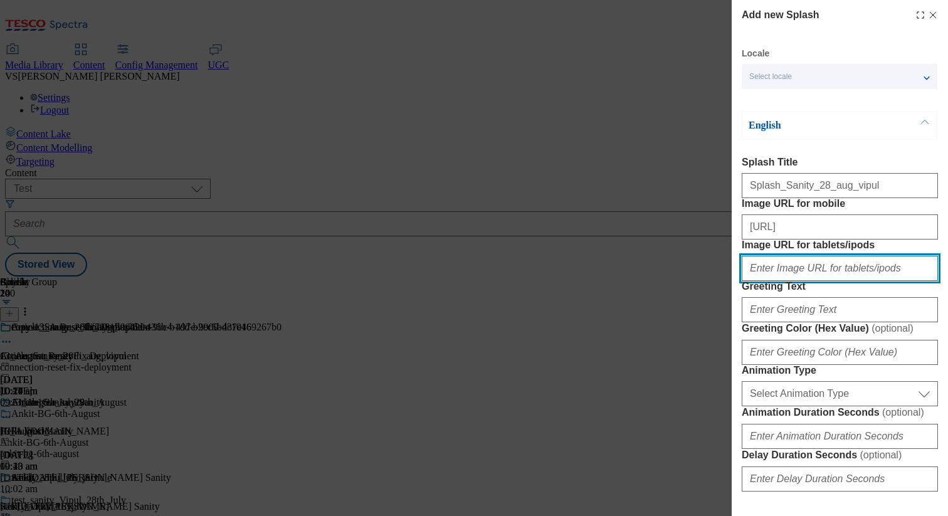
click at [802, 281] on input "Image URL for tablets/ipods" at bounding box center [839, 268] width 196 height 25
type input "[URL]"
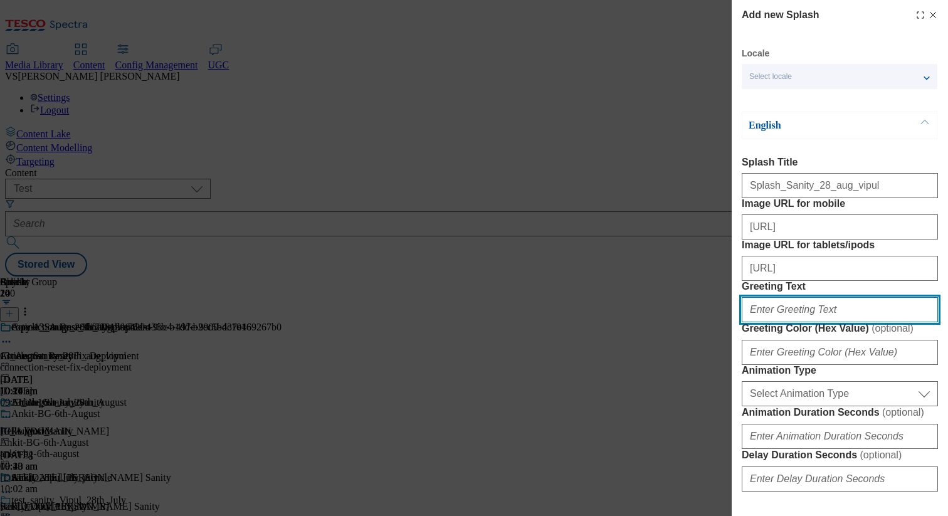
click at [803, 322] on input "Greeting Text" at bounding box center [839, 309] width 196 height 25
paste input "Splash_Sanity_28_aug_vipul"
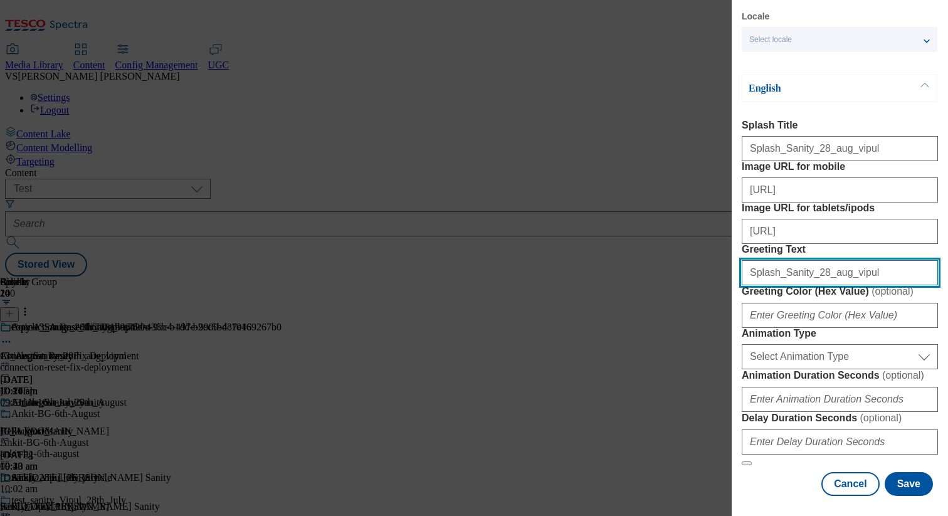
scroll to position [173, 0]
type input "Splash_Sanity_28_aug_vipul"
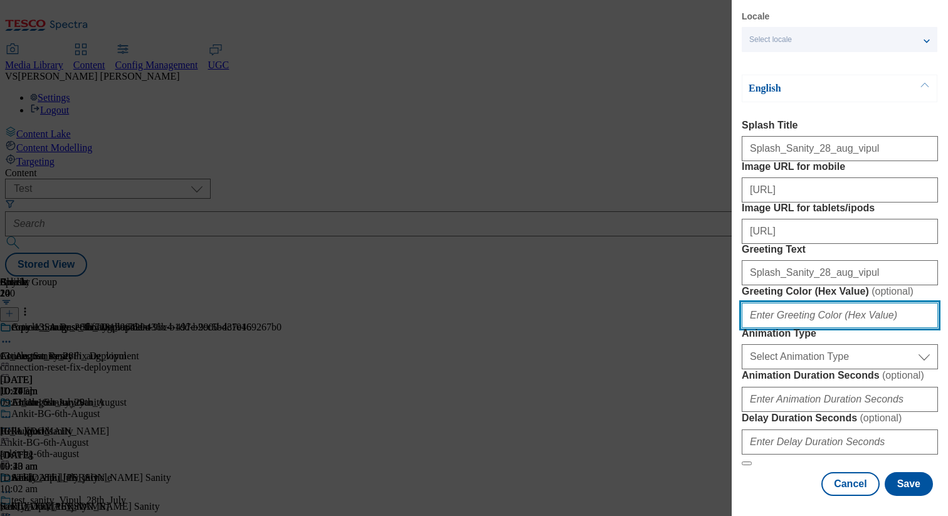
click at [829, 303] on input "Greeting Color (Hex Value) ( optional )" at bounding box center [839, 315] width 196 height 25
type input "#123456"
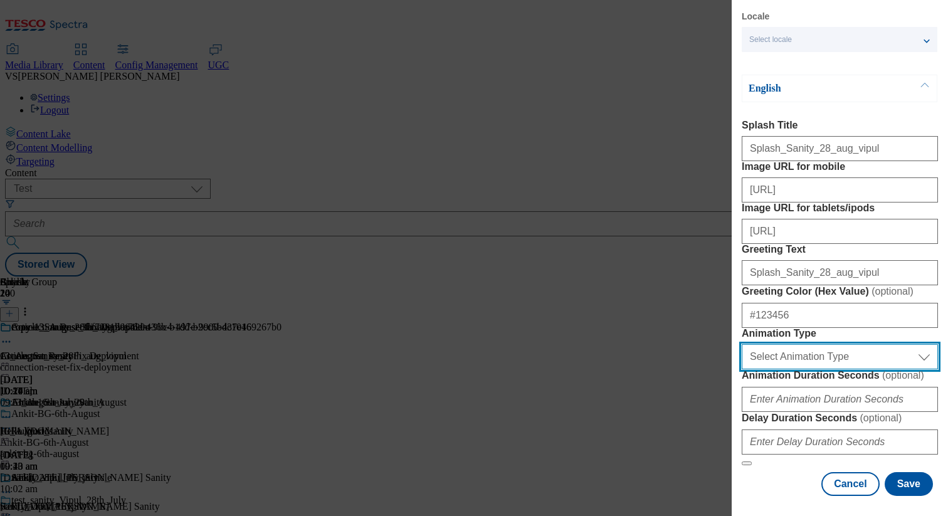
click at [812, 344] on select "Select Animation Type Spring FadeIn TopToBottom BottomToTop" at bounding box center [839, 356] width 196 height 25
select select "FadeIn"
click at [741, 344] on select "Select Animation Type Spring FadeIn TopToBottom BottomToTop" at bounding box center [839, 356] width 196 height 25
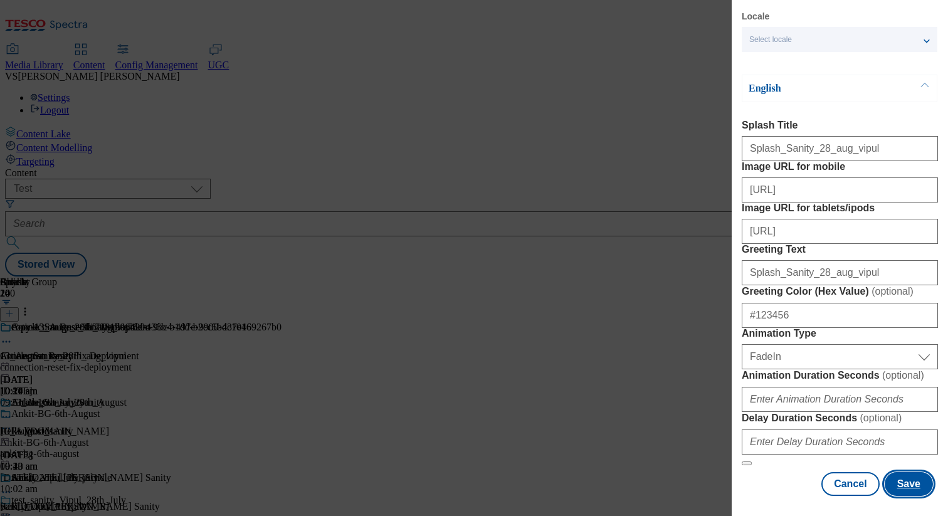
click at [896, 479] on button "Save" at bounding box center [908, 484] width 48 height 24
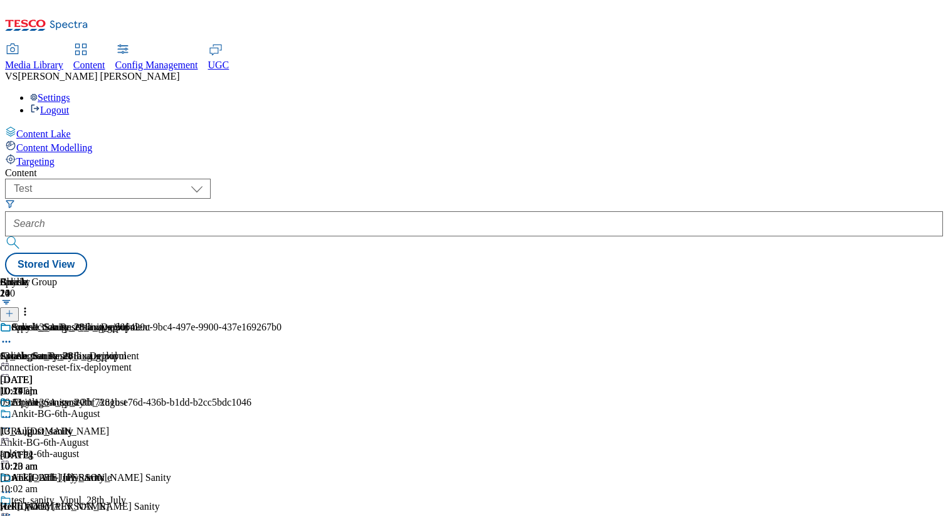
scroll to position [0, 165]
click at [342, 362] on div at bounding box center [171, 362] width 342 height 0
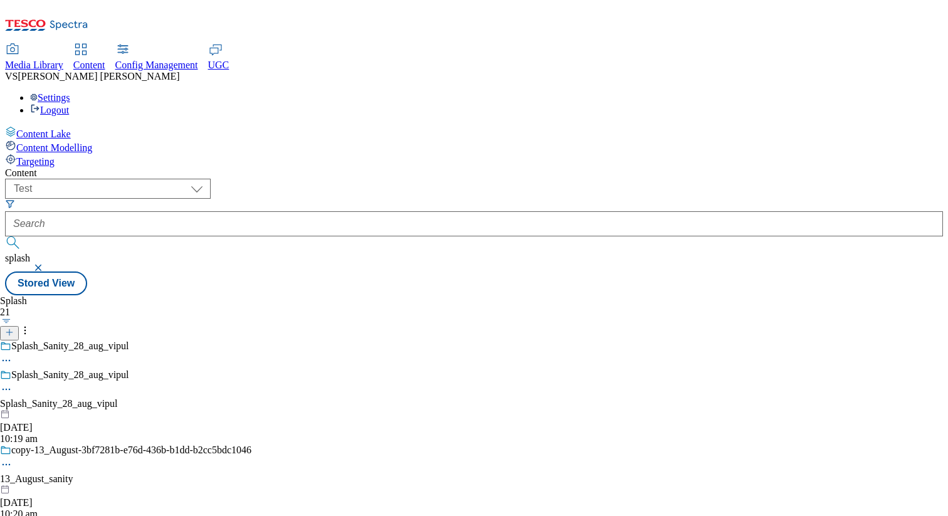
click at [13, 383] on icon at bounding box center [6, 389] width 13 height 13
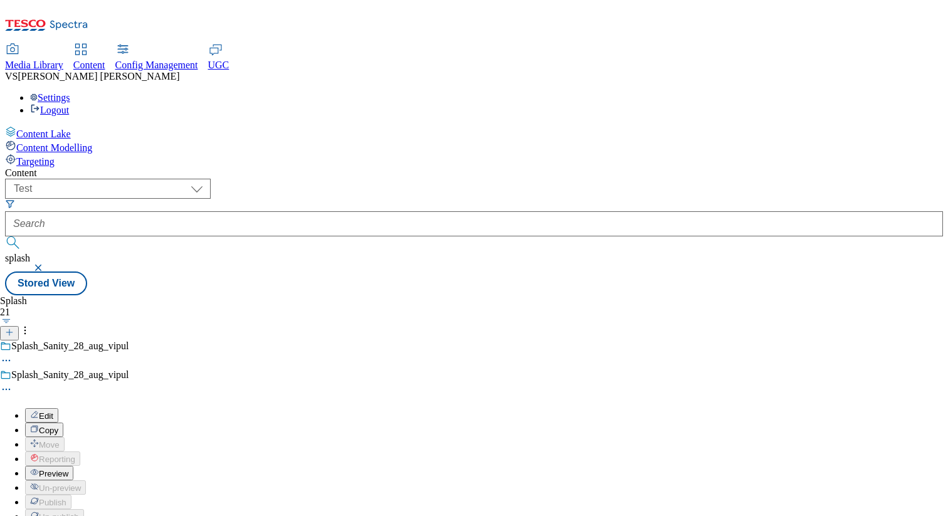
click at [58, 426] on span "Copy" at bounding box center [48, 430] width 19 height 9
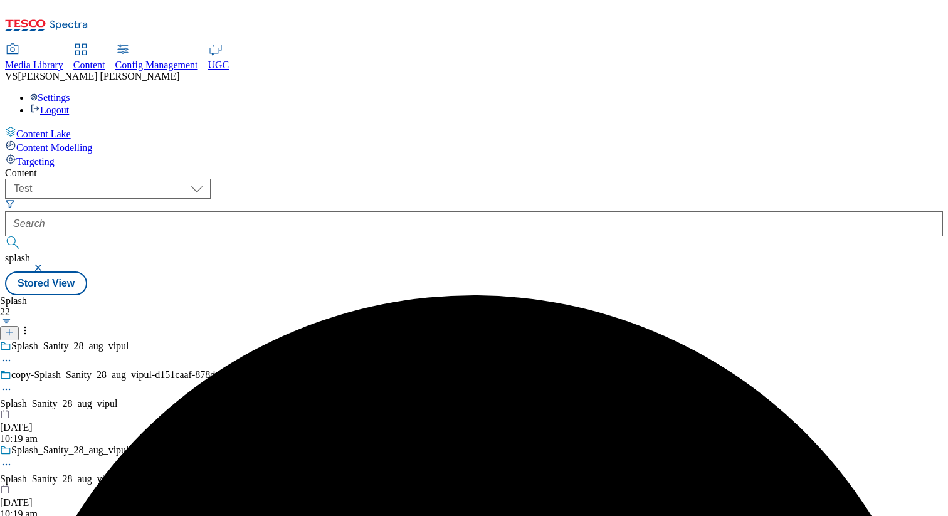
click at [13, 383] on icon at bounding box center [6, 389] width 13 height 13
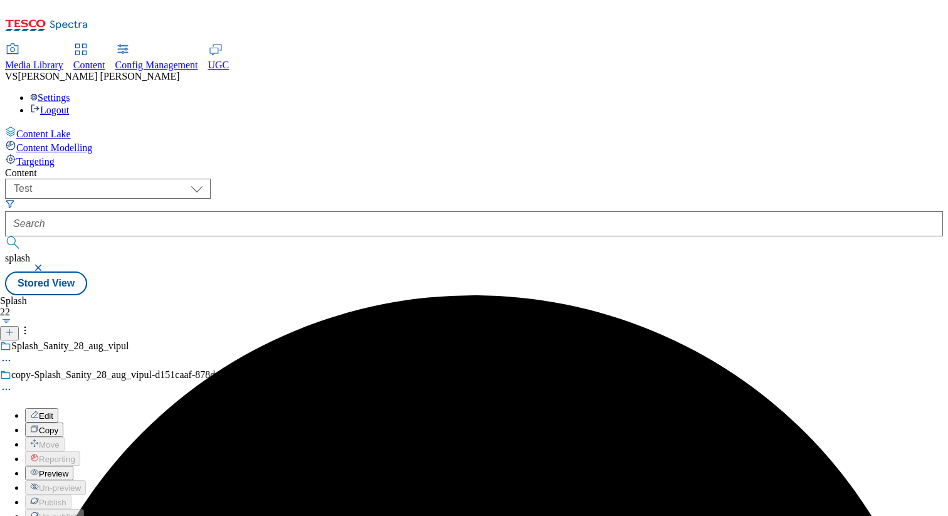
click at [68, 469] on span "Preview" at bounding box center [53, 473] width 29 height 9
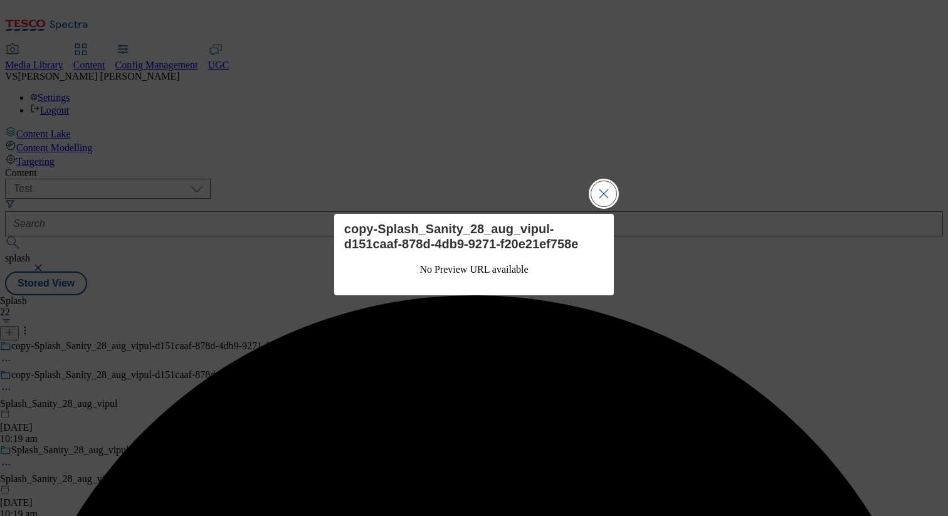
click at [602, 188] on button "Close Modal" at bounding box center [603, 193] width 25 height 25
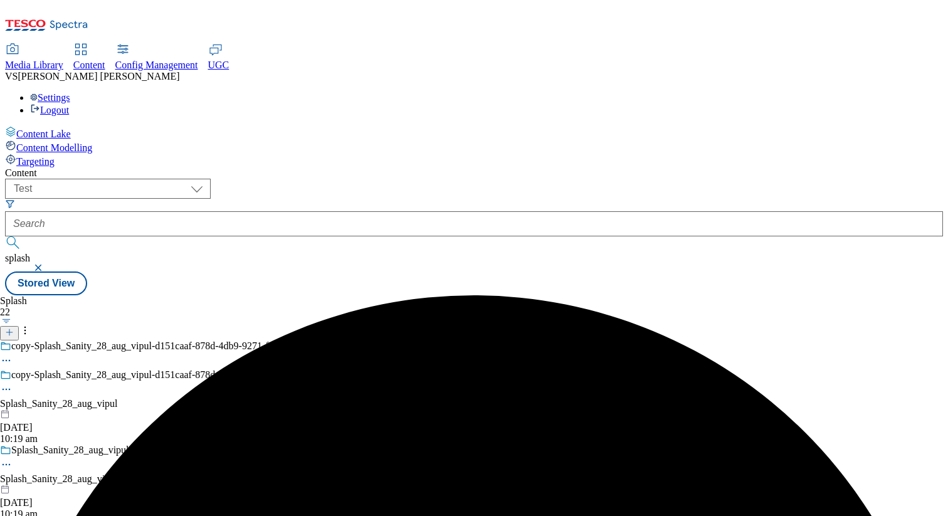
click at [13, 383] on icon at bounding box center [6, 389] width 13 height 13
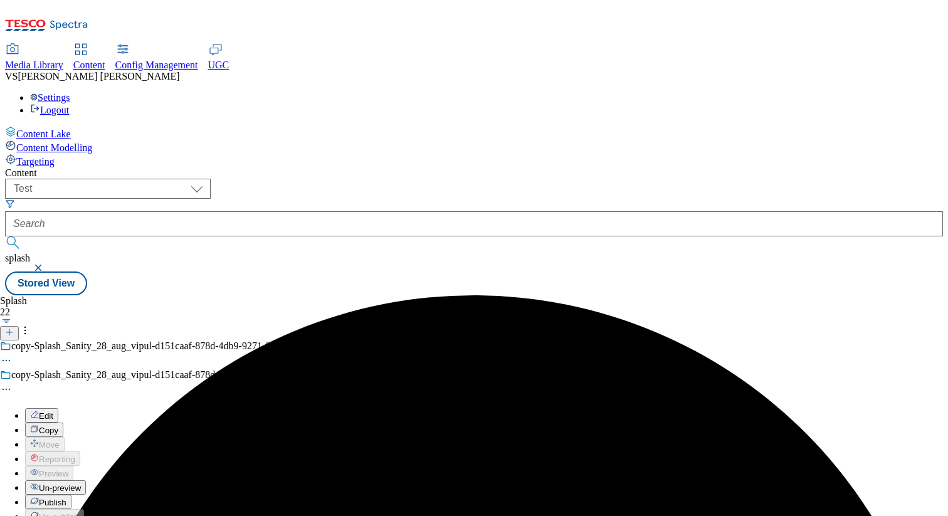
click at [66, 498] on span "Publish" at bounding box center [53, 502] width 28 height 9
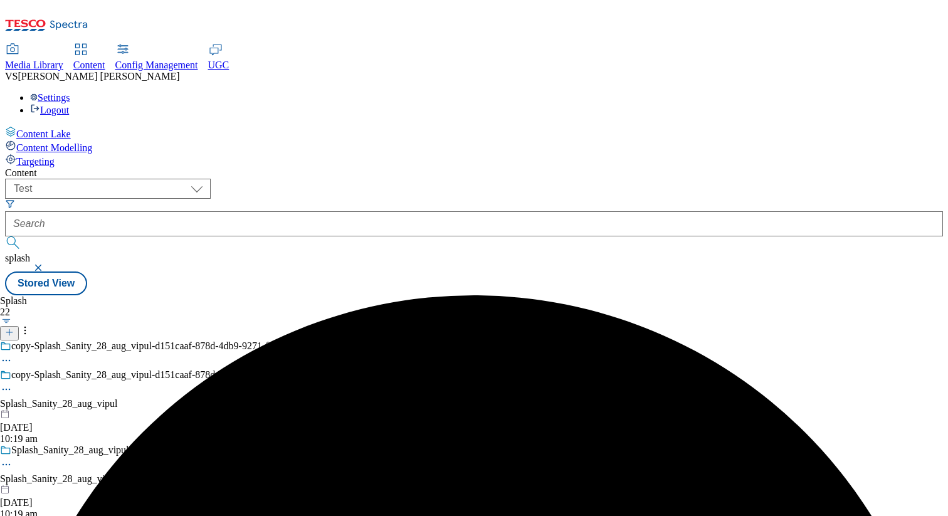
click at [11, 389] on circle at bounding box center [10, 390] width 2 height 2
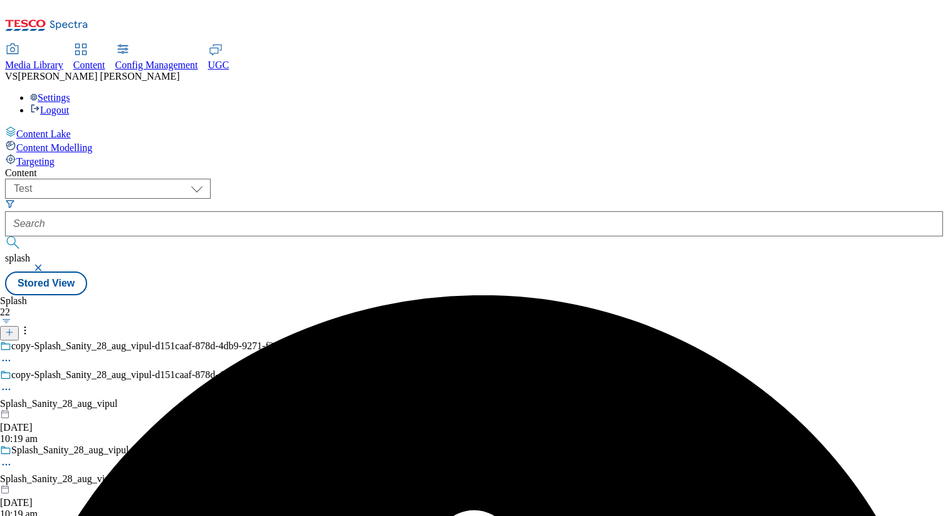
click at [13, 458] on icon at bounding box center [6, 464] width 13 height 13
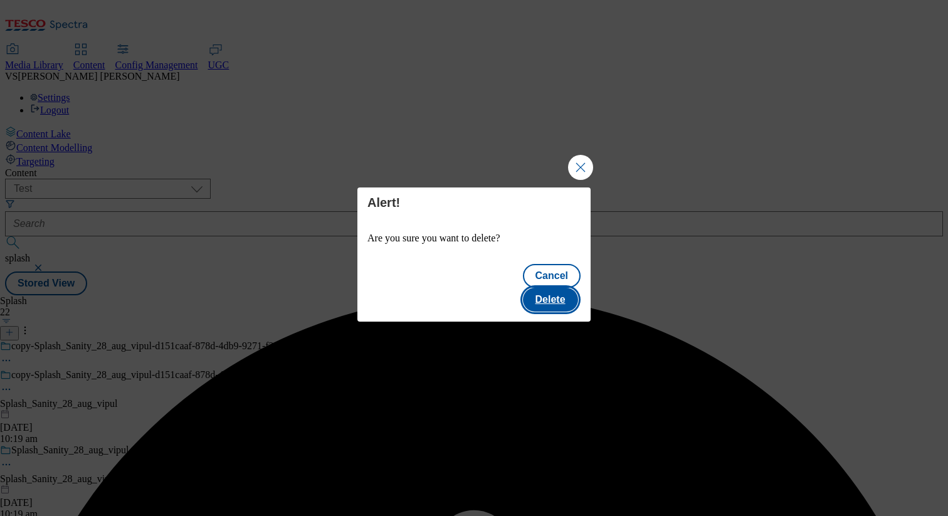
click at [545, 288] on button "Delete" at bounding box center [550, 300] width 55 height 24
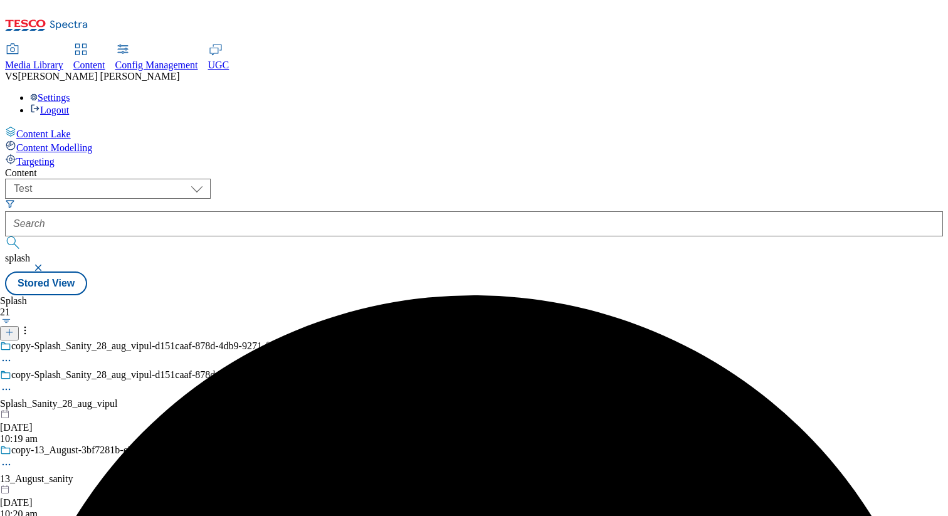
click at [13, 383] on icon at bounding box center [6, 389] width 13 height 13
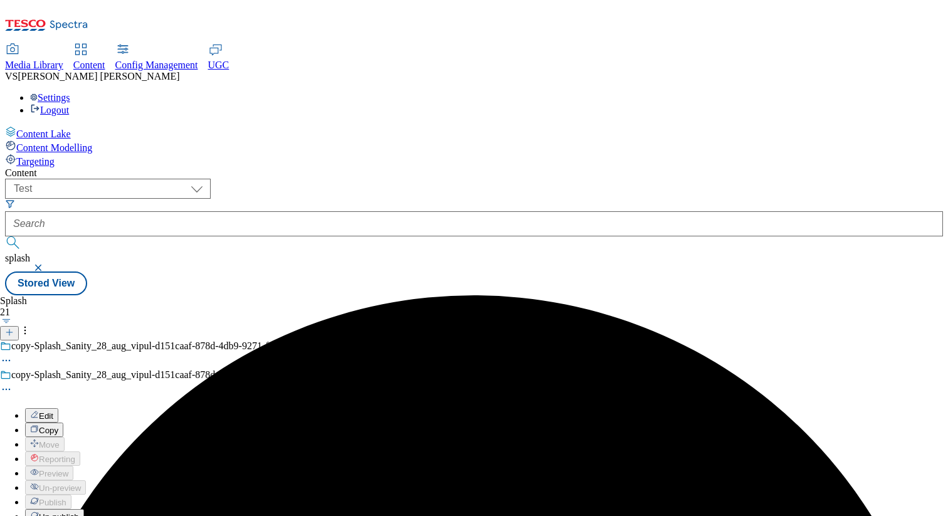
click at [79, 512] on span "Un-publish" at bounding box center [59, 516] width 40 height 9
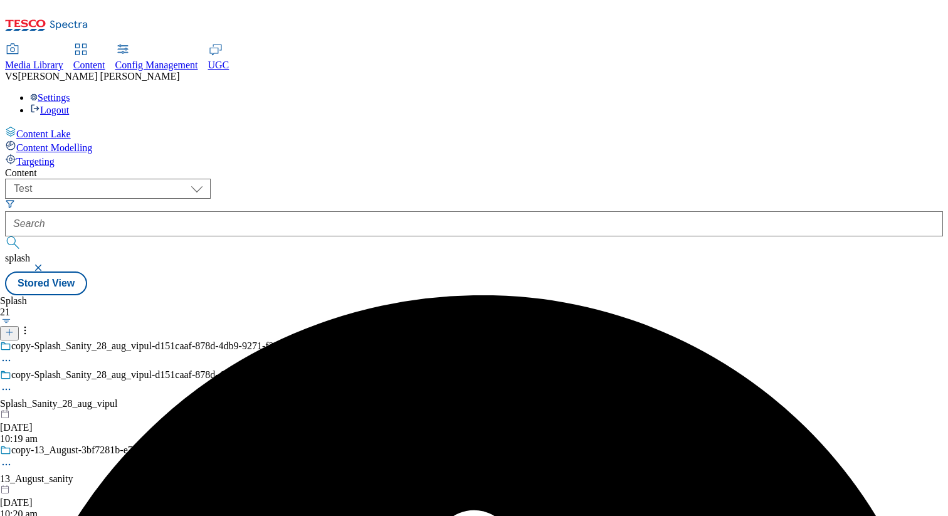
click at [13, 383] on icon at bounding box center [6, 389] width 13 height 13
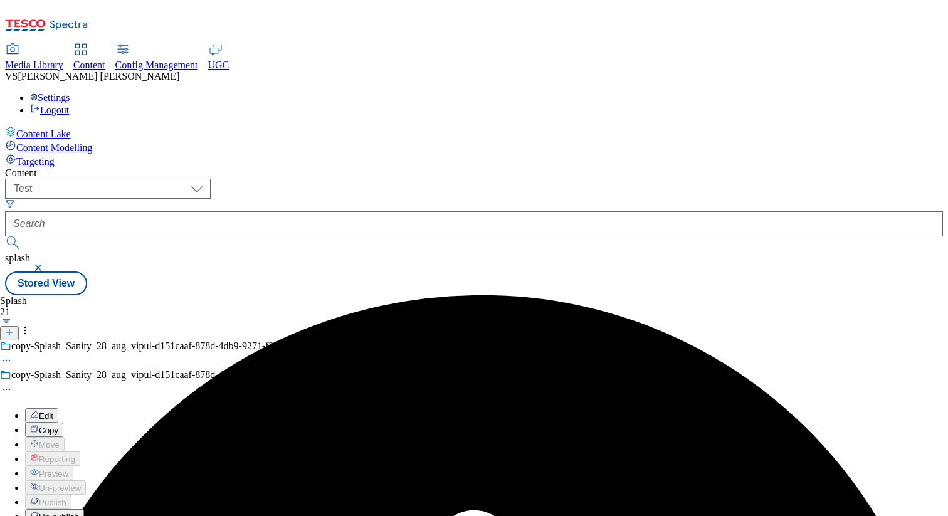
click at [79, 512] on span "Un-publish" at bounding box center [59, 516] width 40 height 9
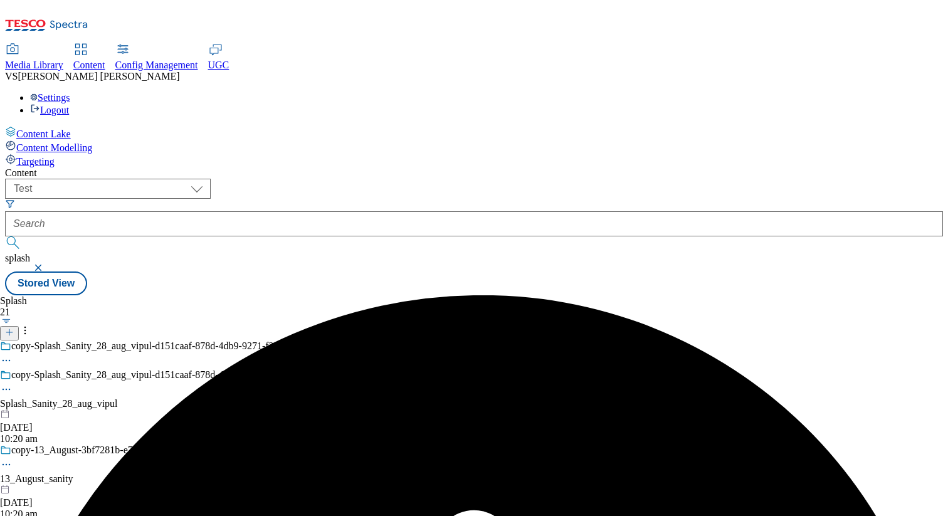
click at [8, 389] on circle at bounding box center [7, 390] width 2 height 2
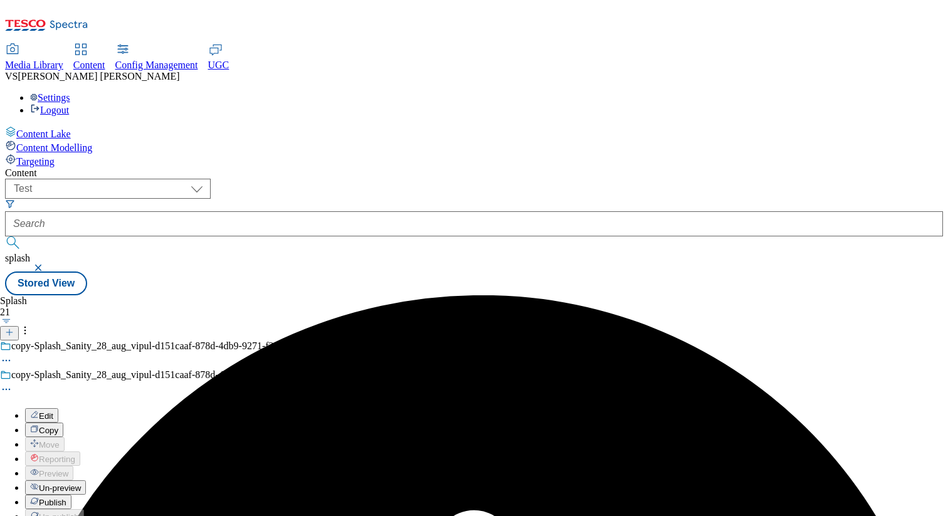
click at [81, 483] on span "Un-preview" at bounding box center [60, 487] width 42 height 9
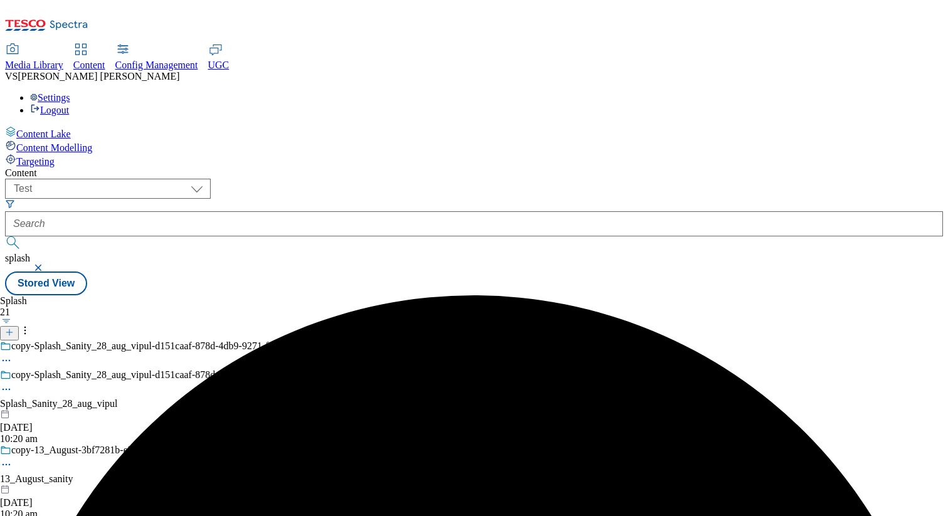
click at [13, 383] on icon at bounding box center [6, 389] width 13 height 13
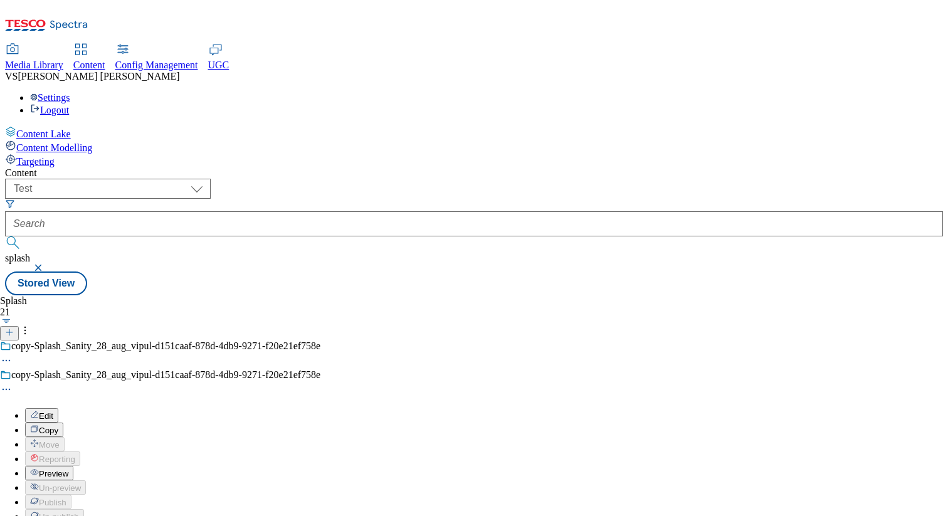
click at [53, 411] on span "Edit" at bounding box center [46, 415] width 14 height 9
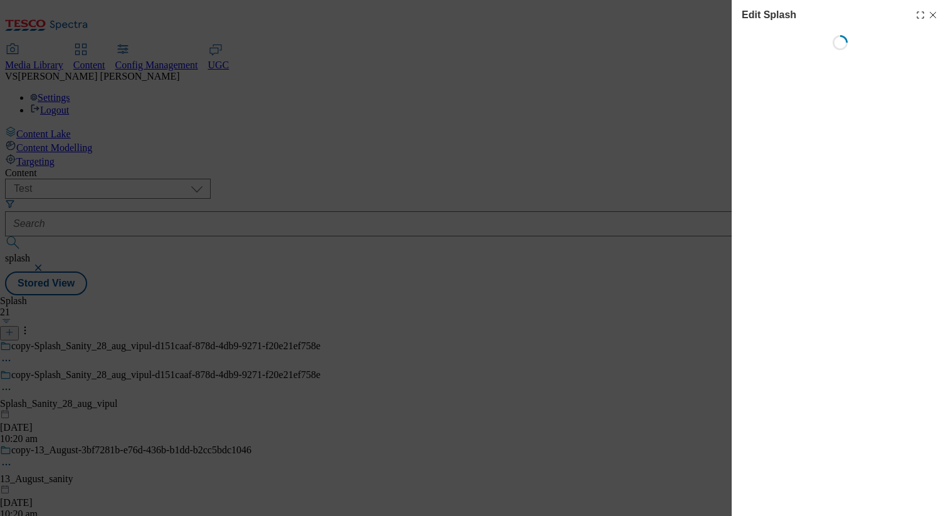
select select "FadeIn"
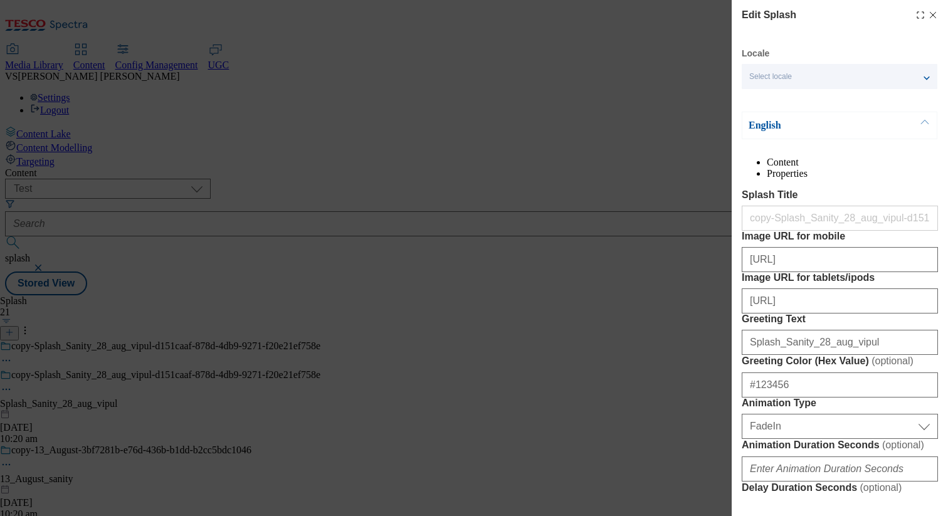
click at [796, 79] on div "Select locale" at bounding box center [839, 76] width 196 height 25
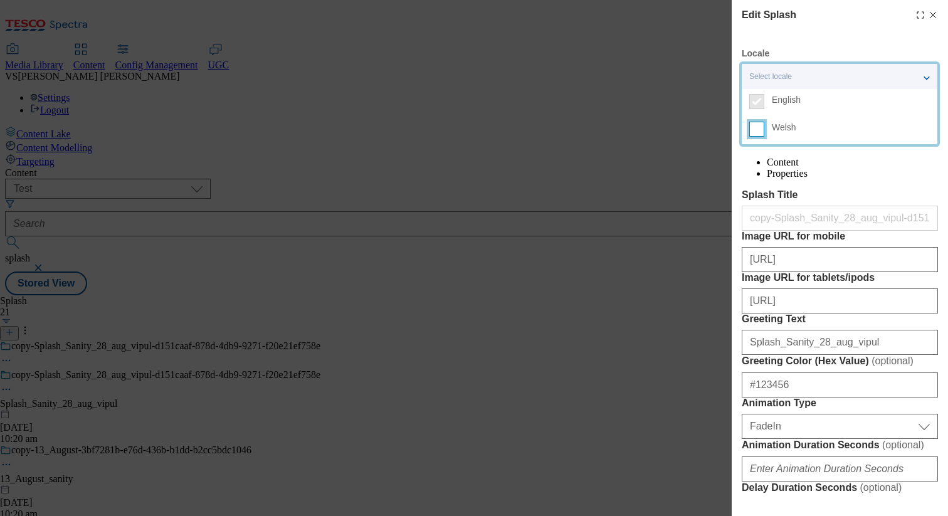
click at [751, 132] on input "Welsh" at bounding box center [756, 129] width 15 height 15
click at [793, 64] on div "2 locales selected" at bounding box center [839, 76] width 196 height 25
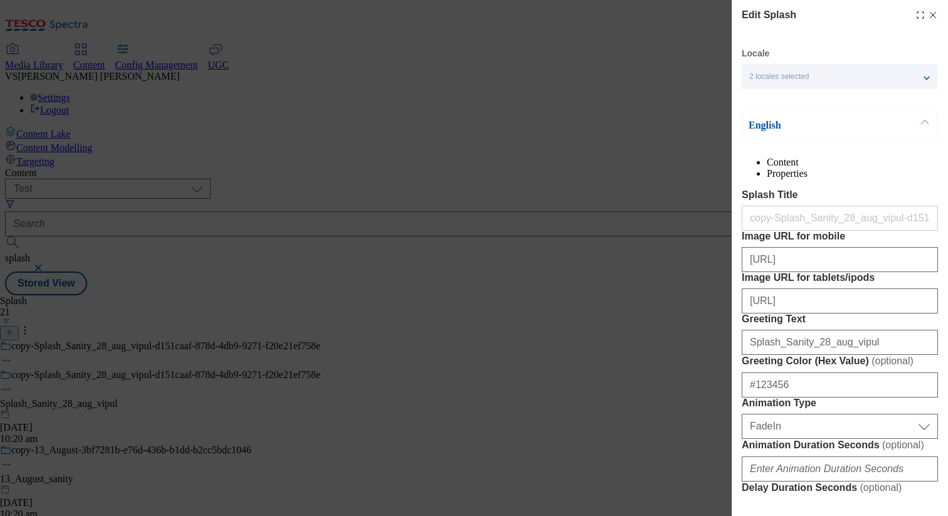
click at [792, 128] on p "English" at bounding box center [814, 125] width 132 height 13
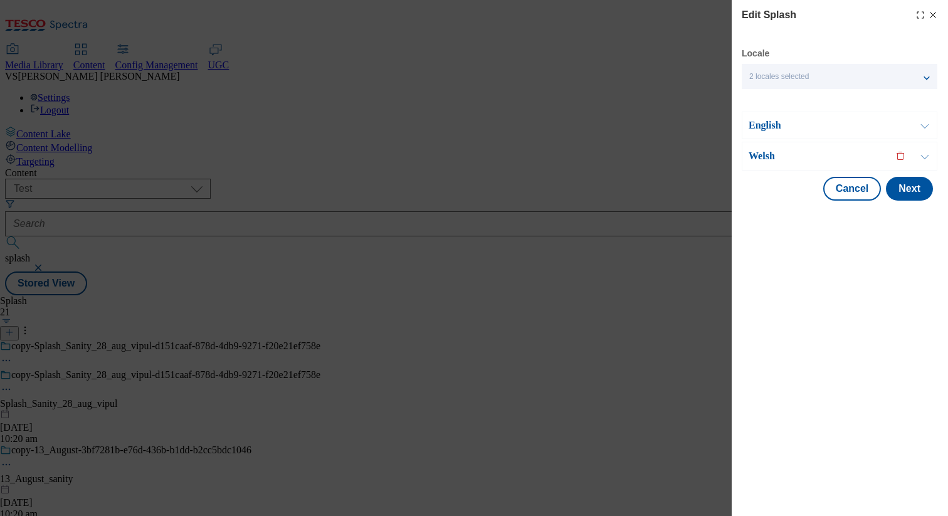
click at [792, 160] on p "Welsh" at bounding box center [814, 156] width 132 height 13
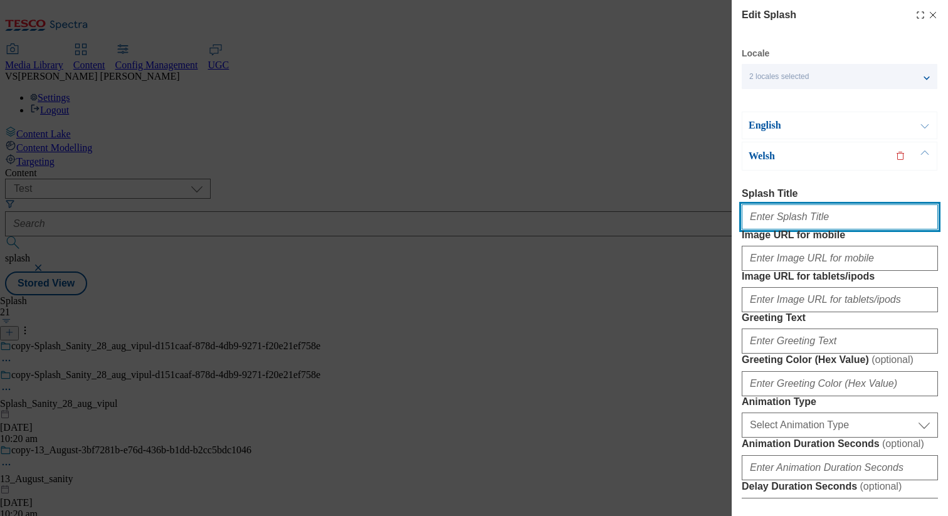
click at [778, 225] on input "Splash Title" at bounding box center [839, 216] width 196 height 25
paste input "Splash_Sanity_28_aug_vipul"
type input "Splash_Sanity_28_aug_vipul"
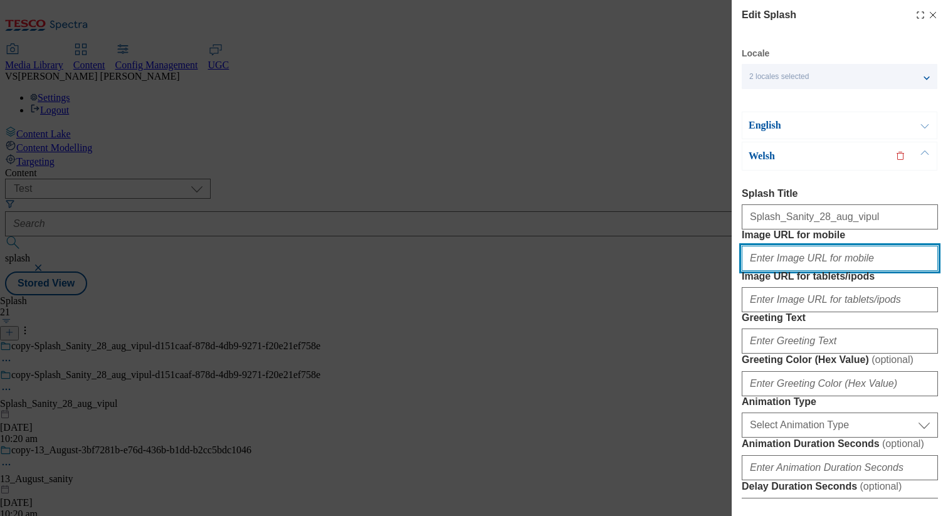
click at [772, 271] on input "Image URL for mobile" at bounding box center [839, 258] width 196 height 25
paste input "Splash_Sanity_28_aug_vipul"
type input "Splash_Sanity_28_aug_vipul"
click at [805, 271] on input "Image URL for mobile" at bounding box center [839, 258] width 196 height 25
type input ""[URL]"
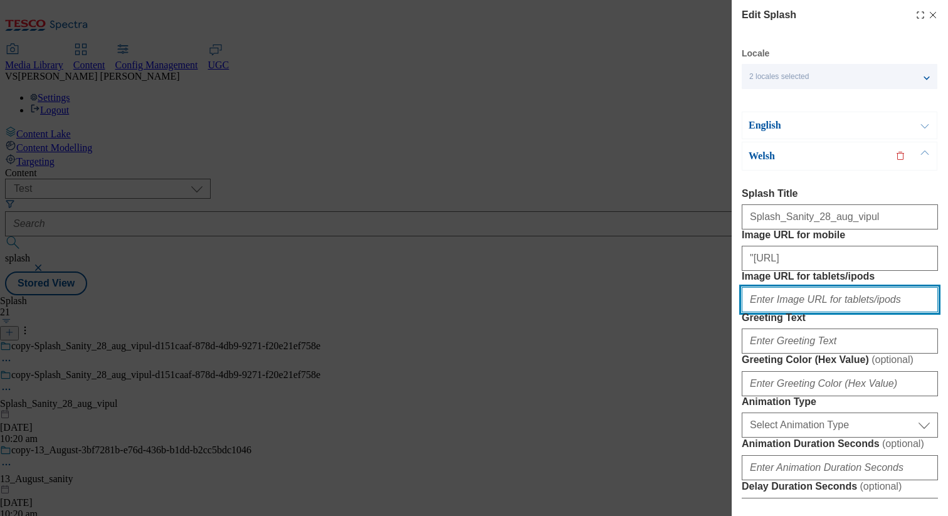
click at [811, 312] on input "Image URL for tablets/ipods" at bounding box center [839, 299] width 196 height 25
type input "[URL]"
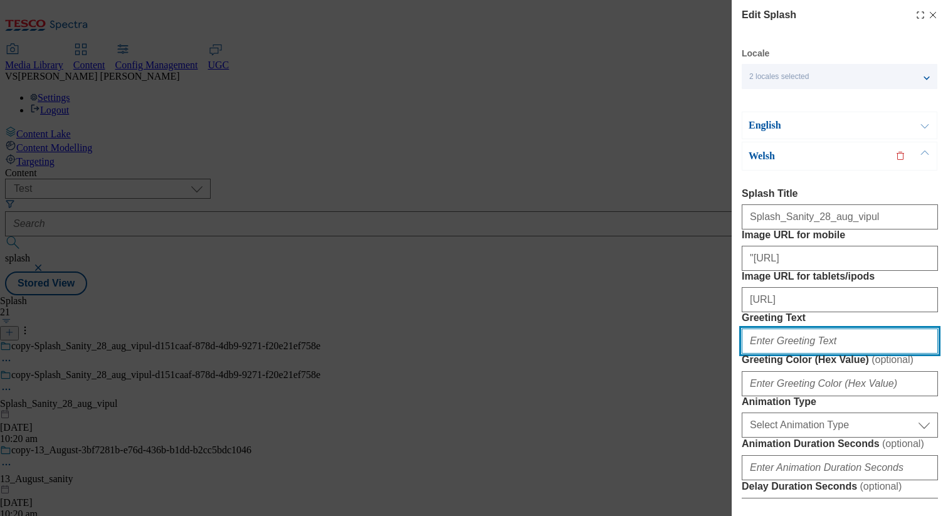
click at [800, 353] on input "Greeting Text" at bounding box center [839, 340] width 196 height 25
paste input "Splash_Sanity_28_aug_vipul"
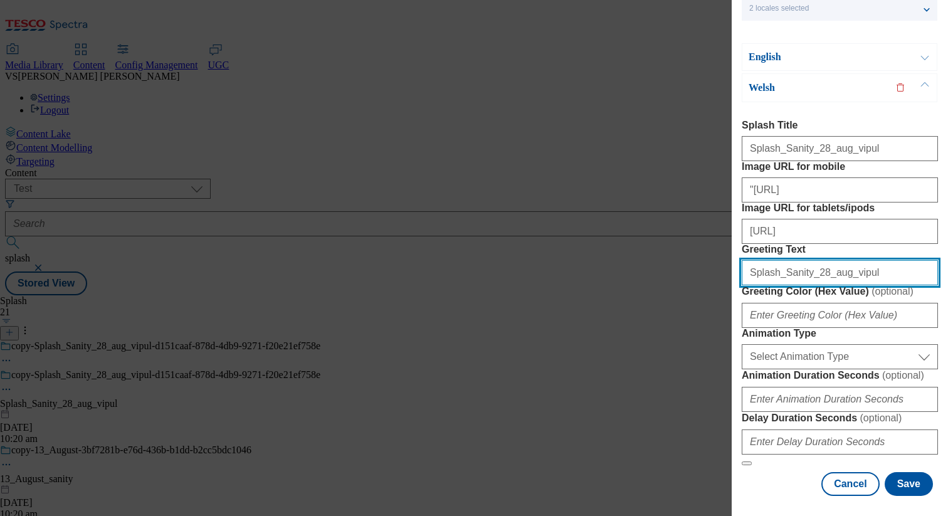
scroll to position [155, 0]
type input "Splash_Sanity_28_aug_vipul"
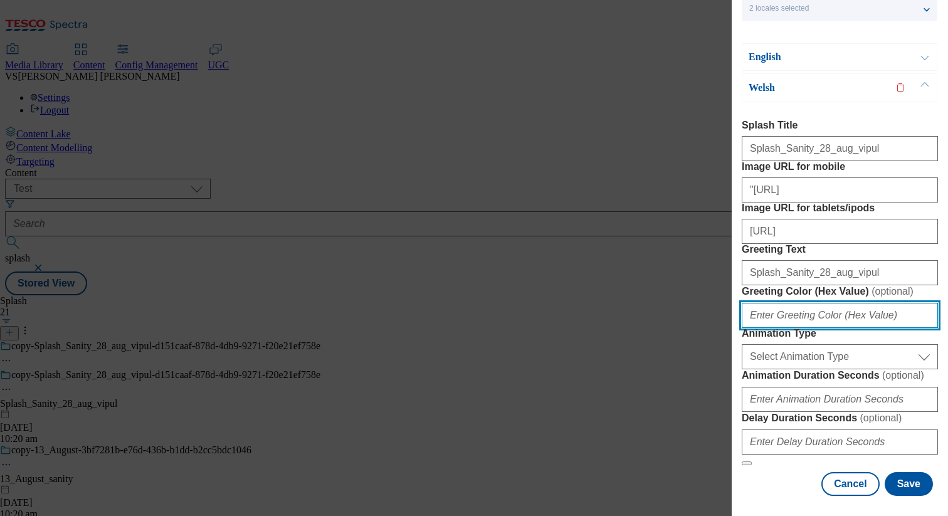
click at [825, 323] on input "Greeting Color (Hex Value) ( optional )" at bounding box center [839, 315] width 196 height 25
type input "#123450"
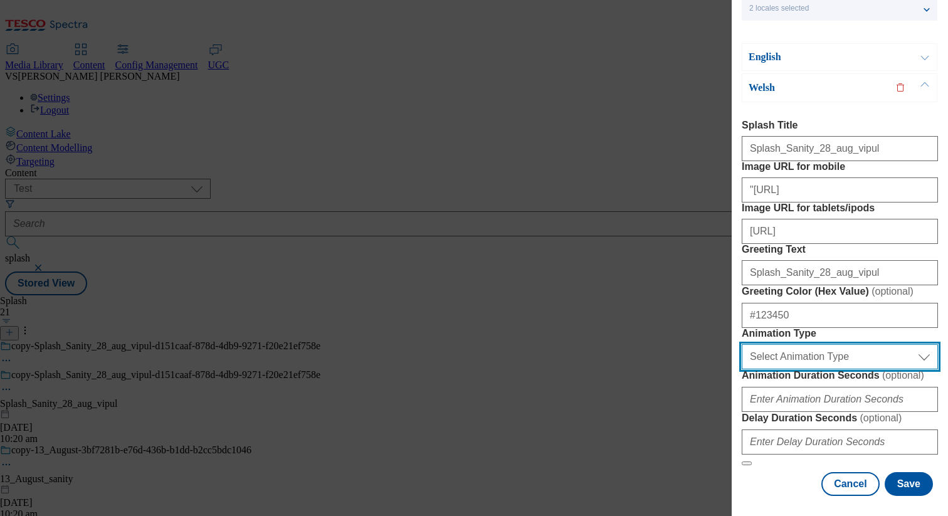
click at [819, 369] on select "Select Animation Type Spring FadeIn TopToBottom BottomToTop" at bounding box center [839, 356] width 196 height 25
select select "FadeIn"
click at [741, 367] on select "Select Animation Type Spring FadeIn TopToBottom BottomToTop" at bounding box center [839, 356] width 196 height 25
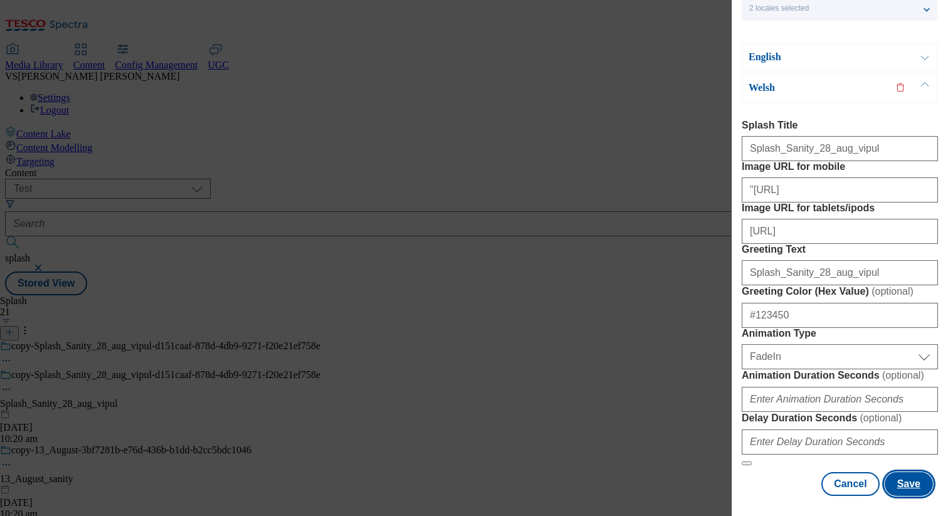
click at [895, 475] on button "Save" at bounding box center [908, 484] width 48 height 24
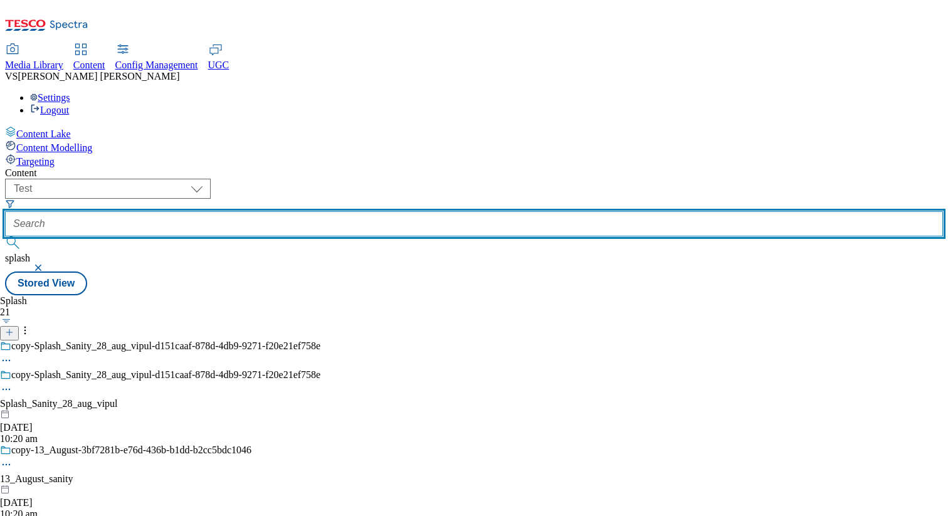
click at [377, 211] on input "text" at bounding box center [474, 223] width 938 height 25
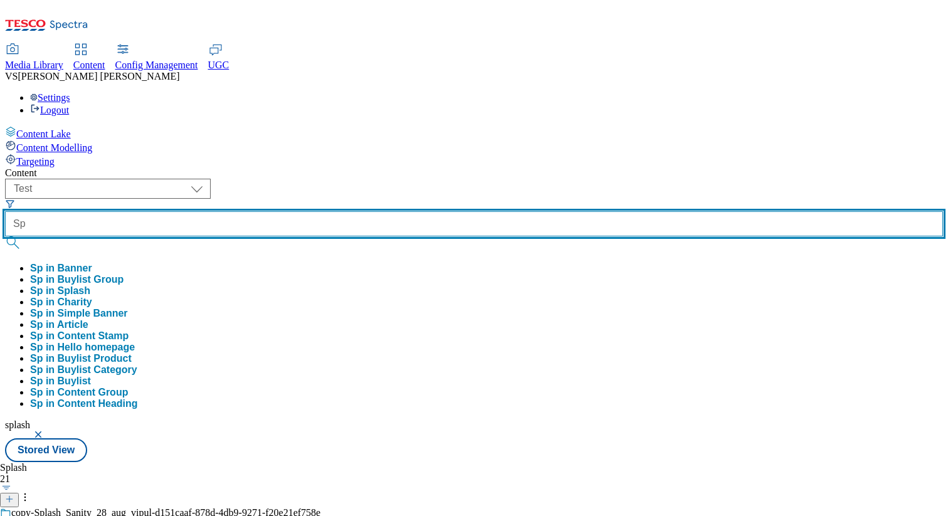
type input "S"
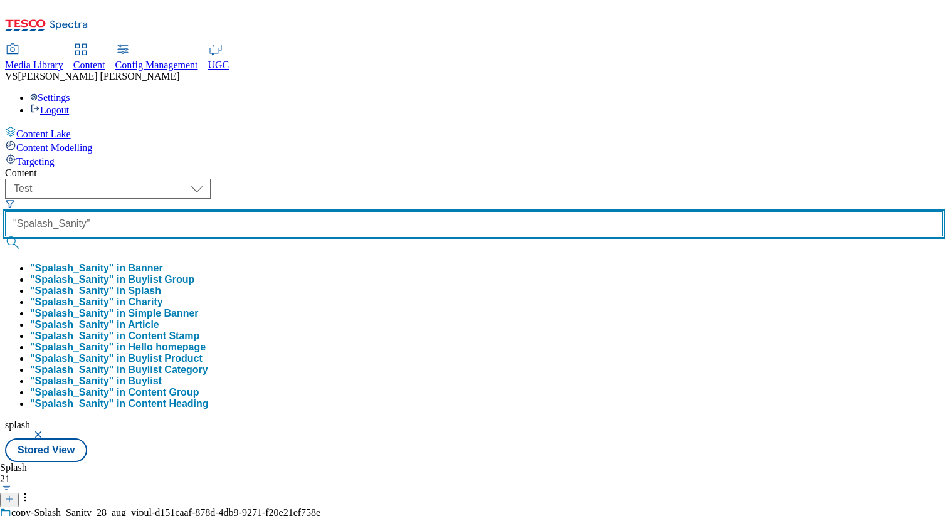
type input ""Spalash_Sanity""
click at [5, 236] on button "submit" at bounding box center [14, 242] width 18 height 13
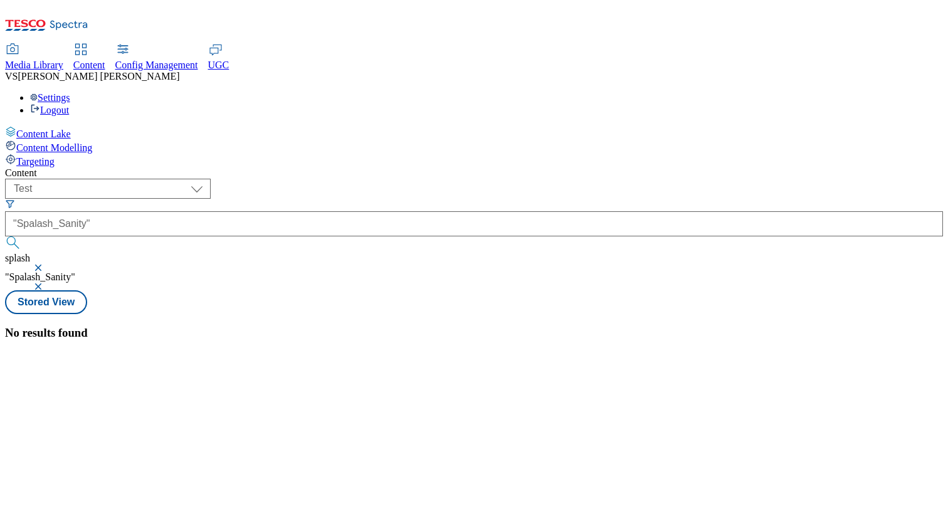
click at [46, 264] on button "button" at bounding box center [39, 268] width 13 height 8
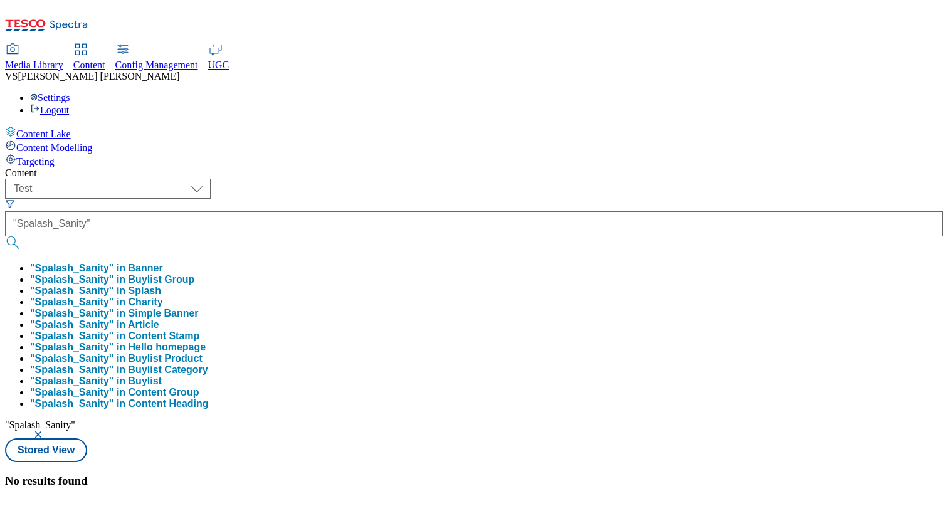
click at [46, 431] on button "button" at bounding box center [39, 435] width 13 height 8
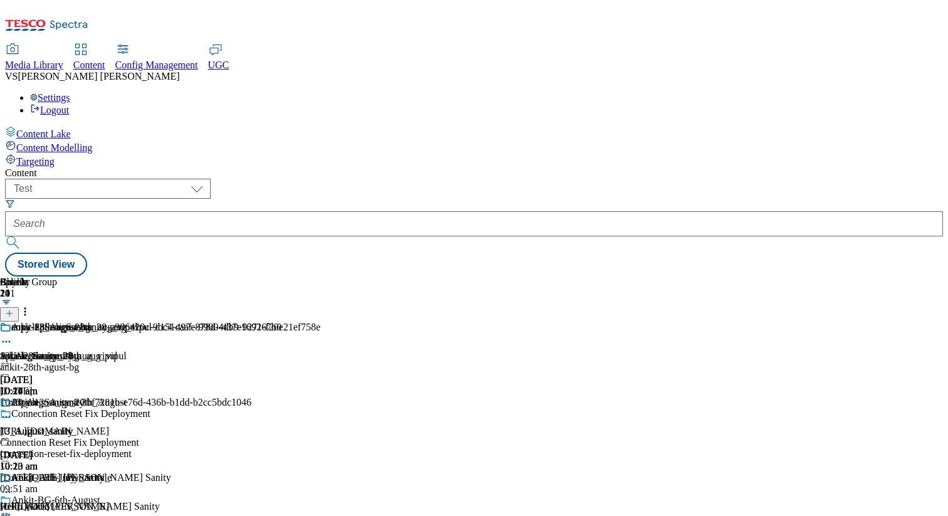
click at [342, 362] on div at bounding box center [171, 362] width 342 height 0
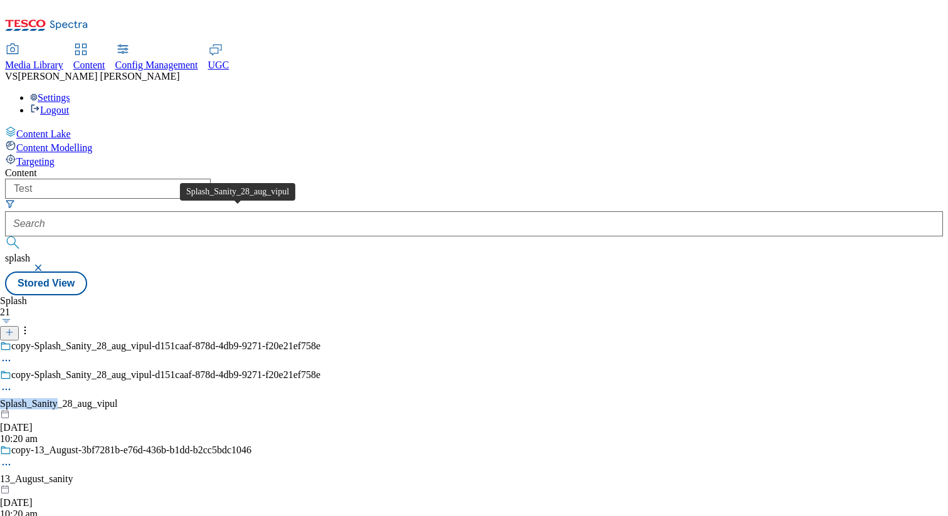
copy div "Splash_Sanity"
drag, startPoint x: 186, startPoint y: 212, endPoint x: 246, endPoint y: 216, distance: 60.9
click at [246, 369] on div "copy-Splash_Sanity_28_aug_vipul-d151caaf-878d-4db9-9271-f20e21ef758e Splash_San…" at bounding box center [171, 406] width 342 height 75
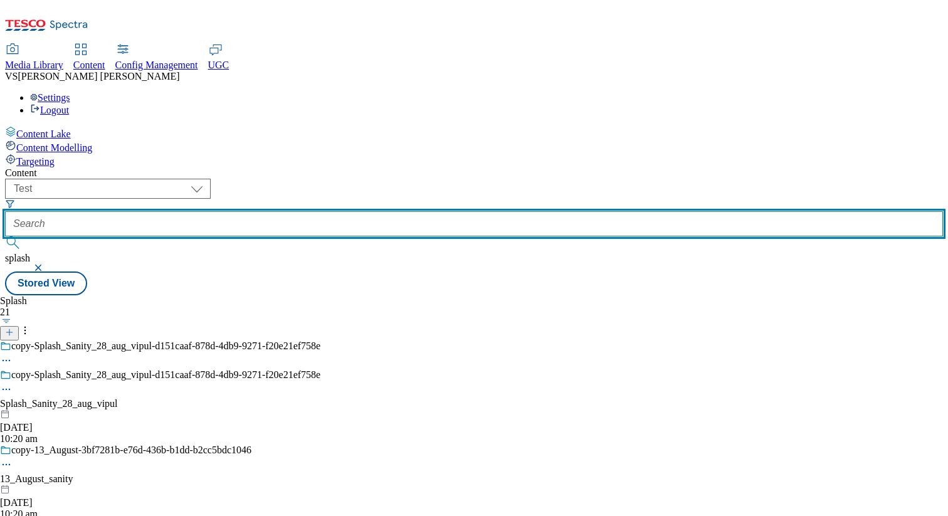
click at [353, 211] on input "text" at bounding box center [474, 223] width 938 height 25
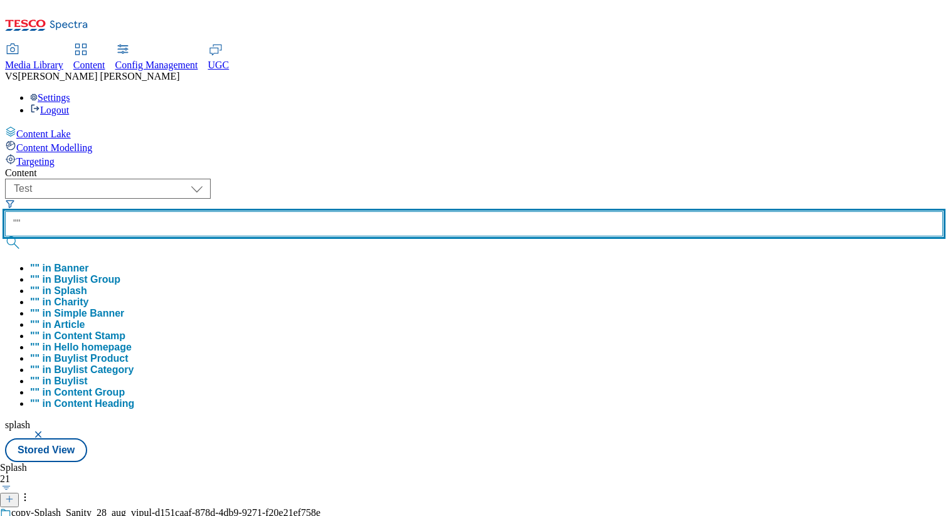
paste input "Splash_Sanity"
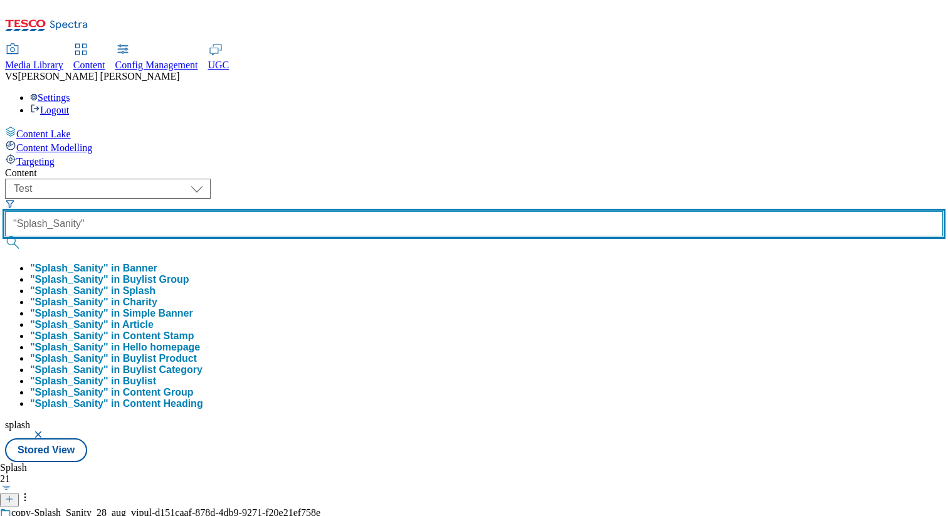
type input ""Splash_Sanity""
click at [5, 236] on button "submit" at bounding box center [14, 242] width 18 height 13
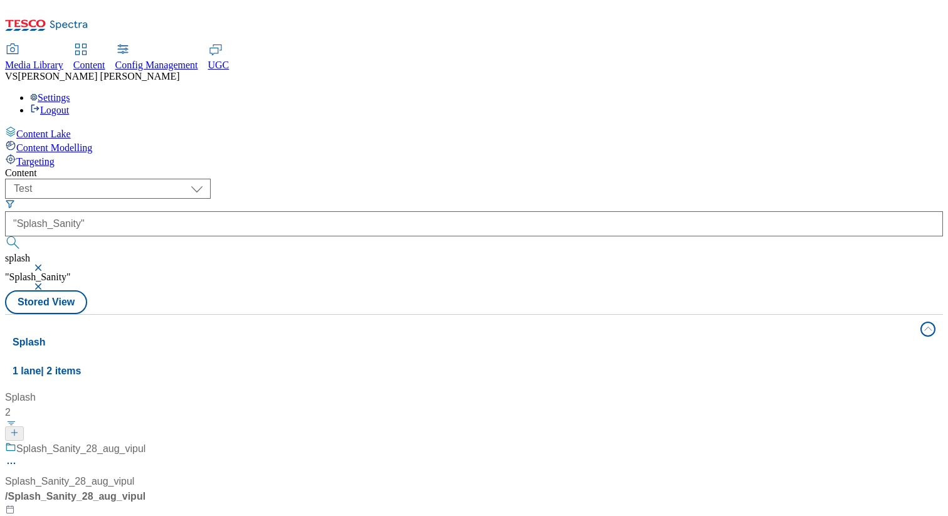
click at [46, 264] on button "button" at bounding box center [39, 268] width 13 height 8
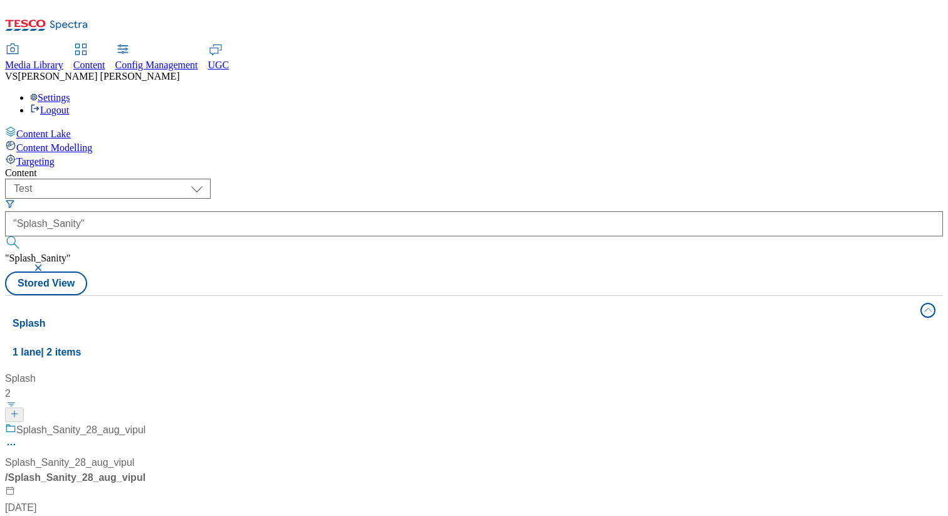
click at [46, 264] on button "button" at bounding box center [39, 268] width 13 height 8
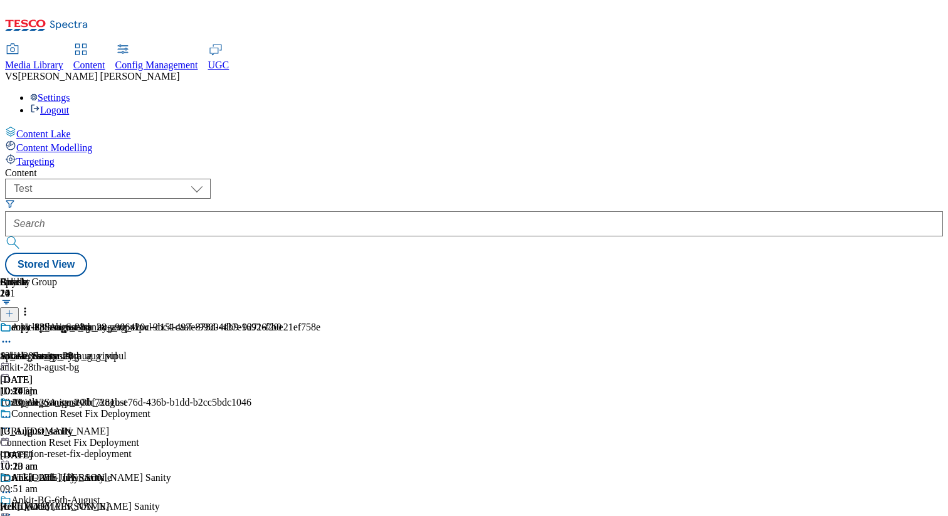
click at [281, 362] on div at bounding box center [140, 362] width 281 height 0
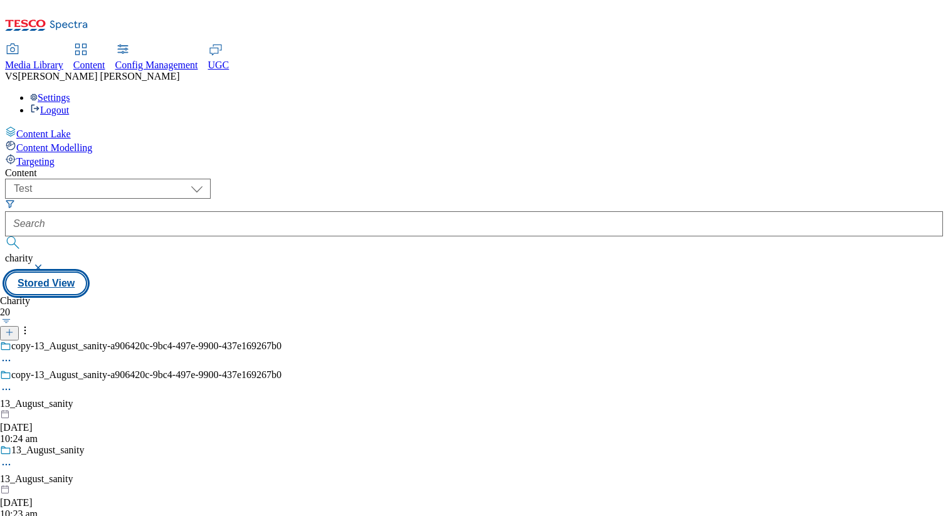
click at [87, 271] on button "Stored View" at bounding box center [46, 283] width 82 height 24
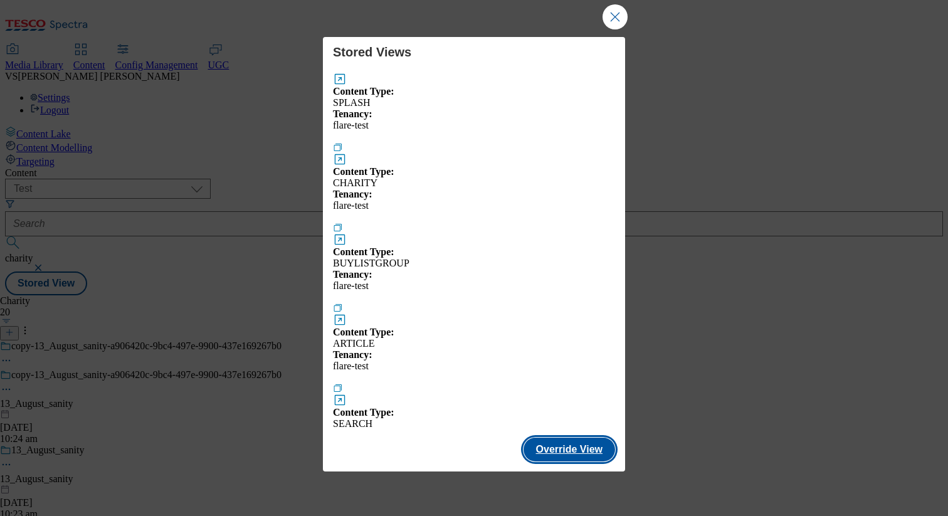
click at [567, 437] on button "Override View" at bounding box center [569, 449] width 92 height 24
click at [614, 29] on button "Close Modal" at bounding box center [614, 16] width 25 height 25
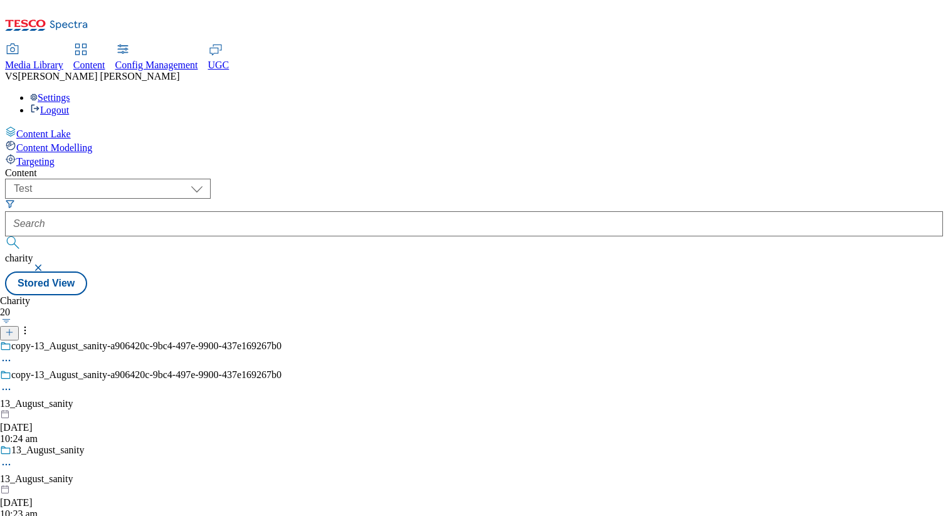
click at [14, 328] on icon at bounding box center [9, 332] width 9 height 9
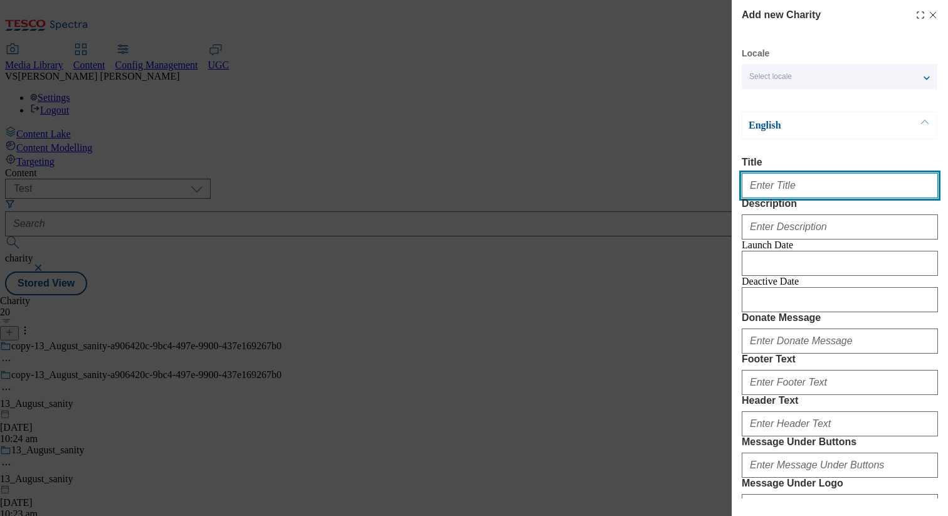
click at [801, 187] on input "Title" at bounding box center [839, 185] width 196 height 25
click at [792, 187] on input "Title" at bounding box center [839, 185] width 196 height 25
paste input "Splash_Sanity"
type input "S"
type input "Charity_Sanity_28_aug_vipul"
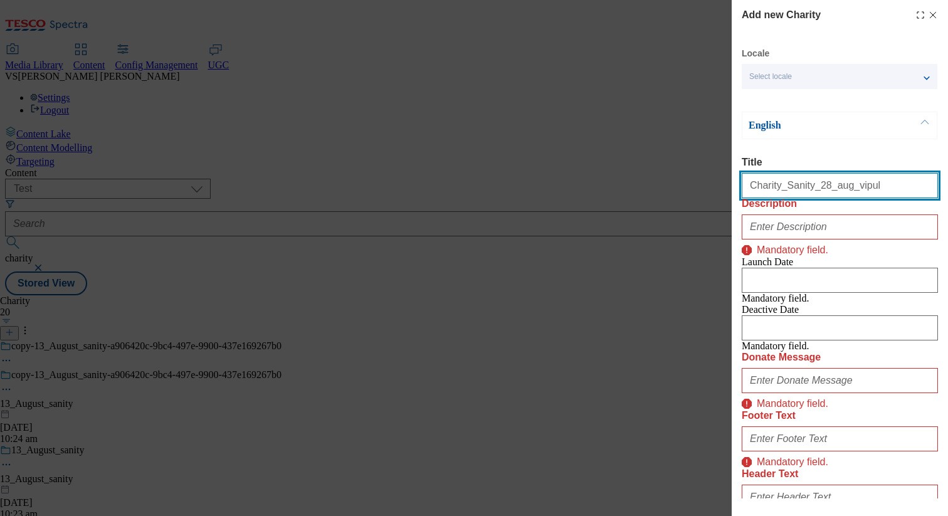
click at [783, 194] on input "Charity_Sanity_28_aug_vipul" at bounding box center [839, 185] width 196 height 25
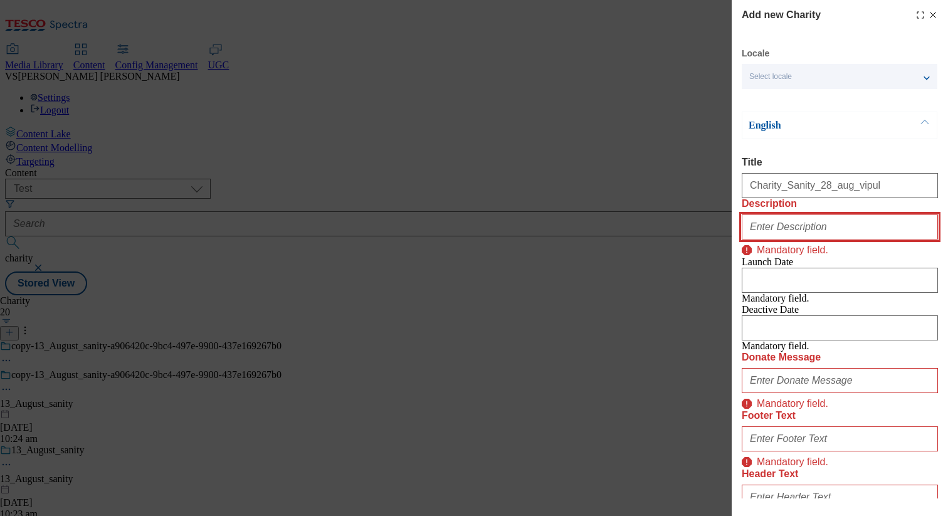
click at [780, 239] on input "Description" at bounding box center [839, 226] width 196 height 25
paste input "Charity_Sanity_28_aug_vipul"
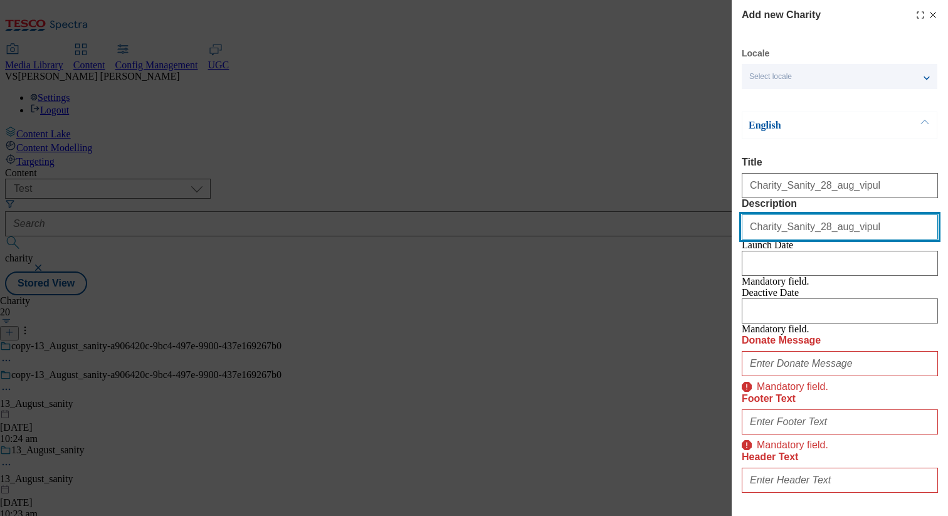
type input "Charity_Sanity_28_aug_vipul"
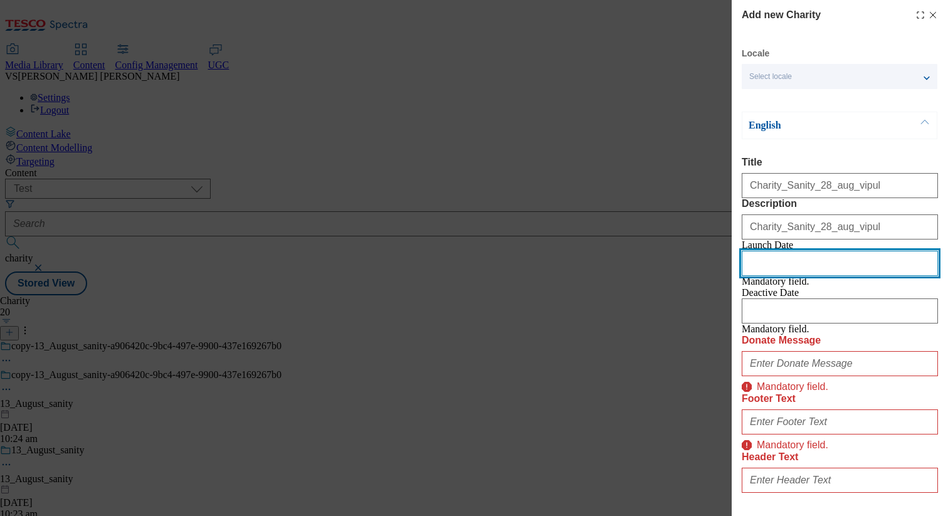
click at [769, 276] on input "Modal" at bounding box center [839, 263] width 196 height 25
select select "2025"
select select "August"
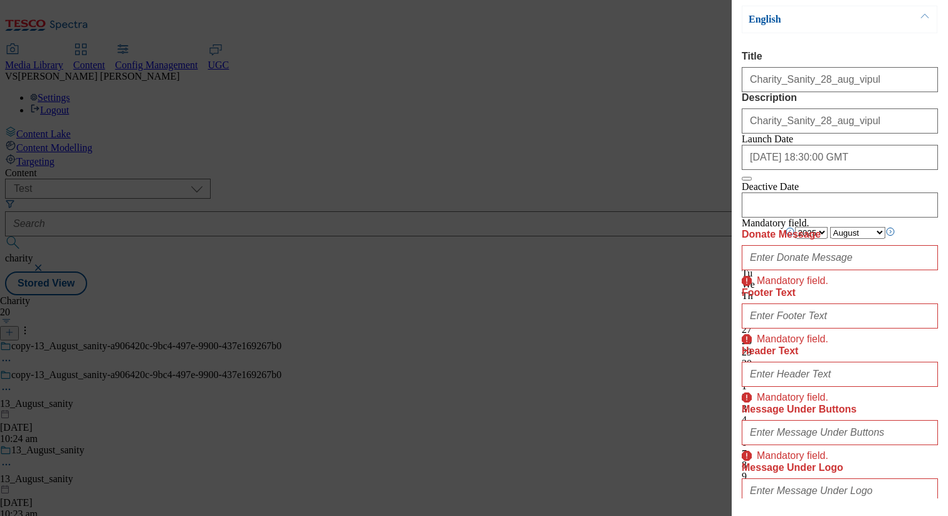
scroll to position [107, 0]
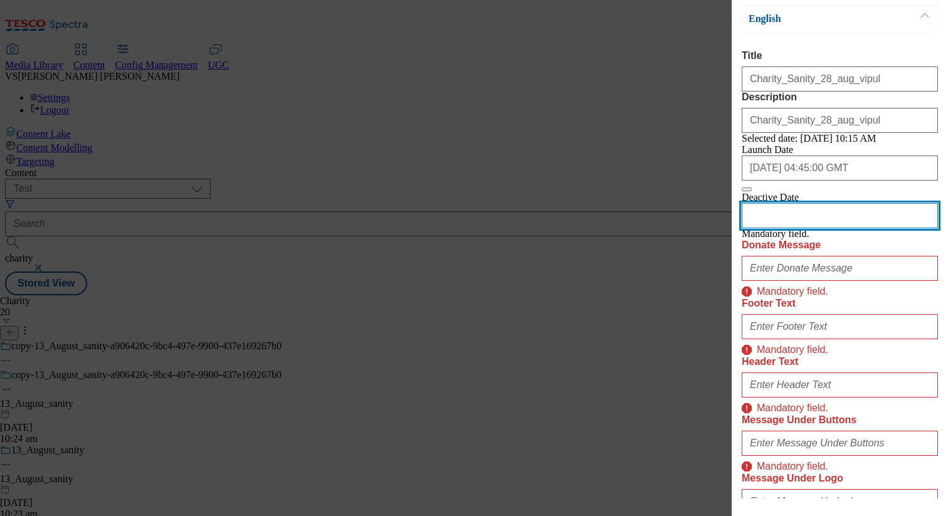
click at [790, 228] on input "Modal" at bounding box center [839, 215] width 196 height 25
select select "2025"
select select "August"
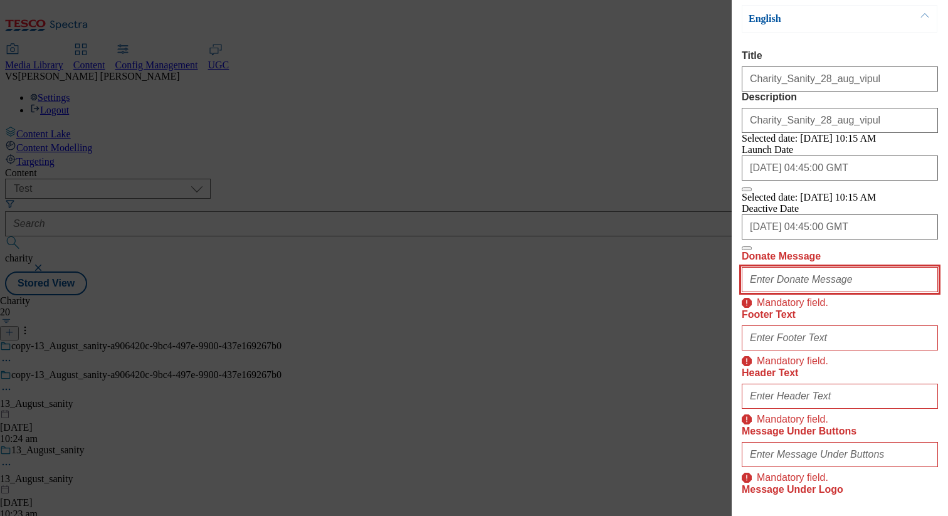
click at [822, 292] on input "Donate Message" at bounding box center [839, 279] width 196 height 25
type input "test_21_may_sanity"
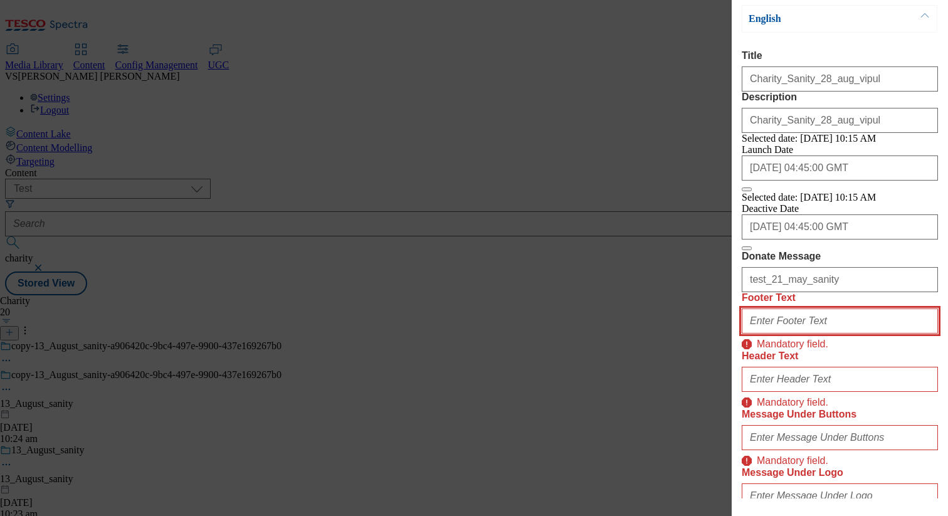
click at [806, 333] on input "Footer Text" at bounding box center [839, 320] width 196 height 25
paste input "Charity_Sanity_28_aug_vipul"
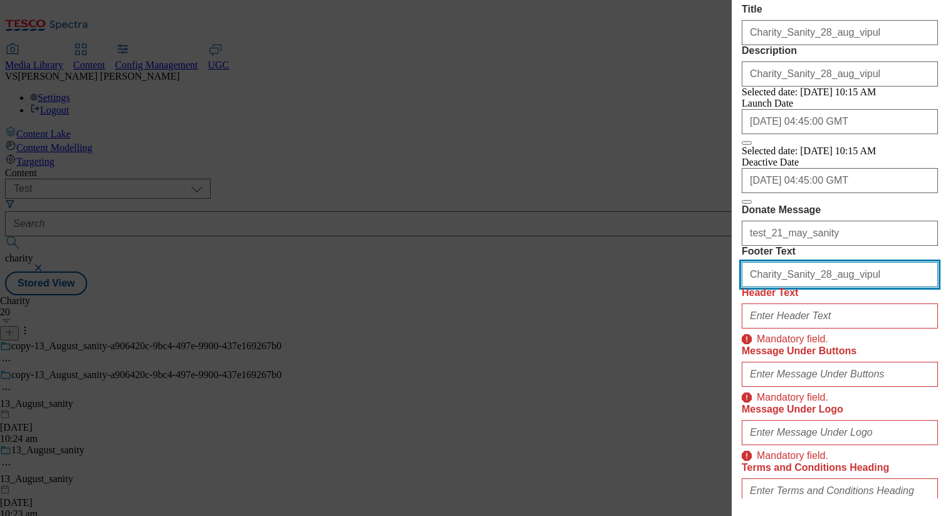
scroll to position [207, 0]
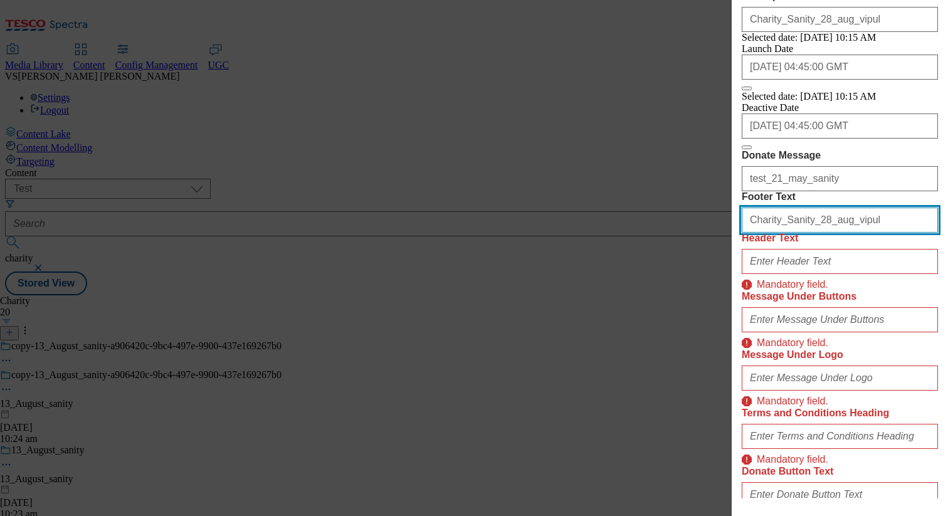
type input "Charity_Sanity_28_aug_vipul"
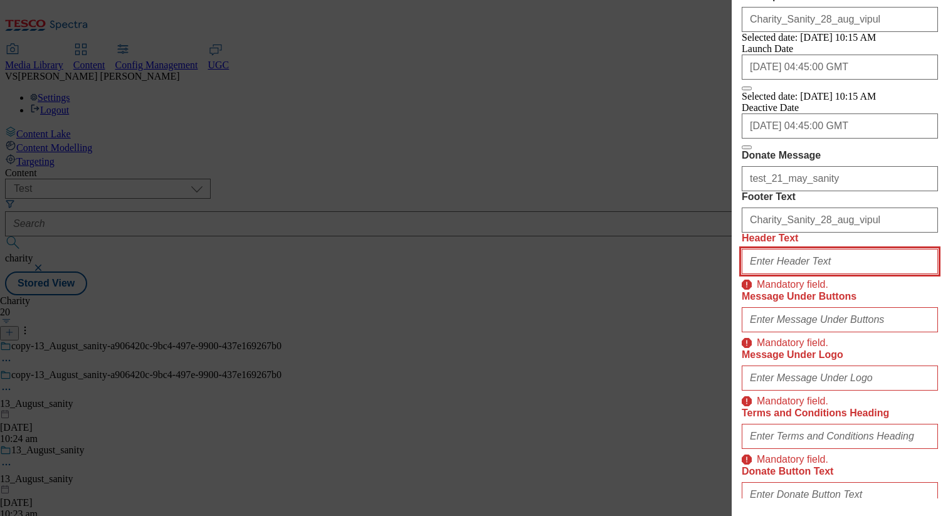
click at [808, 274] on input "Header Text" at bounding box center [839, 261] width 196 height 25
paste input "Charity_Sanity_28_aug_vipul"
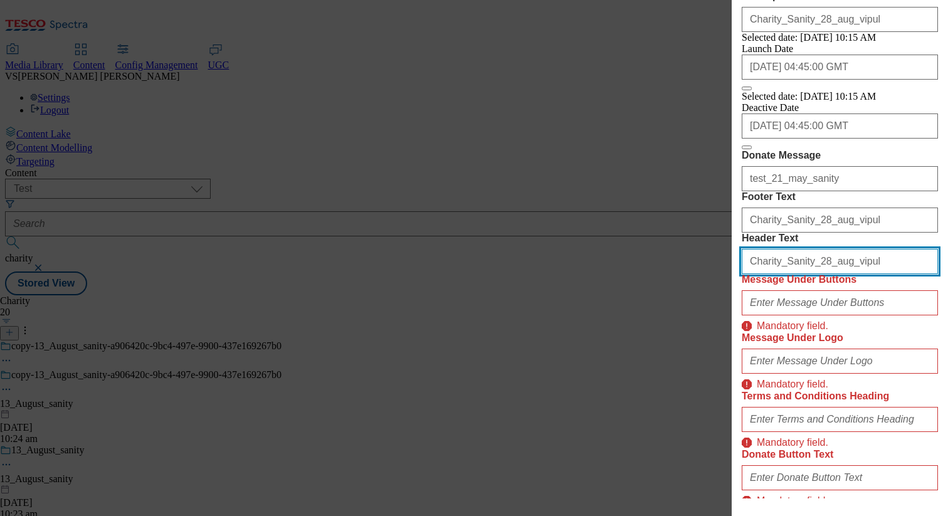
type input "Charity_Sanity_28_aug_vipul"
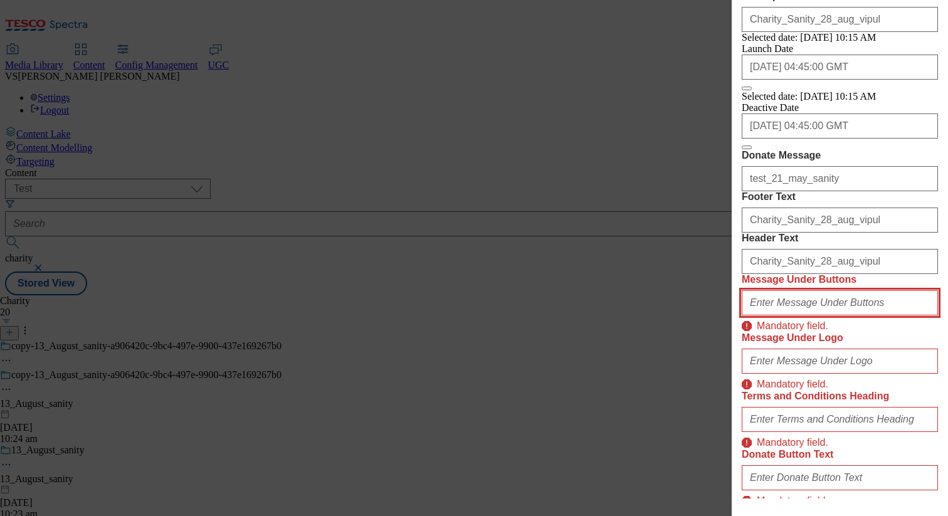
click at [798, 315] on input "Message Under Buttons" at bounding box center [839, 302] width 196 height 25
paste input "Charity_Sanity_28_aug_vipul"
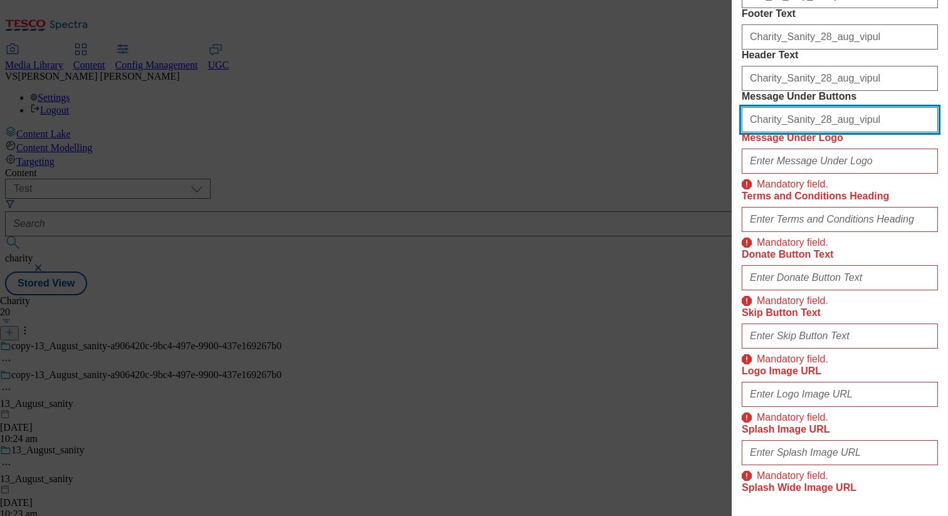
scroll to position [392, 0]
type input "Charity_Sanity_28_aug_vipul"
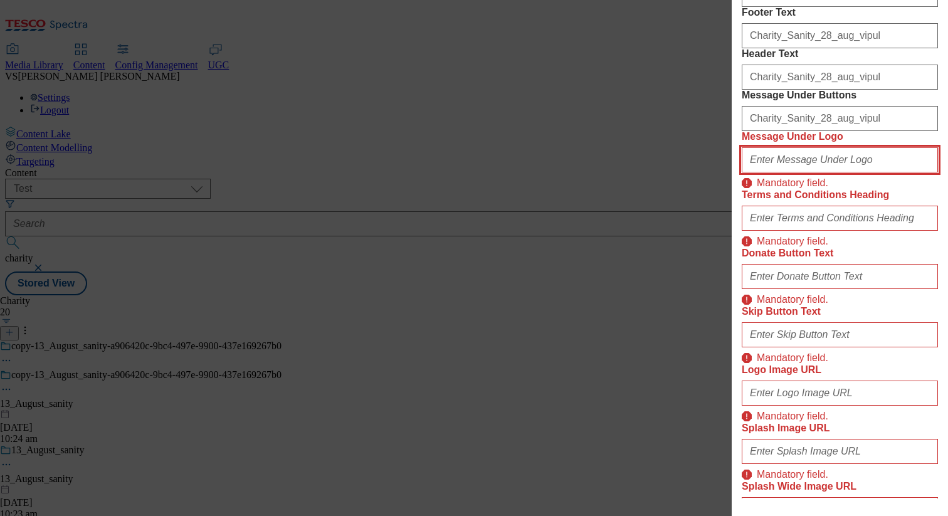
click at [816, 172] on input "Message Under Logo" at bounding box center [839, 159] width 196 height 25
paste input "Charity_Sanity_28_aug_vipul"
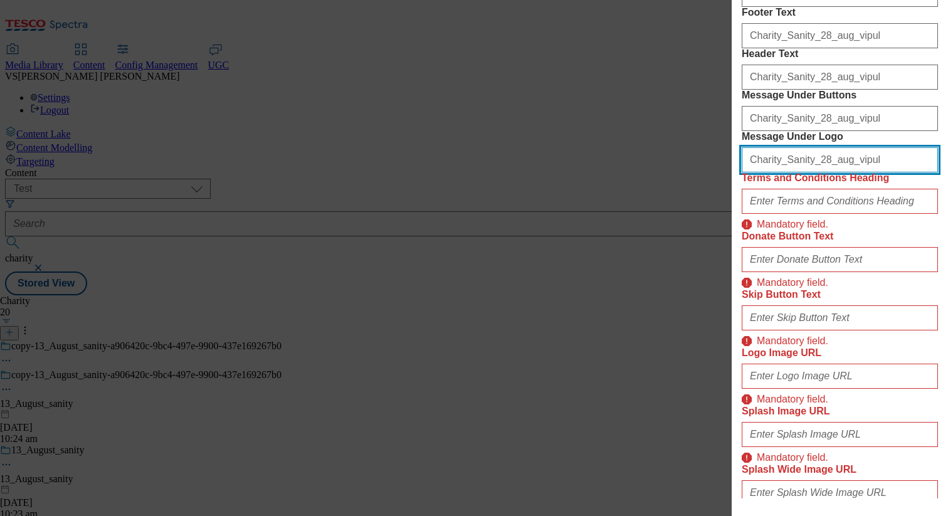
type input "Charity_Sanity_28_aug_vipul"
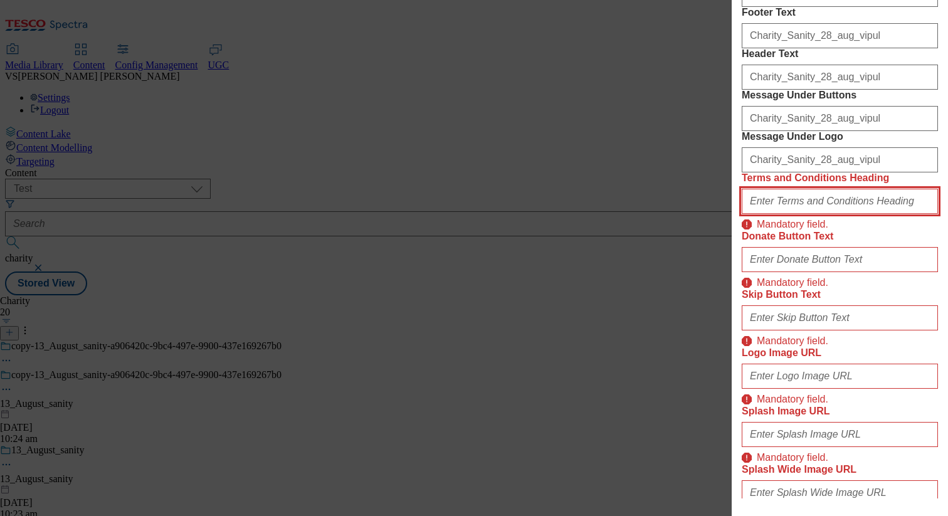
click at [791, 214] on input "Terms and Conditions Heading" at bounding box center [839, 201] width 196 height 25
paste input "Charity_Sanity_28_aug_vipul"
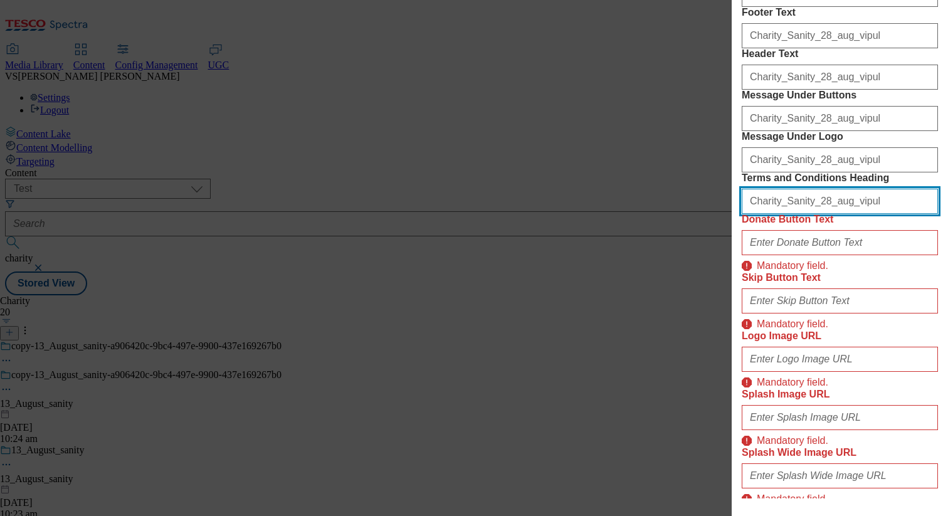
type input "Charity_Sanity_28_aug_vipul"
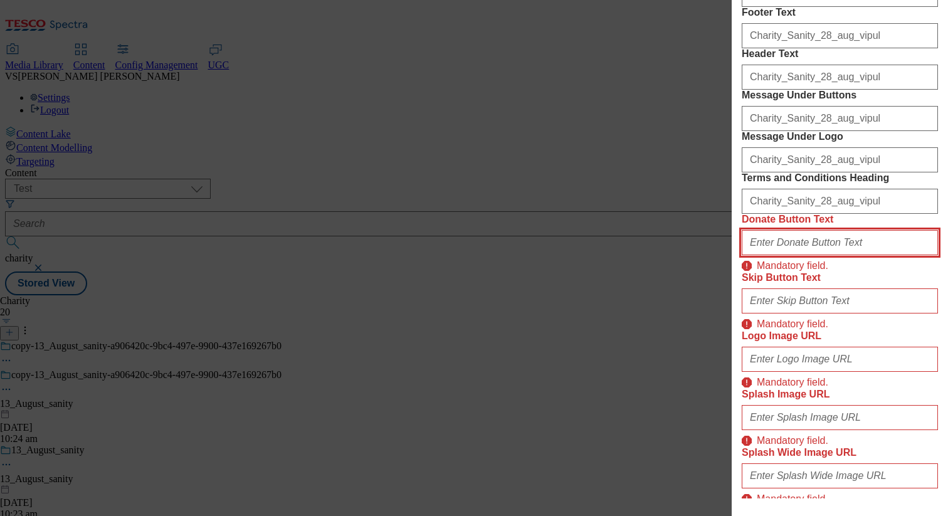
click at [787, 255] on input "Donate Button Text" at bounding box center [839, 242] width 196 height 25
paste input "Charity_Sanity_28_aug_vipul"
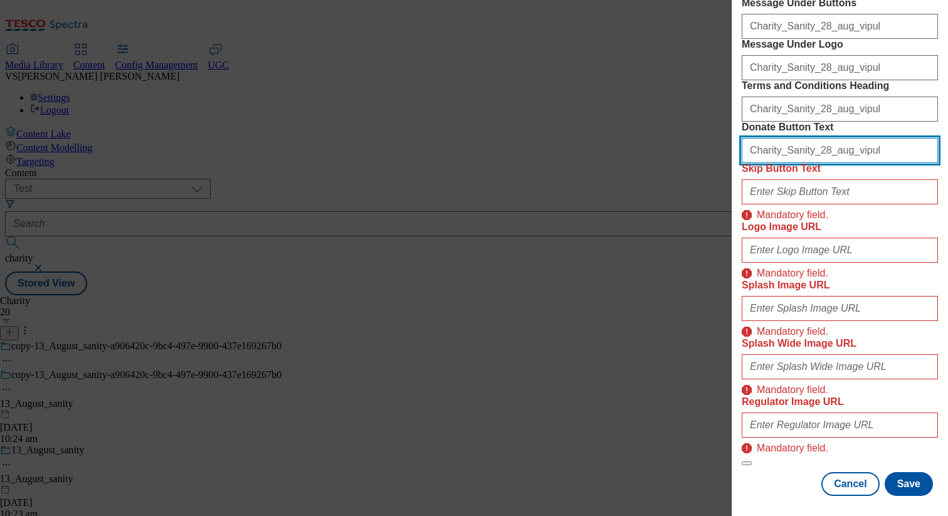
scroll to position [523, 0]
type input "Charity_Sanity_28_aug_vipul"
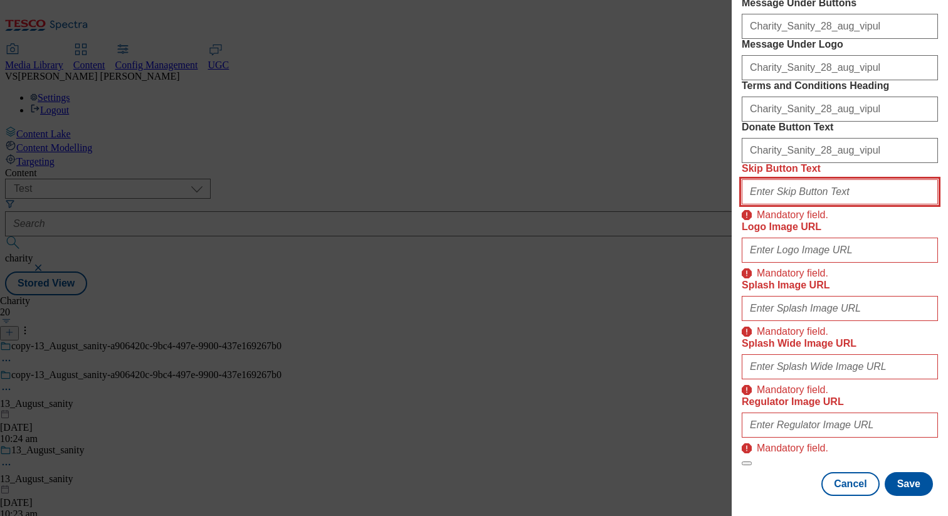
click at [798, 204] on input "Skip Button Text" at bounding box center [839, 191] width 196 height 25
paste input "Charity_Sanity_28_aug_vipul"
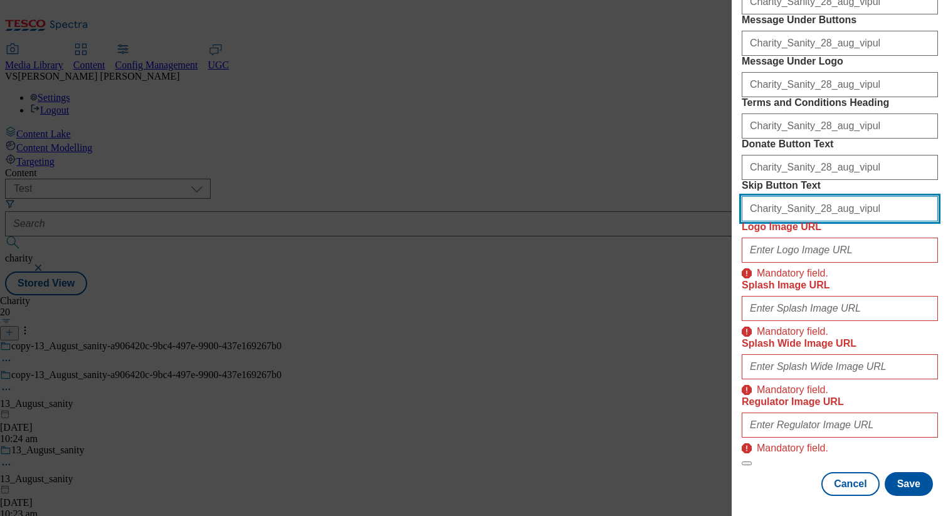
type input "Charity_Sanity_28_aug_vipul"
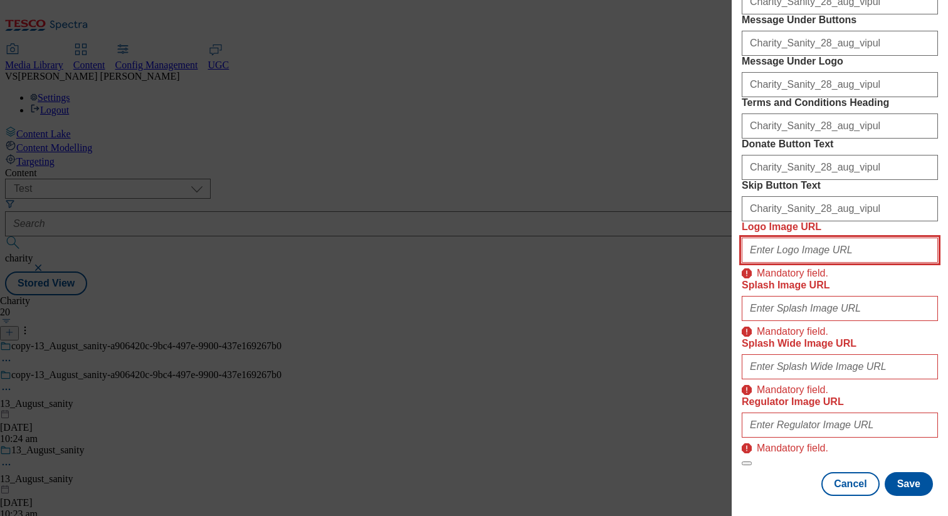
click at [787, 263] on input "Logo Image URL" at bounding box center [839, 250] width 196 height 25
type input "[URL][DOMAIN_NAME]"
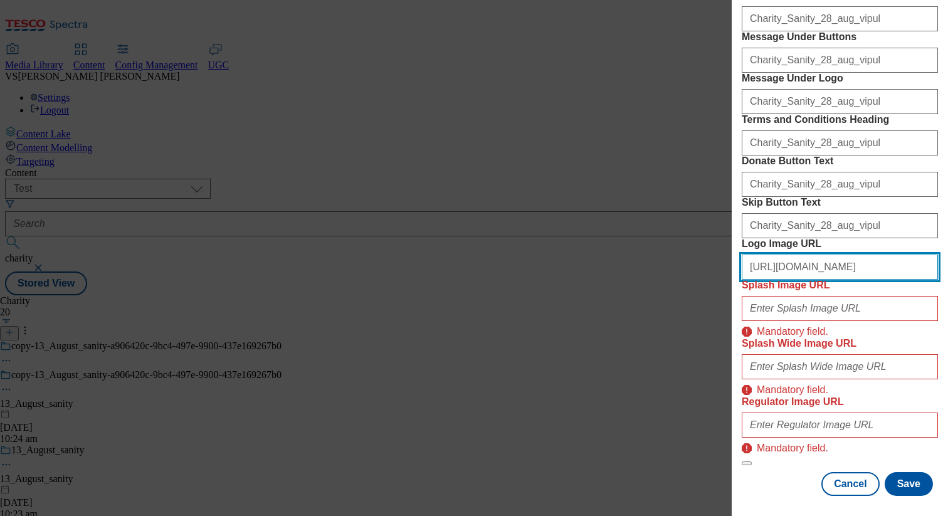
scroll to position [653, 0]
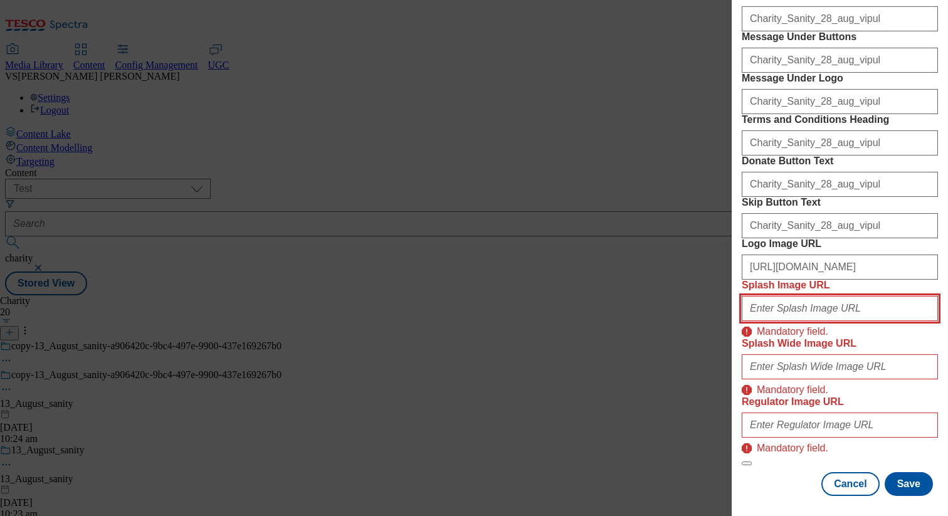
click at [825, 321] on input "Splash Image URL" at bounding box center [839, 308] width 196 height 25
type input "[URL][DOMAIN_NAME]"
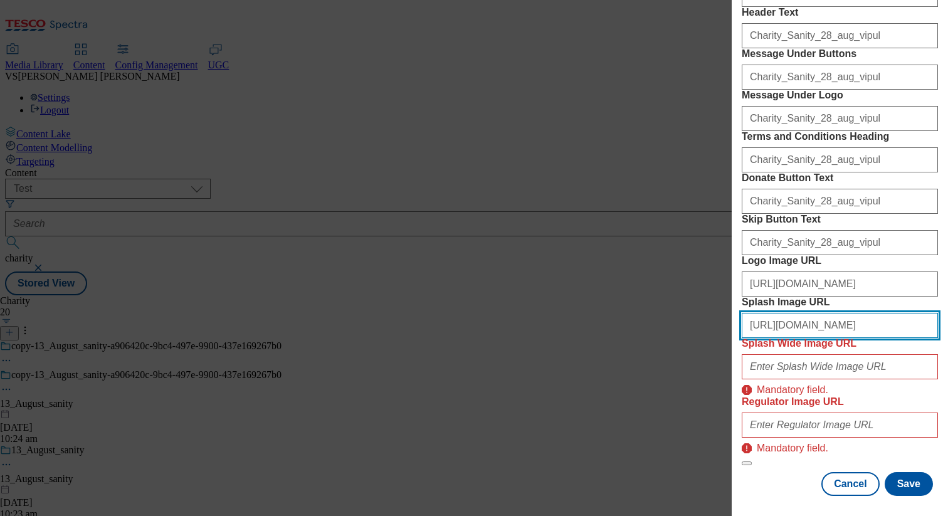
scroll to position [721, 0]
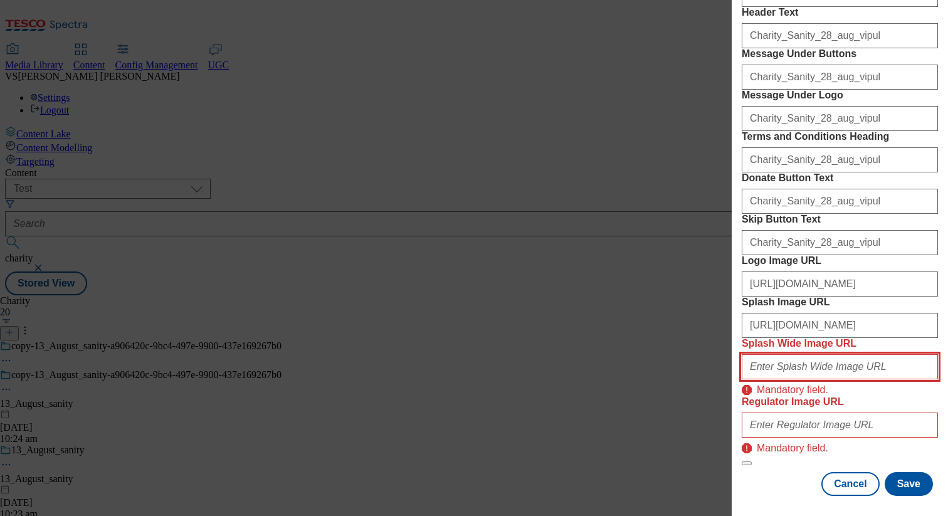
click at [835, 354] on input "Splash Wide Image URL" at bounding box center [839, 366] width 196 height 25
type input "[URL][DOMAIN_NAME]"
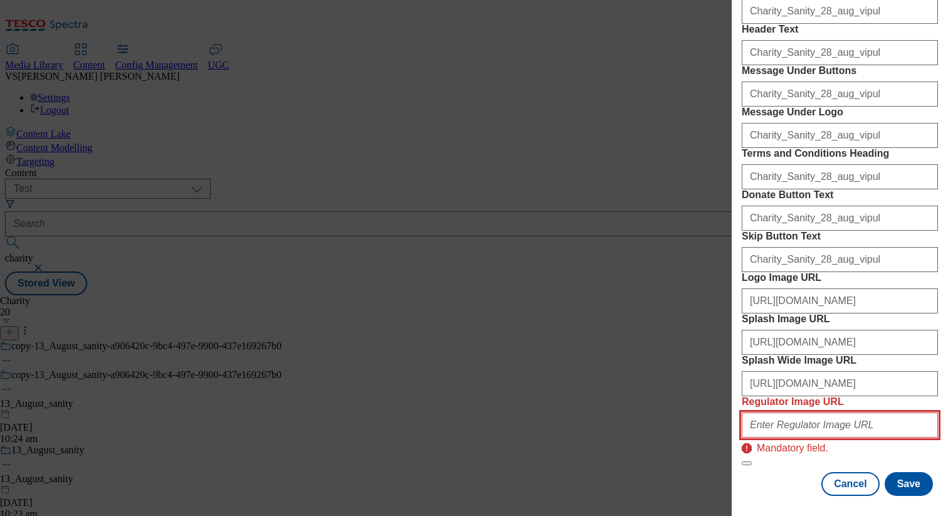
click at [815, 420] on input "Regulator Image URL" at bounding box center [839, 424] width 196 height 25
type input "[URL][DOMAIN_NAME]"
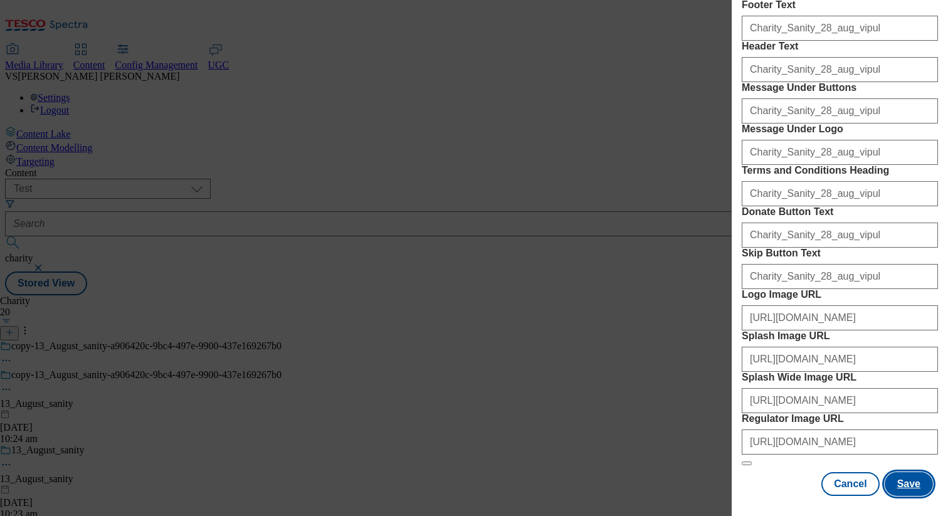
click at [911, 484] on button "Save" at bounding box center [908, 484] width 48 height 24
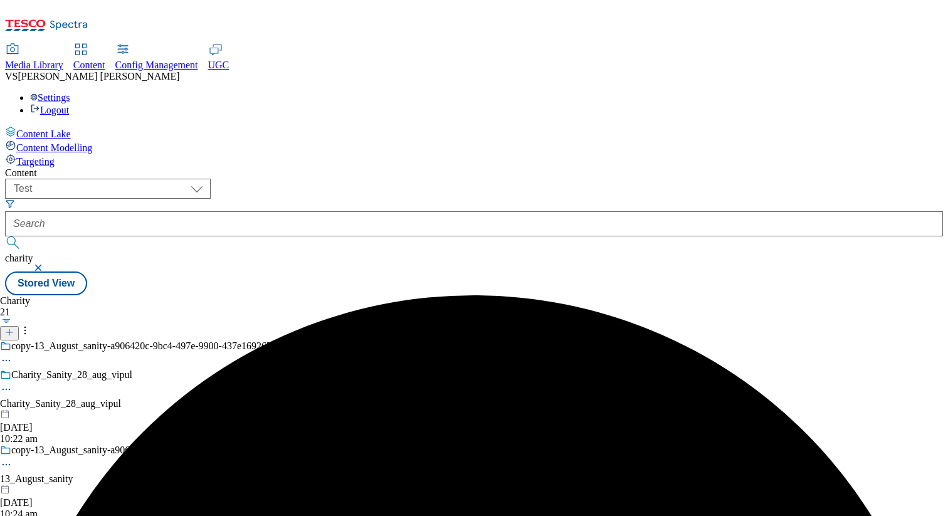
click at [281, 409] on div at bounding box center [140, 409] width 281 height 0
click at [13, 383] on icon at bounding box center [6, 389] width 13 height 13
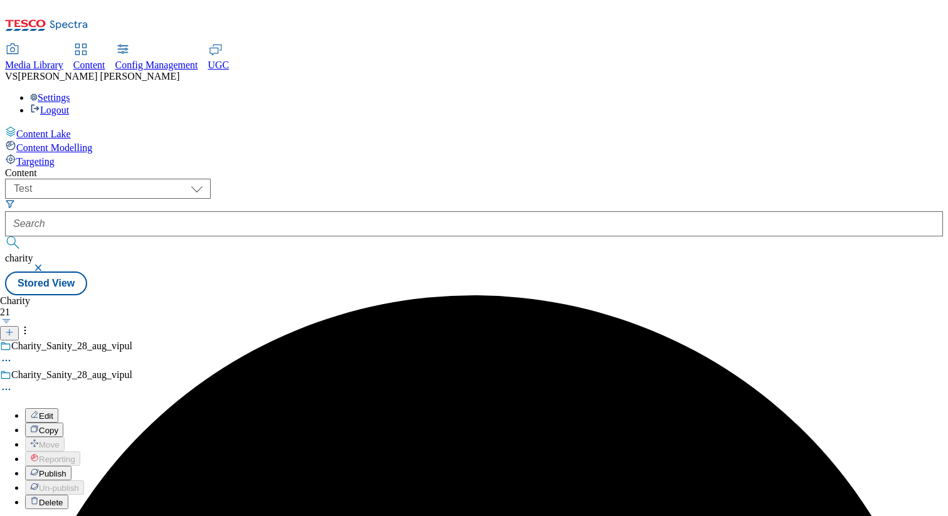
click at [58, 426] on span "Copy" at bounding box center [48, 430] width 19 height 9
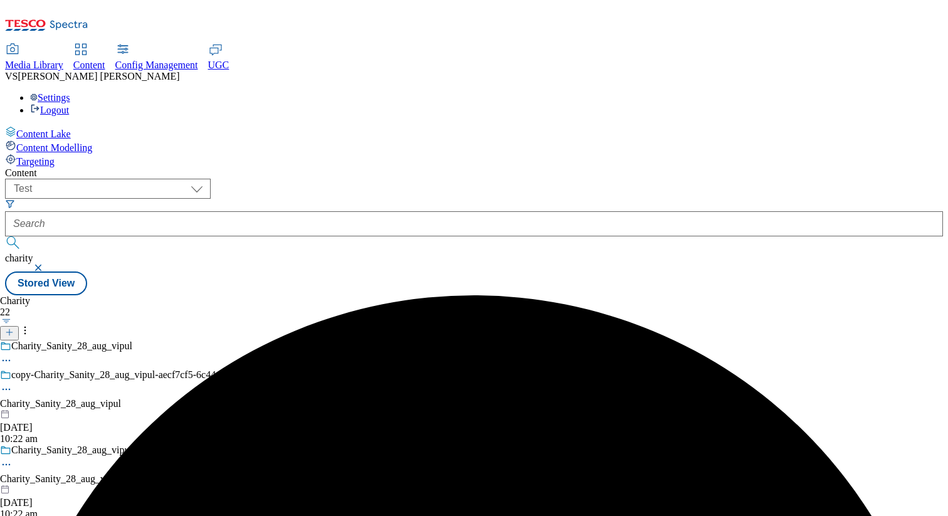
click at [13, 458] on icon at bounding box center [6, 464] width 13 height 13
click at [8, 389] on circle at bounding box center [7, 390] width 2 height 2
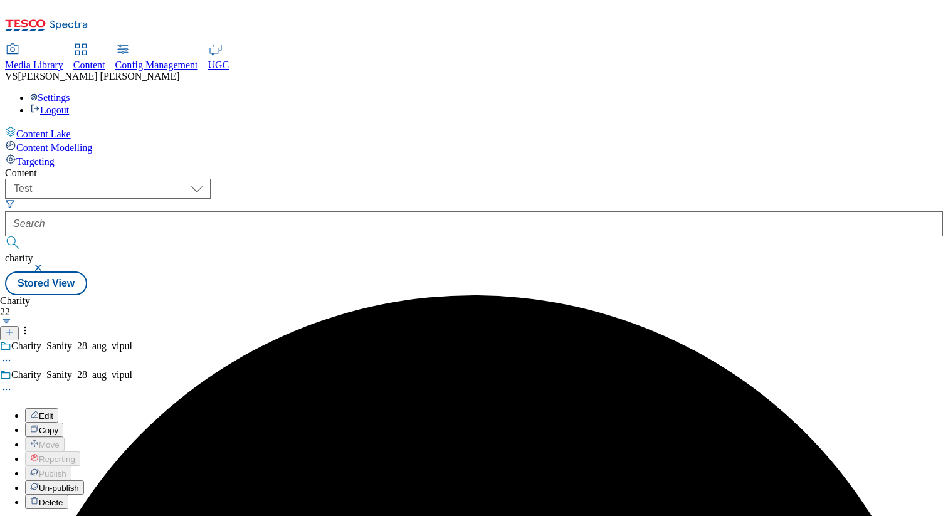
click at [63, 498] on span "Delete" at bounding box center [51, 502] width 24 height 9
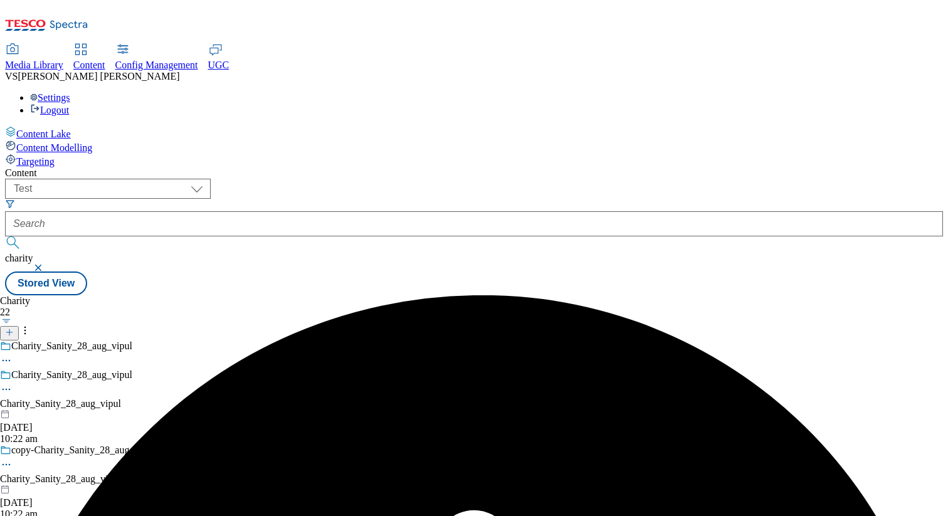
click at [13, 458] on icon at bounding box center [6, 464] width 13 height 13
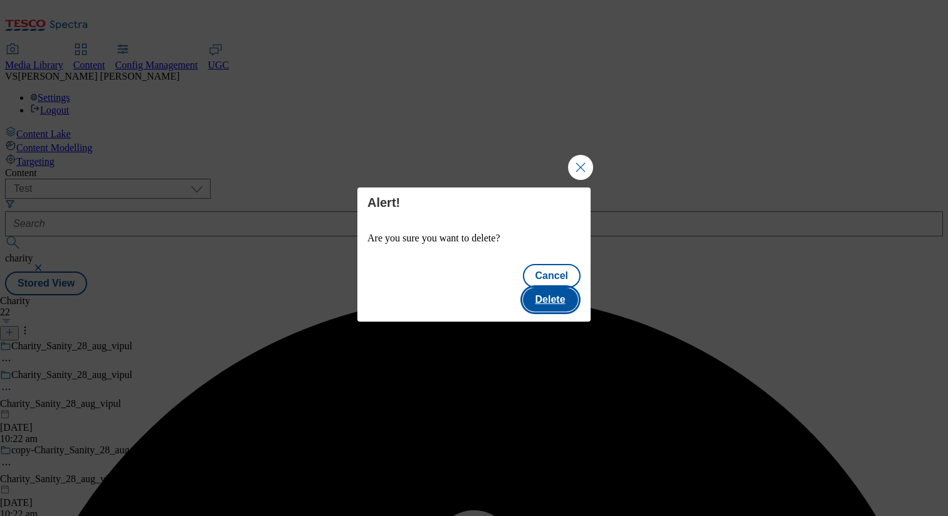
click at [552, 291] on button "Delete" at bounding box center [550, 300] width 55 height 24
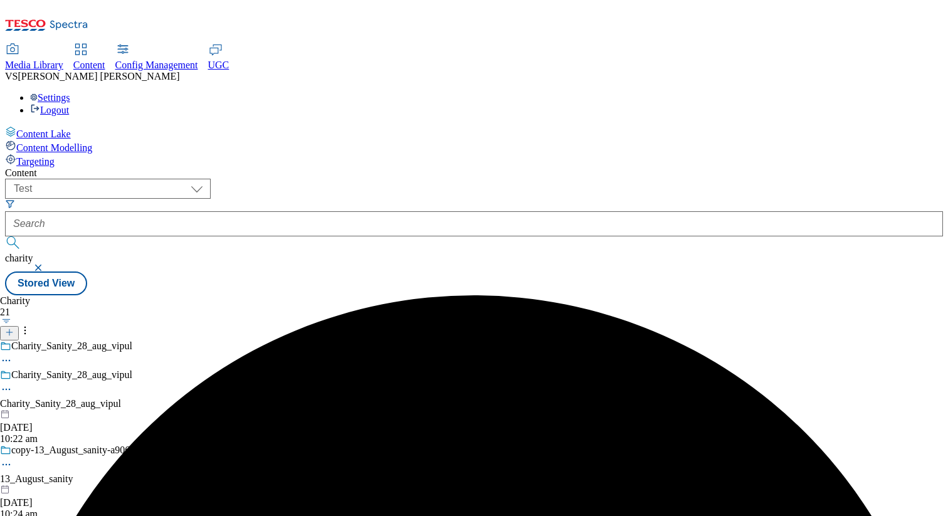
click at [13, 383] on icon at bounding box center [6, 389] width 13 height 13
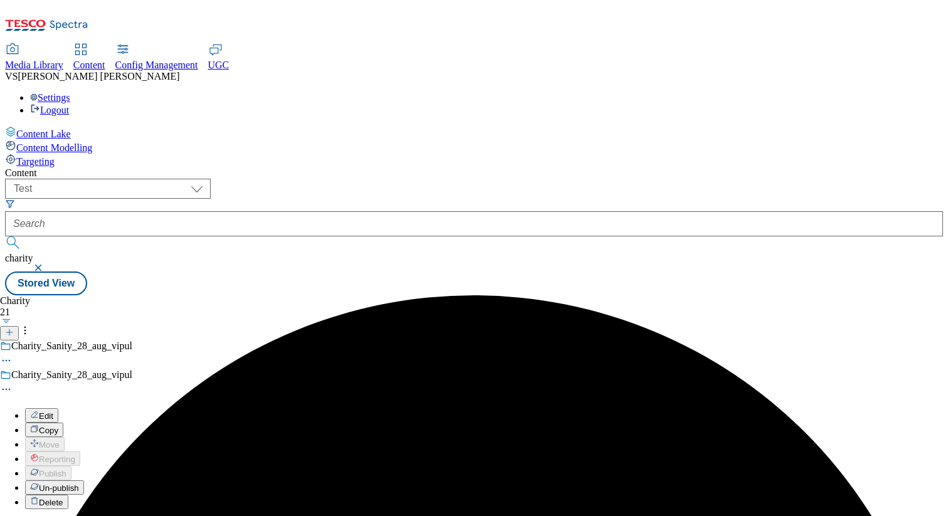
click at [79, 483] on span "Un-publish" at bounding box center [59, 487] width 40 height 9
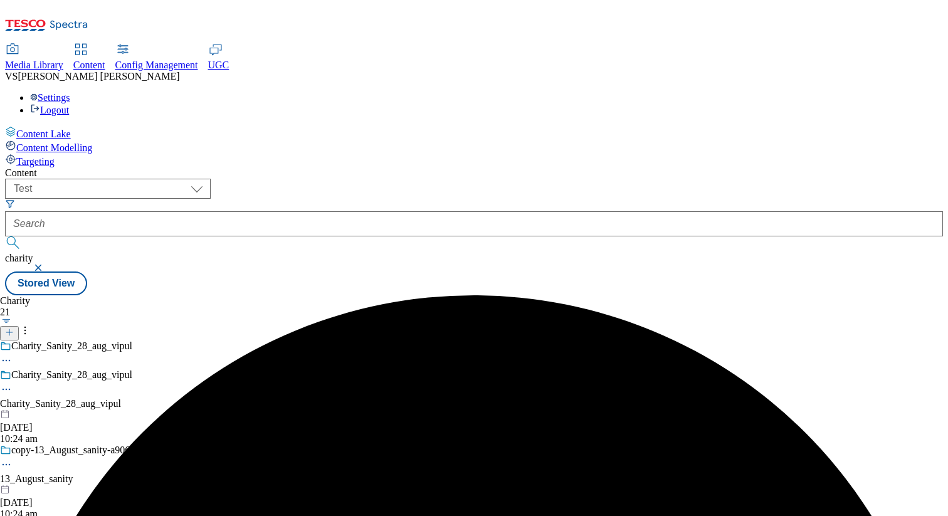
click at [8, 389] on circle at bounding box center [7, 390] width 2 height 2
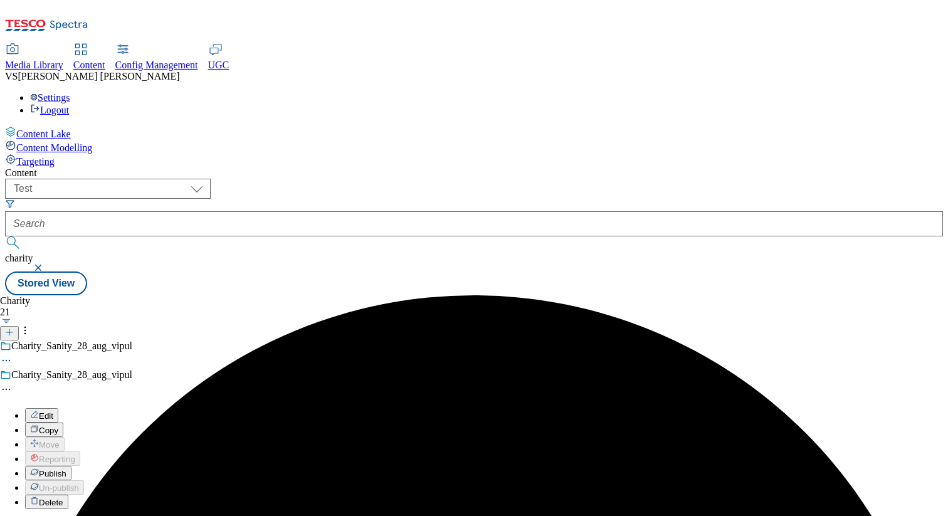
click at [53, 411] on span "Edit" at bounding box center [46, 415] width 14 height 9
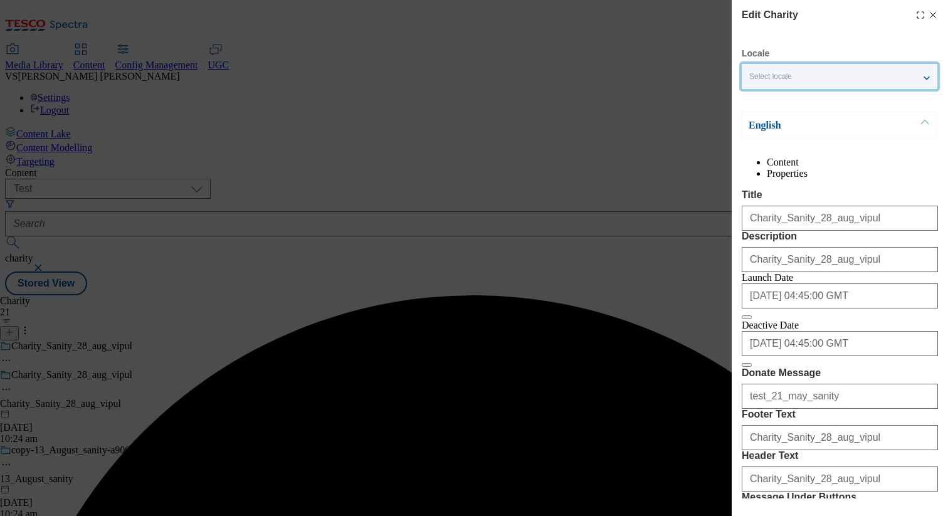
click at [794, 71] on div "Select locale" at bounding box center [839, 76] width 196 height 25
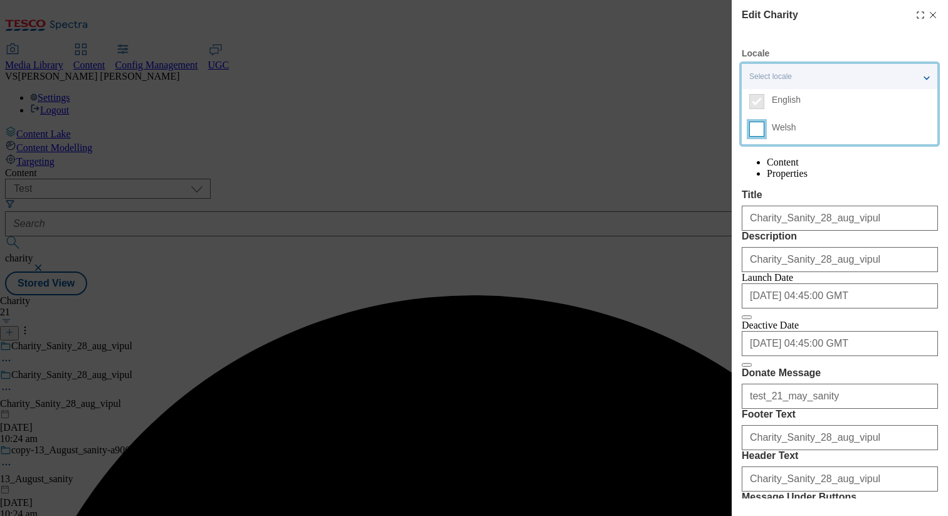
click at [760, 129] on input "Welsh" at bounding box center [756, 129] width 15 height 15
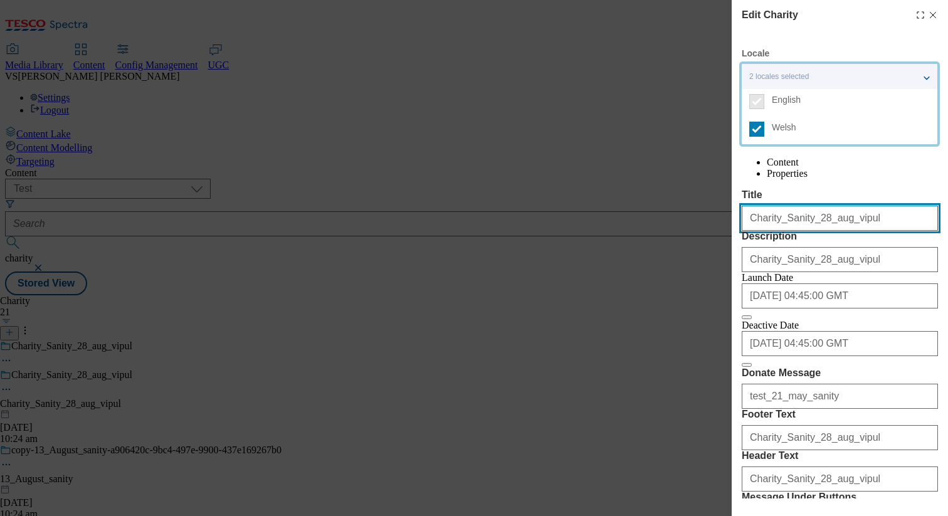
drag, startPoint x: 857, startPoint y: 248, endPoint x: 696, endPoint y: 238, distance: 161.4
click at [696, 238] on div "Edit Charity Locale 2 locales selected English Welsh English Content Properties…" at bounding box center [474, 258] width 948 height 516
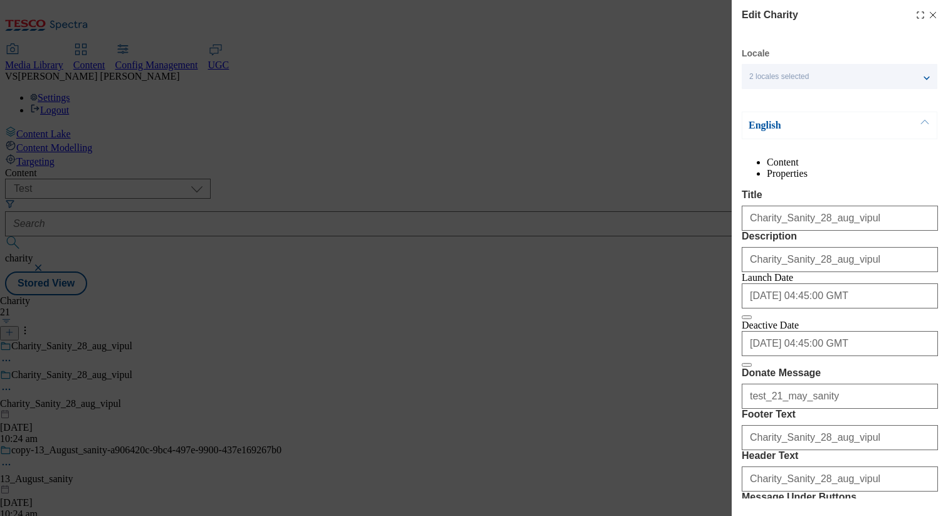
click at [796, 124] on p "English" at bounding box center [814, 125] width 132 height 13
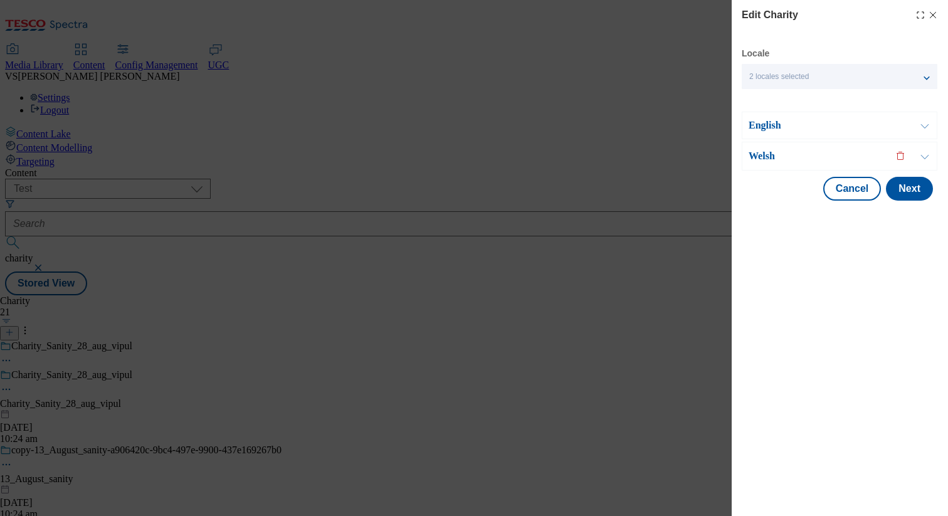
click at [779, 160] on p "Welsh" at bounding box center [814, 156] width 132 height 13
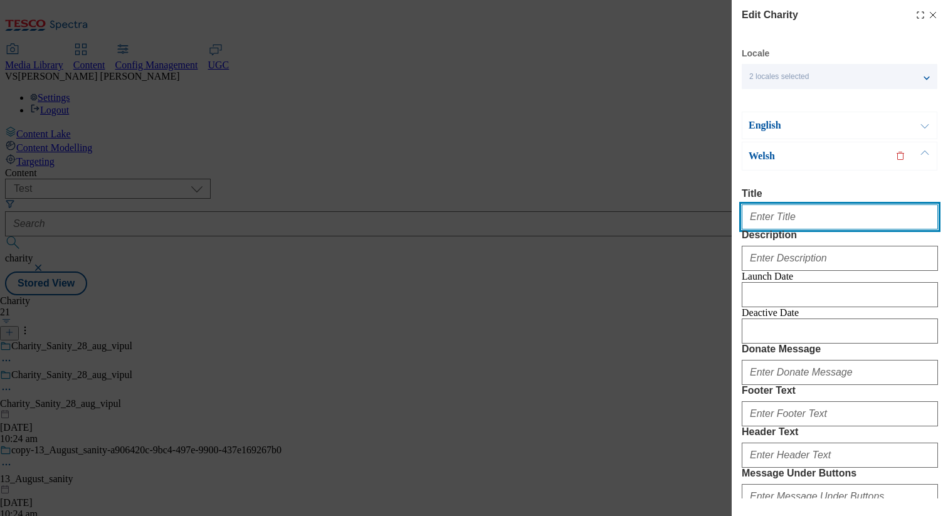
click at [781, 207] on input "Title" at bounding box center [839, 216] width 196 height 25
paste input "Charity_Sanity_28_aug_vipul"
type input "Charity_Sanity_28_aug_vipul_wel"
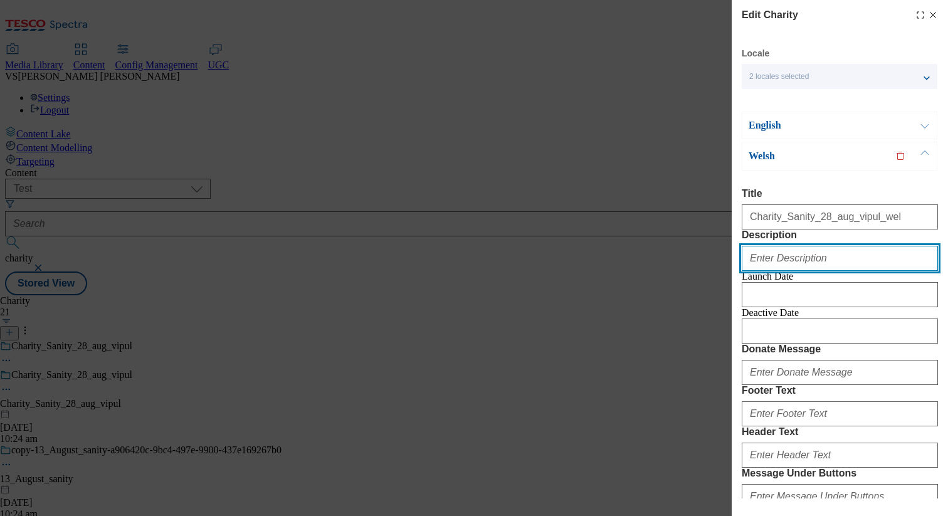
click at [775, 271] on input "Description" at bounding box center [839, 258] width 196 height 25
paste input "Charity_Sanity_28_aug_vipul_wel"
type input "Charity_Sanity_28_aug_vipul_wel"
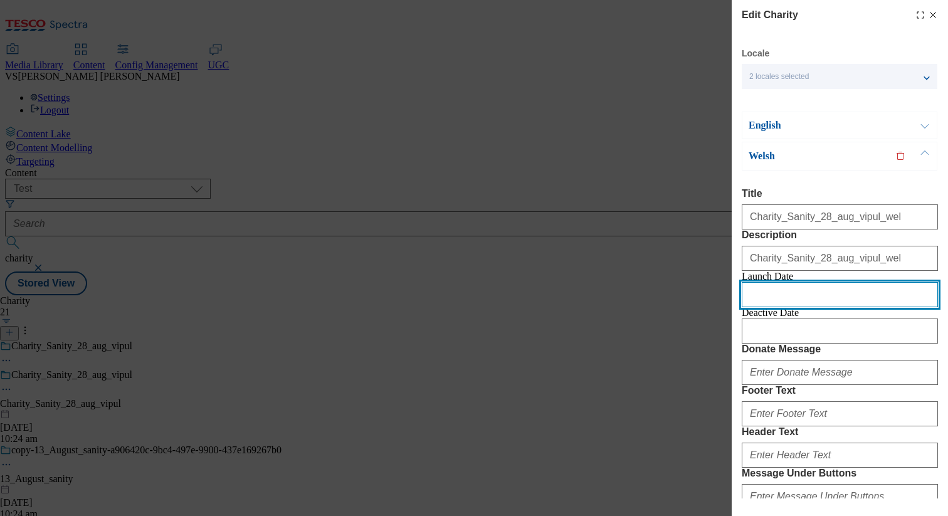
click at [775, 307] on input "Modal" at bounding box center [839, 294] width 196 height 25
select select "2025"
select select "August"
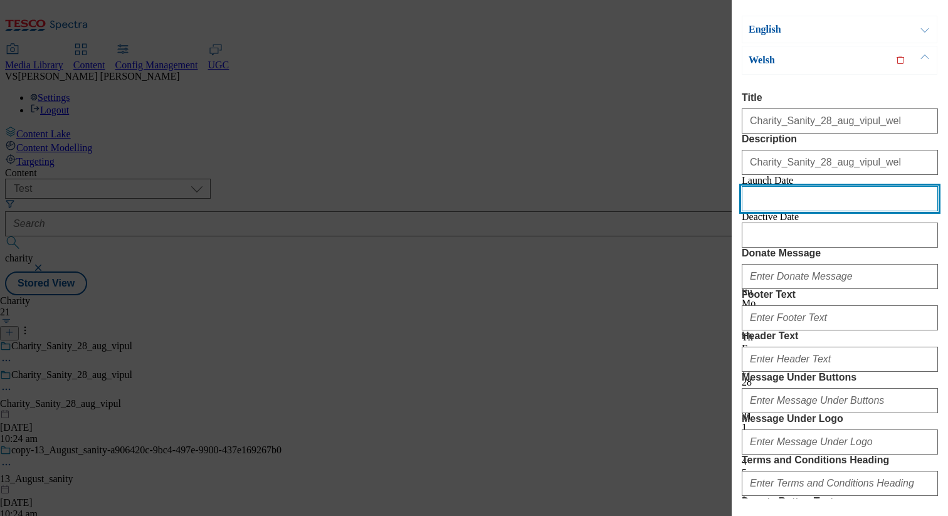
scroll to position [107, 0]
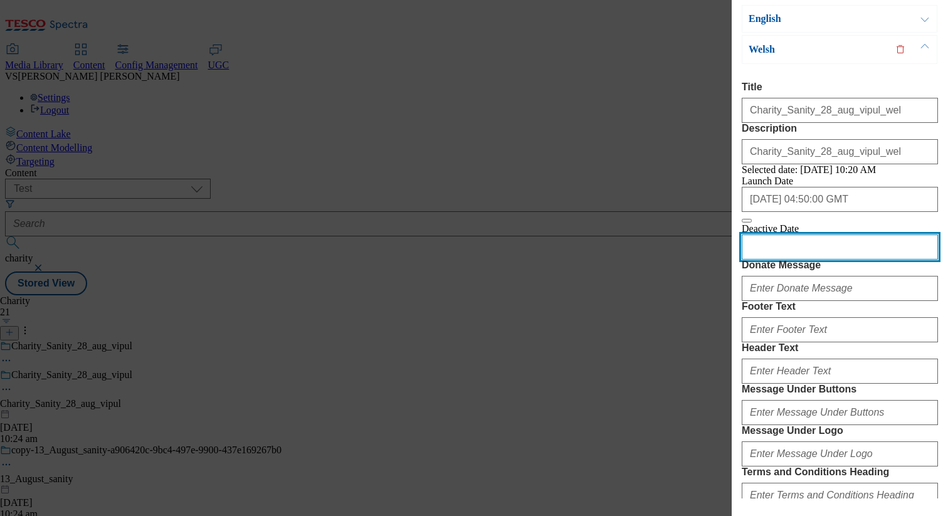
click at [820, 259] on input "Modal" at bounding box center [839, 246] width 196 height 25
select select "2025"
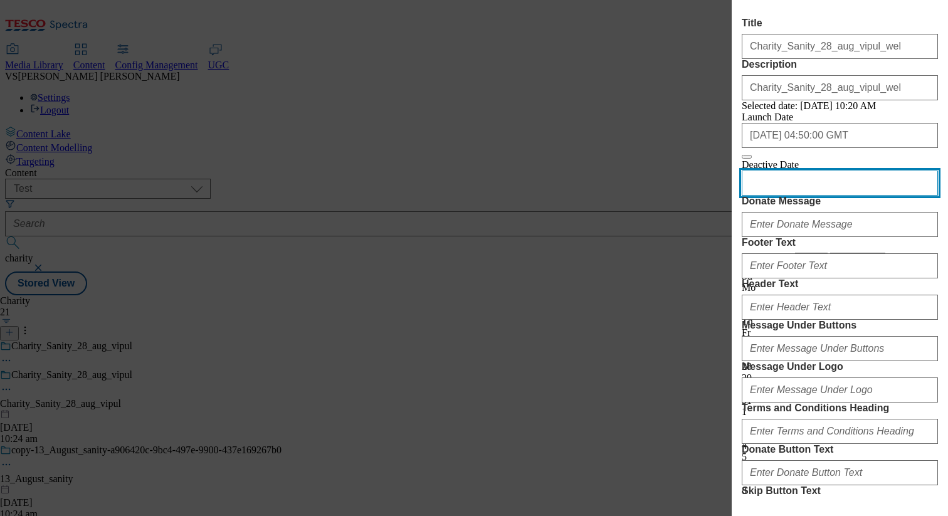
scroll to position [192, 0]
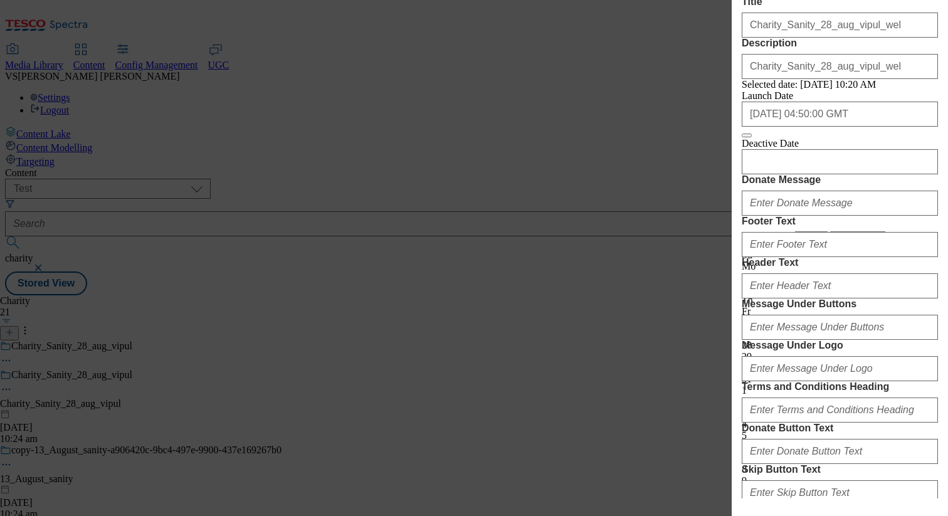
select select "September"
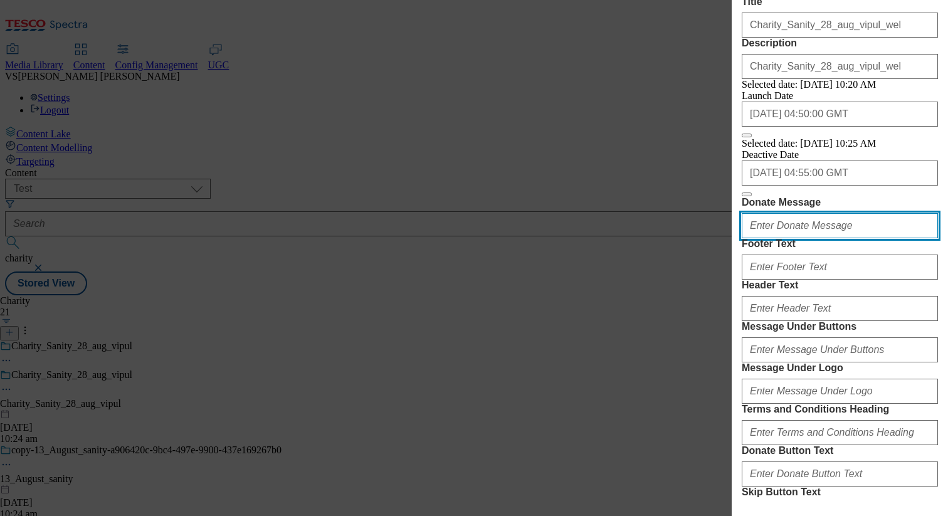
click at [795, 238] on input "Donate Message" at bounding box center [839, 225] width 196 height 25
paste input "Charity_Sanity_28_aug_vipul_wel"
type input "Charity_Sanity_28_aug_vipul_wel"
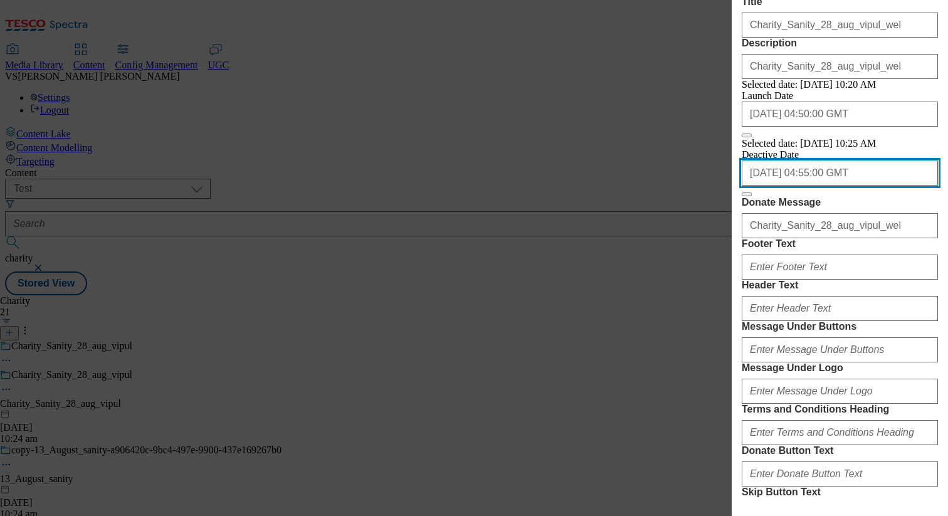
click at [849, 186] on input "2025-09-05 04:55:00 GMT" at bounding box center [839, 172] width 196 height 25
select select "2025"
select select "September"
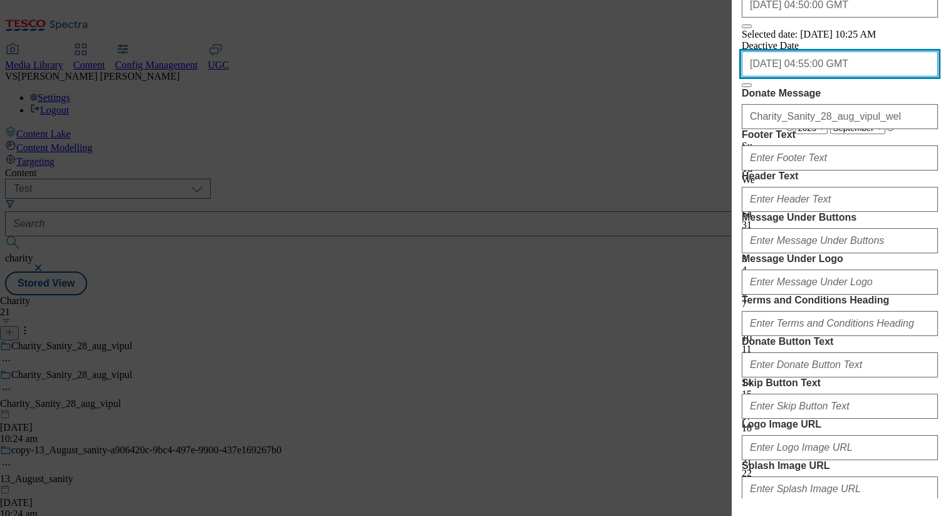
scroll to position [320, 0]
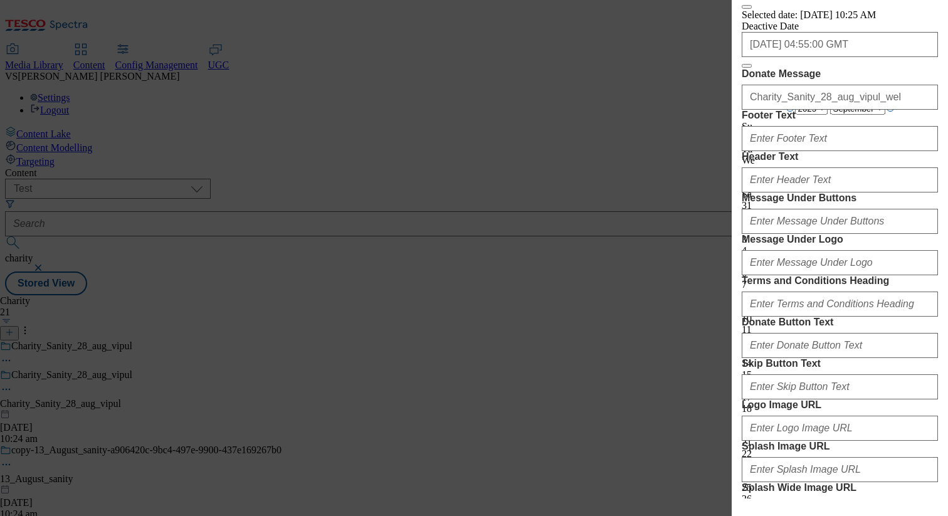
select select "Europe/Prague"
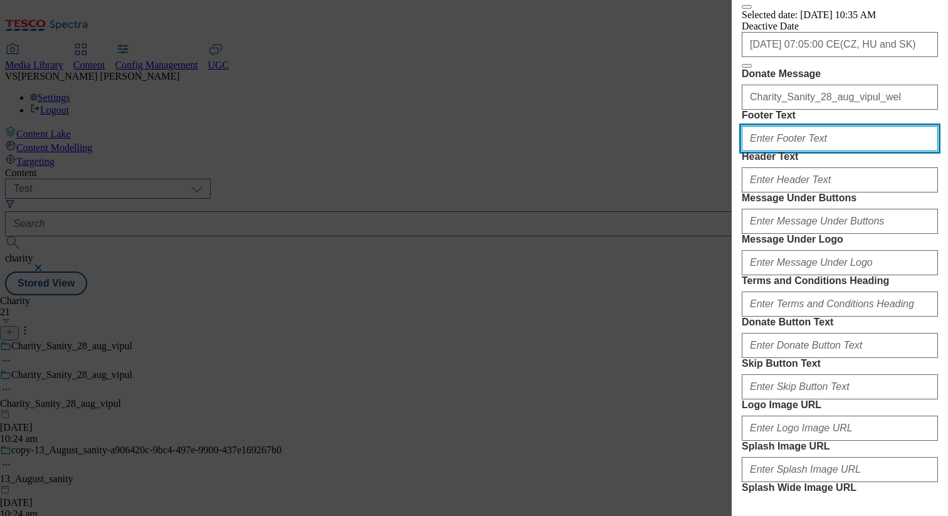
click at [815, 151] on input "Footer Text" at bounding box center [839, 138] width 196 height 25
paste input "Charity_Sanity_28_aug_vipul_wel"
type input "Charity_Sanity_28_aug_vipul_wel"
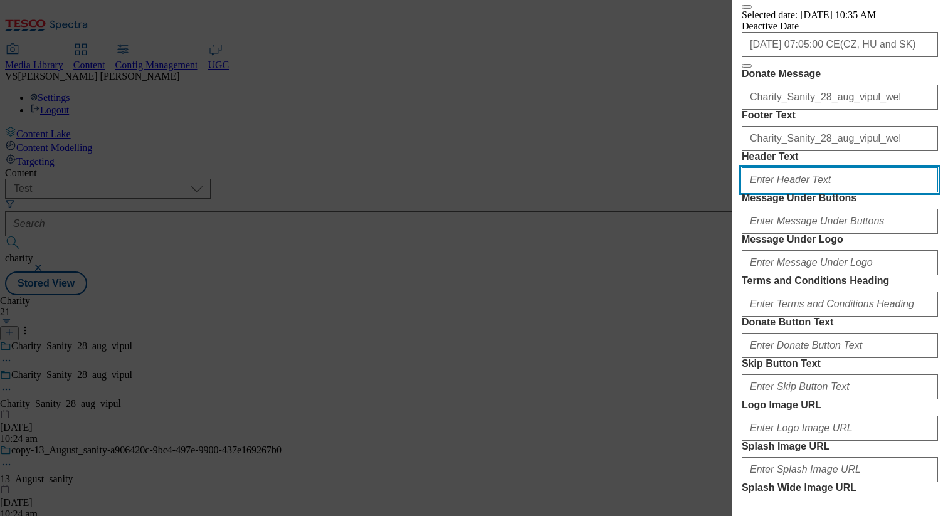
click at [789, 192] on input "Header Text" at bounding box center [839, 179] width 196 height 25
paste input "Charity_Sanity_28_aug_vipul_wel"
type input "Charity_Sanity_28_aug_vipul_wel"
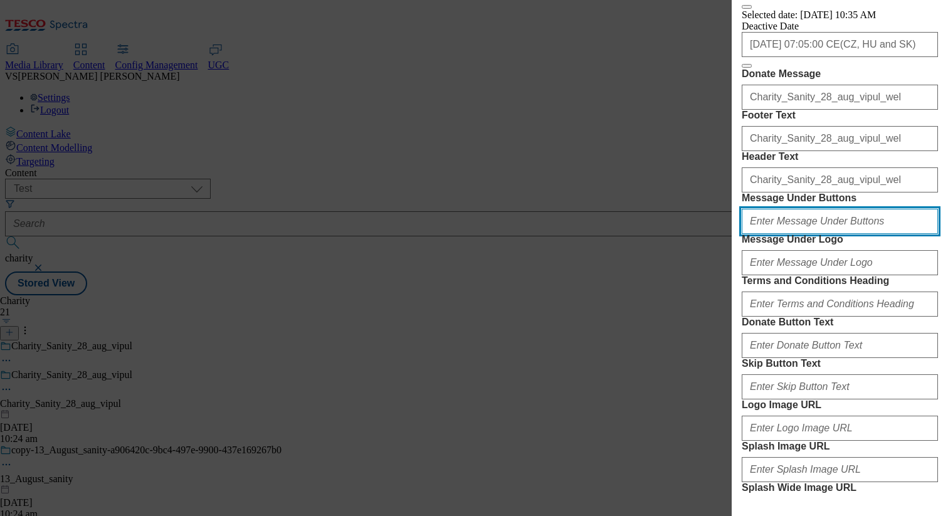
click at [785, 234] on input "Message Under Buttons" at bounding box center [839, 221] width 196 height 25
paste input "Charity_Sanity_28_aug_vipul_wel"
type input "Charity_Sanity_28_aug_vipul_wel"
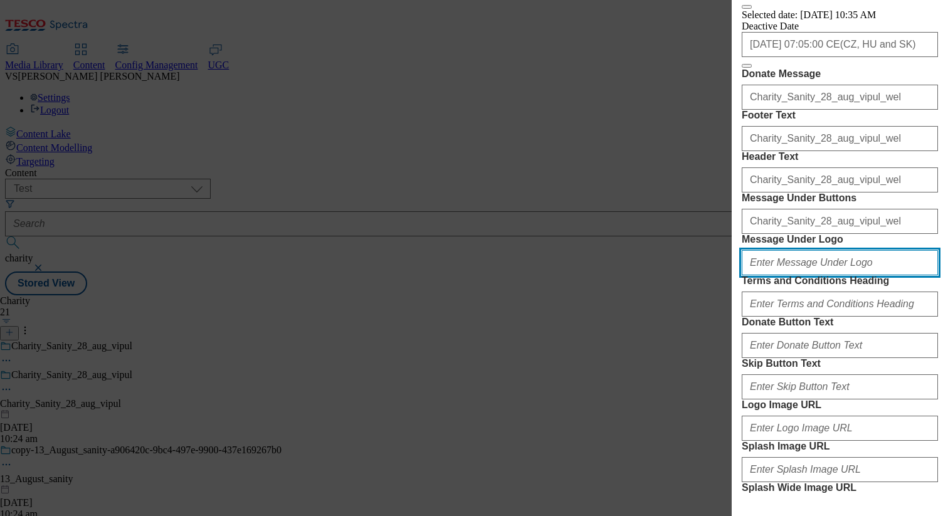
click at [783, 275] on input "Message Under Logo" at bounding box center [839, 262] width 196 height 25
paste input "Charity_Sanity_28_aug_vipul_wel"
type input "Charity_Sanity_28_aug_vipul_wel"
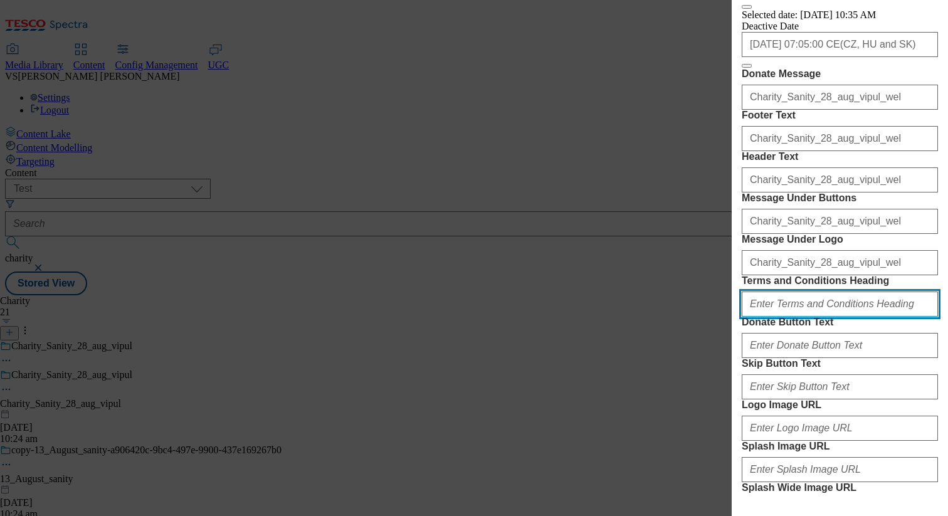
click at [790, 317] on input "Terms and Conditions Heading" at bounding box center [839, 303] width 196 height 25
paste input "Charity_Sanity_28_aug_vipul_wel"
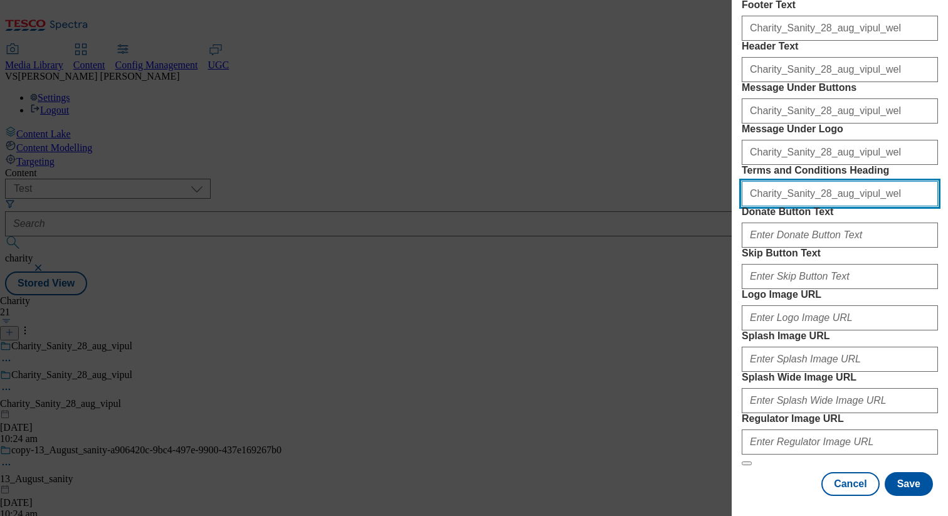
scroll to position [721, 0]
type input "Charity_Sanity_28_aug_vipul_wel"
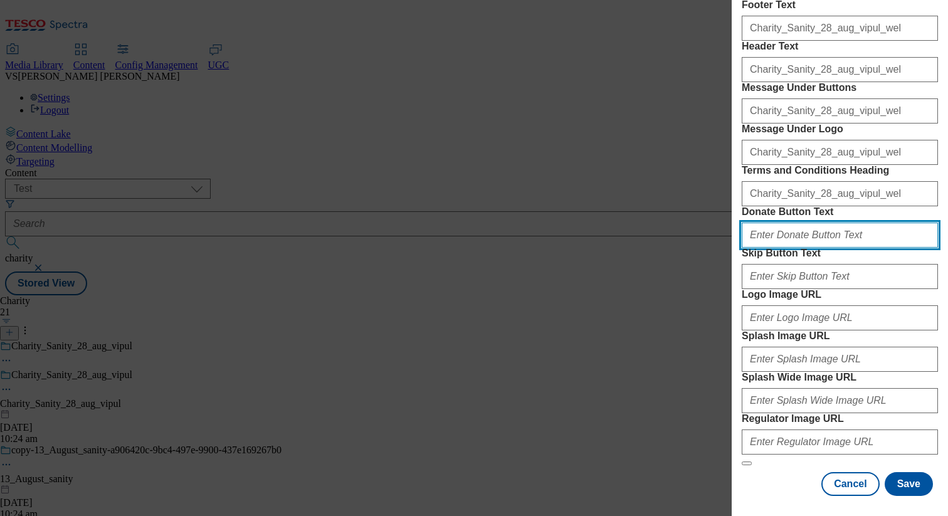
click at [811, 222] on input "Donate Button Text" at bounding box center [839, 234] width 196 height 25
paste input "Charity_Sanity_28_aug_vipul_wel"
type input "Charity_Sanity_28_aug_vipul_wel"
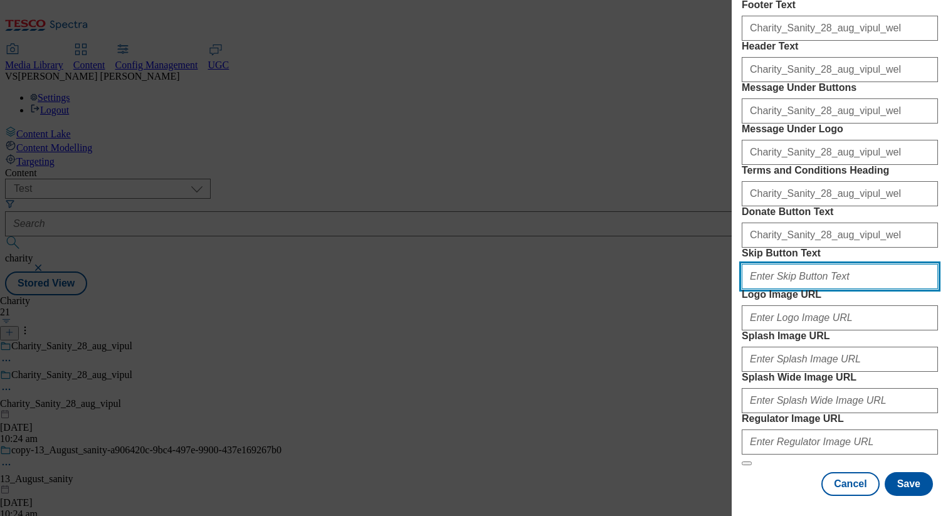
click at [792, 264] on input "Skip Button Text" at bounding box center [839, 276] width 196 height 25
paste input "Charity_Sanity_28_aug_vipul_wel"
type input "Charity_Sanity_28_aug_vipul_wel"
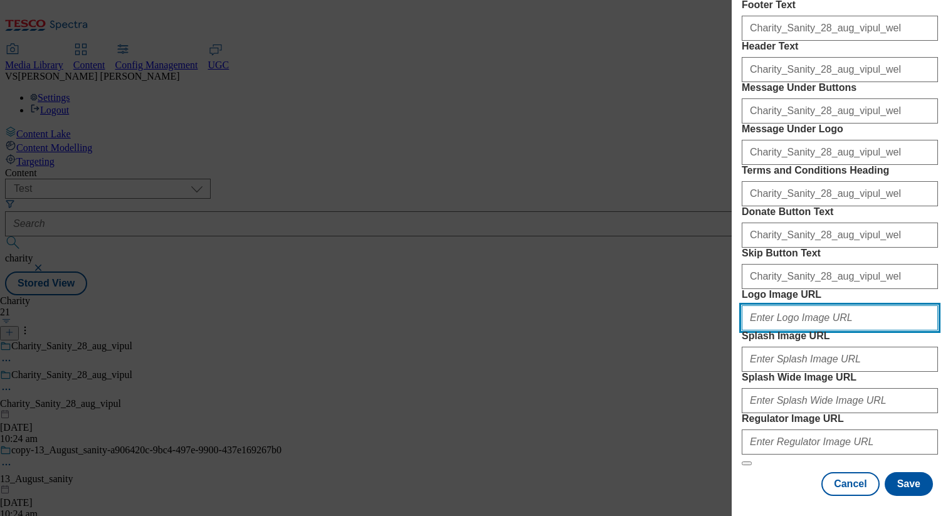
click at [783, 305] on input "Logo Image URL" at bounding box center [839, 317] width 196 height 25
type input "[URL][DOMAIN_NAME]"
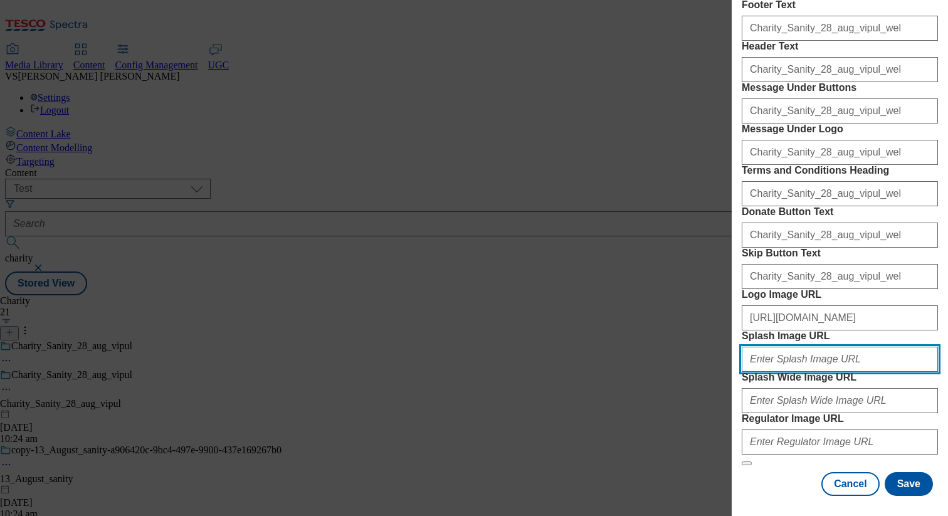
click at [831, 347] on input "Splash Image URL" at bounding box center [839, 359] width 196 height 25
type input "[URL][DOMAIN_NAME]"
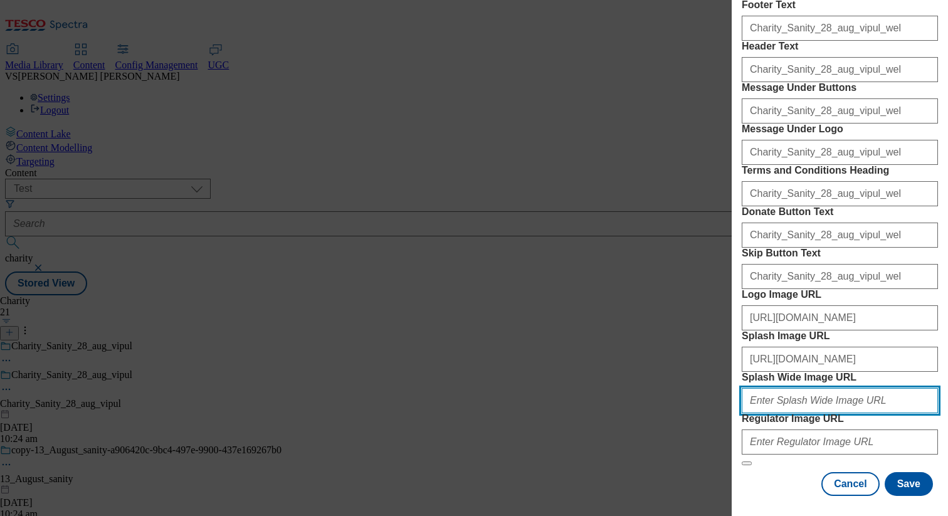
click at [840, 388] on input "Splash Wide Image URL" at bounding box center [839, 400] width 196 height 25
type input "[URL][DOMAIN_NAME]"
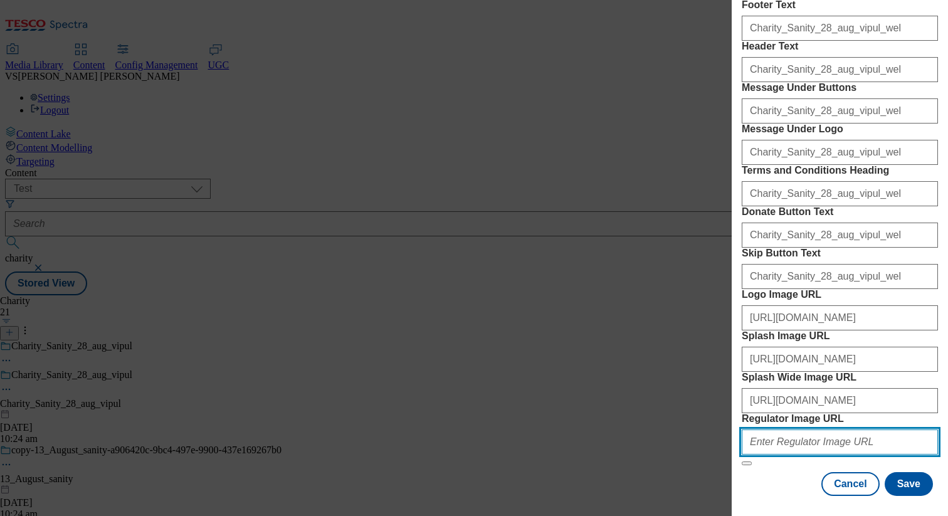
click at [817, 432] on input "Regulator Image URL" at bounding box center [839, 441] width 196 height 25
type input "[URL][DOMAIN_NAME]"
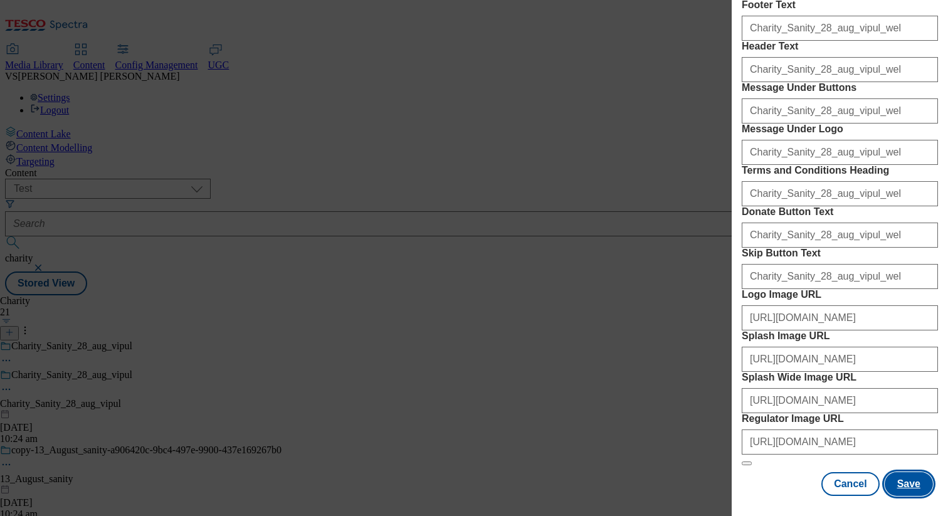
click at [915, 483] on button "Save" at bounding box center [908, 484] width 48 height 24
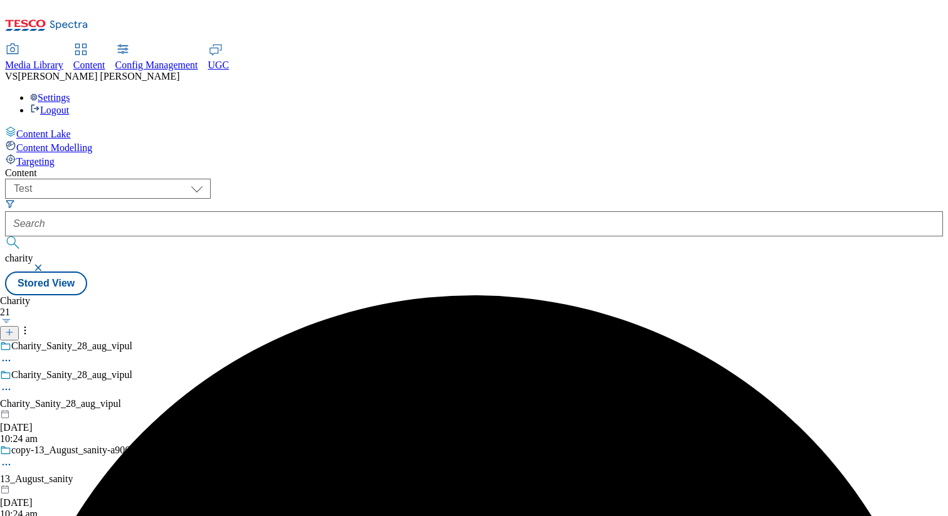
click at [13, 383] on icon at bounding box center [6, 389] width 13 height 13
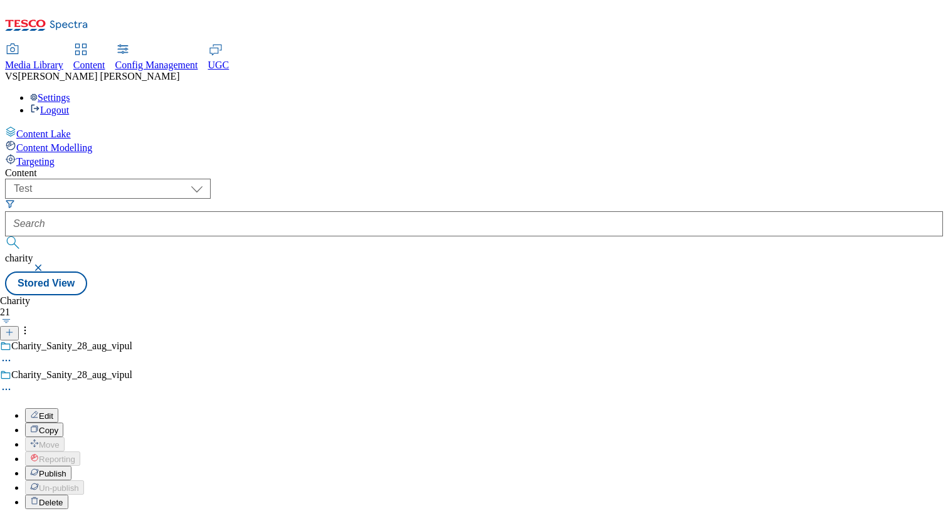
click at [66, 469] on span "Publish" at bounding box center [53, 473] width 28 height 9
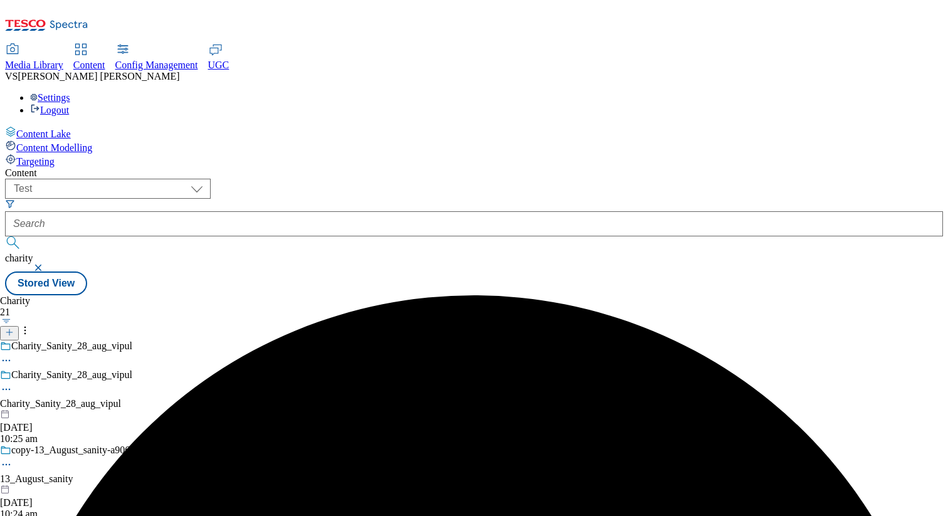
click at [13, 383] on icon at bounding box center [6, 389] width 13 height 13
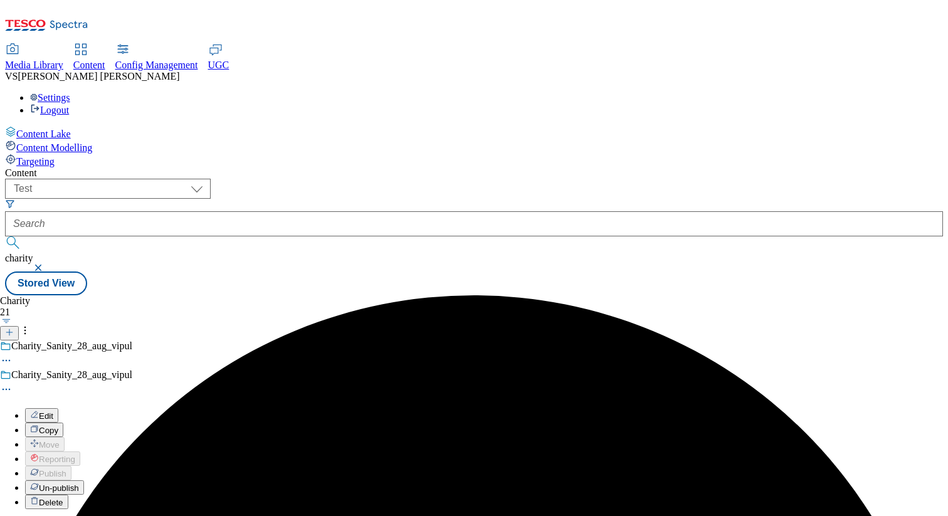
click at [53, 411] on span "Edit" at bounding box center [46, 415] width 14 height 9
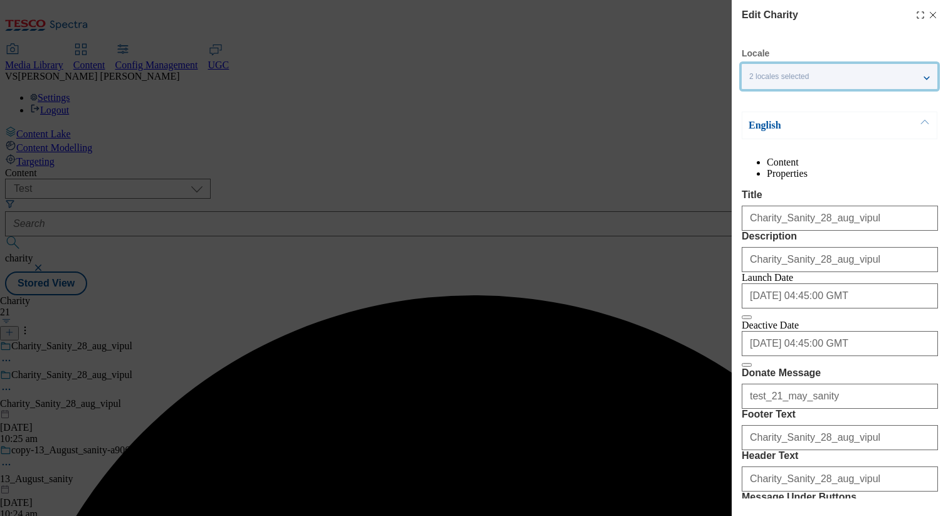
click at [840, 70] on div "2 locales selected" at bounding box center [839, 76] width 196 height 25
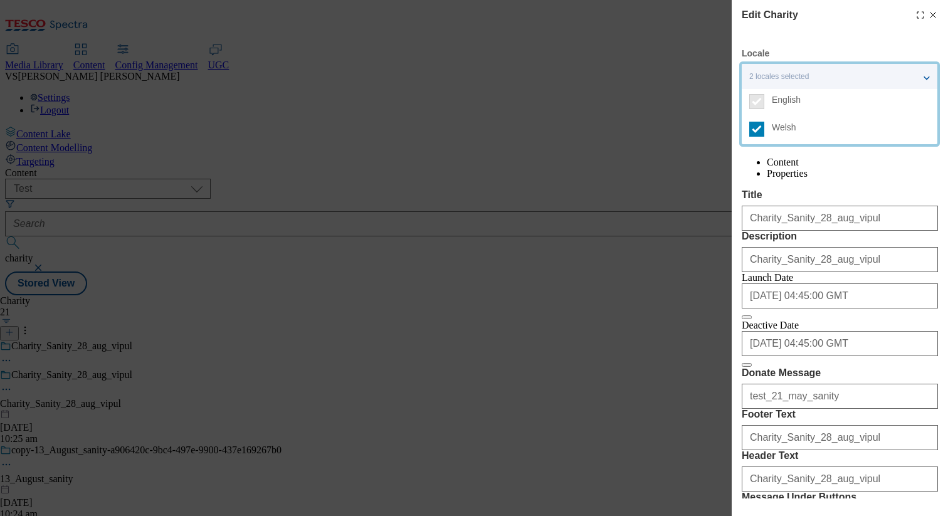
click at [840, 70] on div "2 locales selected" at bounding box center [839, 76] width 196 height 25
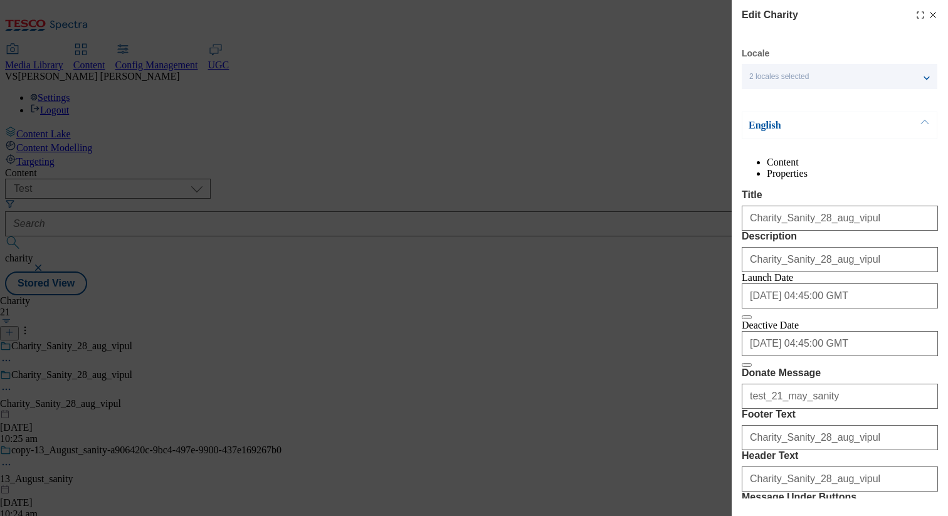
click at [932, 15] on line "Modal" at bounding box center [933, 16] width 6 height 6
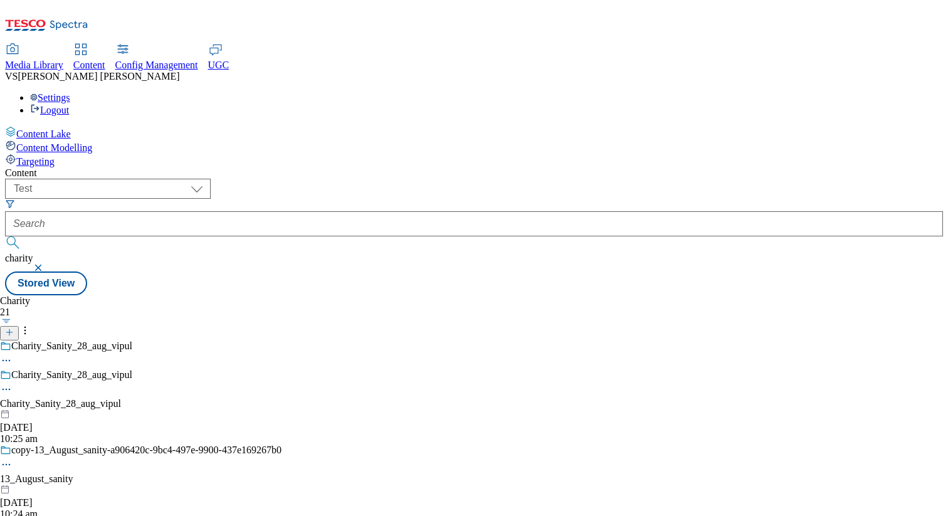
click at [13, 383] on icon at bounding box center [6, 389] width 13 height 13
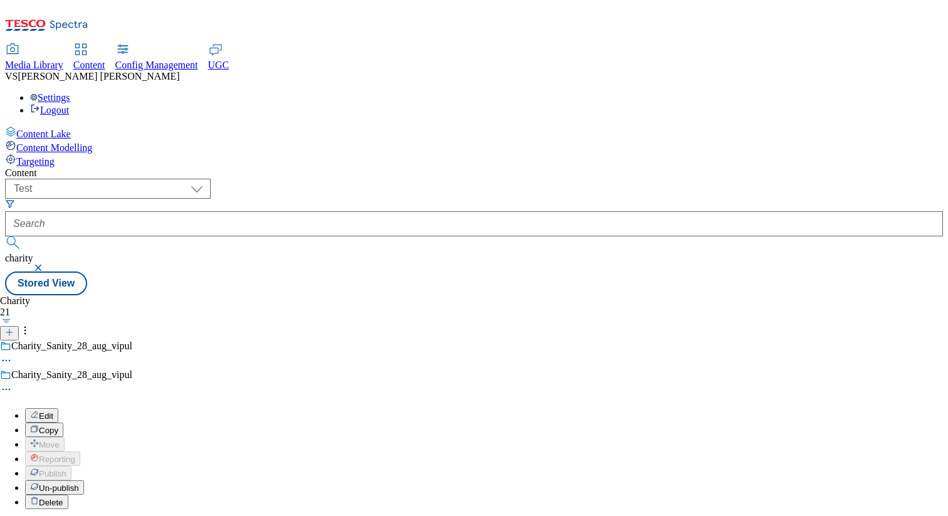
click at [79, 483] on span "Un-publish" at bounding box center [59, 487] width 40 height 9
select select "flare-test"
click at [53, 411] on span "Edit" at bounding box center [46, 415] width 14 height 9
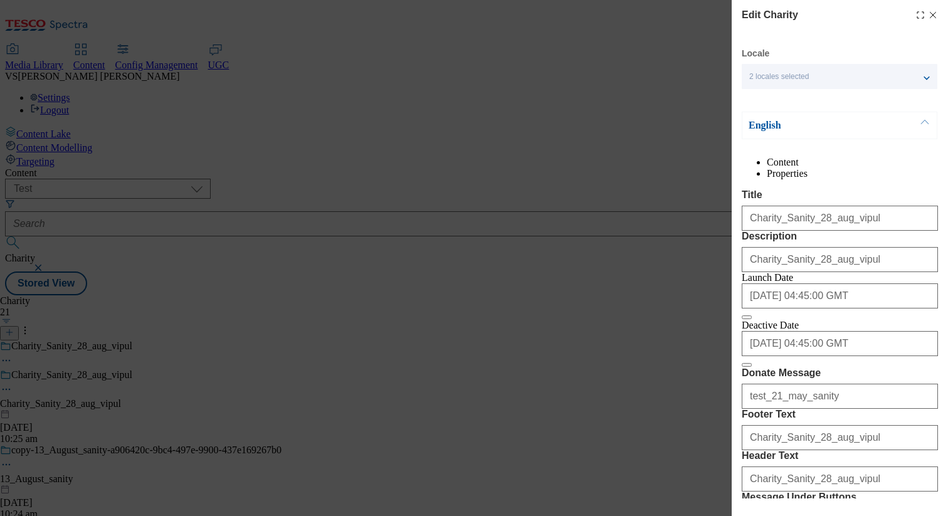
click at [810, 127] on p "English" at bounding box center [814, 125] width 132 height 13
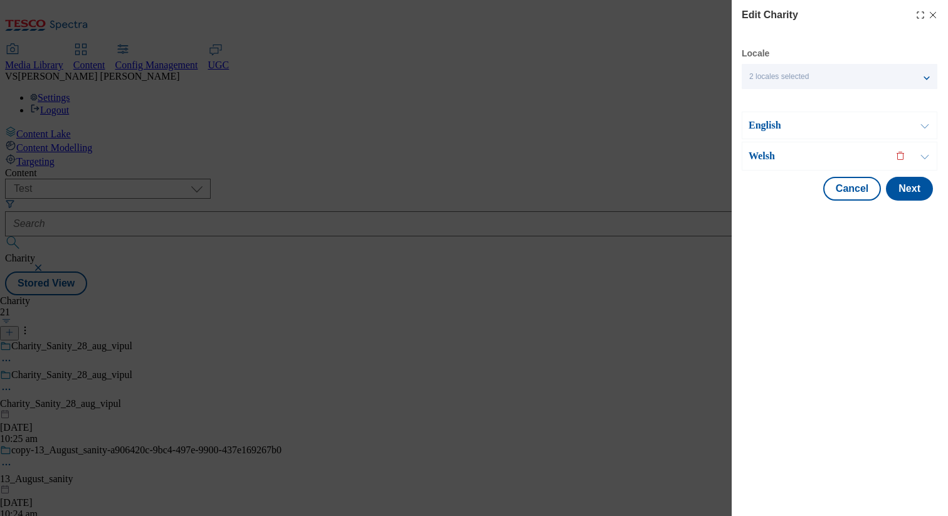
click at [899, 156] on button "Modal" at bounding box center [899, 156] width 25 height 28
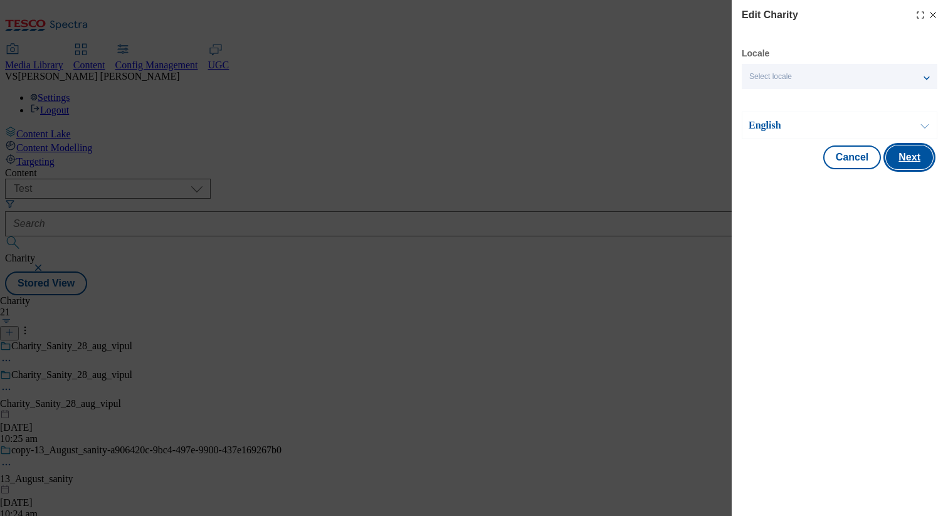
click at [905, 158] on button "Next" at bounding box center [909, 157] width 47 height 24
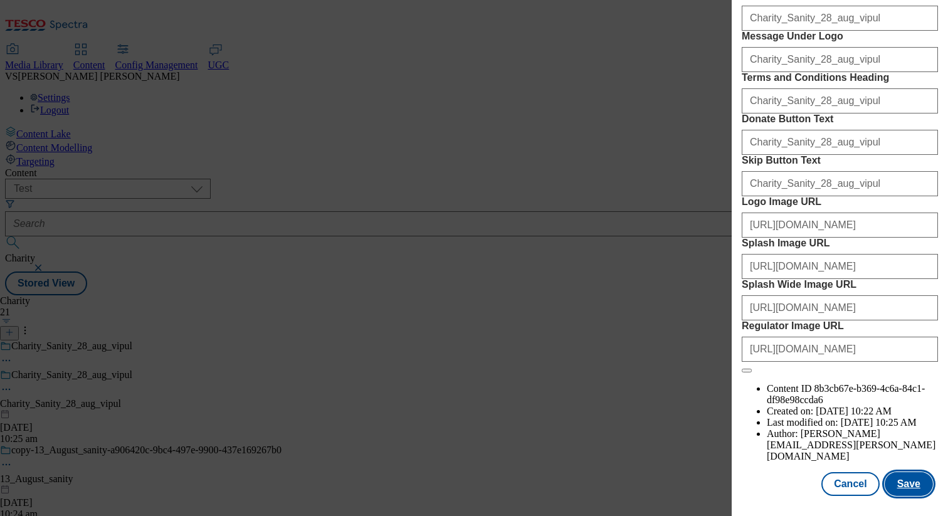
scroll to position [746, 0]
click at [904, 486] on button "Save" at bounding box center [908, 484] width 48 height 24
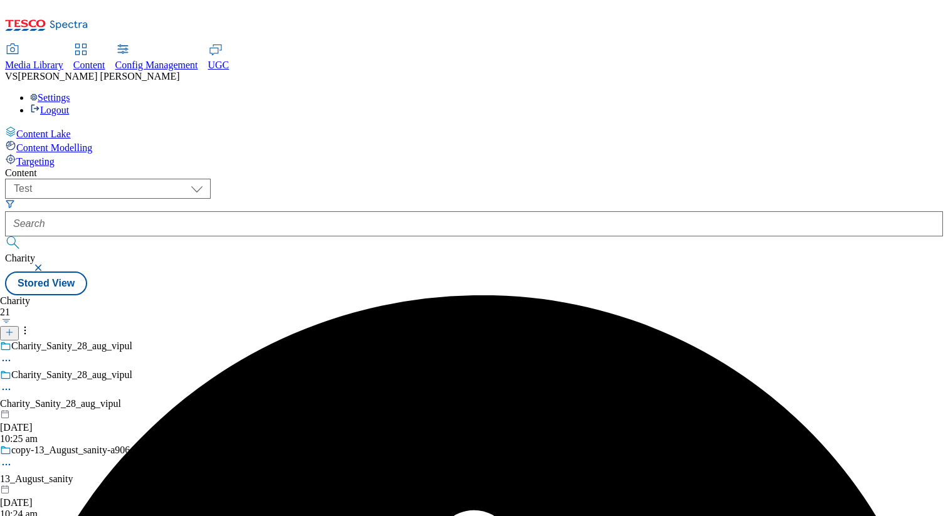
click at [13, 383] on icon at bounding box center [6, 389] width 13 height 13
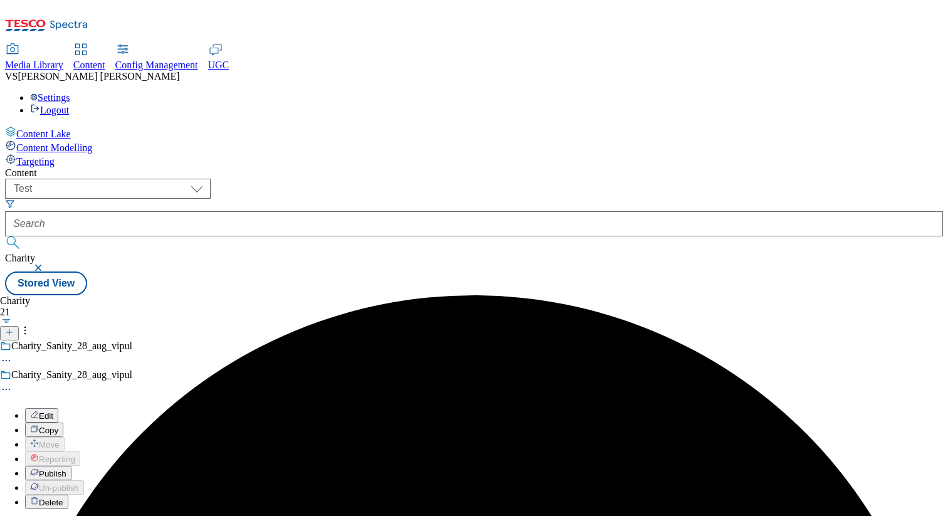
click at [13, 383] on icon at bounding box center [6, 389] width 13 height 13
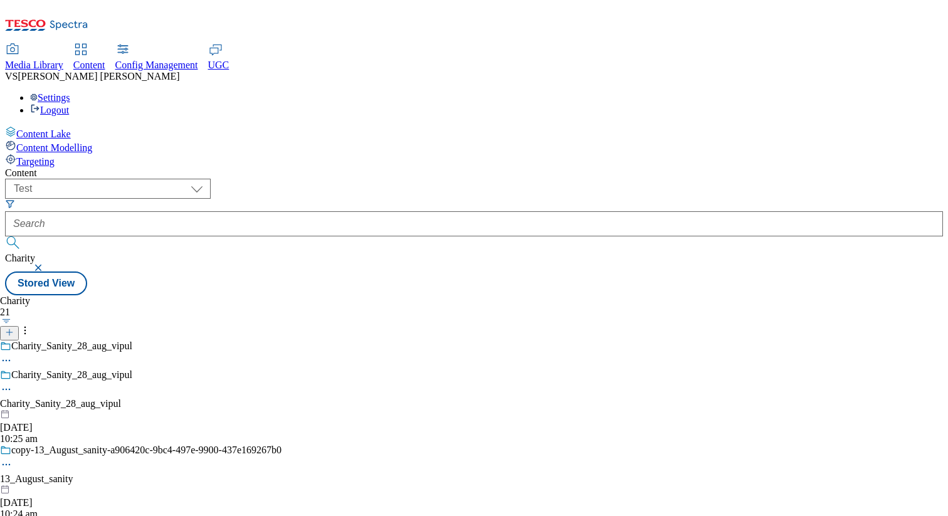
click at [13, 383] on icon at bounding box center [6, 389] width 13 height 13
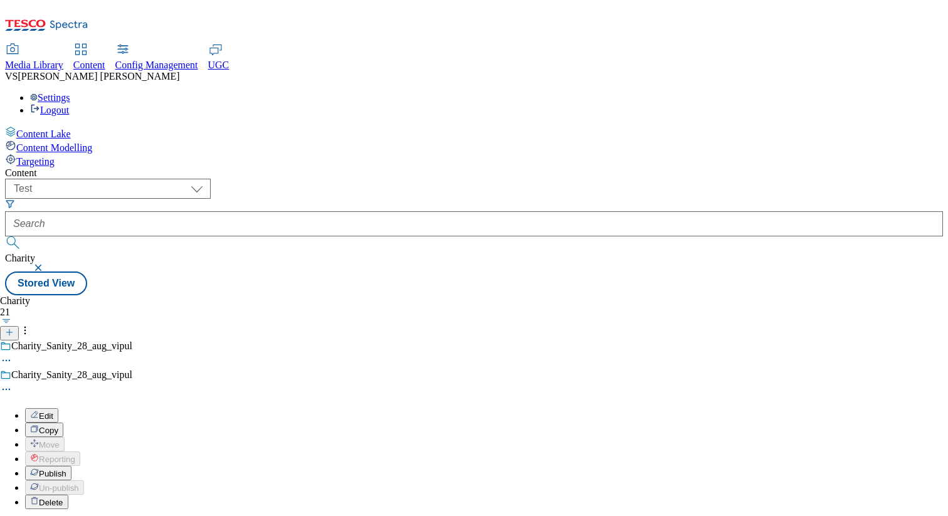
click at [13, 383] on icon at bounding box center [6, 389] width 13 height 13
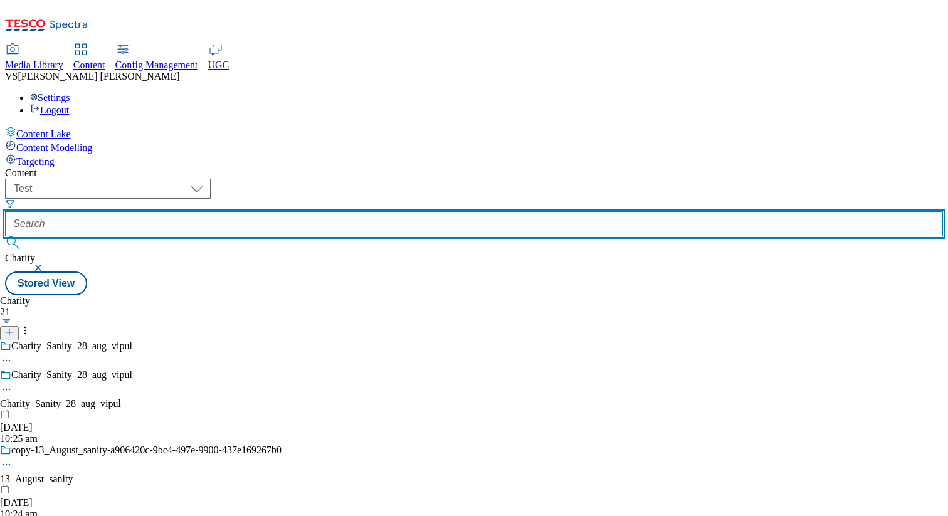
click at [363, 211] on input "text" at bounding box center [474, 223] width 938 height 25
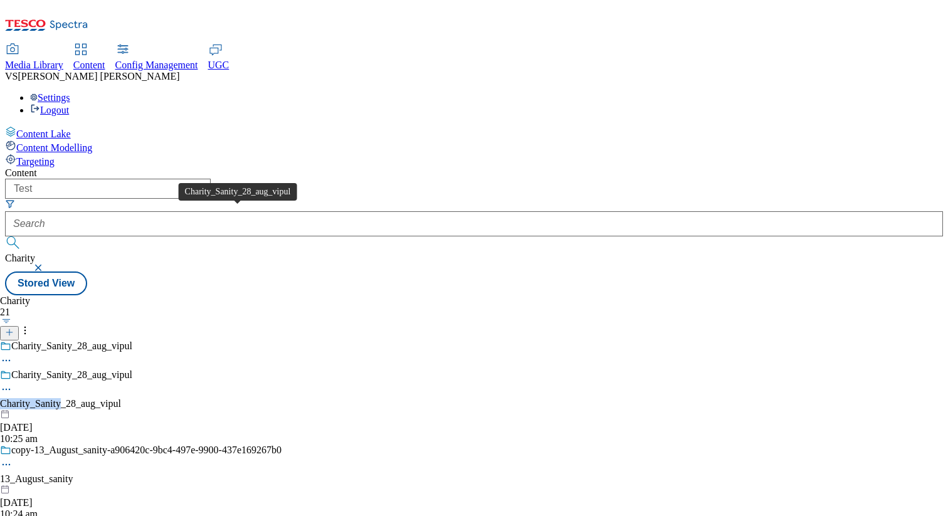
copy div "Charity_Sanity"
drag, startPoint x: 187, startPoint y: 211, endPoint x: 247, endPoint y: 212, distance: 59.6
click at [247, 369] on div "Charity_Sanity_28_aug_vipul Charity_Sanity_28_aug_vipul [DATE] 10:25 am" at bounding box center [140, 406] width 281 height 75
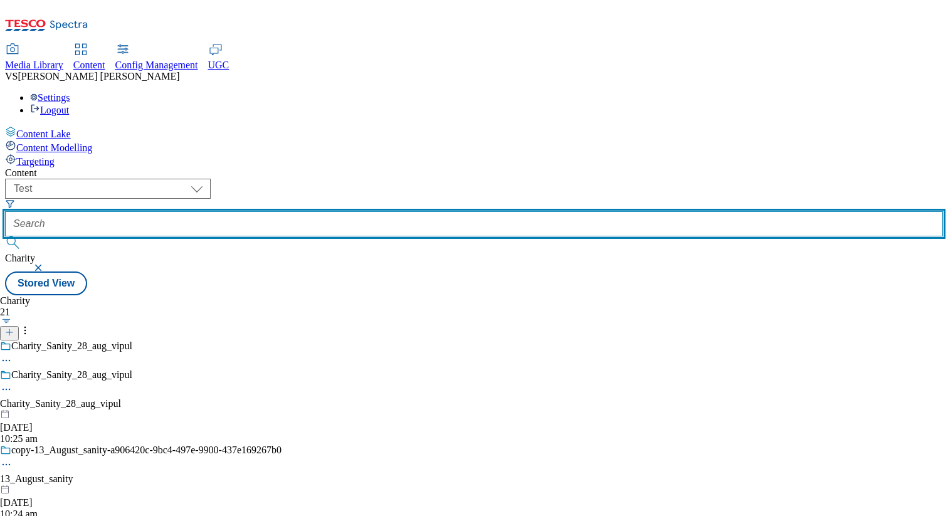
click at [353, 211] on input "text" at bounding box center [474, 223] width 938 height 25
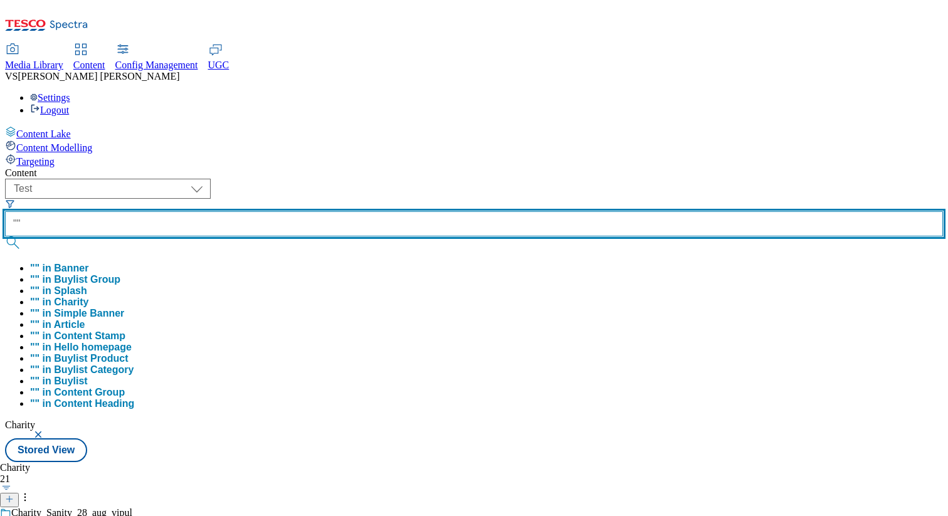
paste input "Charity_Sanity"
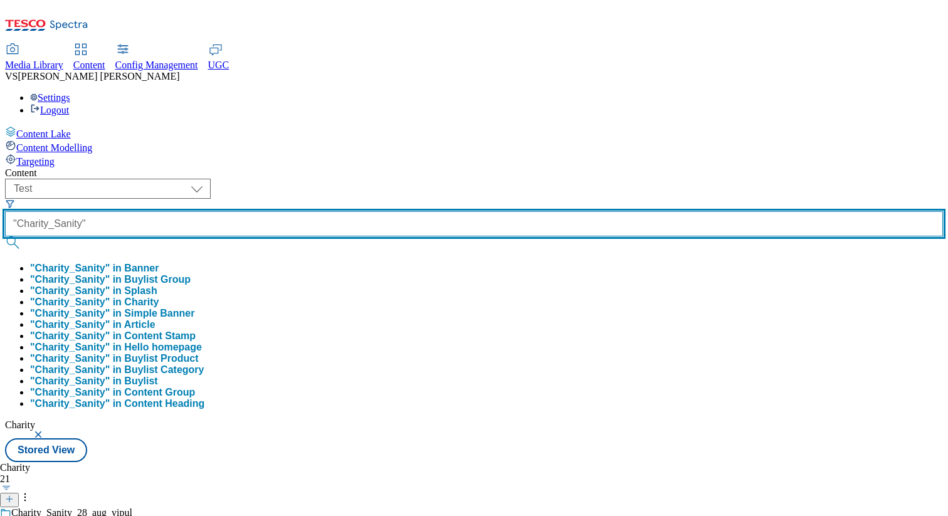
type input ""Charity_Sanity""
click at [5, 236] on button "submit" at bounding box center [14, 242] width 18 height 13
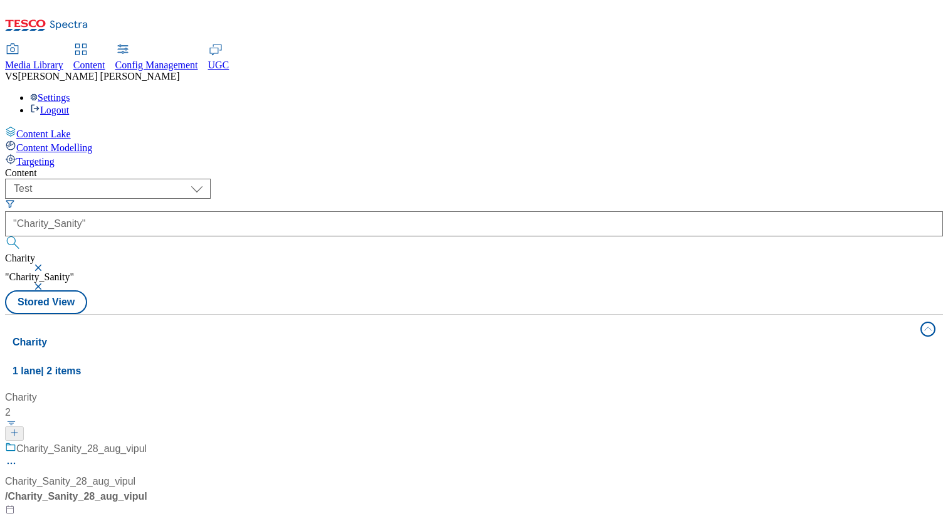
click at [46, 264] on button "button" at bounding box center [39, 268] width 13 height 8
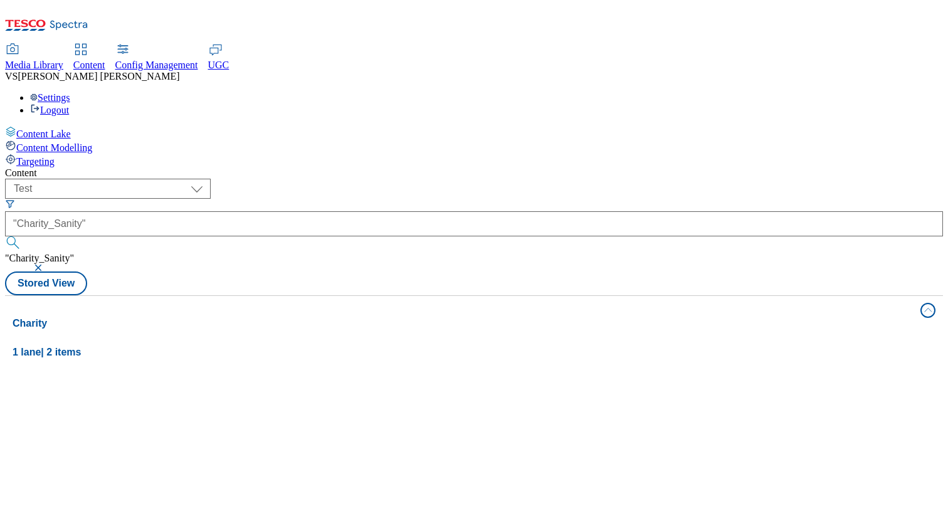
click at [46, 264] on button "button" at bounding box center [39, 268] width 13 height 8
click at [562, 167] on div "Content ( optional ) dotcom-cz dotcom-hu dotcom-sk fnf-uk ghs-roi ghs-uk group-…" at bounding box center [474, 221] width 938 height 109
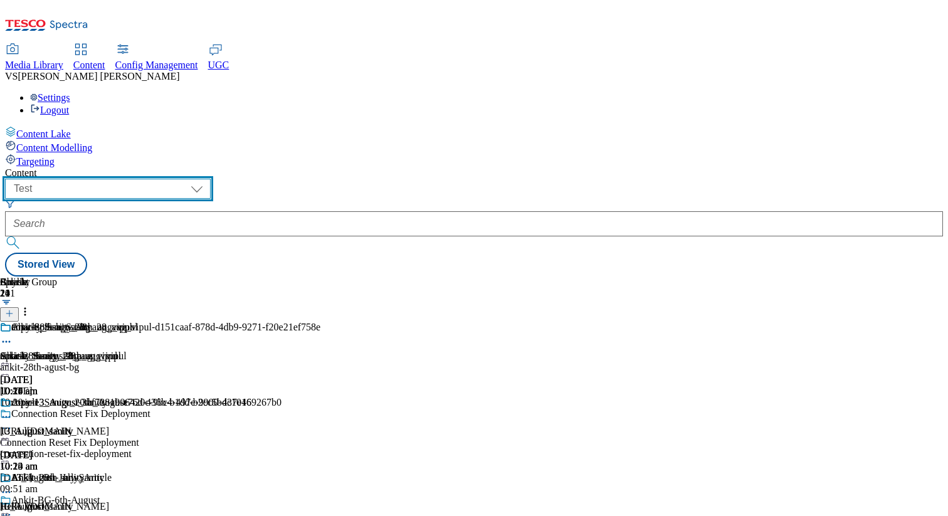
click at [211, 179] on select "dotcom-cz dotcom-hu dotcom-sk fnf-uk ghs-roi ghs-uk group-comms ighs-cz ighs-hu…" at bounding box center [108, 189] width 206 height 20
click at [163, 179] on select "dotcom-cz dotcom-hu dotcom-sk fnf-uk ghs-roi ghs-uk group-comms ighs-cz ighs-hu…" at bounding box center [108, 189] width 206 height 20
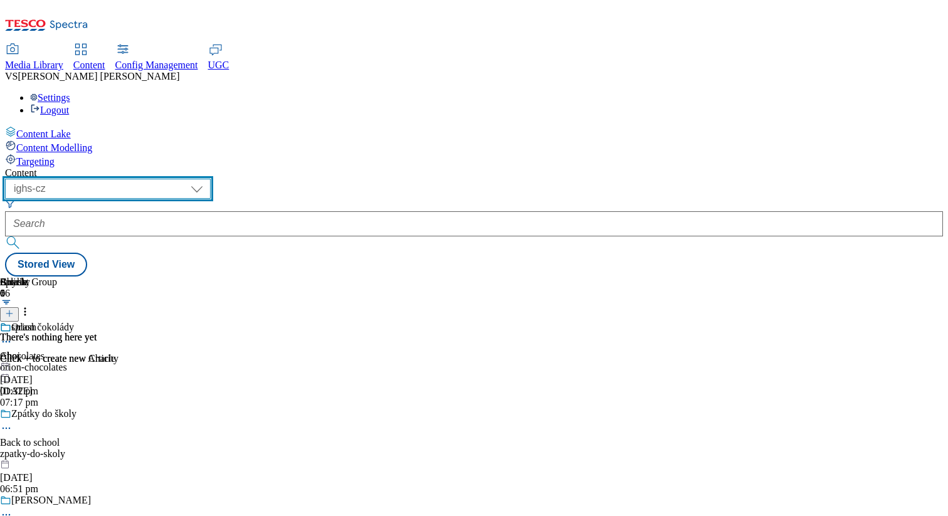
click at [211, 179] on select "dotcom-cz dotcom-hu dotcom-sk fnf-uk ghs-roi ghs-uk group-comms ighs-cz ighs-hu…" at bounding box center [108, 189] width 206 height 20
select select "flare-test"
click at [163, 179] on select "dotcom-cz dotcom-hu dotcom-sk fnf-uk ghs-roi ghs-uk group-comms ighs-cz ighs-hu…" at bounding box center [108, 189] width 206 height 20
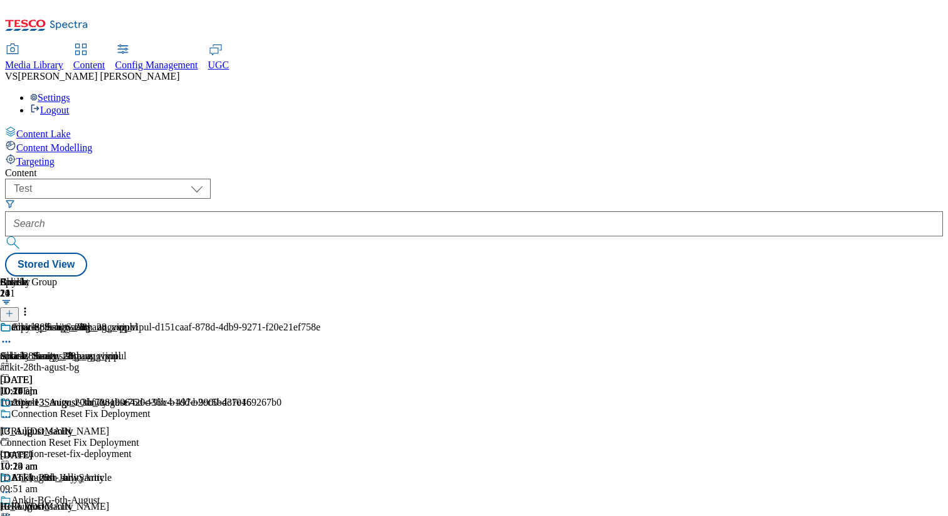
click at [85, 154] on div "Targeting" at bounding box center [474, 161] width 938 height 14
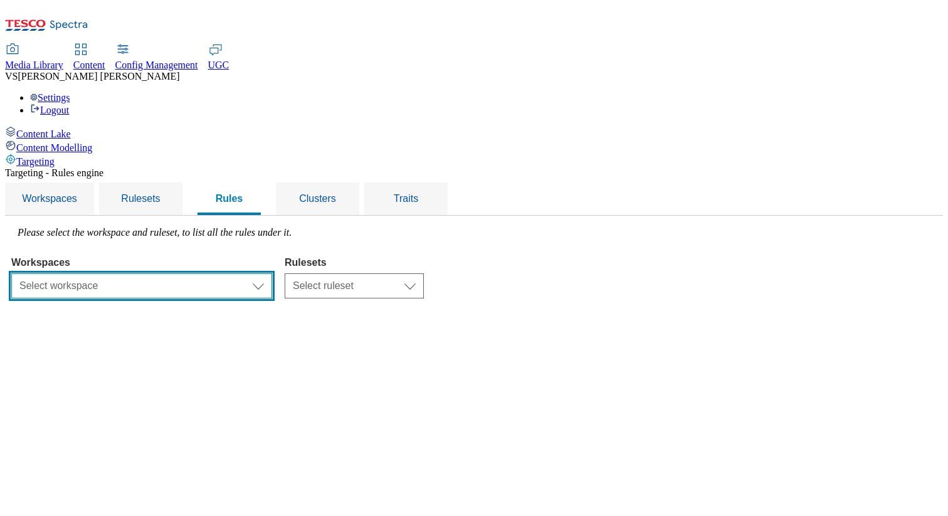
click at [272, 273] on select "Select workspace Test Targeting_28th_August_Sanity test [DATE] Test_Sanity_28th…" at bounding box center [141, 285] width 261 height 25
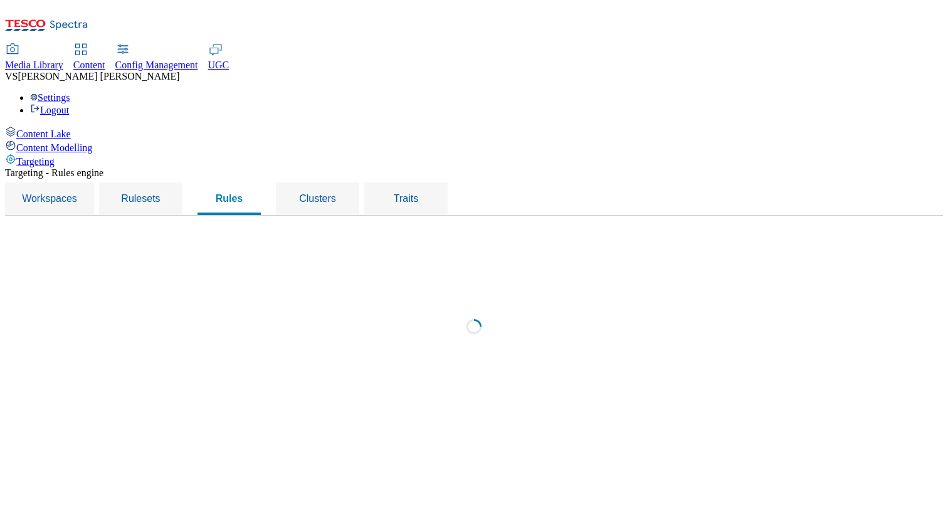
select select "0a6dd34b-2200-428d-a2fc-1be2b70d3cb6"
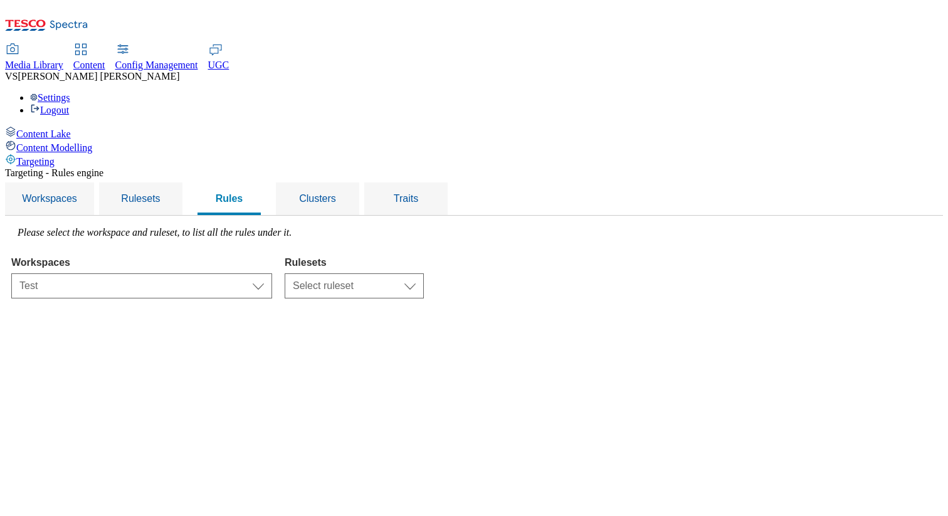
click at [424, 273] on select "Select ruleset R2 R22 R233 Test rule" at bounding box center [354, 285] width 139 height 25
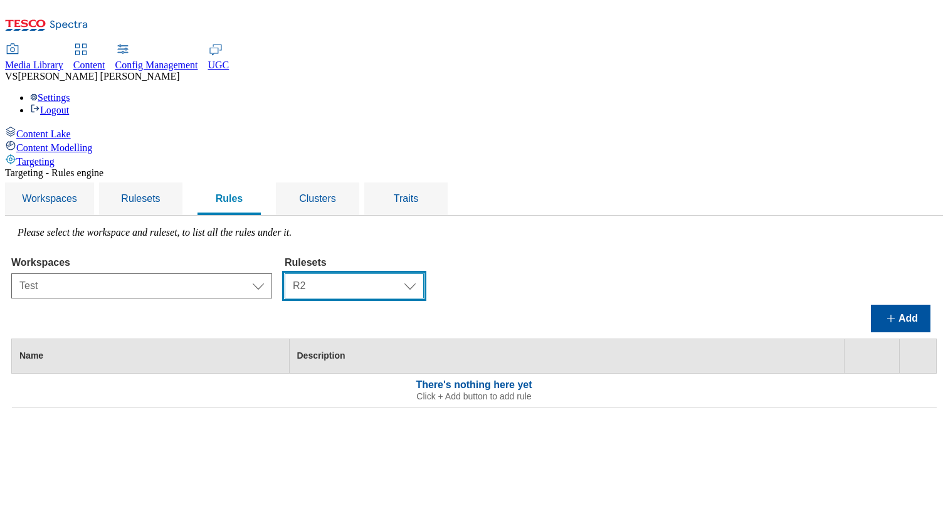
click at [424, 273] on select "Select ruleset R2 R22 R233 Test rule" at bounding box center [354, 285] width 139 height 25
select select "7f470d88-9815-44c7-8ad6-f00d05387e1f"
click at [424, 273] on select "Select ruleset R2 R22 R233 Test rule" at bounding box center [354, 285] width 139 height 25
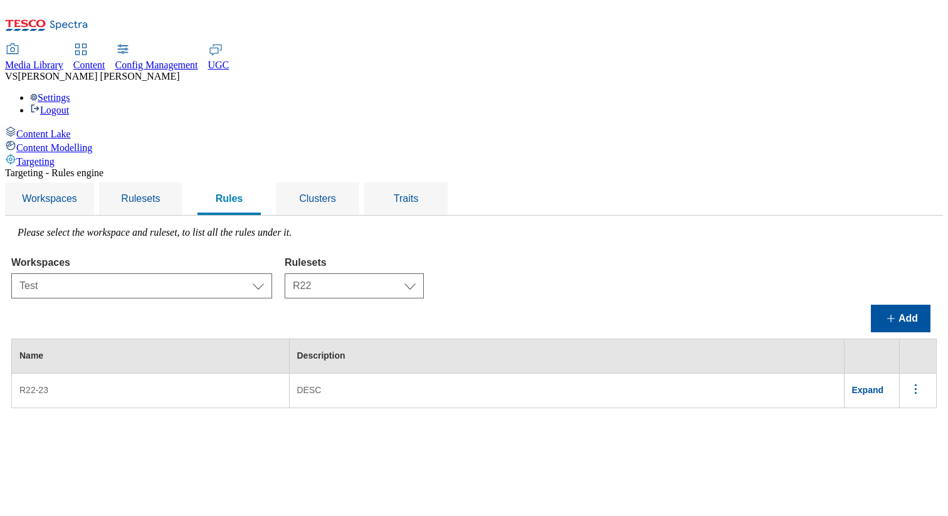
click at [926, 381] on span at bounding box center [918, 390] width 21 height 19
click at [900, 400] on span "Edit" at bounding box center [898, 404] width 14 height 9
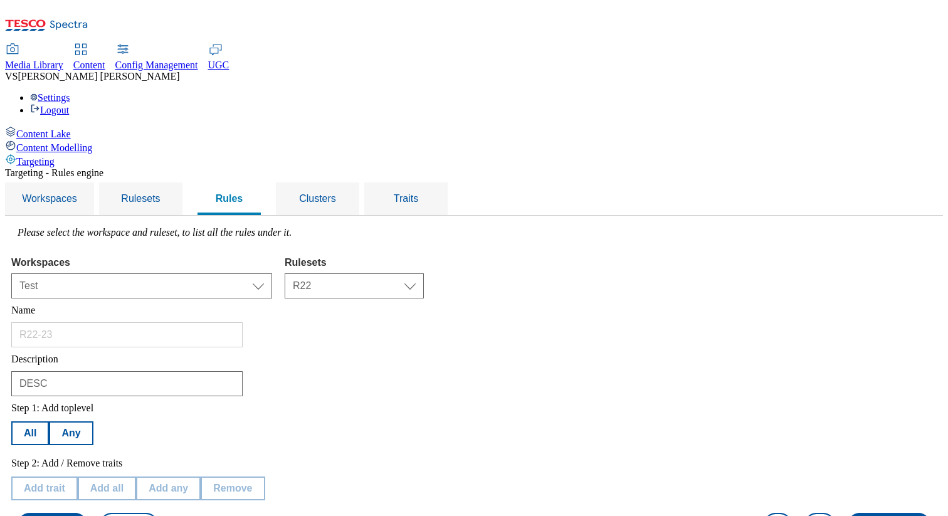
scroll to position [198, 0]
click at [77, 476] on button "Edit trait" at bounding box center [44, 488] width 66 height 24
select select "languages"
select select "equals"
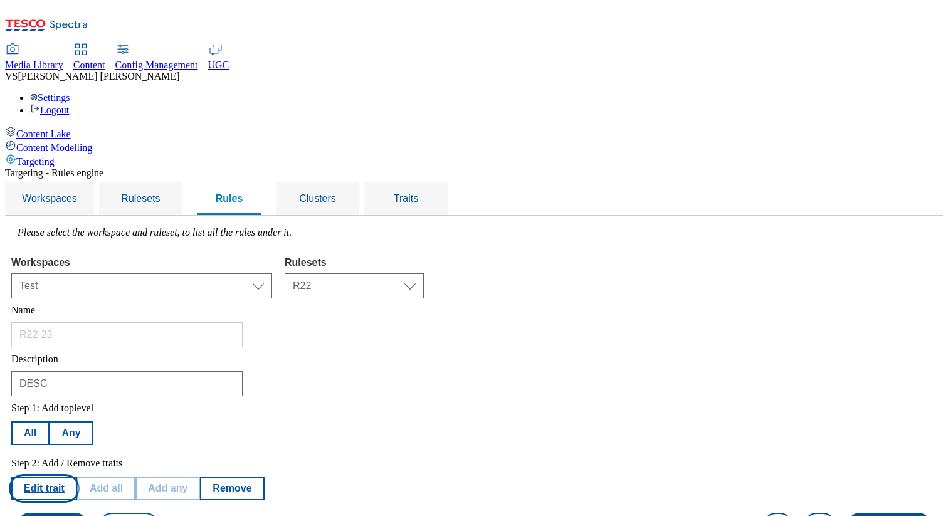
select select "en_GB"
select select "locationCluster"
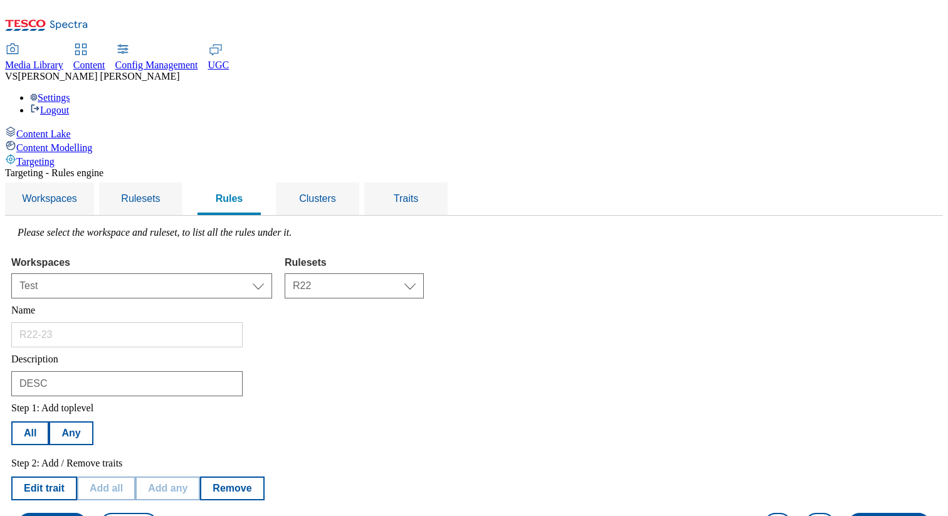
select select
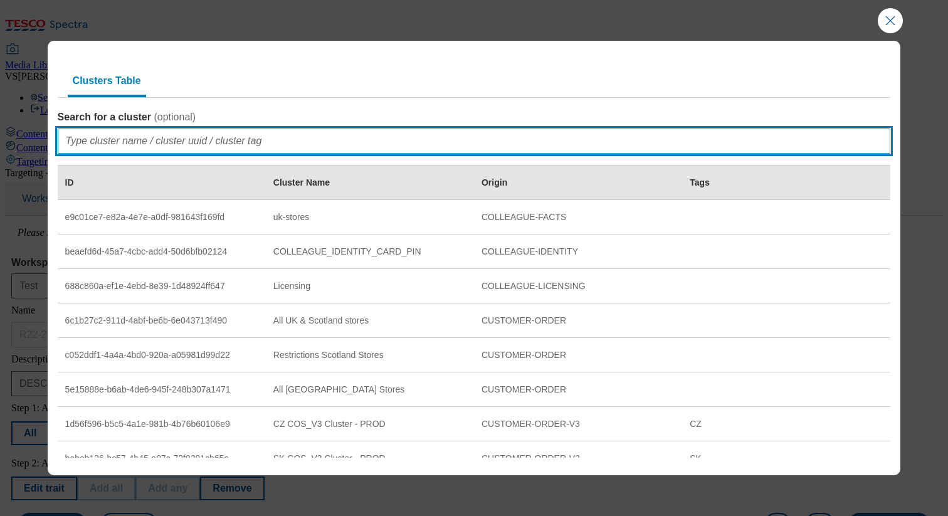
click at [211, 138] on input "Search for a cluster ( optional )" at bounding box center [474, 140] width 833 height 25
type input "sanity"
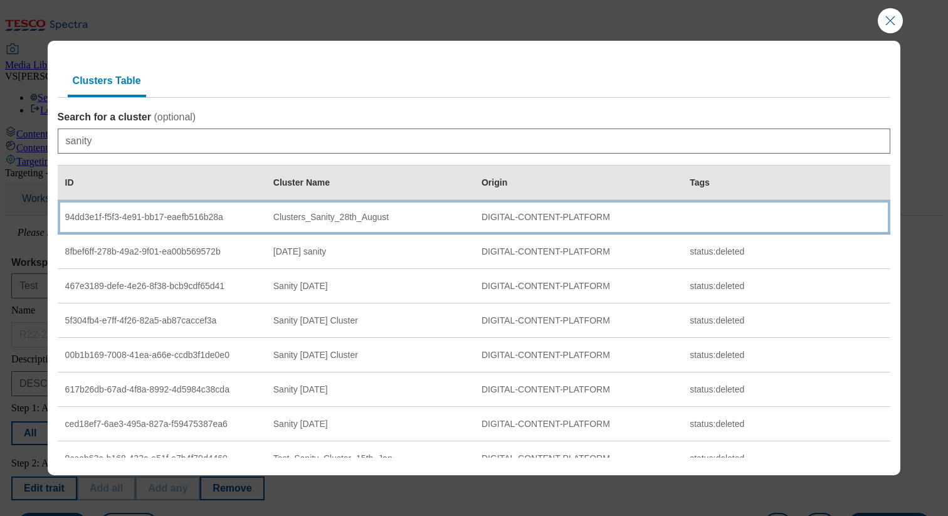
click at [177, 217] on div "94dd3e1f-f5f3-4e91-bb17-eaefb516b28a" at bounding box center [161, 217] width 193 height 11
select select "94dd3e1f-f5f3-4e91-bb17-eaefb516b28a"
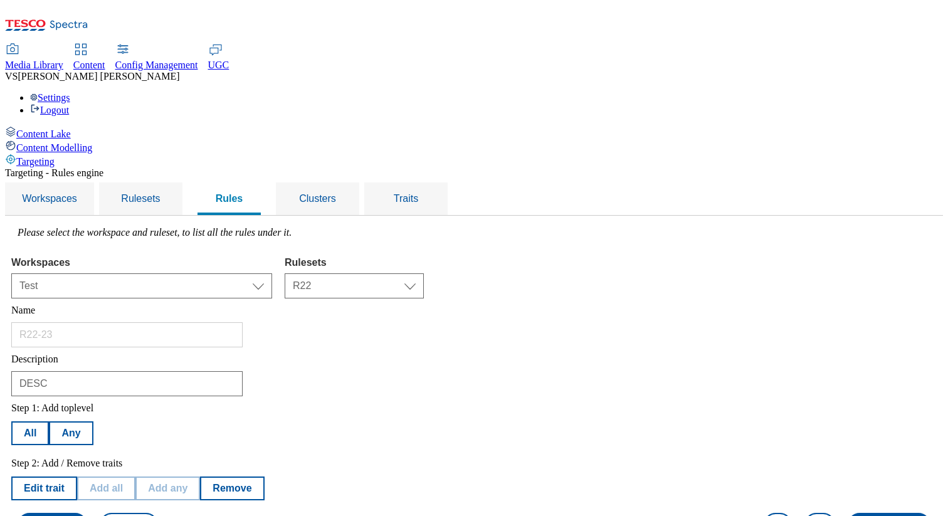
scroll to position [0, 0]
click at [336, 193] on span "Clusters" at bounding box center [317, 198] width 37 height 11
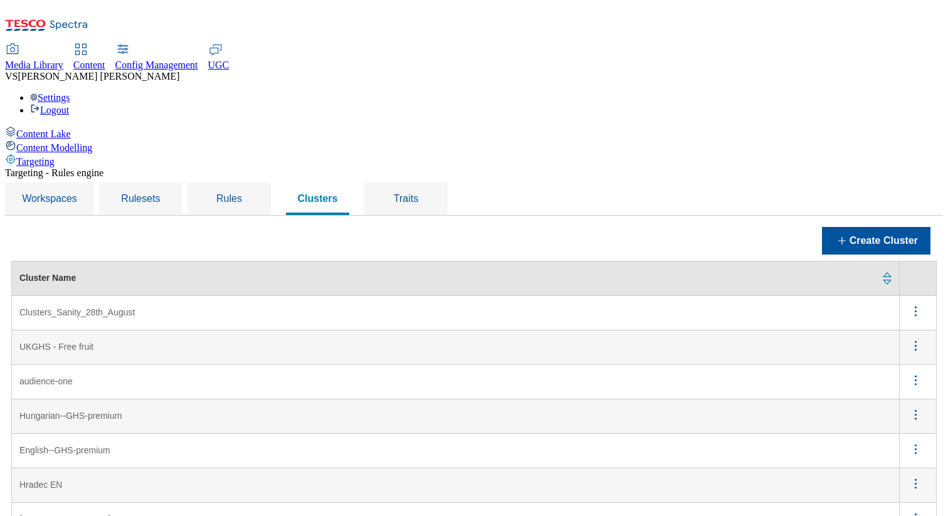
click at [917, 303] on icon "menus" at bounding box center [916, 311] width 16 height 16
click at [897, 323] on span "Edit" at bounding box center [898, 327] width 14 height 9
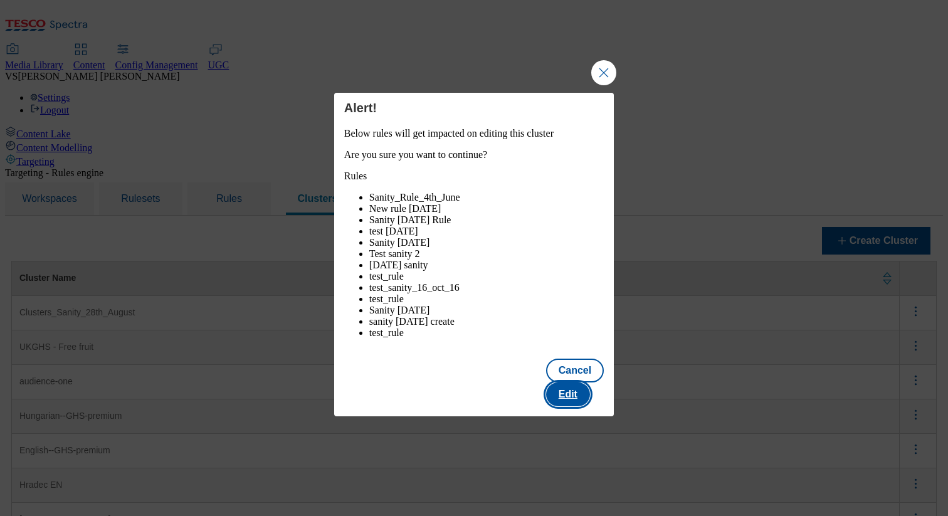
click at [577, 389] on button "Edit" at bounding box center [568, 394] width 44 height 24
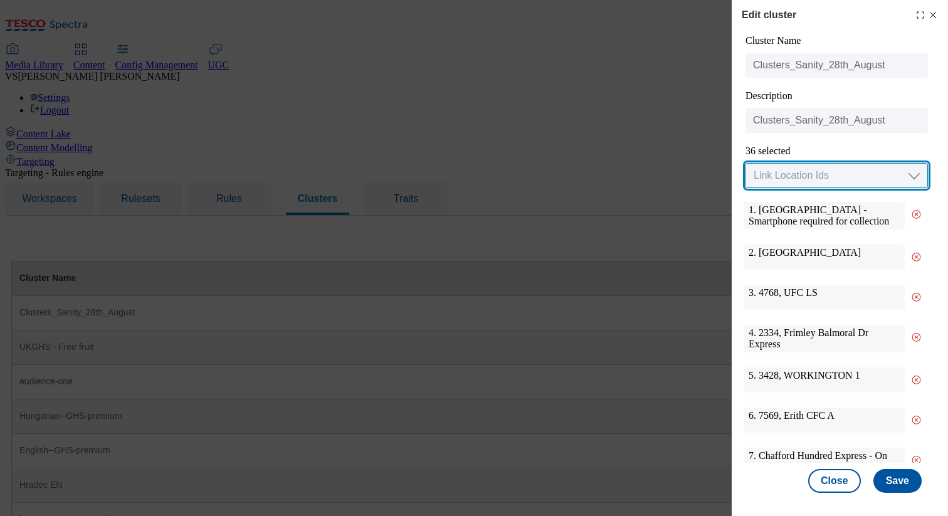
click at [778, 174] on select "Link Location Ids Choose location from table Add Bulk Location UUIDs" at bounding box center [836, 175] width 182 height 25
select select "locationtable"
click at [745, 164] on select "Link Location Ids Choose location from table Add Bulk Location UUIDs" at bounding box center [836, 175] width 182 height 25
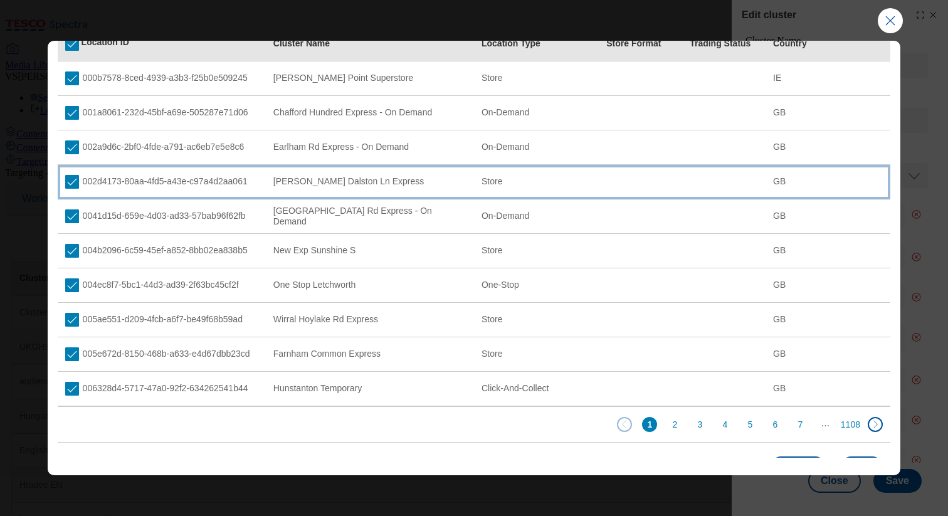
scroll to position [159, 0]
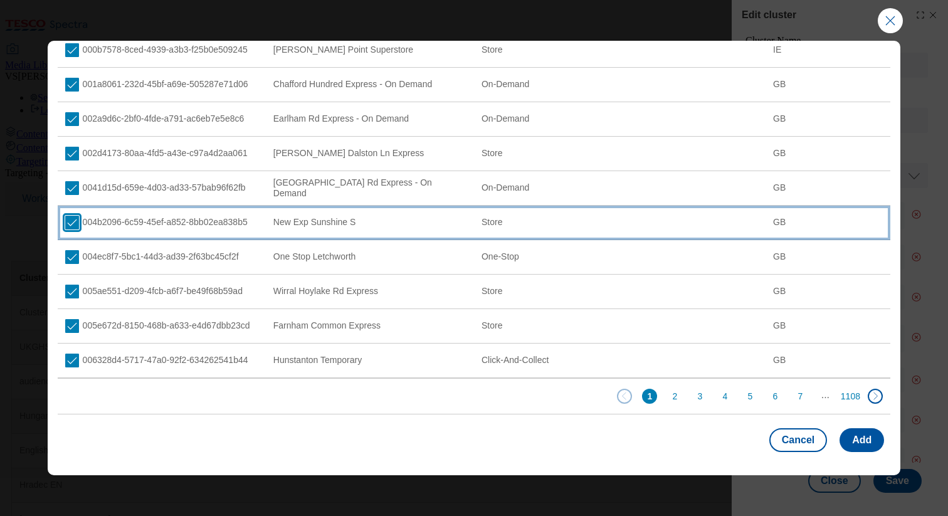
click at [71, 220] on input "Modal" at bounding box center [72, 223] width 14 height 14
checkbox input "false"
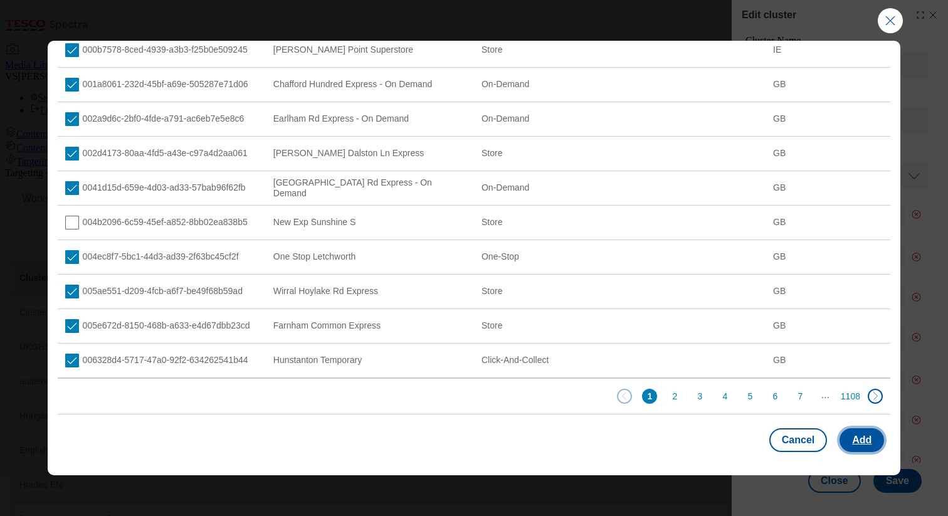
click at [852, 431] on button "Add" at bounding box center [861, 440] width 44 height 24
select select "Modal"
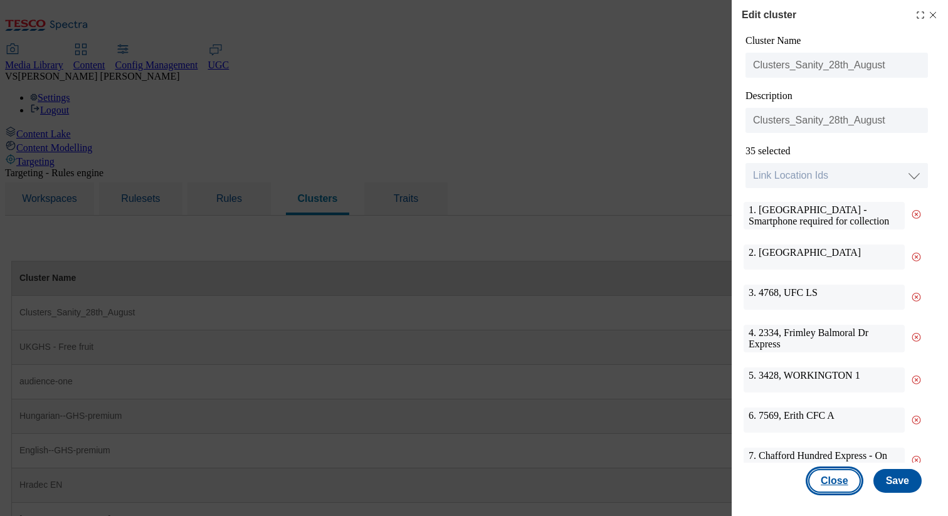
click at [827, 473] on button "Close" at bounding box center [834, 481] width 53 height 24
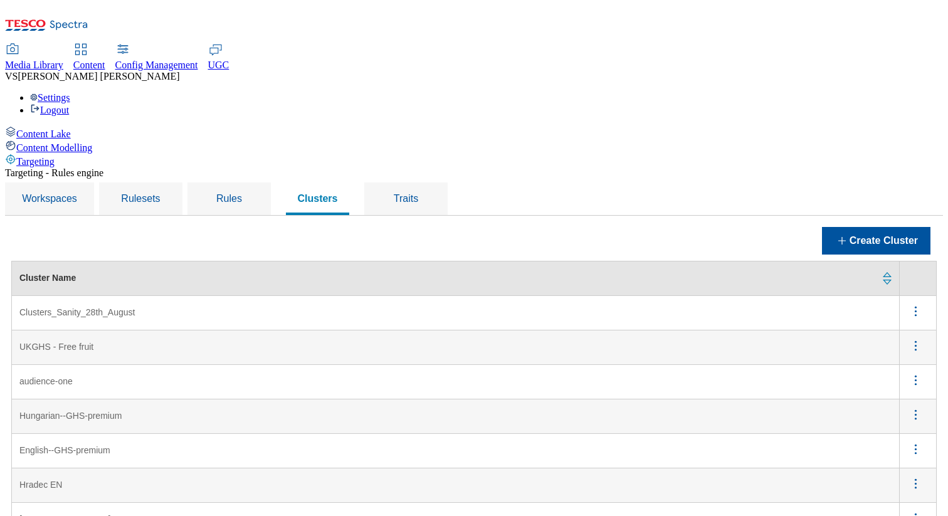
click at [916, 303] on icon "menus" at bounding box center [916, 311] width 16 height 16
click at [903, 323] on span "Edit" at bounding box center [898, 327] width 14 height 9
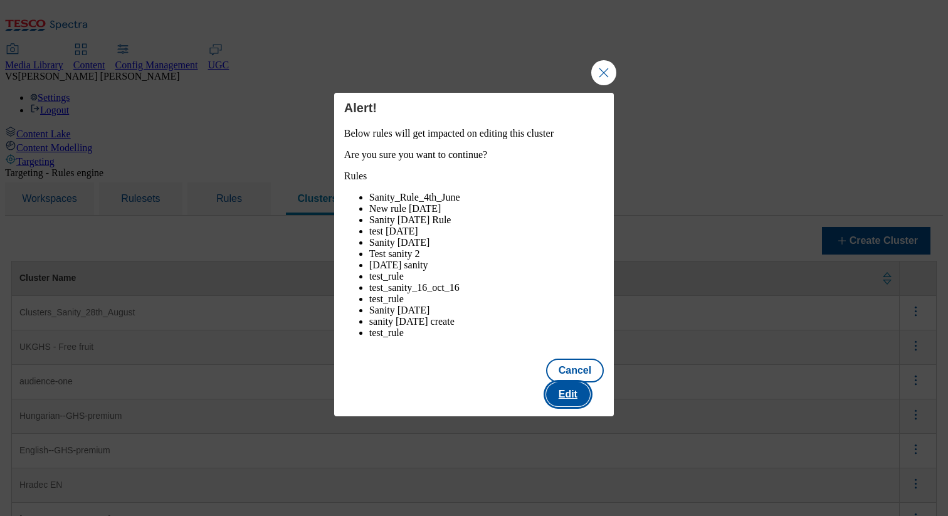
click at [580, 392] on button "Edit" at bounding box center [568, 394] width 44 height 24
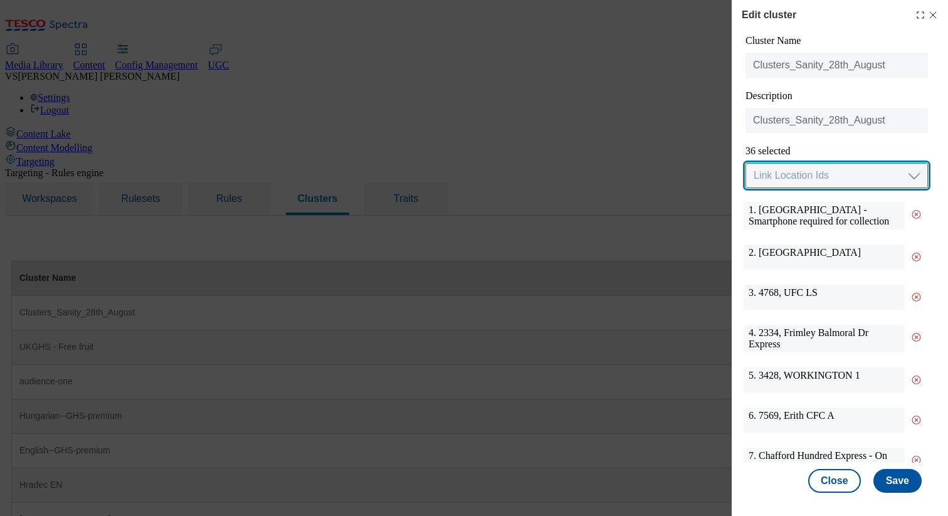
click at [811, 172] on select "Link Location Ids Choose location from table Add Bulk Location UUIDs" at bounding box center [836, 175] width 182 height 25
click at [745, 164] on select "Link Location Ids Choose location from table Add Bulk Location UUIDs" at bounding box center [836, 175] width 182 height 25
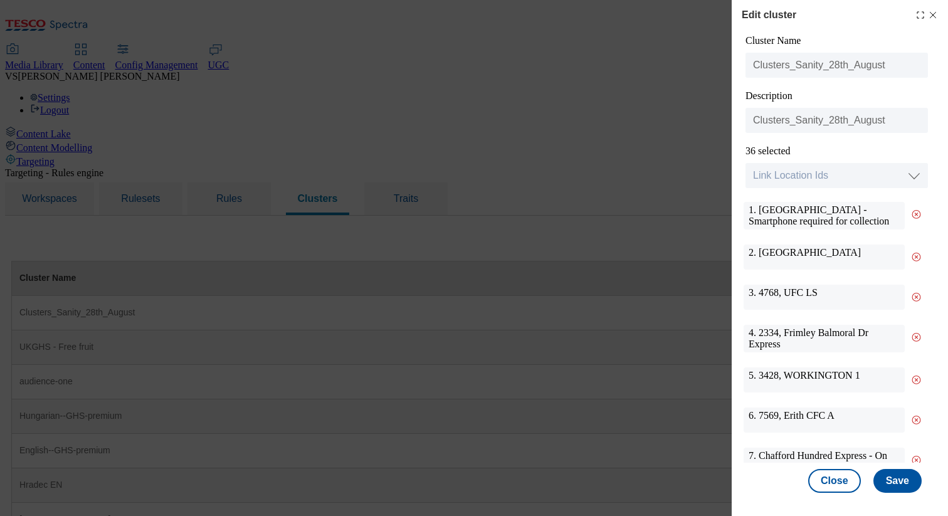
click at [932, 12] on icon "Modal" at bounding box center [933, 15] width 10 height 10
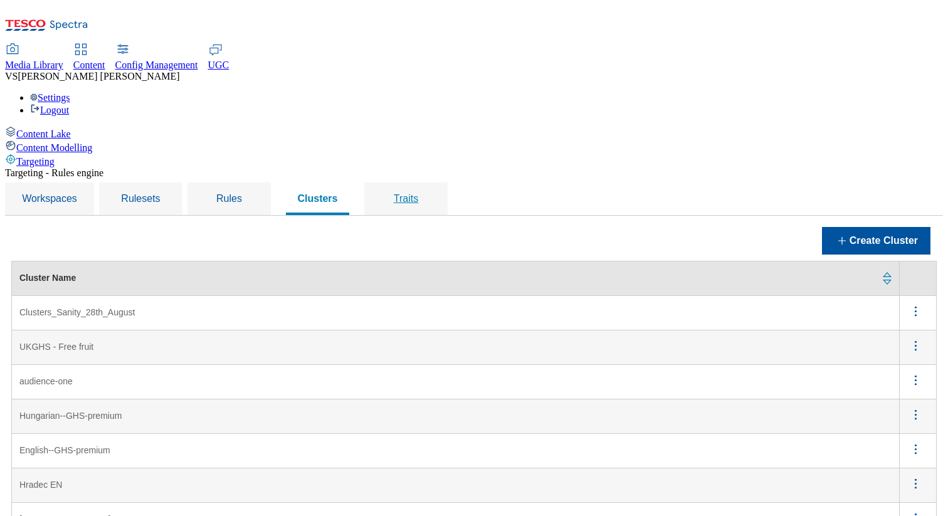
click at [432, 182] on div "Traits" at bounding box center [405, 198] width 53 height 33
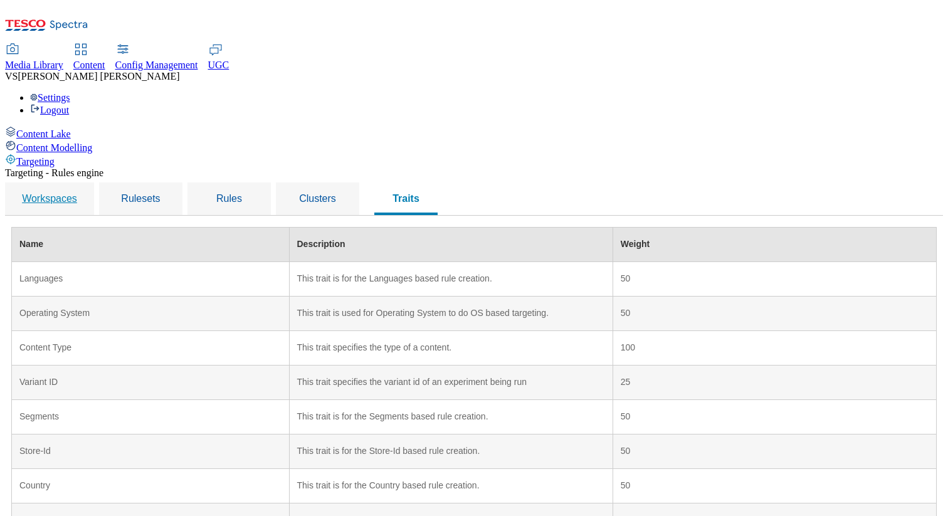
click at [79, 182] on div "Workspaces" at bounding box center [49, 198] width 59 height 33
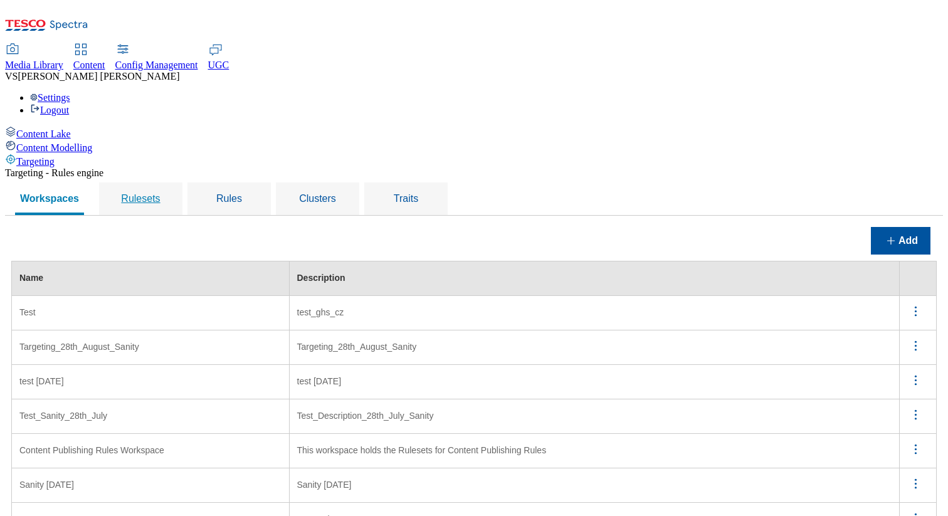
click at [160, 193] on span "Rulesets" at bounding box center [140, 198] width 39 height 11
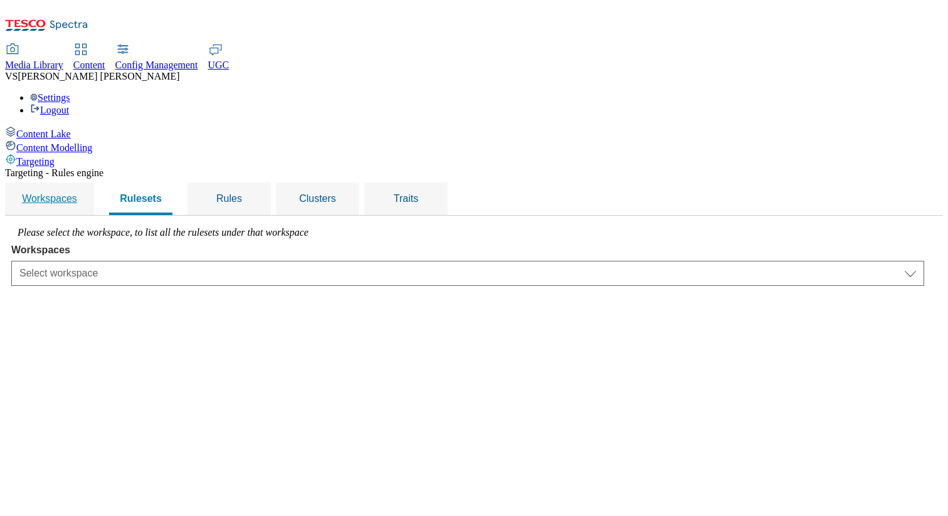
click at [79, 182] on div "Workspaces" at bounding box center [49, 198] width 59 height 33
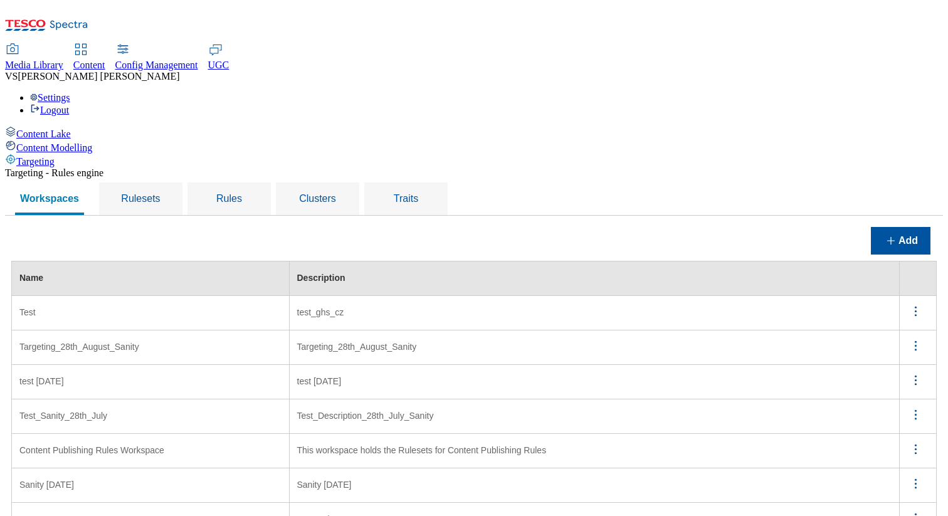
scroll to position [174, 0]
